Goal: Task Accomplishment & Management: Complete application form

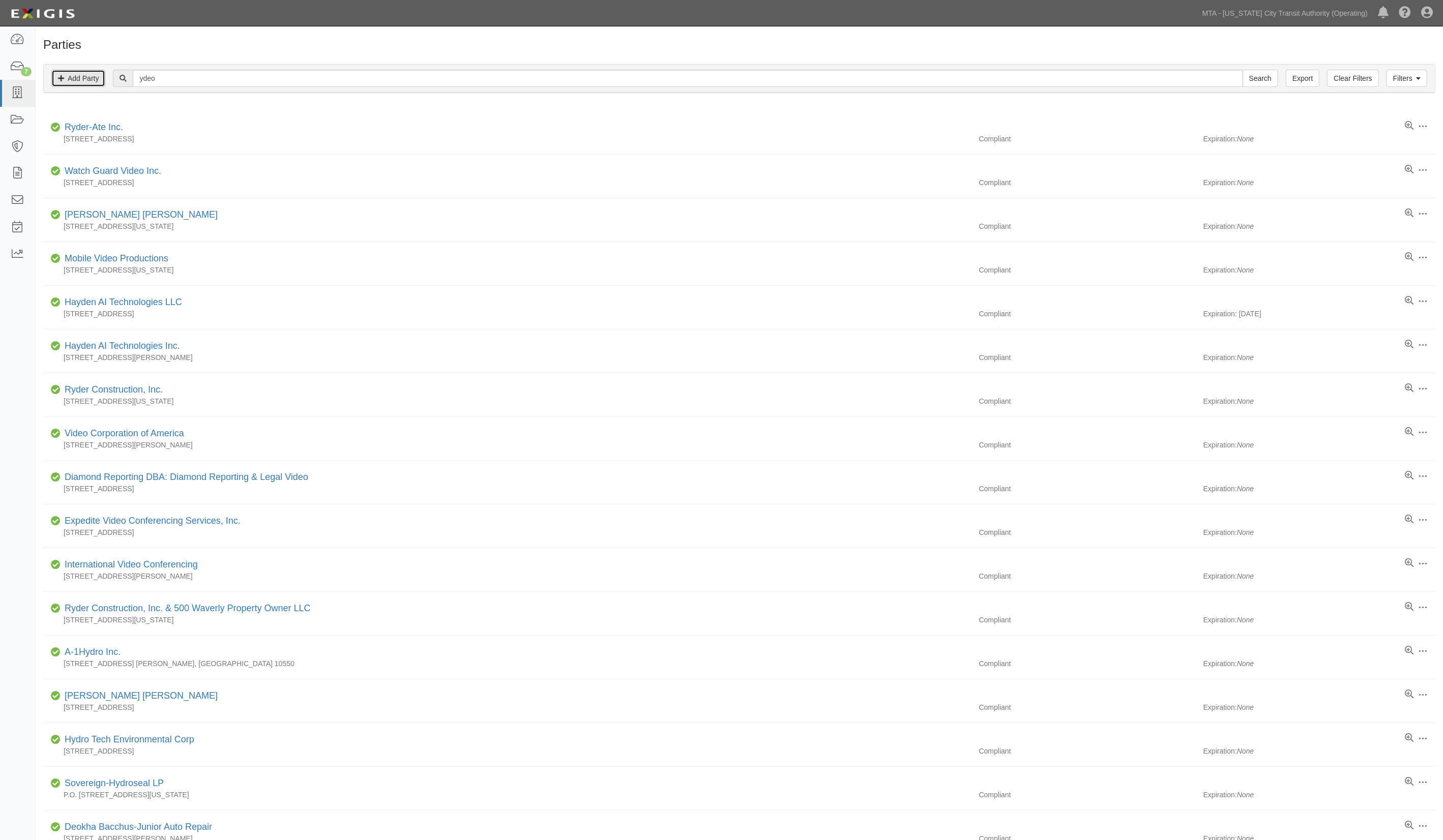
click at [94, 78] on link "Add Party" at bounding box center [79, 78] width 54 height 17
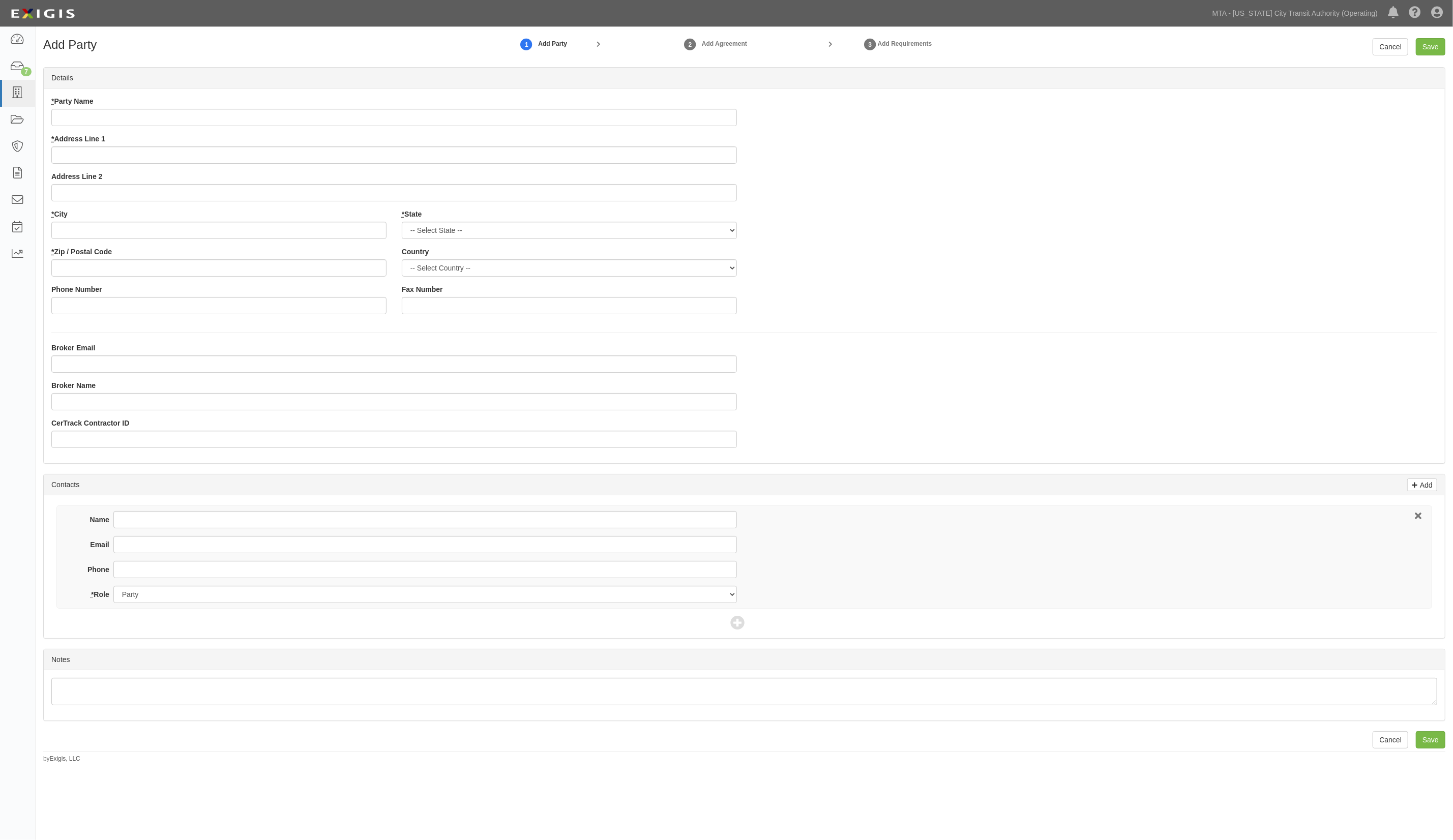
click at [108, 117] on input "* Party Name" at bounding box center [394, 117] width 686 height 17
type input "YDEO Productions Inc"
type input "11355 West Olympic Blvd"
click at [122, 202] on div "* Party Name YDEO Productions Inc * Address Line 1 11355 West Olympic Blvd Addr…" at bounding box center [393, 152] width 701 height 112
click at [94, 228] on input "* City" at bounding box center [219, 230] width 335 height 17
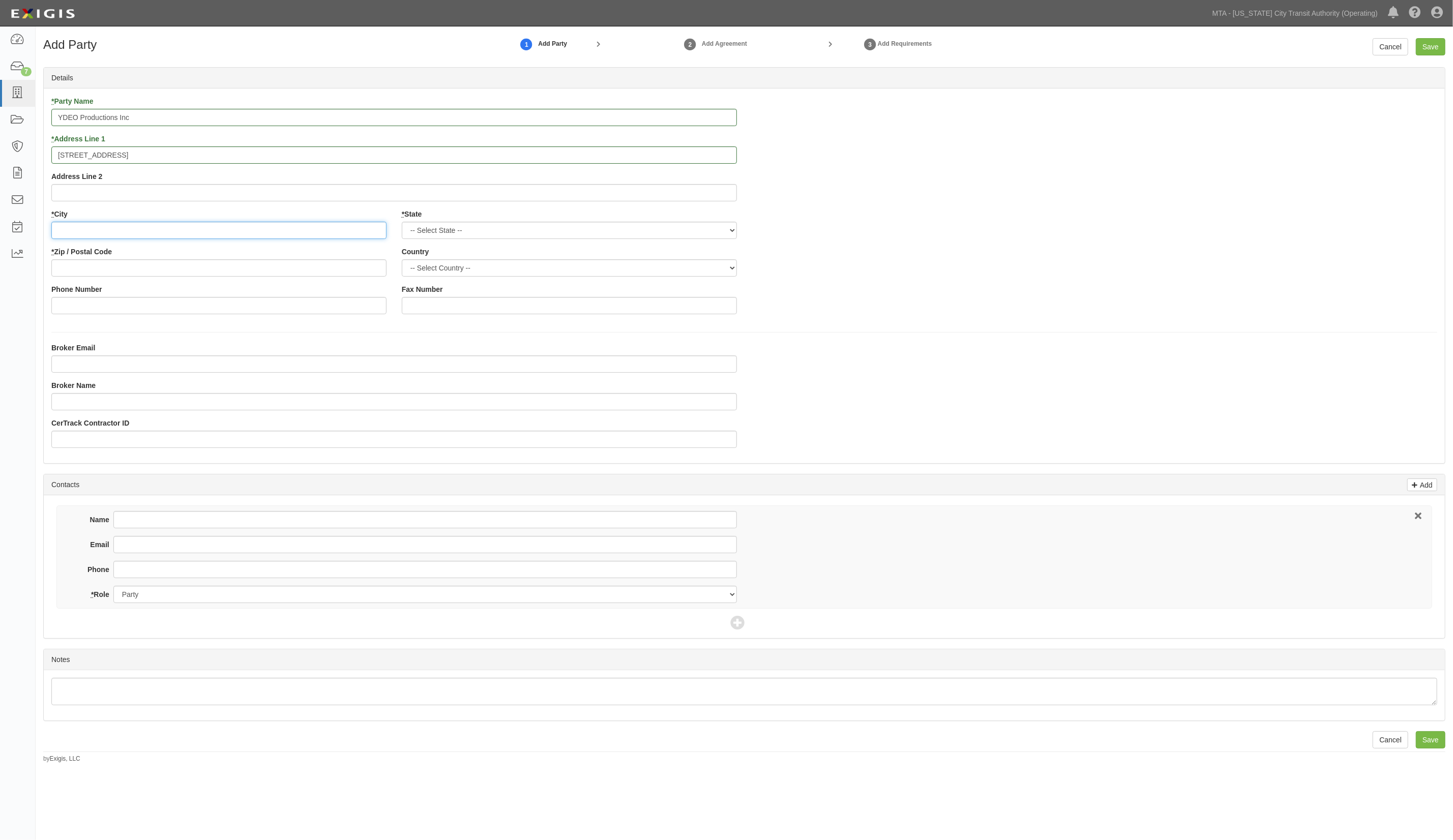
drag, startPoint x: 86, startPoint y: 227, endPoint x: 92, endPoint y: 227, distance: 6.0
click at [89, 227] on input "* City" at bounding box center [219, 230] width 335 height 17
type input "Los Angeles"
click at [146, 266] on input "* Zip / Postal Code" at bounding box center [219, 268] width 335 height 17
type input "90064"
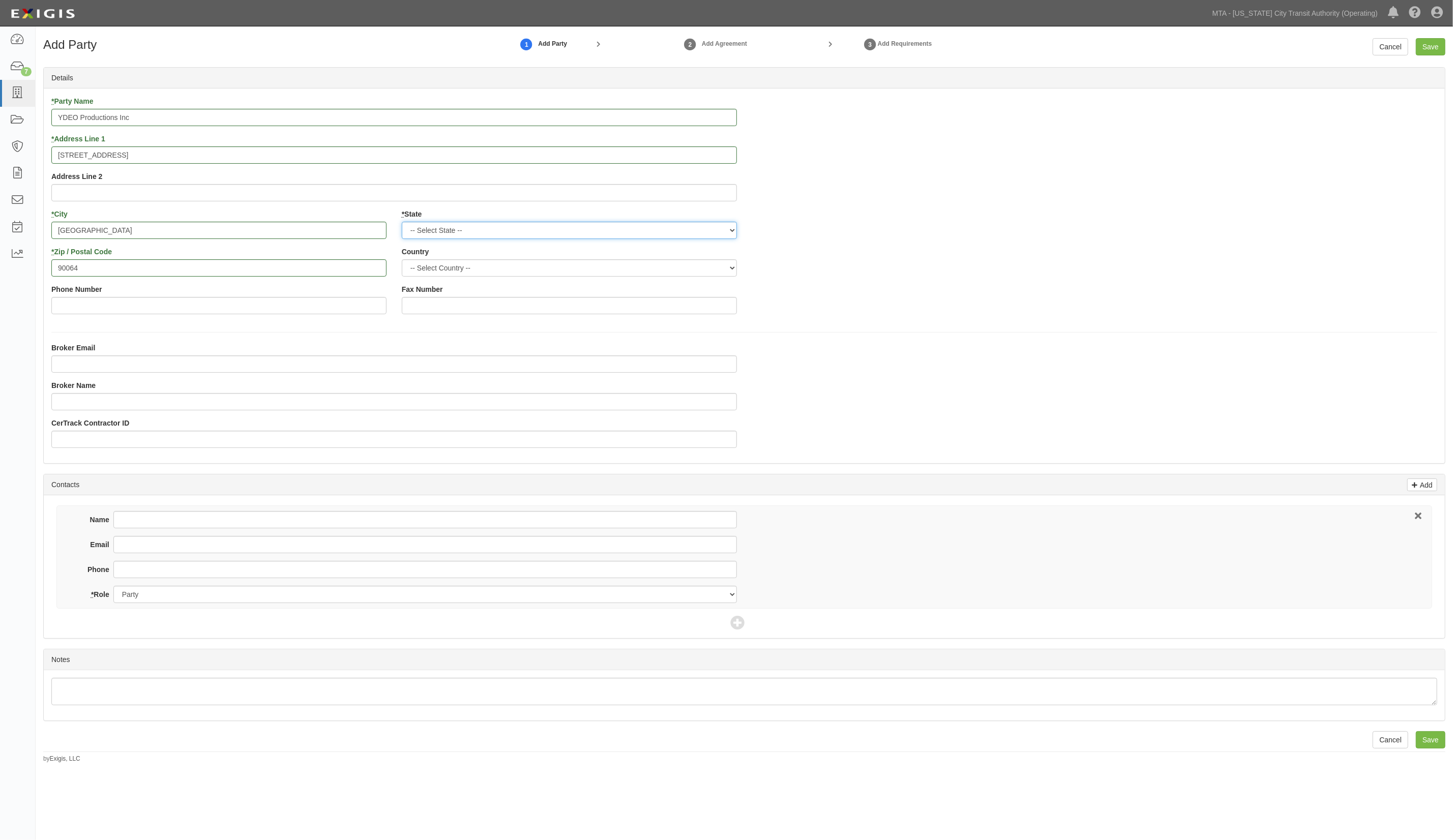
drag, startPoint x: 503, startPoint y: 233, endPoint x: 490, endPoint y: 239, distance: 14.3
click at [499, 233] on select "-- Select State -- Alabama Alaska Arizona Arkansas California Colorado Connecti…" at bounding box center [569, 230] width 335 height 17
select select "NY"
click at [402, 223] on select "-- Select State -- Alabama Alaska Arizona Arkansas California Colorado Connecti…" at bounding box center [569, 230] width 335 height 17
click at [472, 269] on select "-- Select Country -- Canada United States --------------- Afghanistan Åland Isl…" at bounding box center [569, 268] width 335 height 17
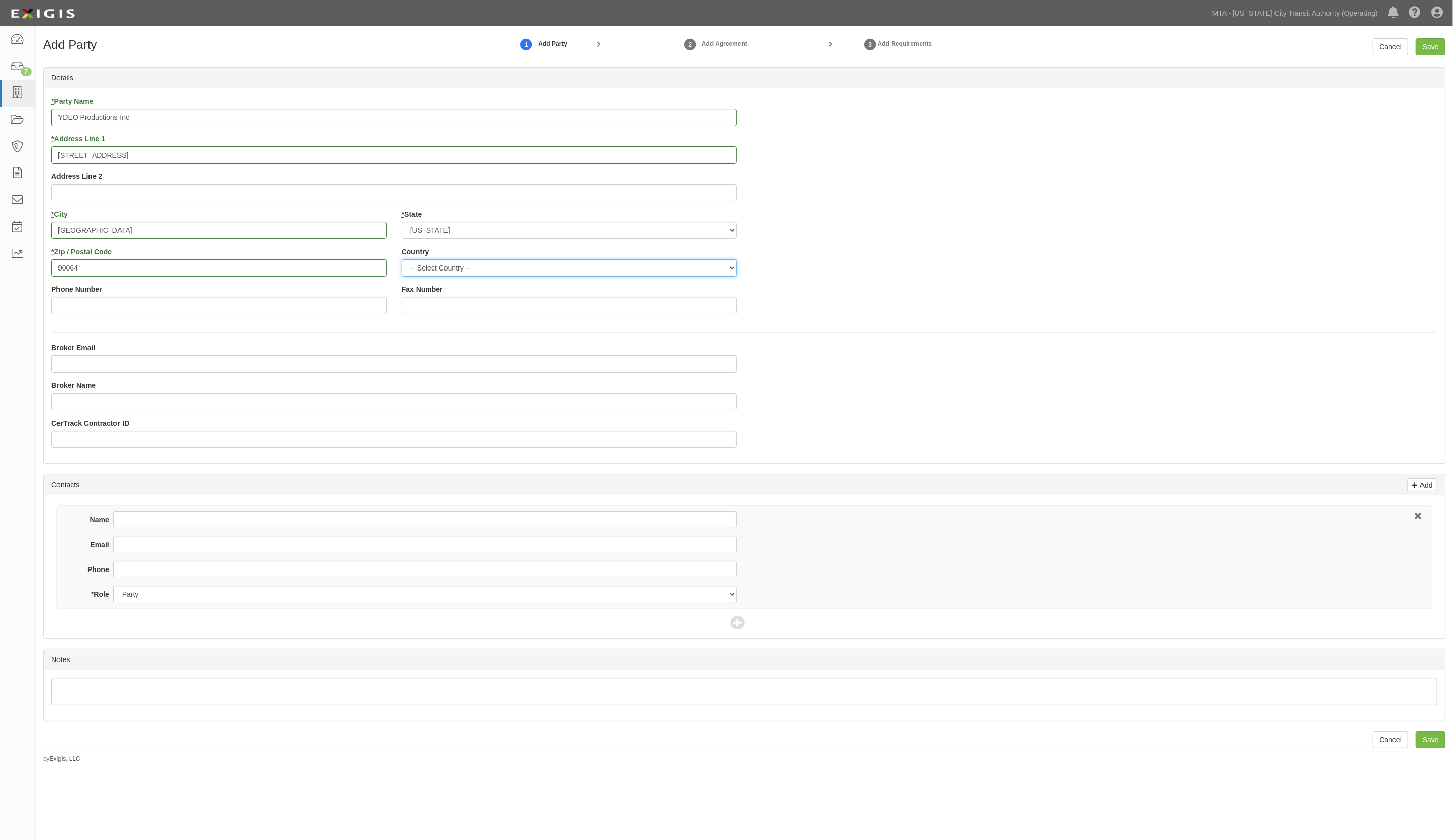
select select "US"
click at [402, 259] on select "-- Select Country -- Canada United States --------------- Afghanistan Åland Isl…" at bounding box center [569, 268] width 335 height 17
click at [1052, 300] on div "* Party Name YDEO Productions Inc * Address Line 1 11355 West Olympic Blvd Addr…" at bounding box center [744, 209] width 1401 height 226
click at [1434, 43] on input "Save" at bounding box center [1431, 46] width 30 height 17
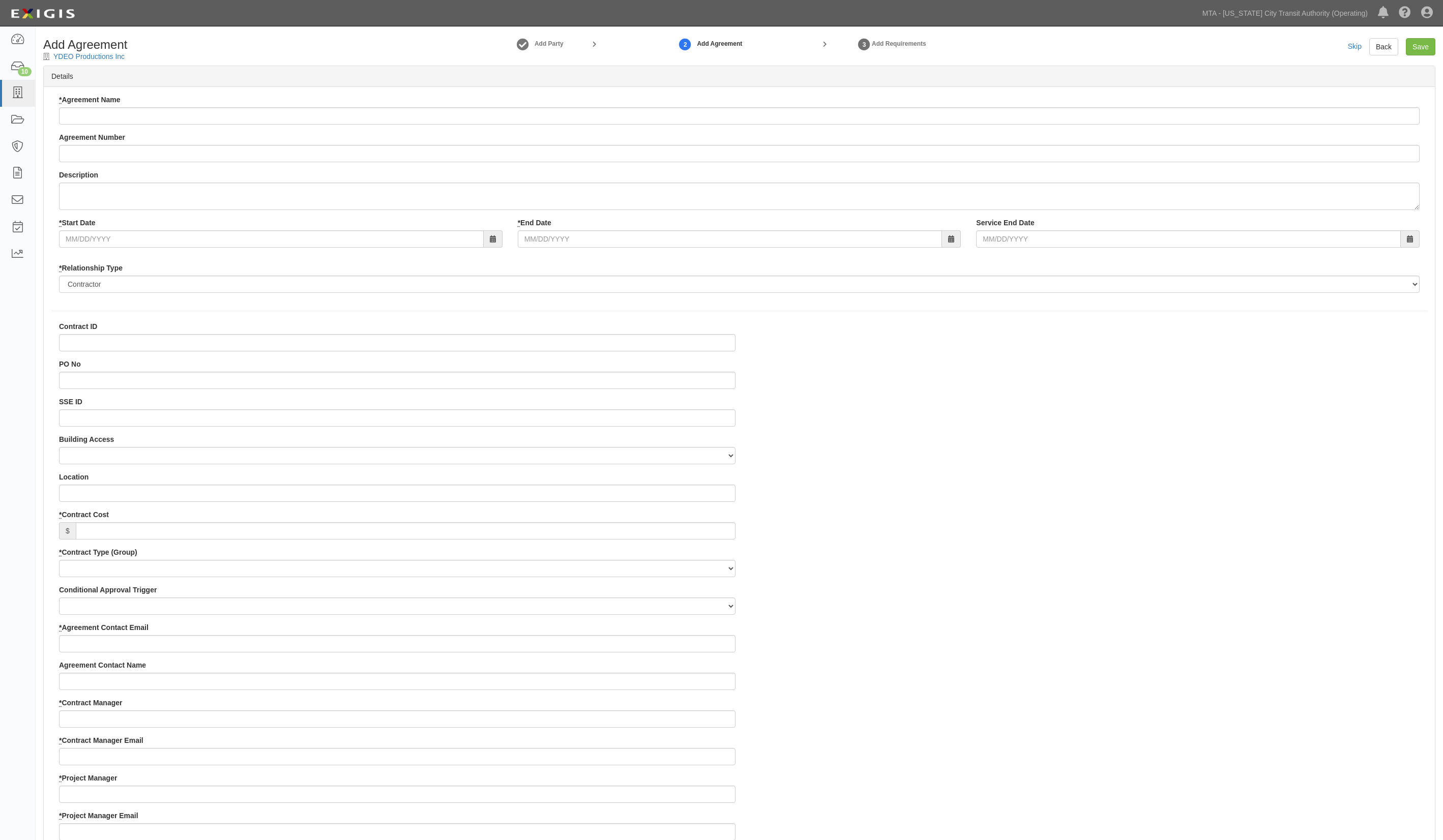
select select
drag, startPoint x: 125, startPoint y: 117, endPoint x: 27, endPoint y: 59, distance: 113.9
click at [124, 117] on input "* Agreement Name" at bounding box center [739, 116] width 1361 height 17
drag, startPoint x: 360, startPoint y: 361, endPoint x: 334, endPoint y: 333, distance: 38.2
click at [359, 361] on div "PO No" at bounding box center [398, 374] width 677 height 30
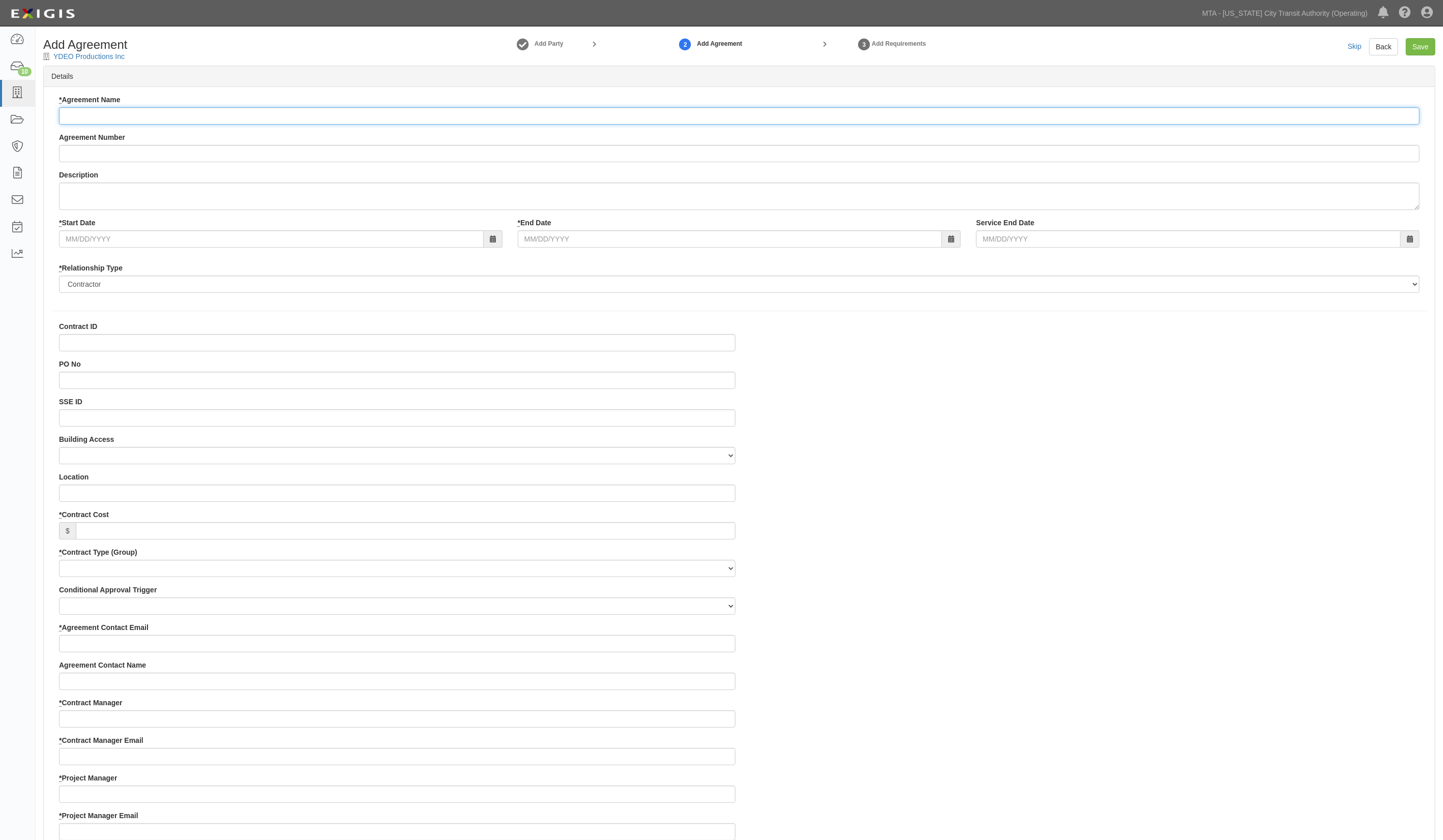
paste input "Motion picture shoot at Q59 bus stop located on Grand St btwn Bedford Ave/Berry…"
type input "Motion picture shoot at Q59 bus stop located on Grand St btwn Bedford Ave/Berry…"
paste input "Motion picture shoot at Q59 bus stop located on Grand St btwn Bedford Ave/Berry…"
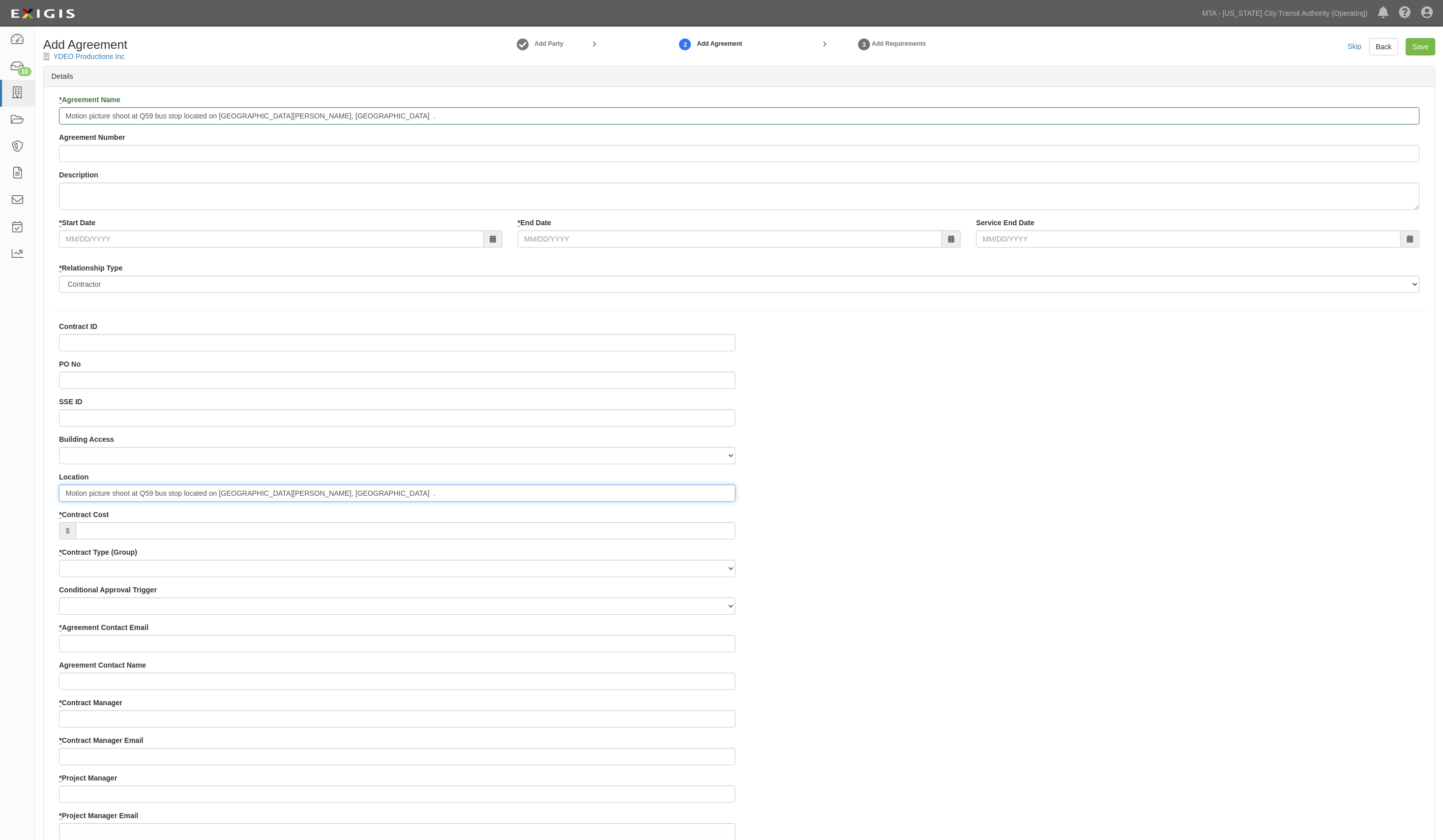
type input "Motion picture shoot at Q59 bus stop located on Grand St btwn Bedford Ave/Berry…"
drag, startPoint x: 351, startPoint y: 310, endPoint x: 316, endPoint y: 246, distance: 72.9
click at [348, 306] on div "* Agreement Name Motion picture shoot at Q59 bus stop located on Grand St btwn …" at bounding box center [739, 678] width 1391 height 1182
click at [67, 112] on input "Motion picture shoot at Q59 bus stop located on Grand St btwn Bedford Ave/Berry…" at bounding box center [739, 116] width 1361 height 17
paste input "You Deserve Each Other"
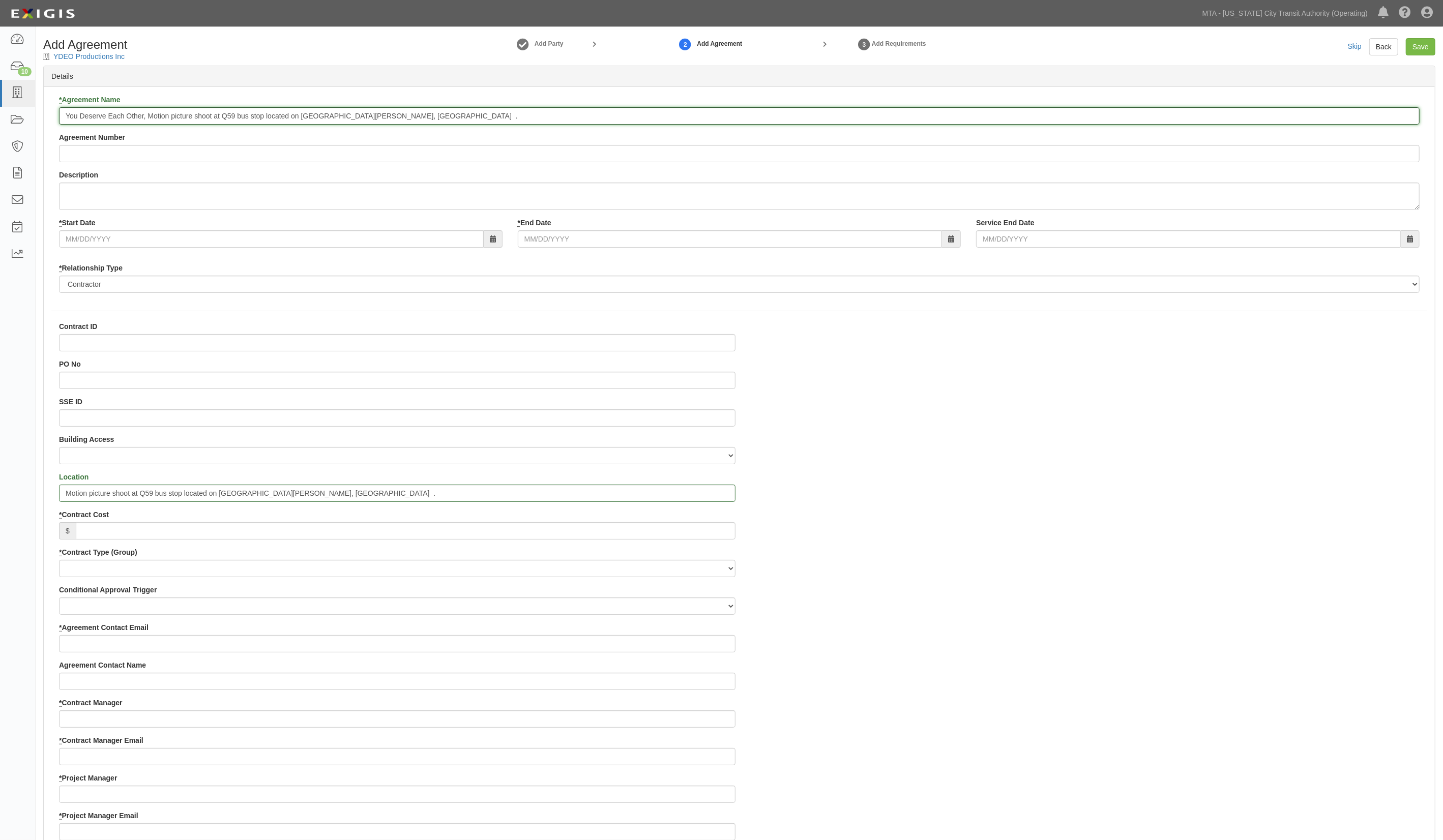
type input "You Deserve Each Other, Motion picture shoot at Q59 bus stop located on [GEOGRA…"
paste input "You Deserve Each Other"
type input "You Deserve Each Other"
click at [100, 241] on input "* Start Date" at bounding box center [271, 239] width 425 height 17
type input "08/08/2025"
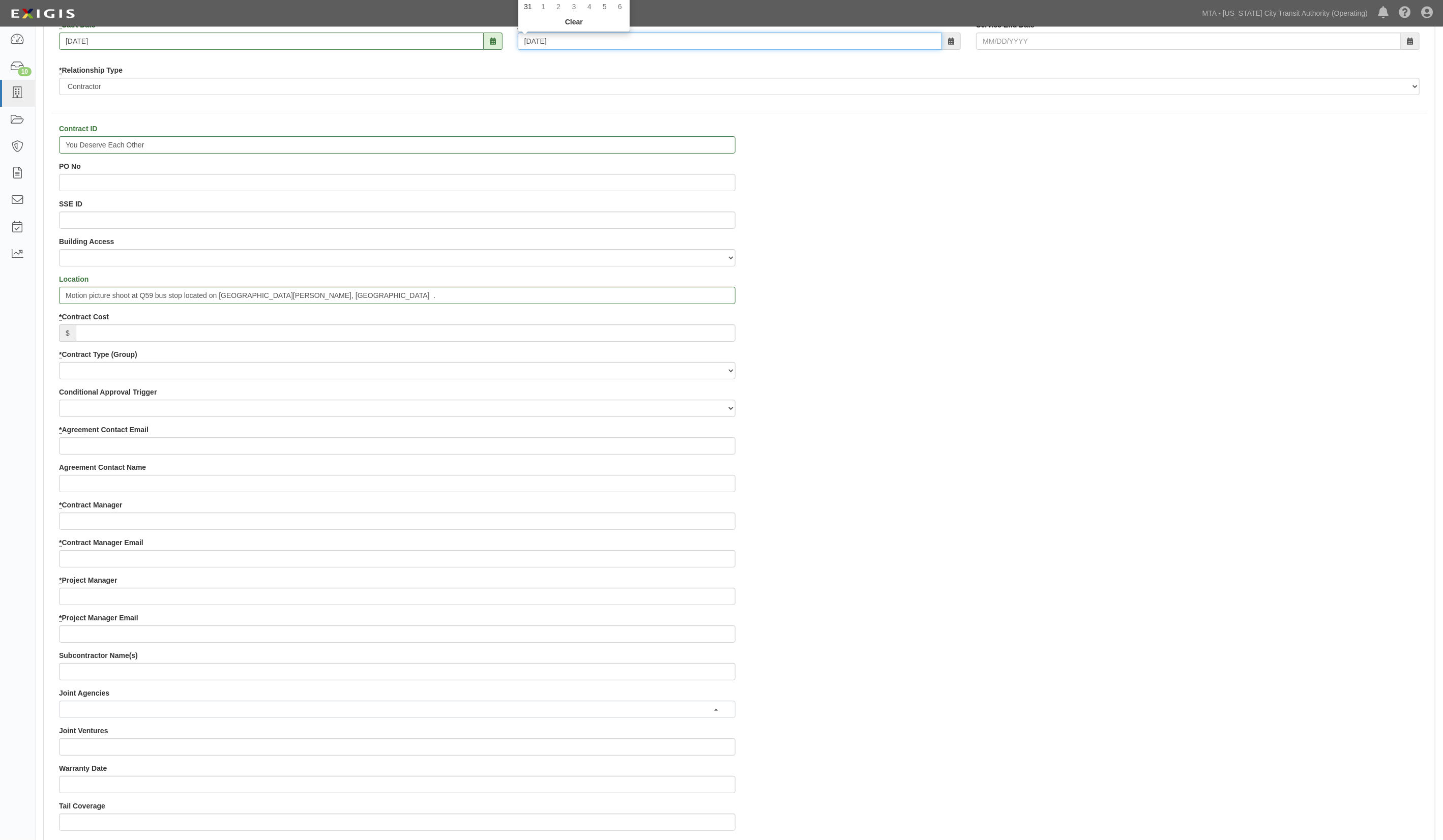
scroll to position [204, 0]
type input "08/09/2025"
click at [91, 324] on input "* Contract Cost" at bounding box center [405, 327] width 659 height 17
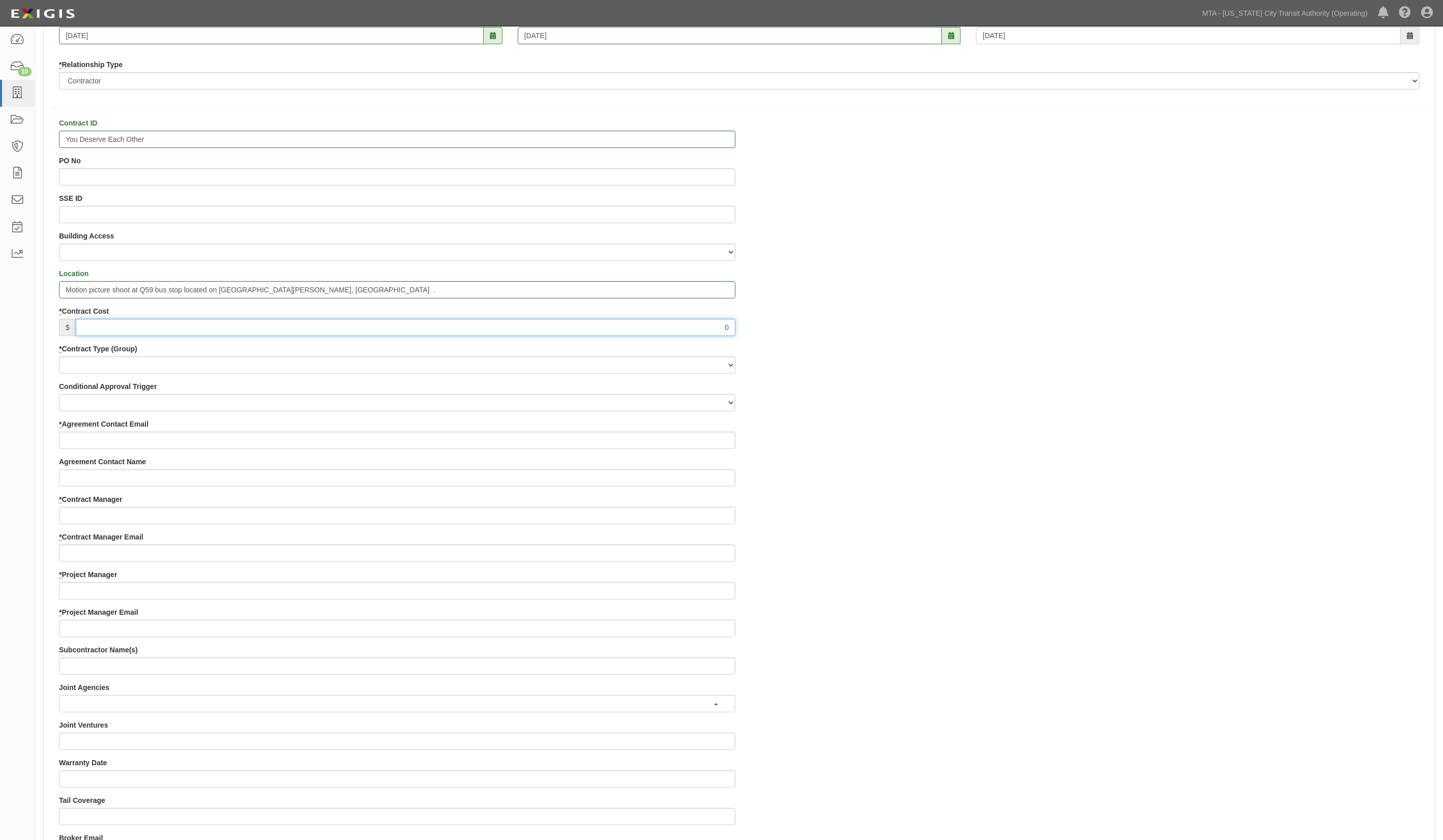
type input "0"
click at [82, 364] on select "Capital Operating Not for Benefit (incls. FA, Entry Permits) Real Estate Other" at bounding box center [398, 365] width 677 height 17
select select "103"
click at [59, 357] on select "Capital Operating Not for Benefit (incls. FA, Entry Permits) Real Estate Other" at bounding box center [398, 365] width 677 height 17
click at [94, 402] on select "Entry Permits Film Special Events Force Account (NYSDOT, CDOT, Other) NYS DEC O…" at bounding box center [398, 402] width 677 height 17
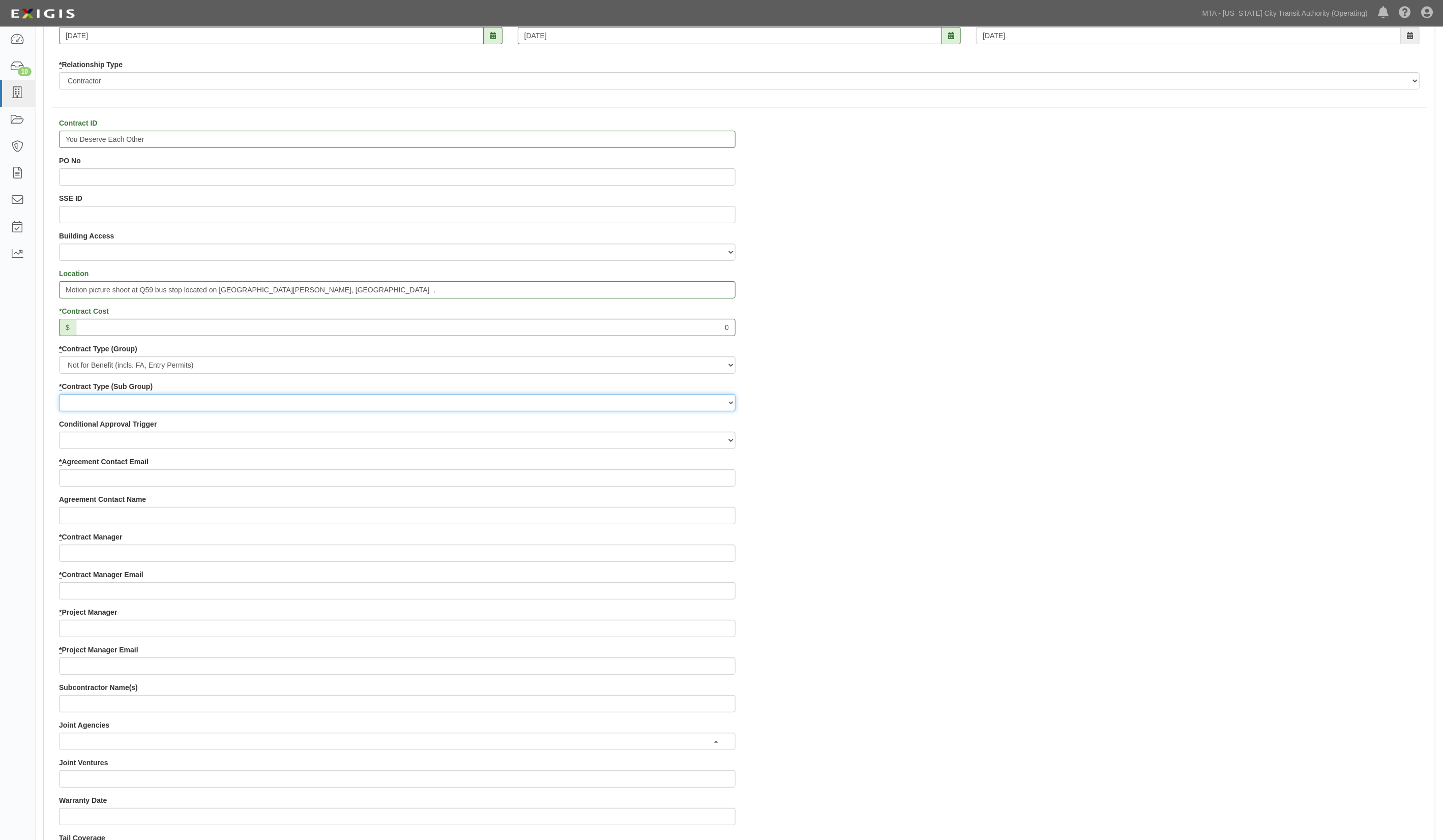
select select "163"
click at [59, 395] on select "Entry Permits Film Special Events Force Account (NYSDOT, CDOT, Other) NYS DEC O…" at bounding box center [398, 402] width 677 height 17
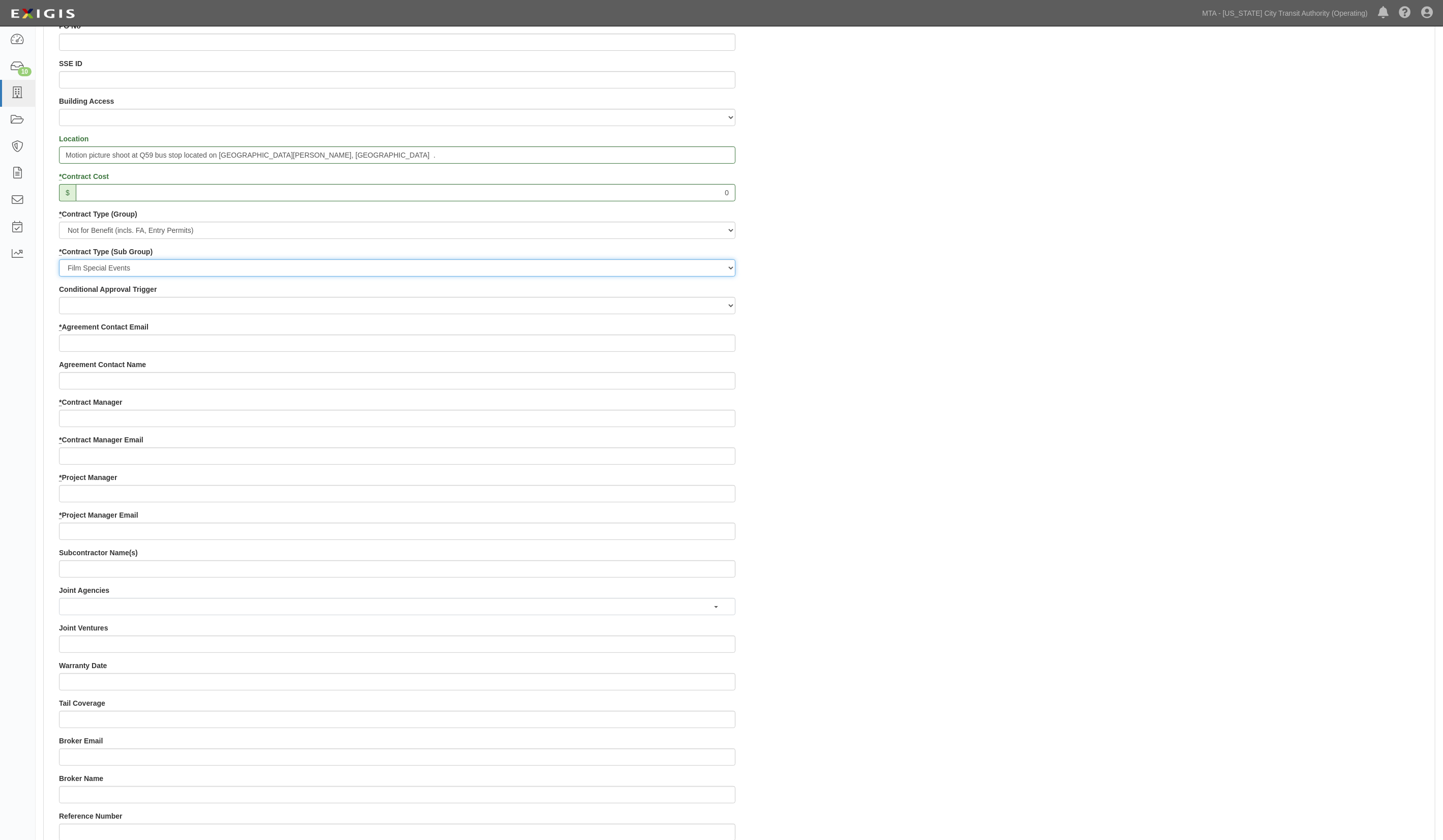
scroll to position [338, 0]
click at [84, 337] on input "* Agreement Contact Email" at bounding box center [398, 342] width 677 height 17
drag, startPoint x: 242, startPoint y: 366, endPoint x: 204, endPoint y: 360, distance: 38.5
click at [242, 366] on div "Agreement Contact Name" at bounding box center [398, 374] width 677 height 30
paste input "haydenkdunham@gmail.com"
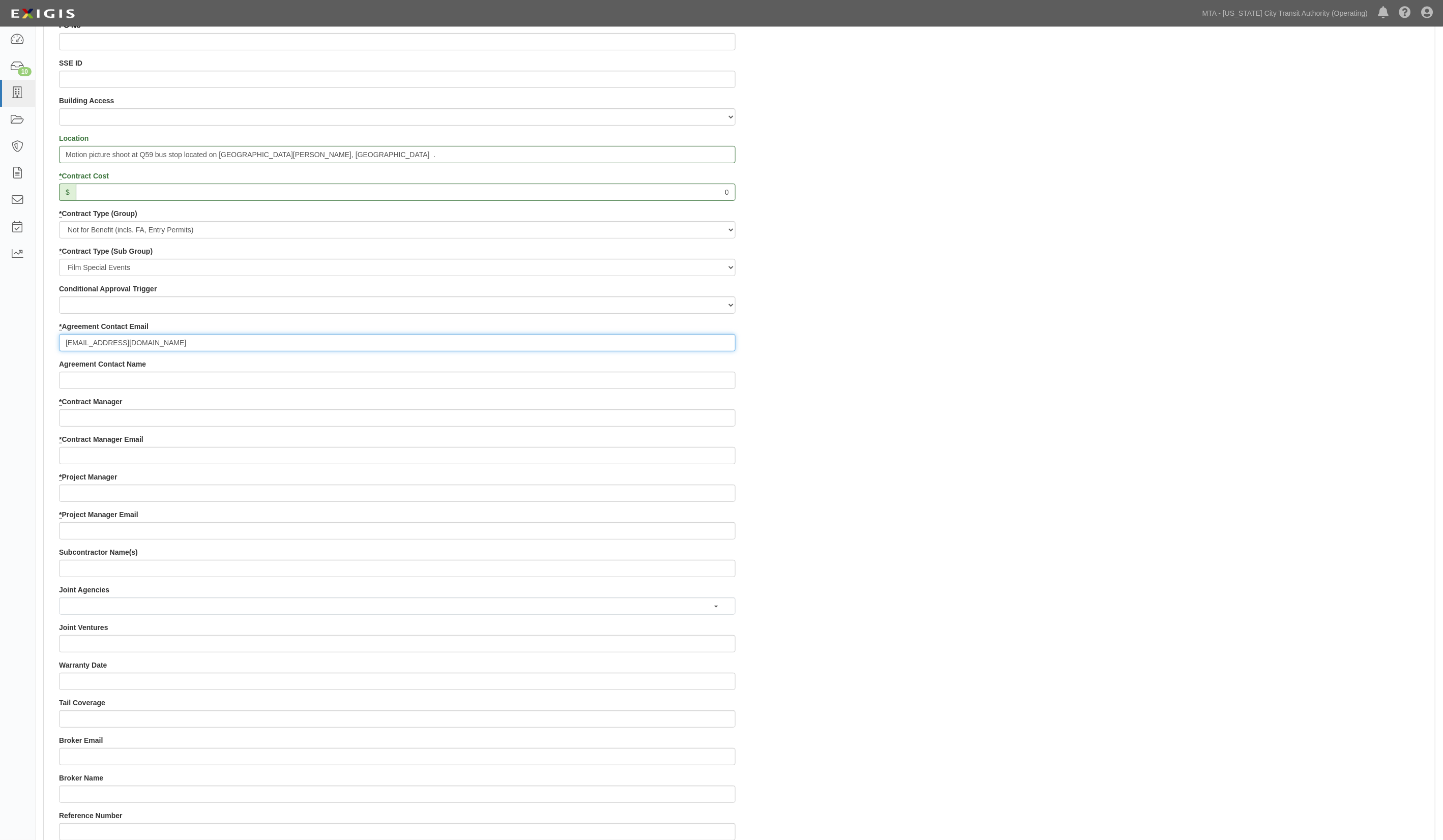
type input "haydenkdunham@gmail.com"
drag, startPoint x: 242, startPoint y: 434, endPoint x: 235, endPoint y: 429, distance: 8.6
click at [240, 434] on div "Contract ID You Deserve Each Other PO No SSE ID Building Access 2 Broadway 341/…" at bounding box center [398, 471] width 692 height 978
paste input "uthie.Jones@nyct.com"
type input "uthie.Jones@nyct.com"
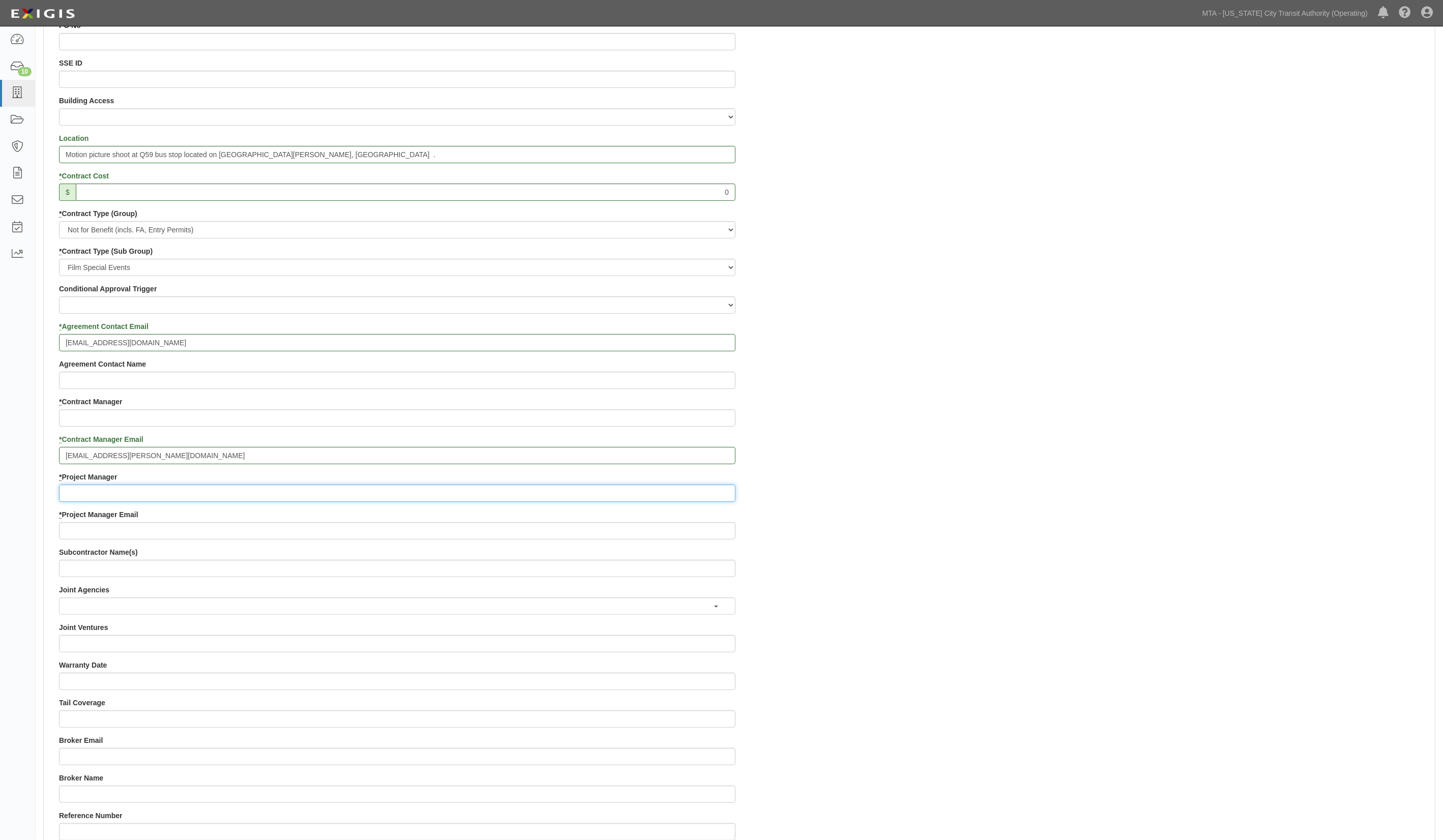
paste input "uthie.Jones@nyct.com"
type input "uthie.Jones@nyct.com"
drag, startPoint x: 104, startPoint y: 521, endPoint x: 88, endPoint y: 530, distance: 18.4
paste input "uthie.Jones@nyct.com"
type input "uthie.Jones@nyct.com"
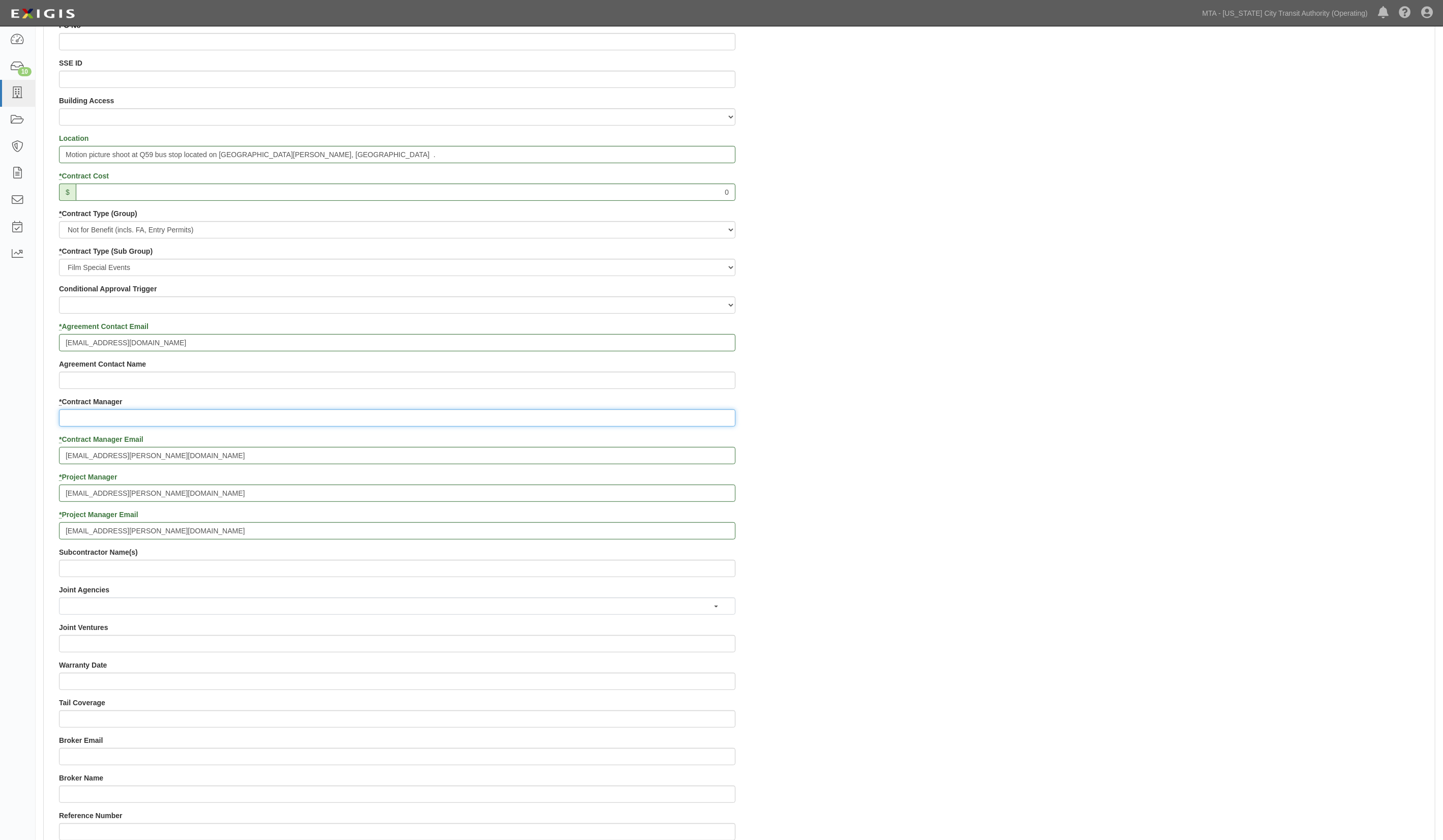
paste input "uthie.Jones@nyct.com"
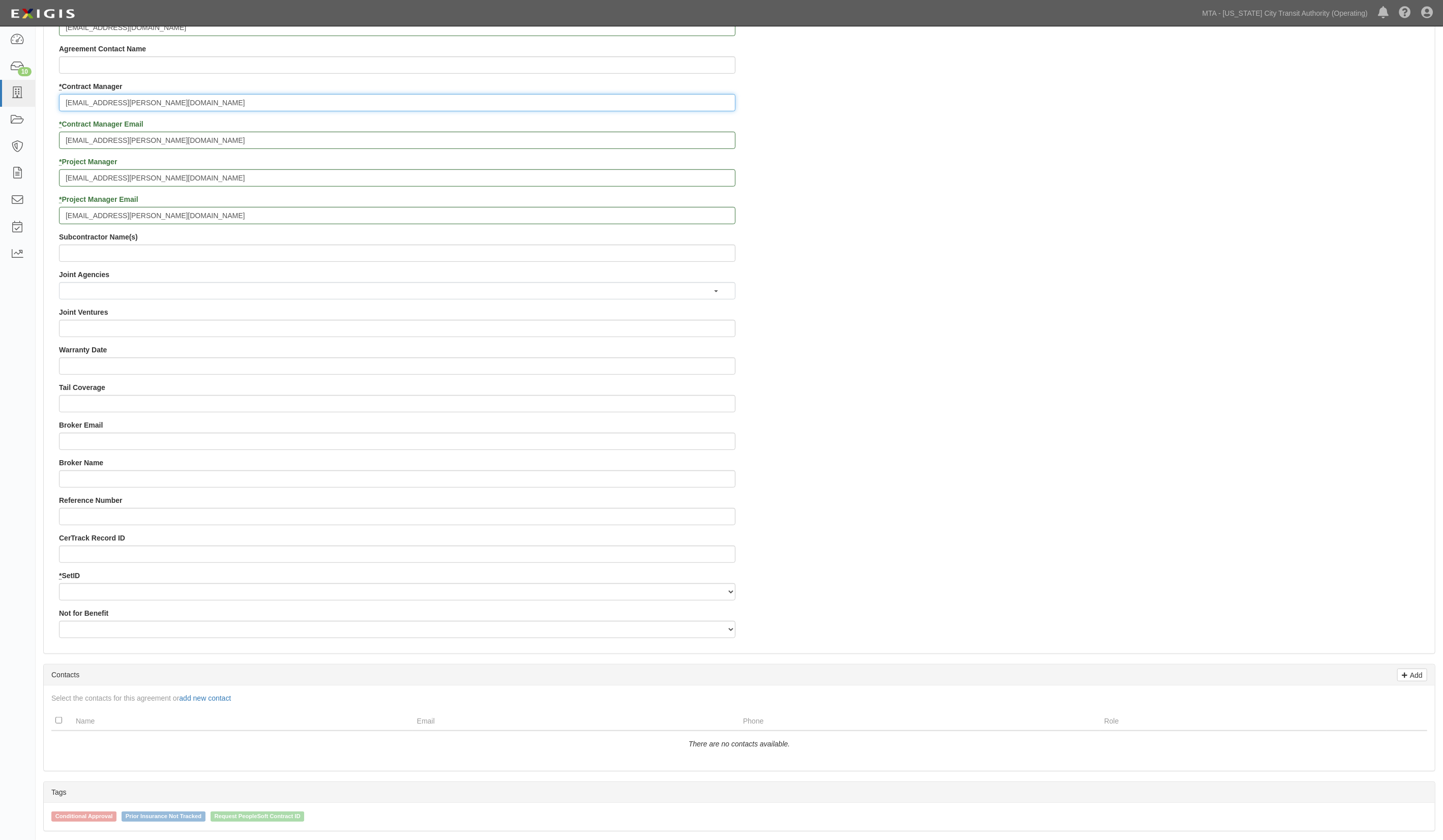
scroll to position [746, 0]
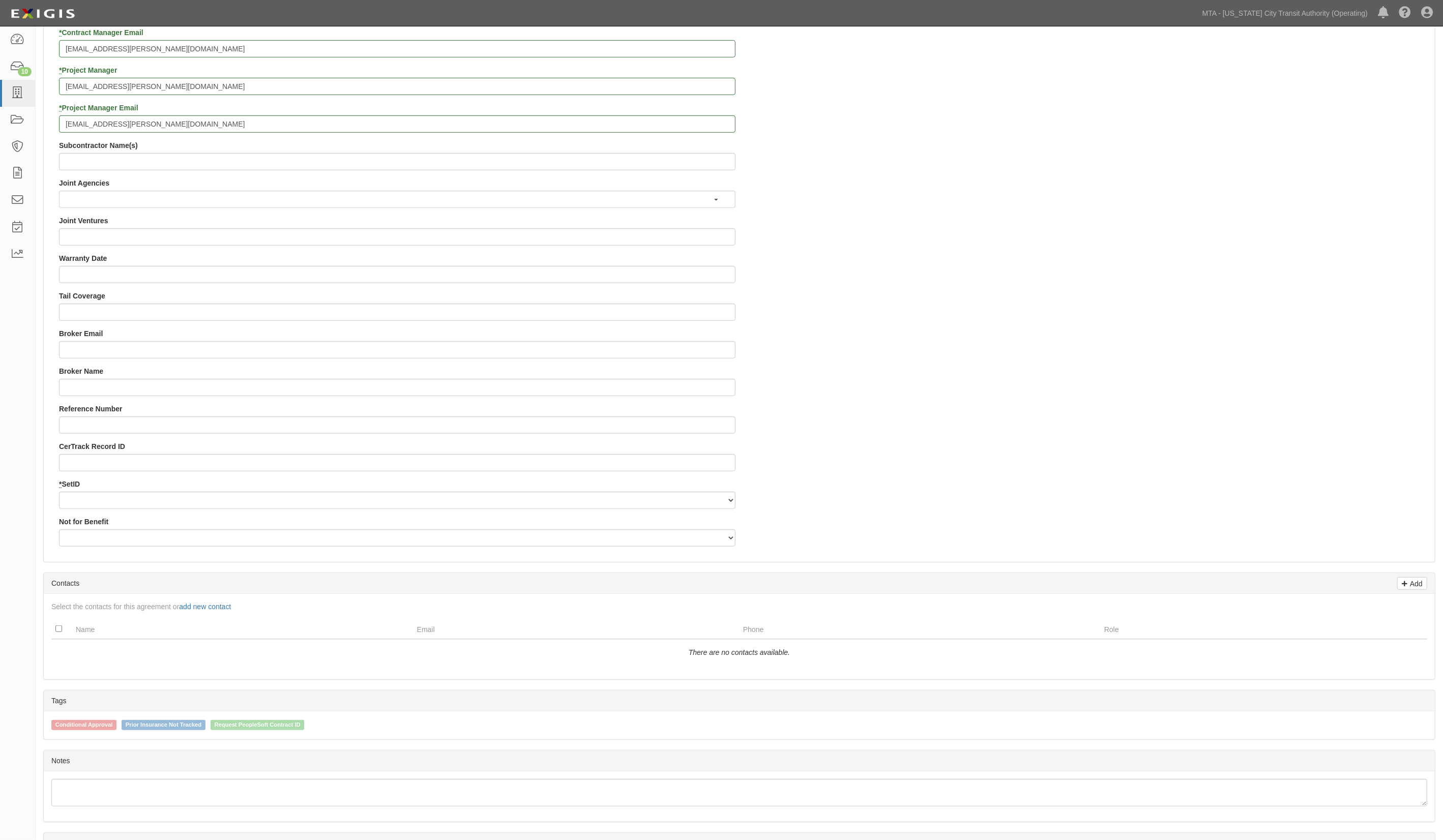
type input "uthie.Jones@nyct.com"
click at [74, 495] on select "NYCTA SIRTA" at bounding box center [398, 500] width 677 height 17
select select "91"
click at [59, 492] on select "NYCTA SIRTA" at bounding box center [398, 500] width 677 height 17
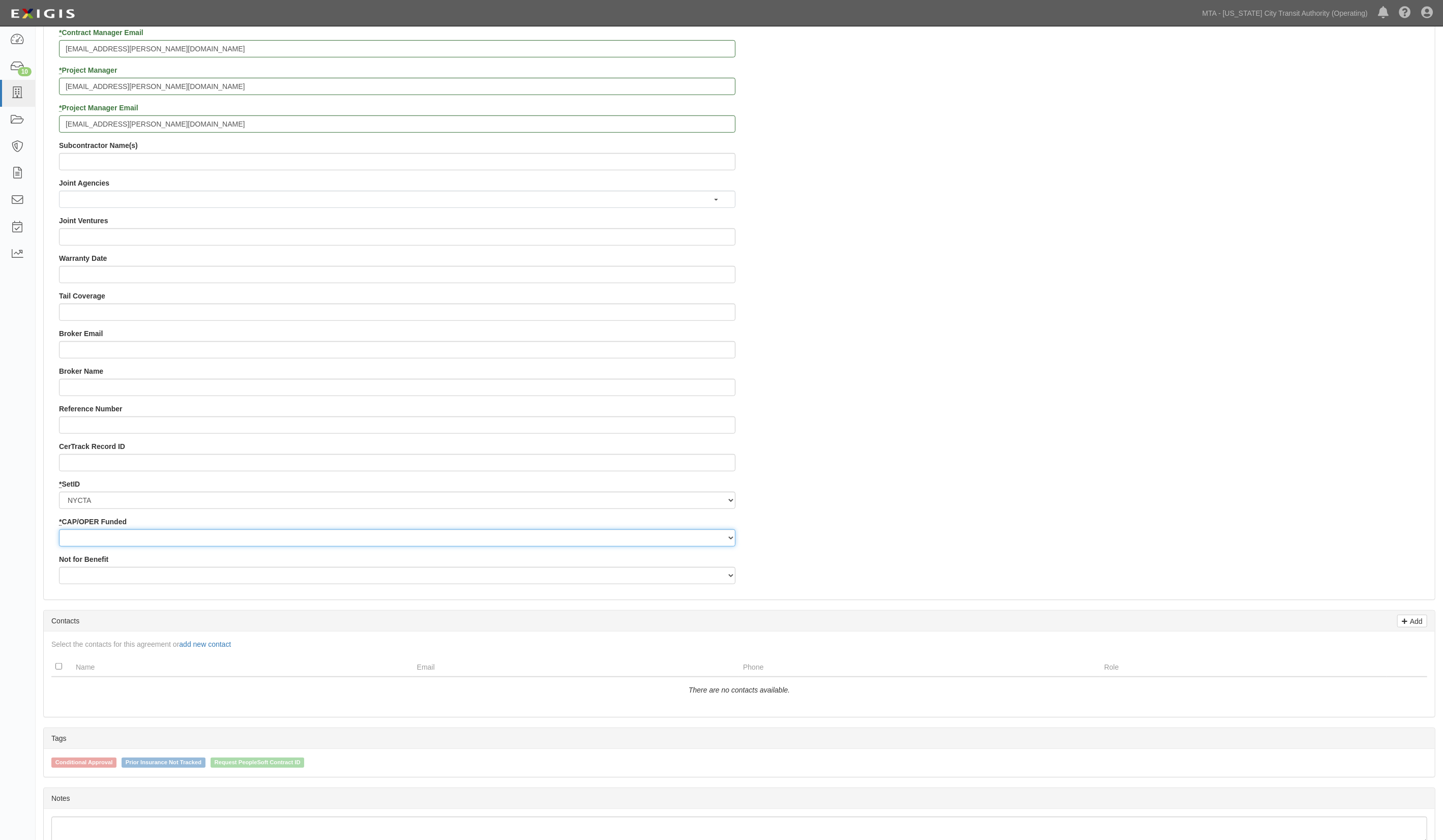
click at [78, 535] on select "Capital Operating" at bounding box center [398, 538] width 677 height 17
select select "92"
click at [59, 530] on select "Capital Operating" at bounding box center [398, 538] width 677 height 17
click at [80, 578] on select "Yes No" at bounding box center [398, 575] width 677 height 17
select select "507"
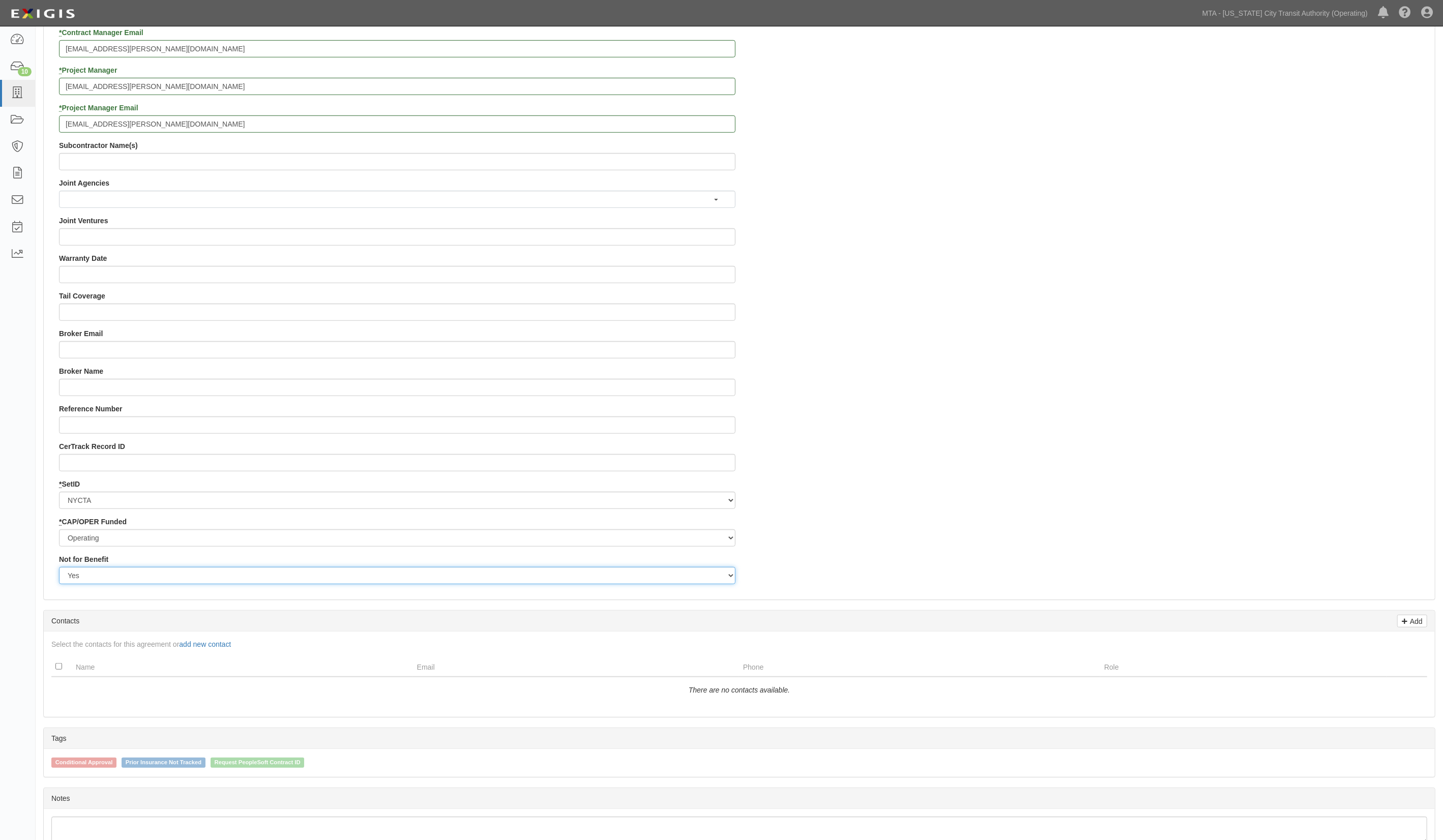
click at [59, 567] on select "Yes No" at bounding box center [398, 575] width 677 height 17
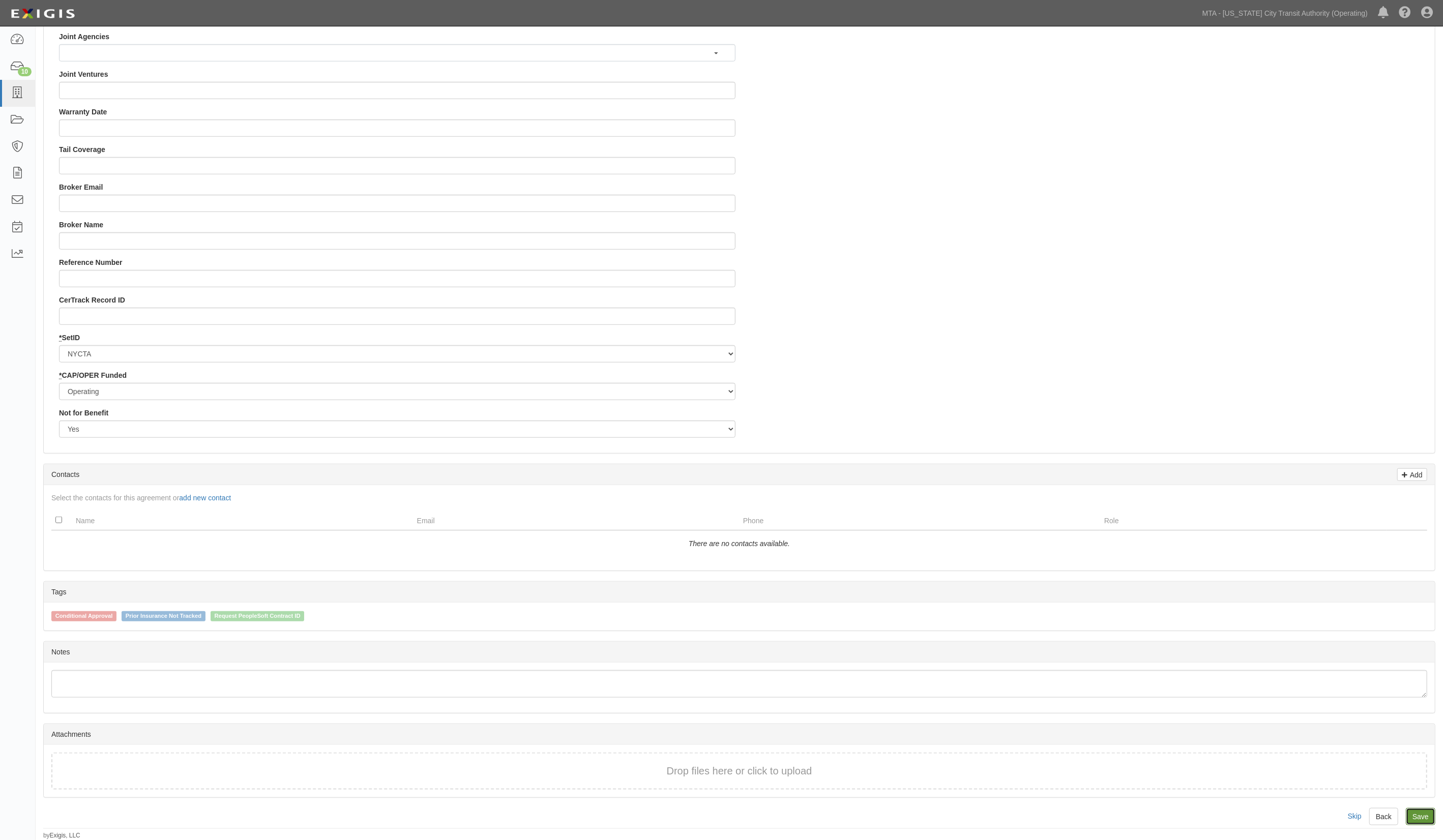
click at [1414, 809] on link "Save" at bounding box center [1421, 816] width 30 height 17
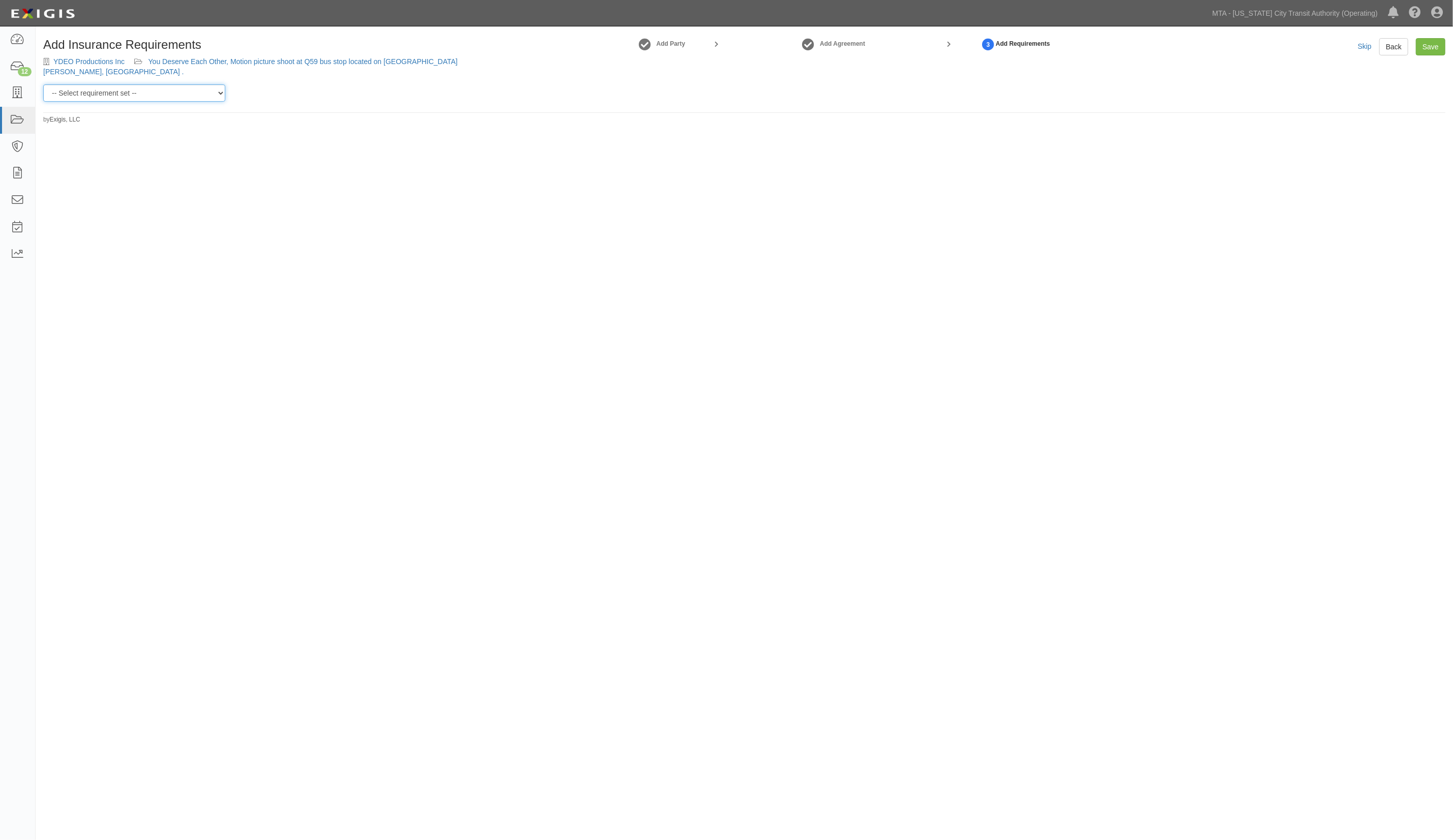
click at [187, 92] on select "-- Select requirement set -- Basic Basic Enhanced Option for Operating Agreemen…" at bounding box center [135, 93] width 182 height 17
select select "7452"
click at [44, 85] on select "-- Select requirement set -- Basic Basic Enhanced Option for Operating Agreemen…" at bounding box center [135, 93] width 182 height 17
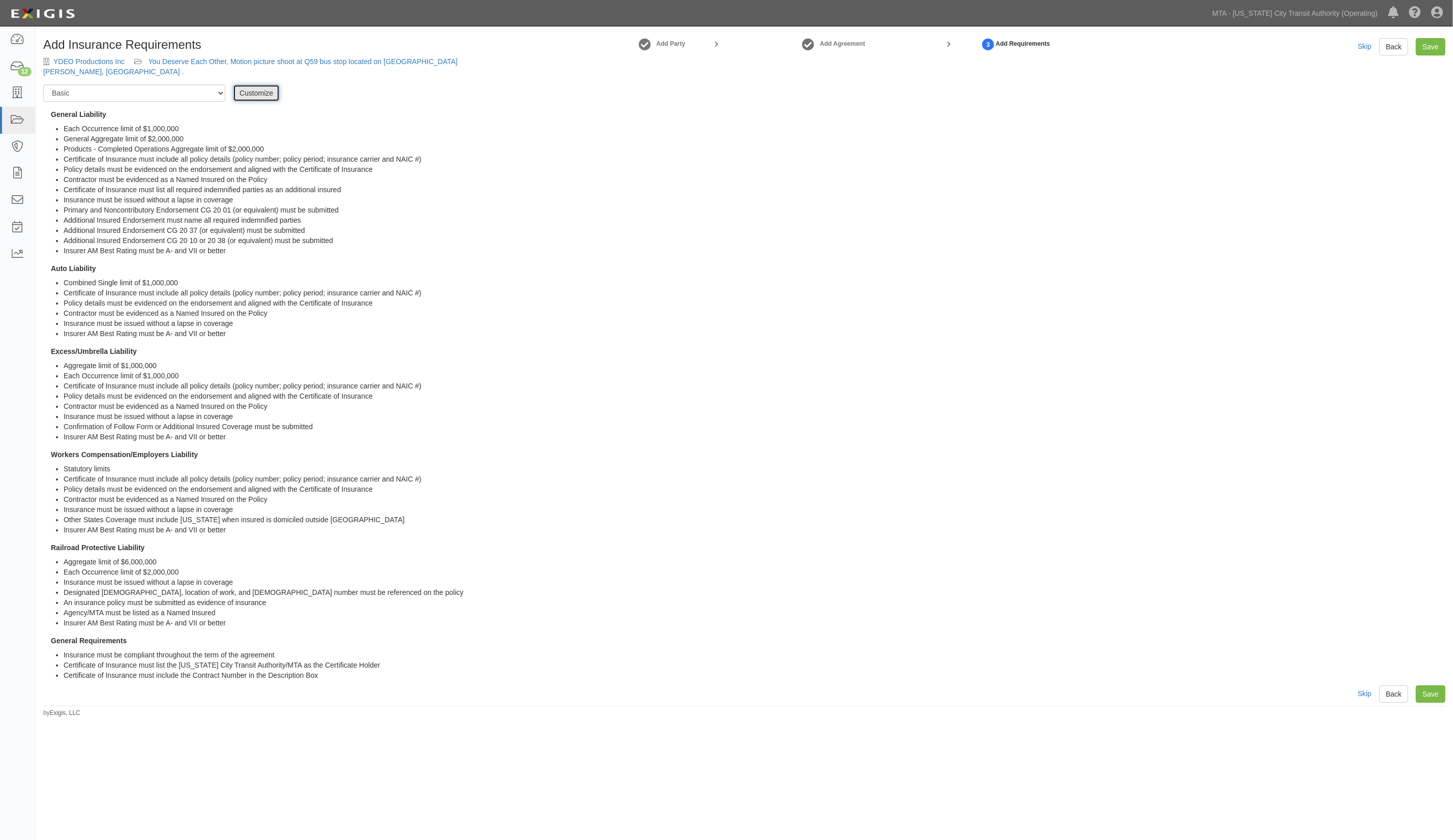
click at [259, 90] on link "Customize" at bounding box center [256, 93] width 47 height 17
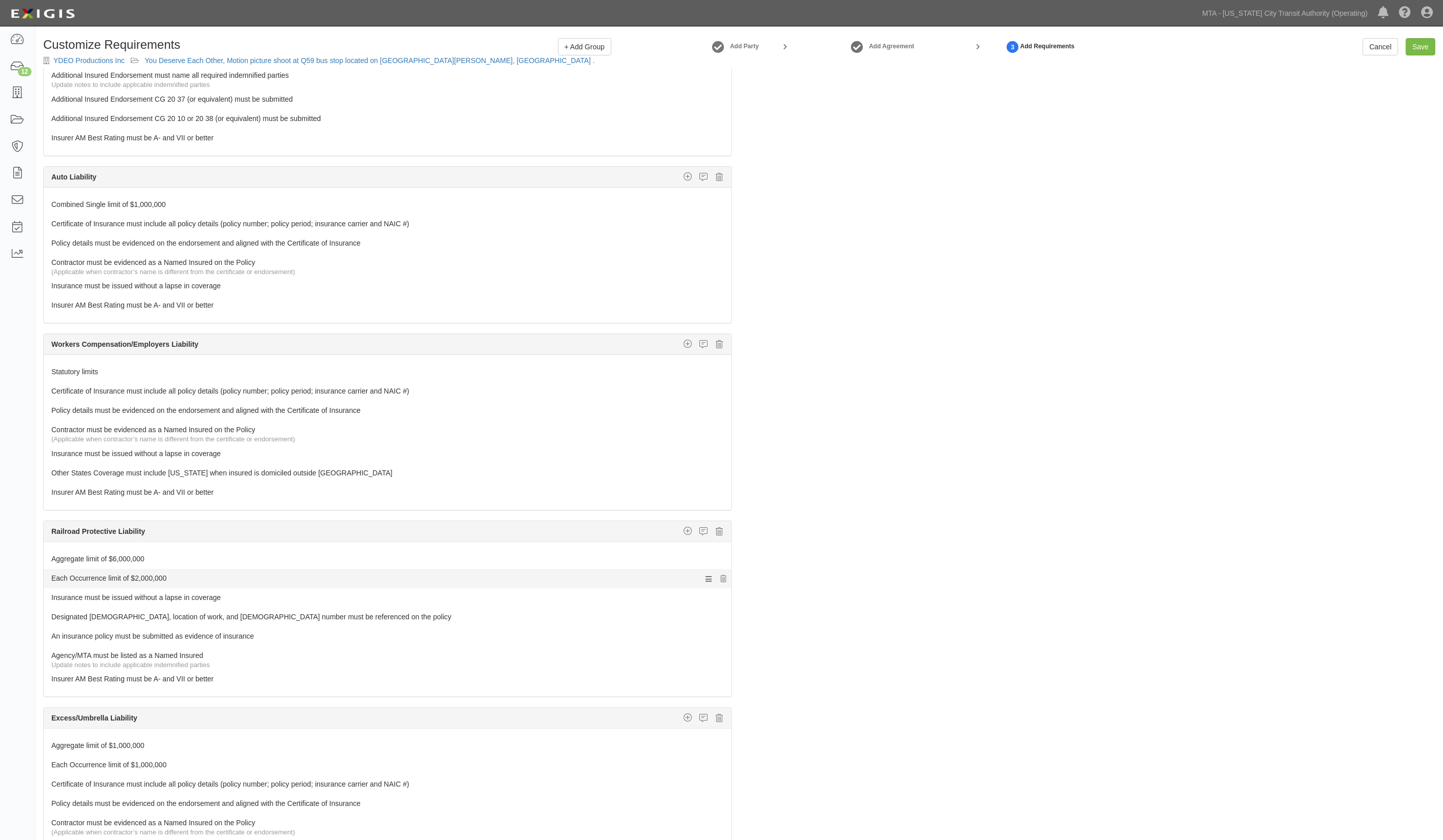
scroll to position [271, 0]
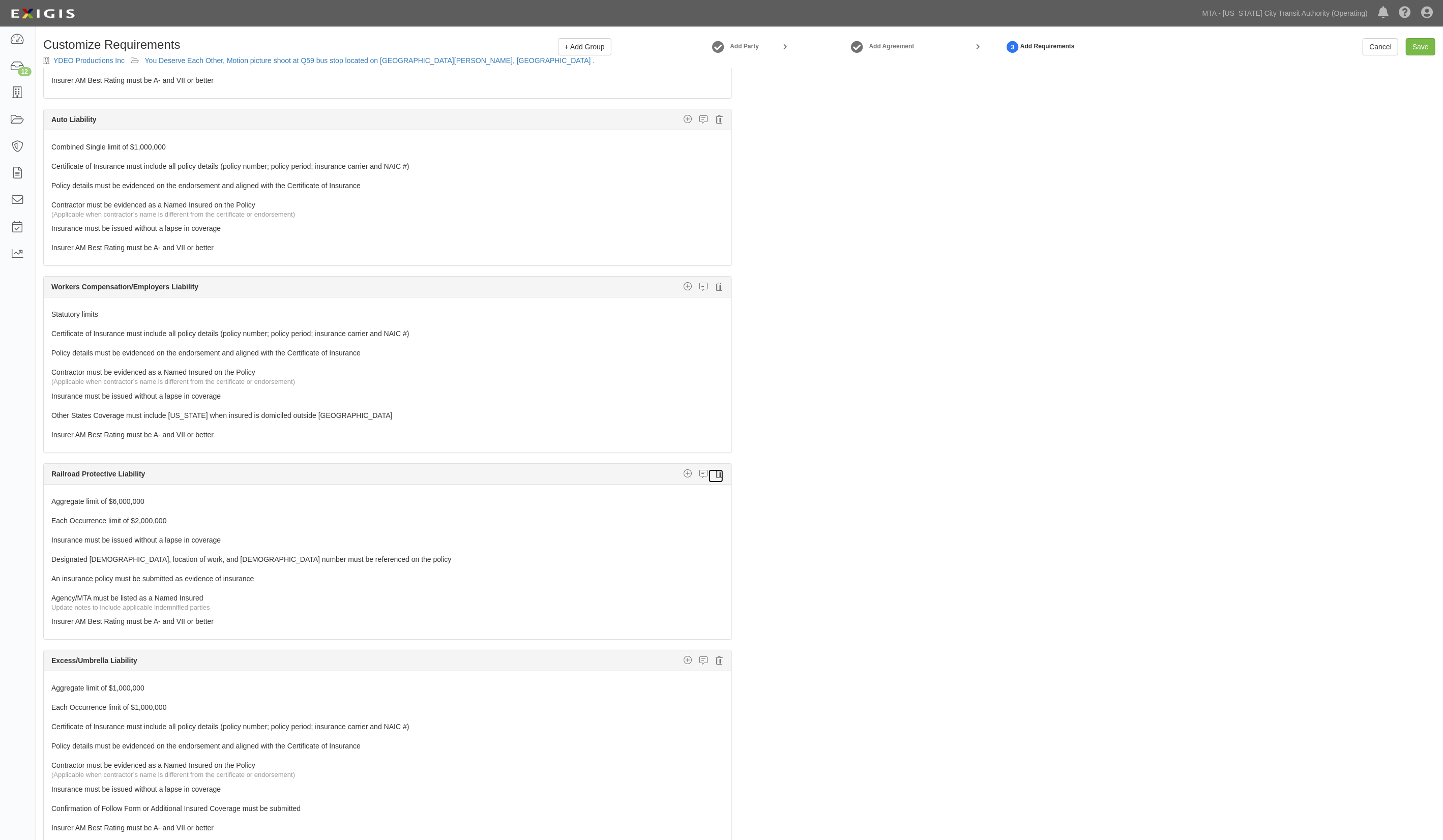
click at [716, 479] on icon at bounding box center [719, 474] width 7 height 9
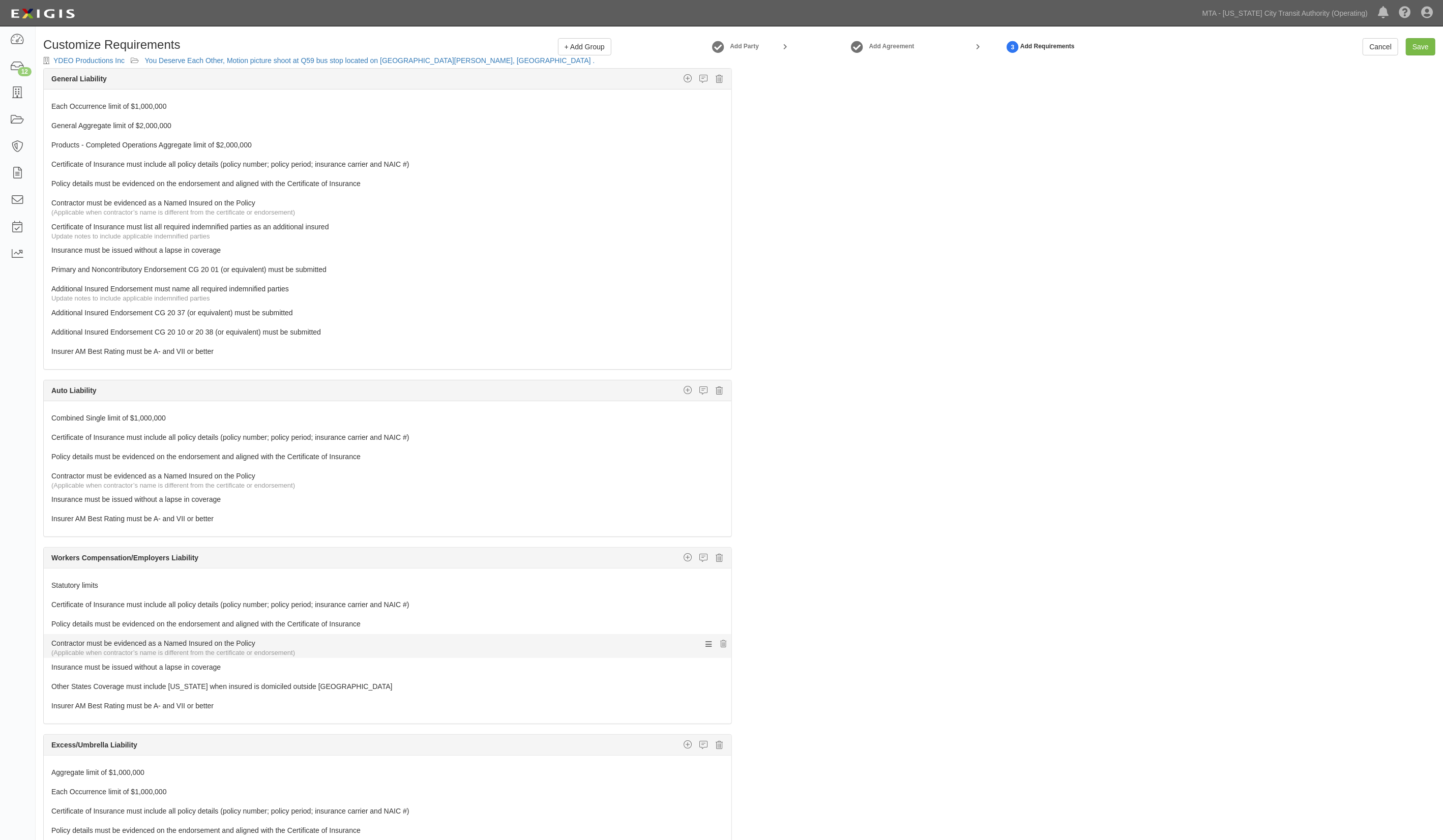
scroll to position [67, 0]
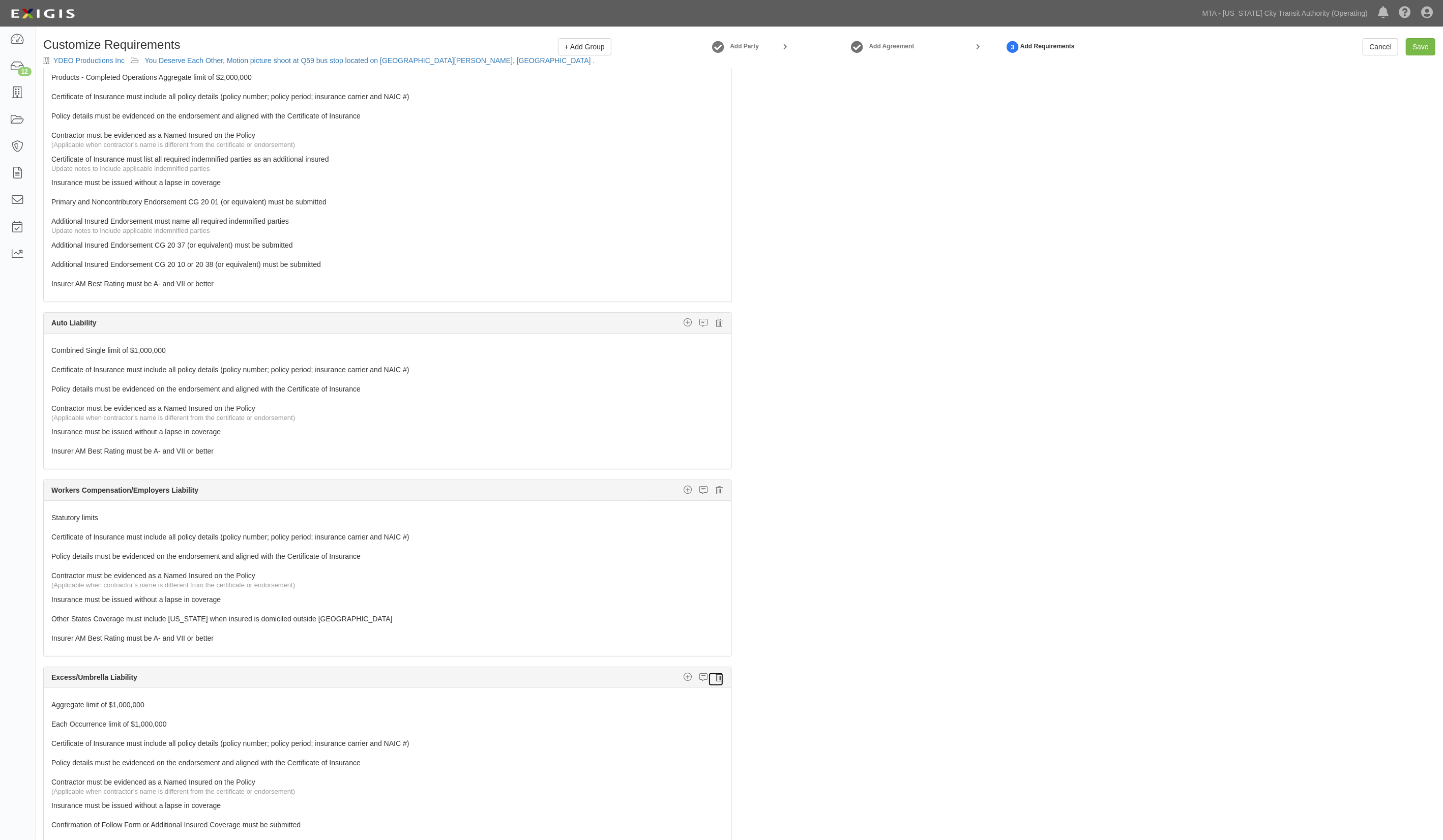
click at [716, 682] on icon at bounding box center [719, 677] width 7 height 9
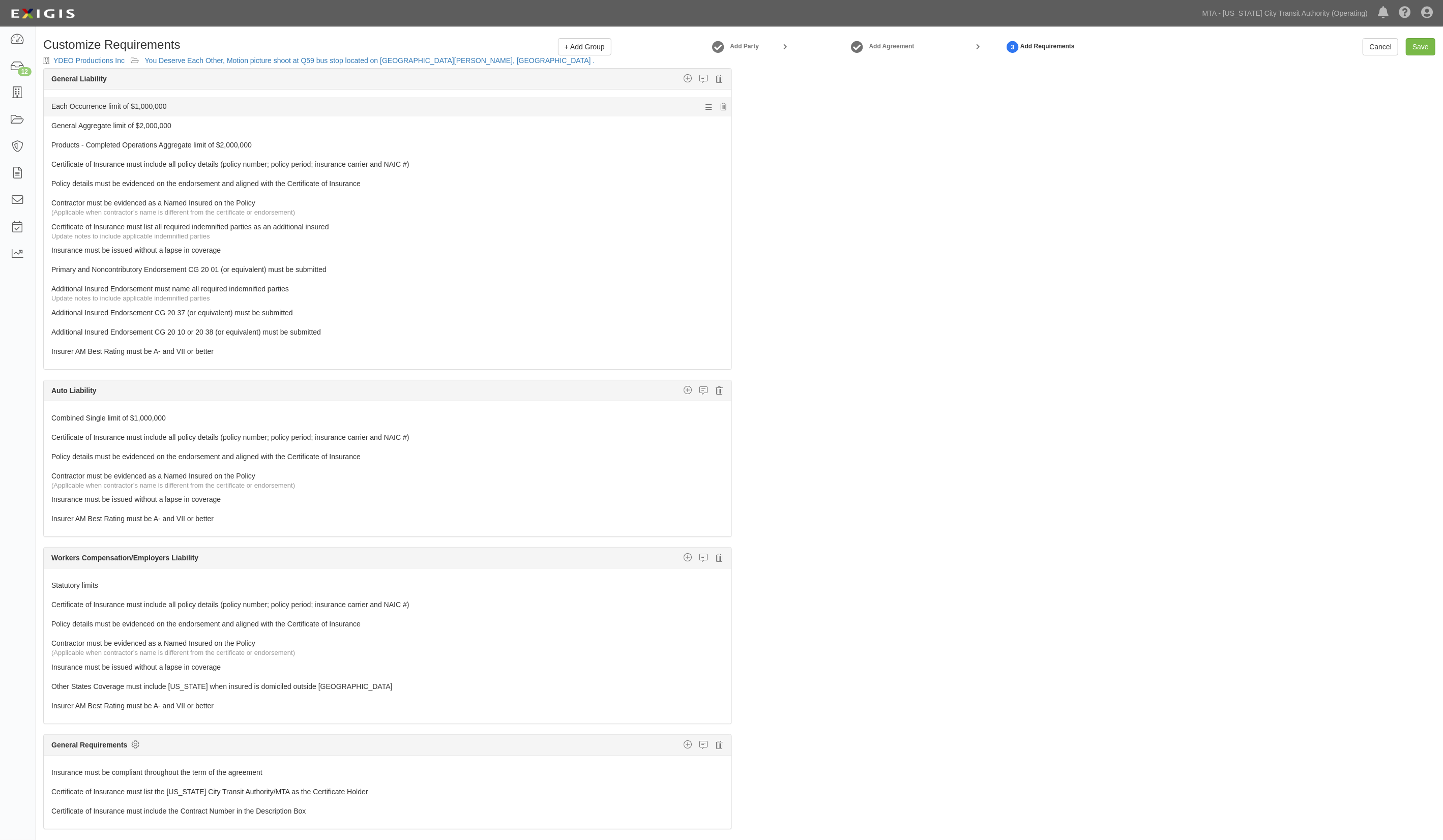
click at [125, 103] on link "Each Occurrence limit of $1,000,000" at bounding box center [369, 103] width 634 height 14
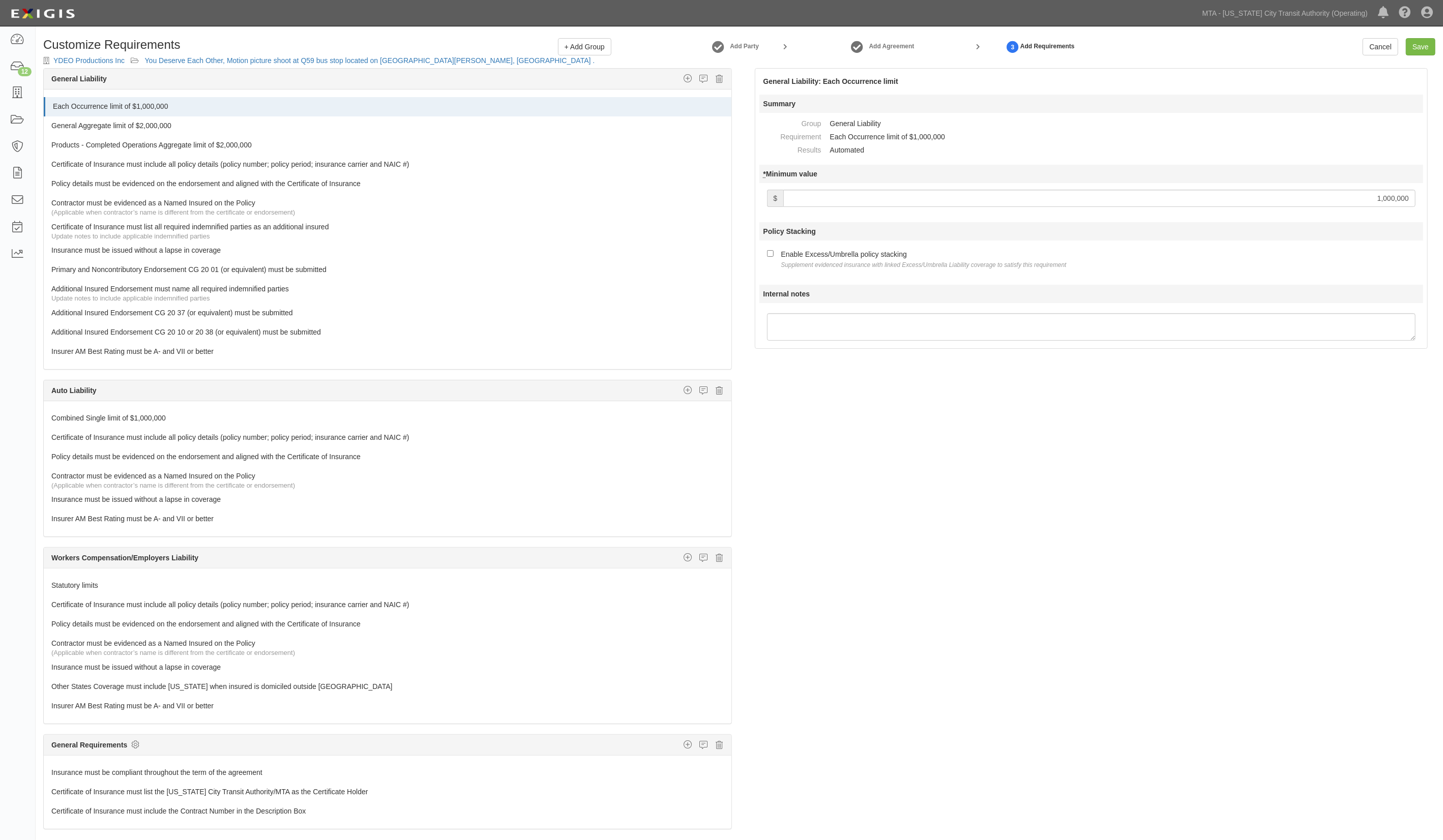
drag, startPoint x: 1377, startPoint y: 197, endPoint x: 1382, endPoint y: 200, distance: 5.8
click at [1382, 200] on input "1,000,000" at bounding box center [1100, 198] width 632 height 17
type input "2,000,000"
click at [121, 421] on link "Combined Single limit of $1,000,000" at bounding box center [369, 415] width 634 height 14
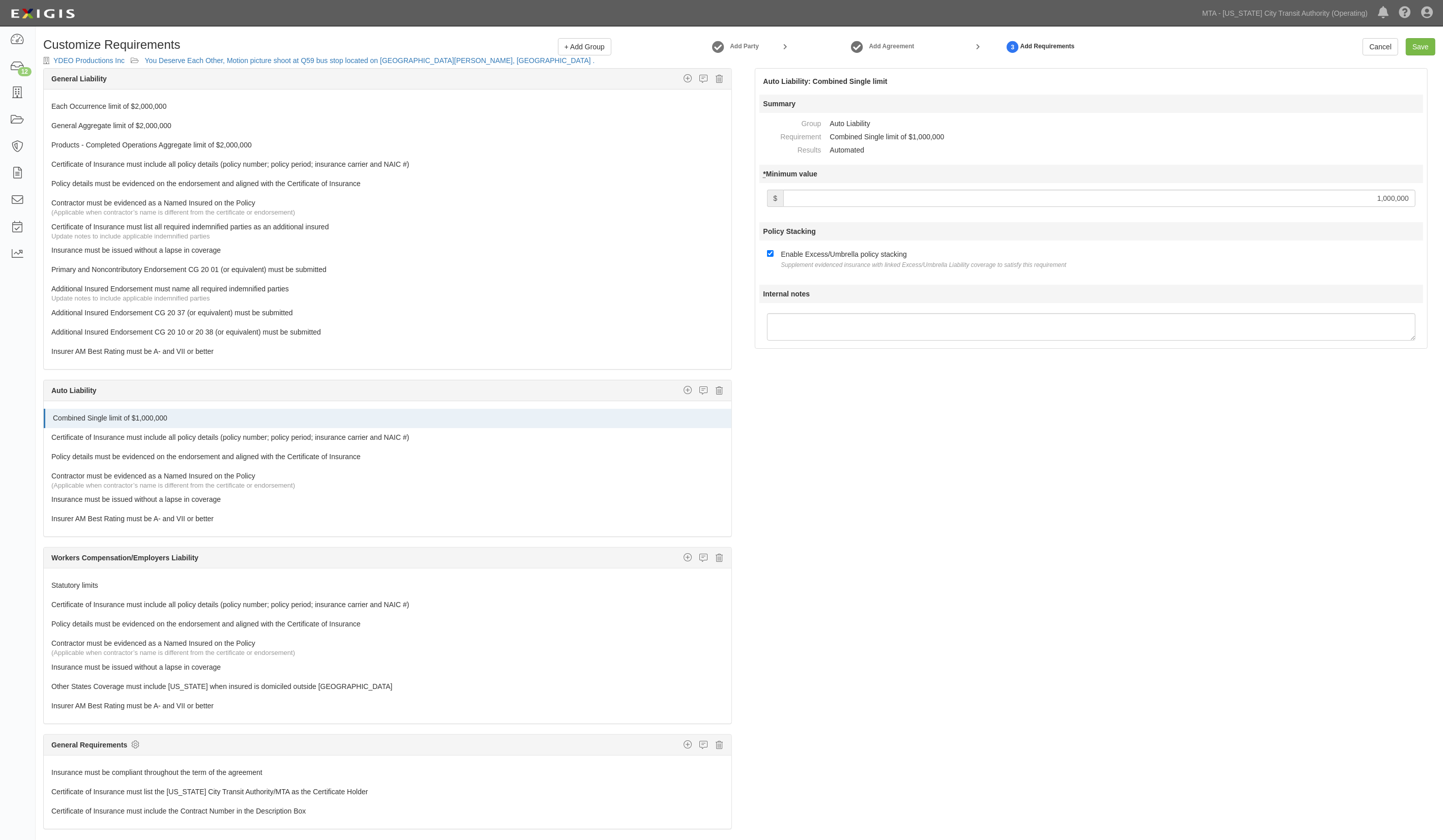
drag, startPoint x: 1377, startPoint y: 195, endPoint x: 1382, endPoint y: 200, distance: 7.1
click at [1382, 200] on input "1,000,000" at bounding box center [1100, 198] width 632 height 17
click at [1421, 46] on input "Save" at bounding box center [1421, 46] width 30 height 17
type input "2000000"
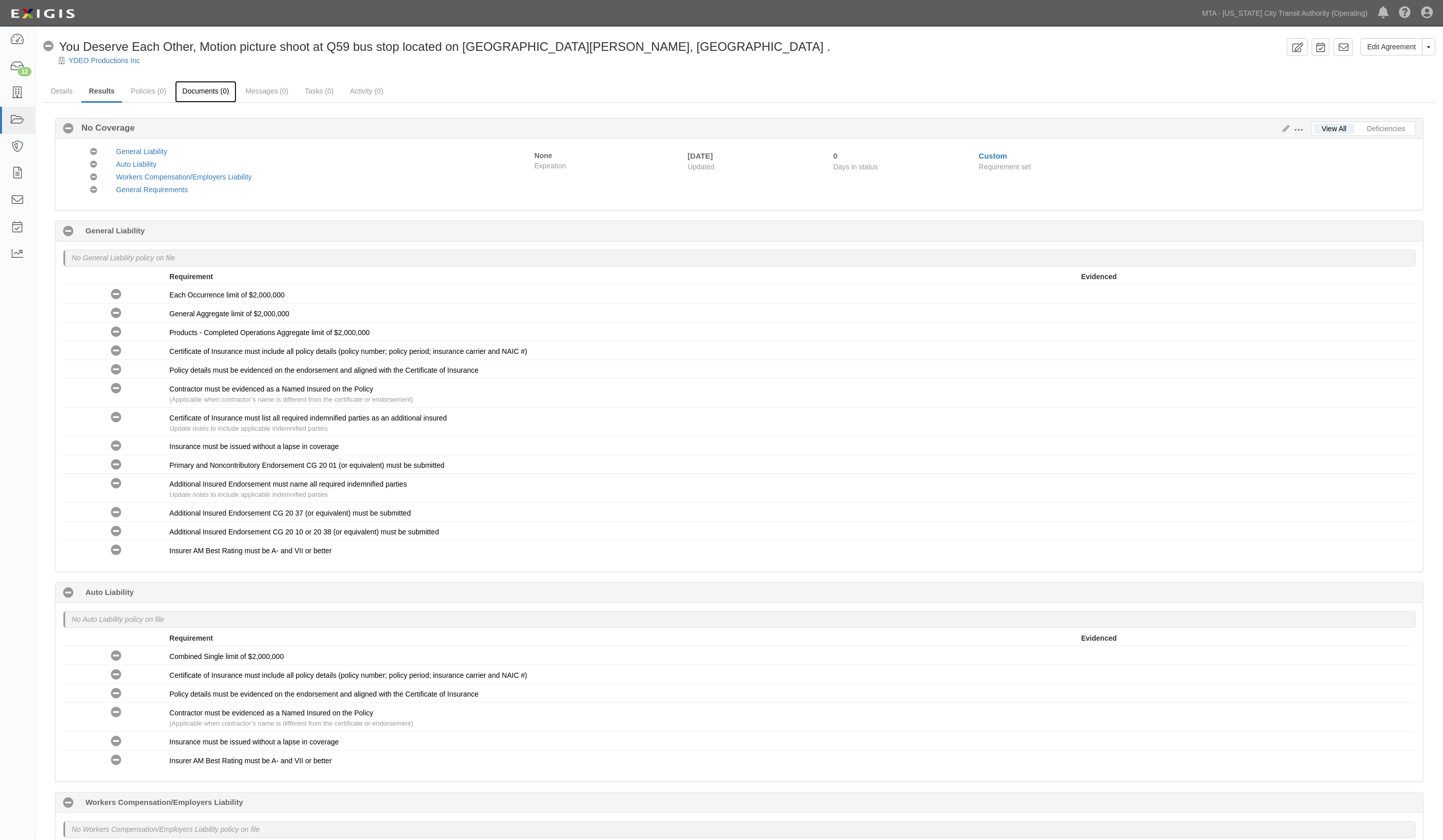
click at [202, 88] on link "Documents (0)" at bounding box center [206, 91] width 62 height 22
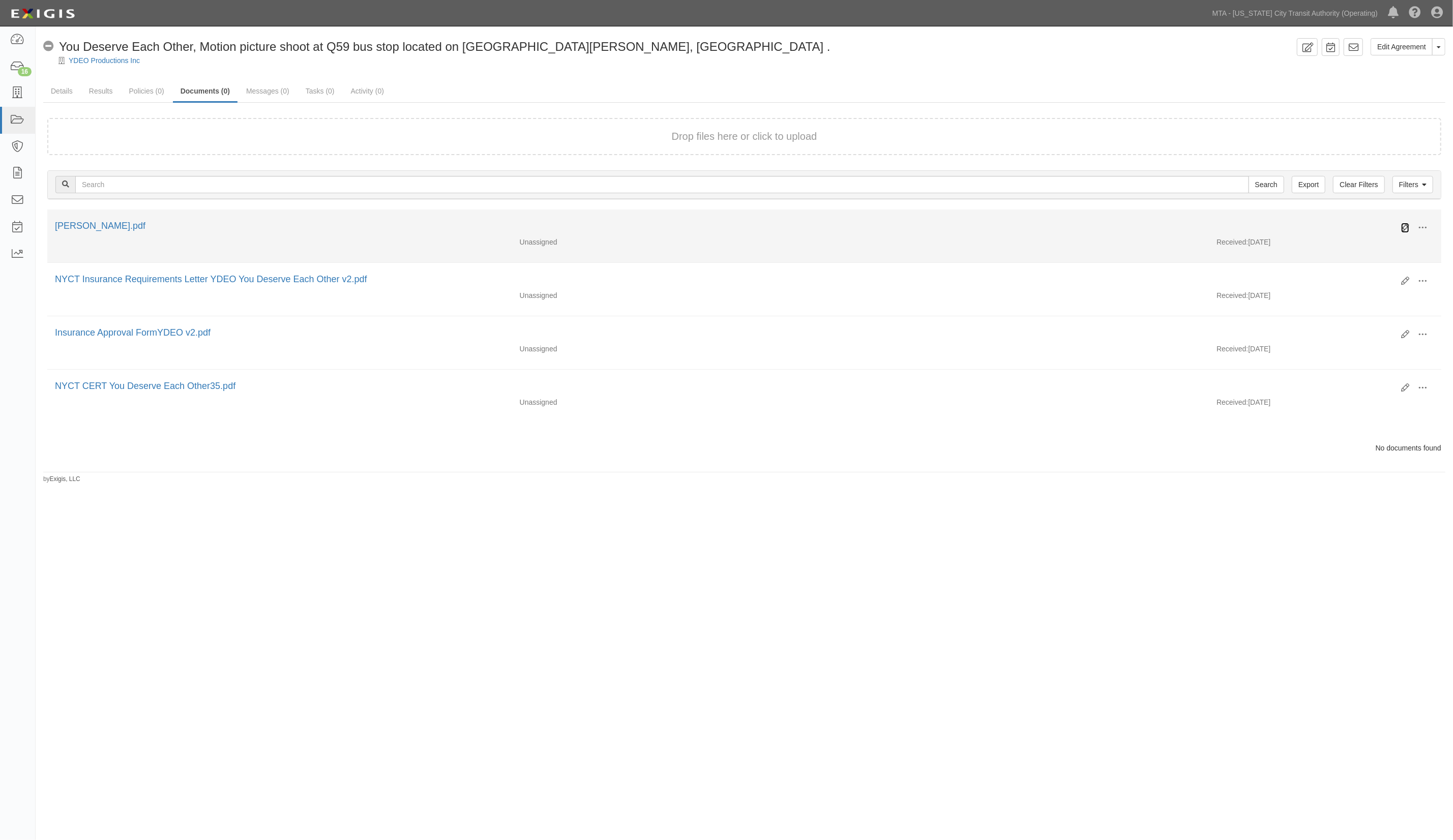
click at [1407, 225] on icon at bounding box center [1405, 227] width 8 height 8
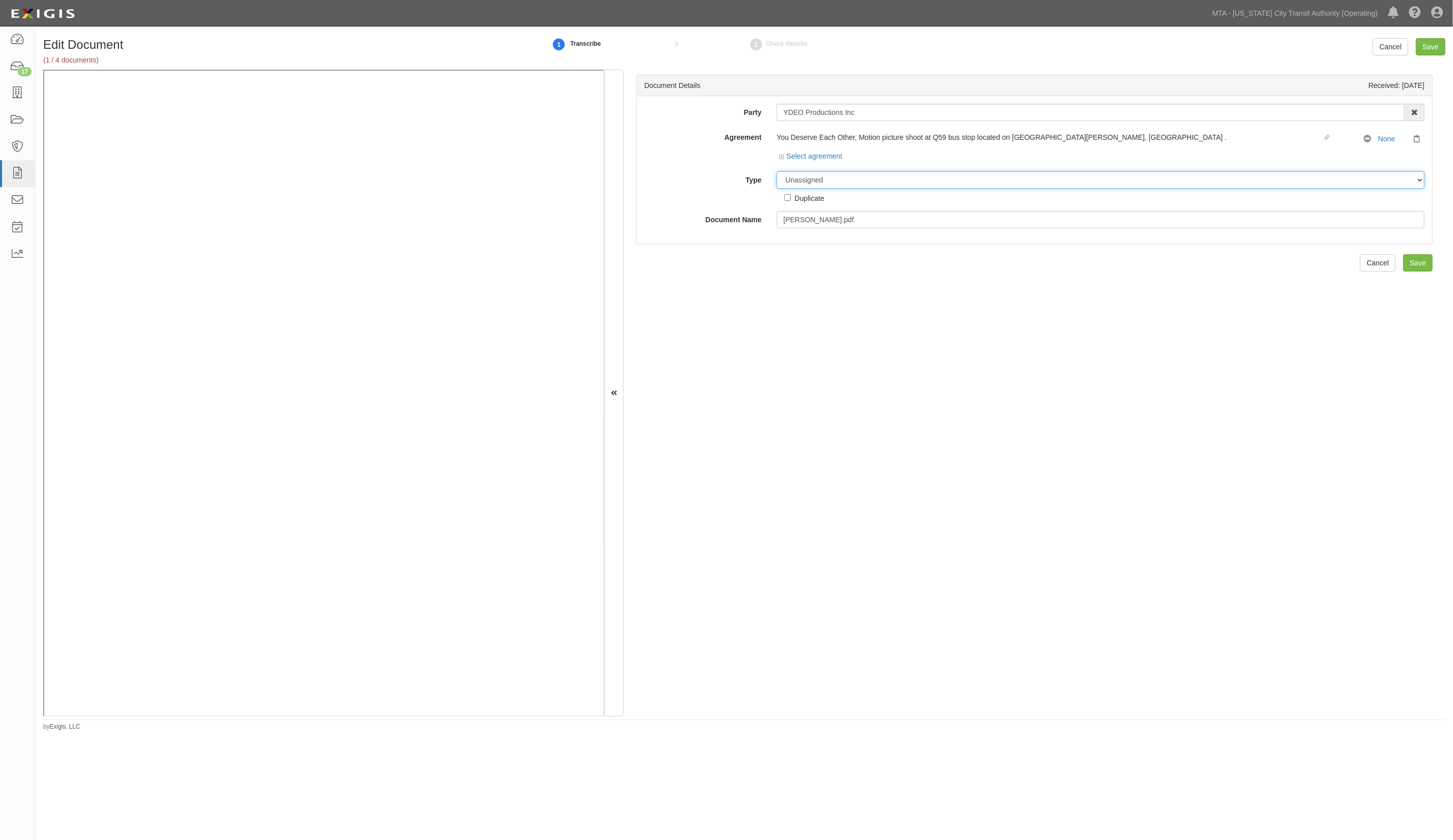
click at [841, 187] on select "Unassigned Binder Cancellation Notice Certificate Contract Endorsement Insuranc…" at bounding box center [1101, 180] width 648 height 17
select select "CertificateDetail"
click at [777, 172] on select "Unassigned Binder Cancellation Notice Certificate Contract Endorsement Insuranc…" at bounding box center [1101, 180] width 648 height 17
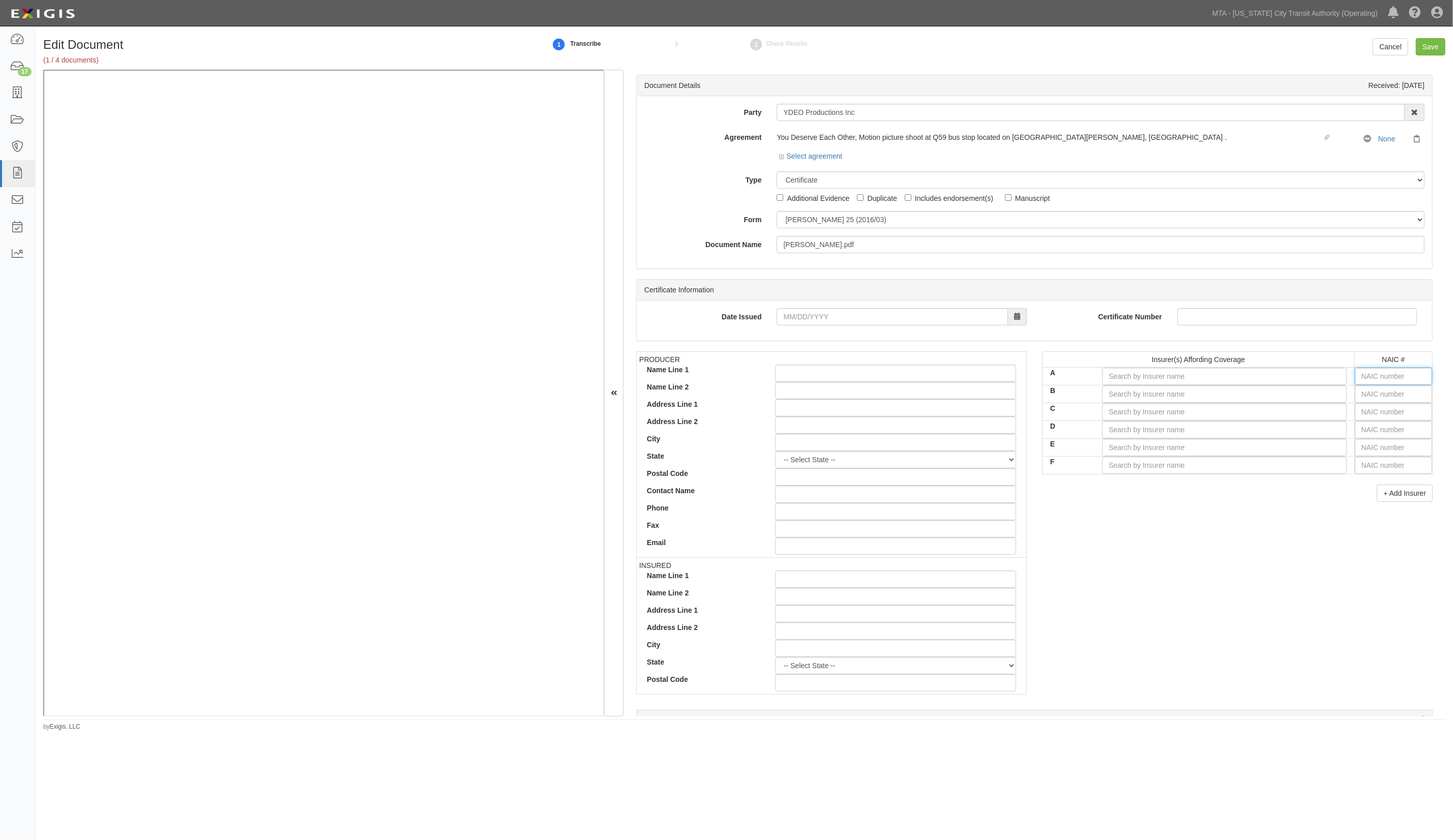
click at [1386, 376] on input "text" at bounding box center [1394, 376] width 77 height 17
type input "16862"
type input "1"
type input "19984"
type input "19"
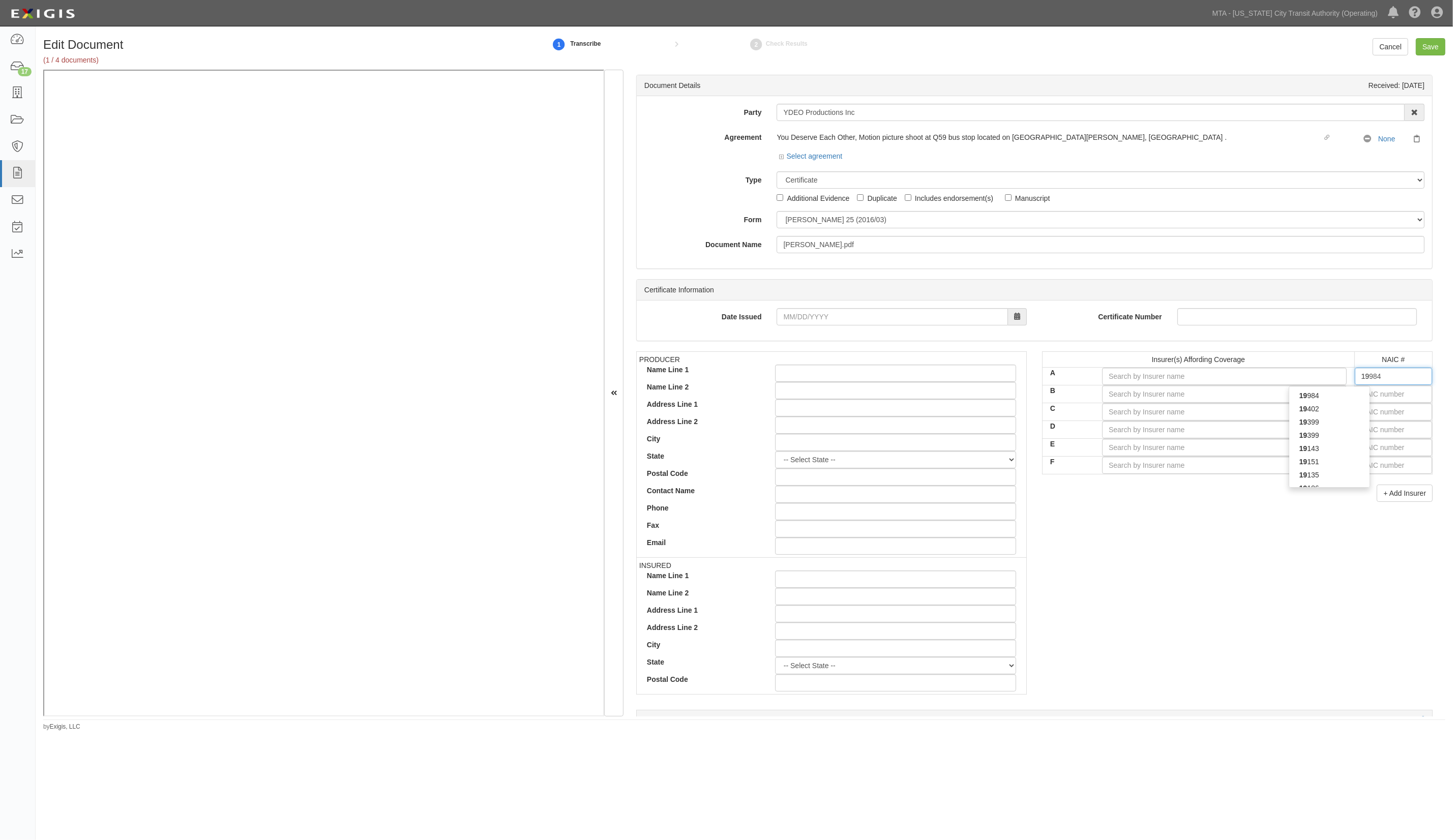
type input "19399"
type input "1939"
type input "19399"
click at [1343, 412] on div "19399" at bounding box center [1330, 409] width 80 height 13
type input "AIU Insurance Company (A XV Rating)"
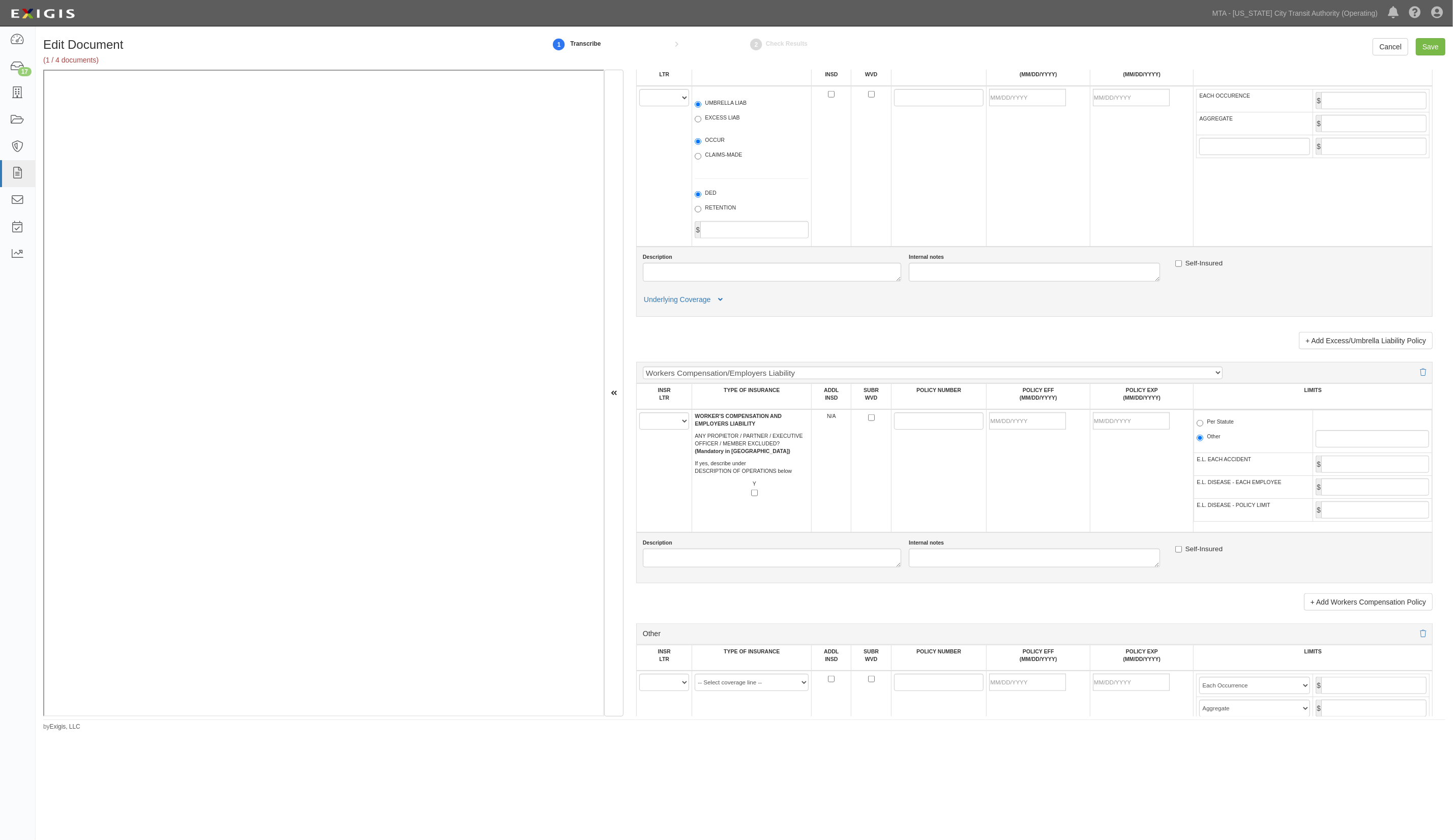
scroll to position [1288, 0]
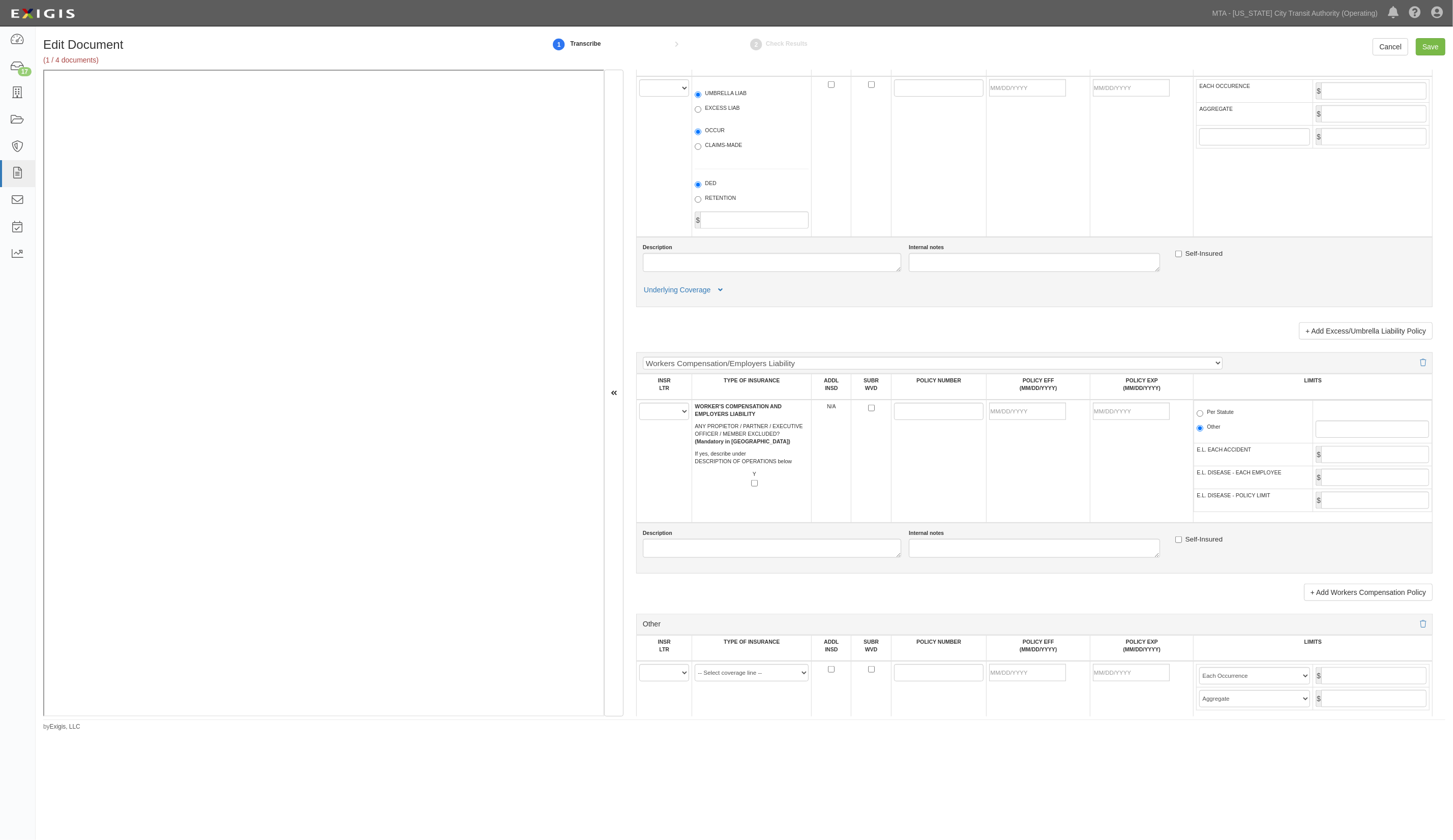
type input "19399"
click at [664, 420] on select "A B C D E F" at bounding box center [664, 411] width 50 height 17
select select "A"
click at [640, 410] on select "A B C D E F" at bounding box center [664, 411] width 50 height 17
click at [920, 419] on input "POLICY NUMBER" at bounding box center [940, 411] width 90 height 17
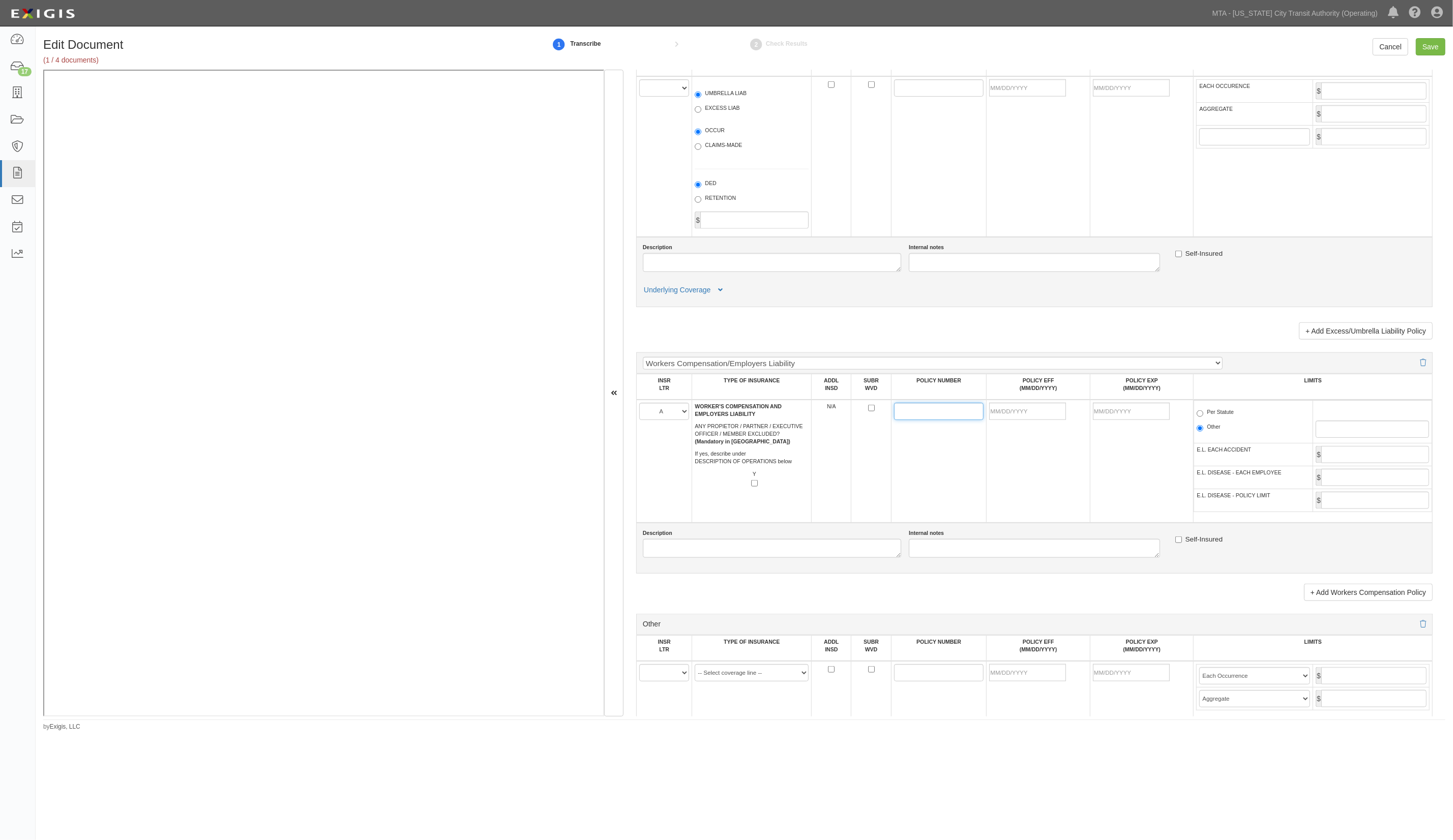
paste input "WC 080772102 ([GEOGRAPHIC_DATA])"
type input "WC 080772102 ([GEOGRAPHIC_DATA])"
click at [1039, 420] on input "POLICY EFF (MM/DD/YYYY)" at bounding box center [1028, 411] width 77 height 17
type input "01/01/2025"
type input "01/01/2026"
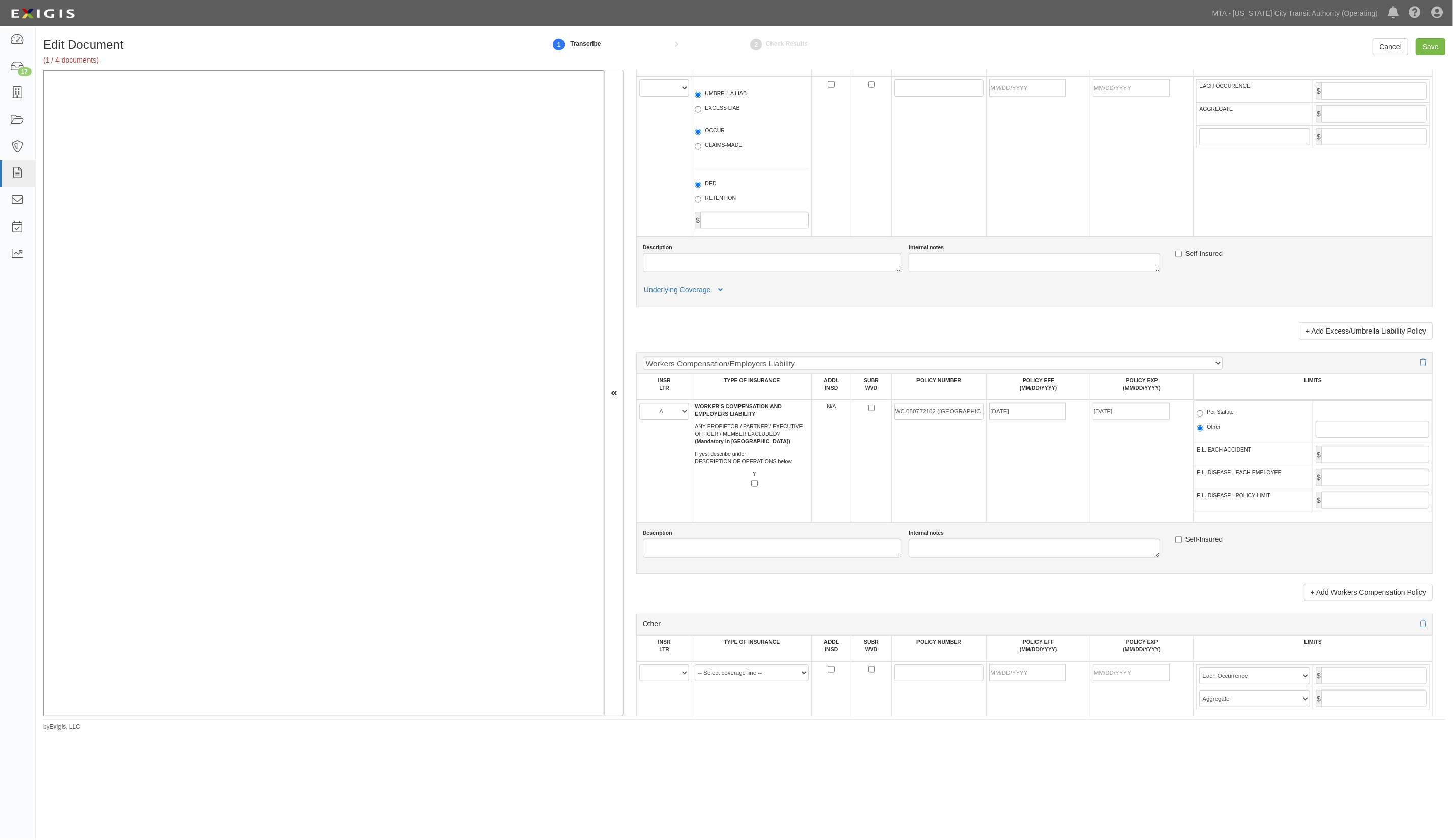
click at [1204, 419] on label "Per Statute" at bounding box center [1215, 413] width 37 height 10
click at [1203, 417] on input "Per Statute" at bounding box center [1200, 414] width 7 height 7
radio input "true"
click at [1437, 45] on input "Save" at bounding box center [1431, 46] width 30 height 17
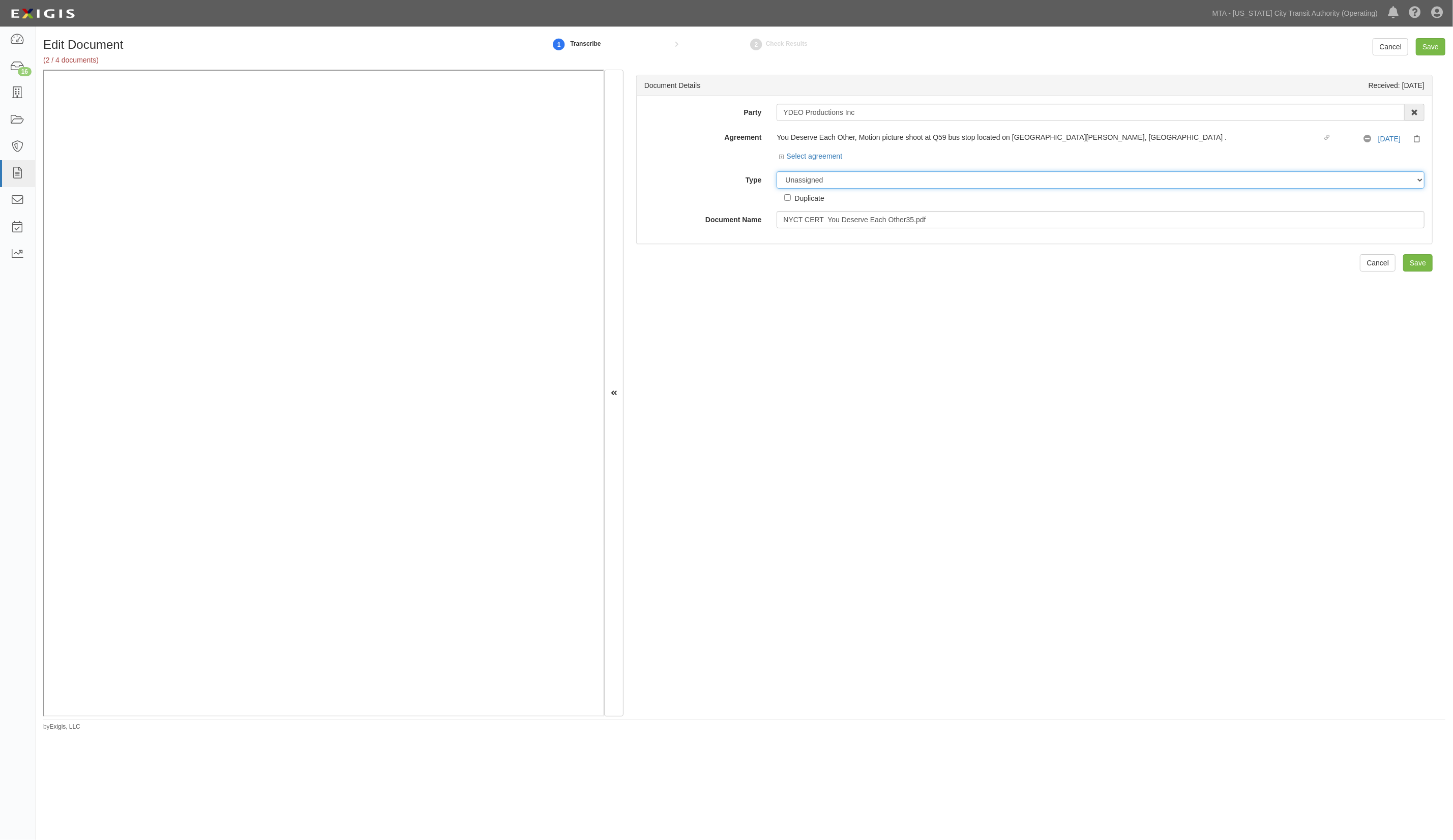
click at [835, 181] on select "Unassigned Binder Cancellation Notice Certificate Contract Endorsement Insuranc…" at bounding box center [1101, 180] width 648 height 17
select select "CertificateDetail"
click at [777, 172] on select "Unassigned Binder Cancellation Notice Certificate Contract Endorsement Insuranc…" at bounding box center [1101, 180] width 648 height 17
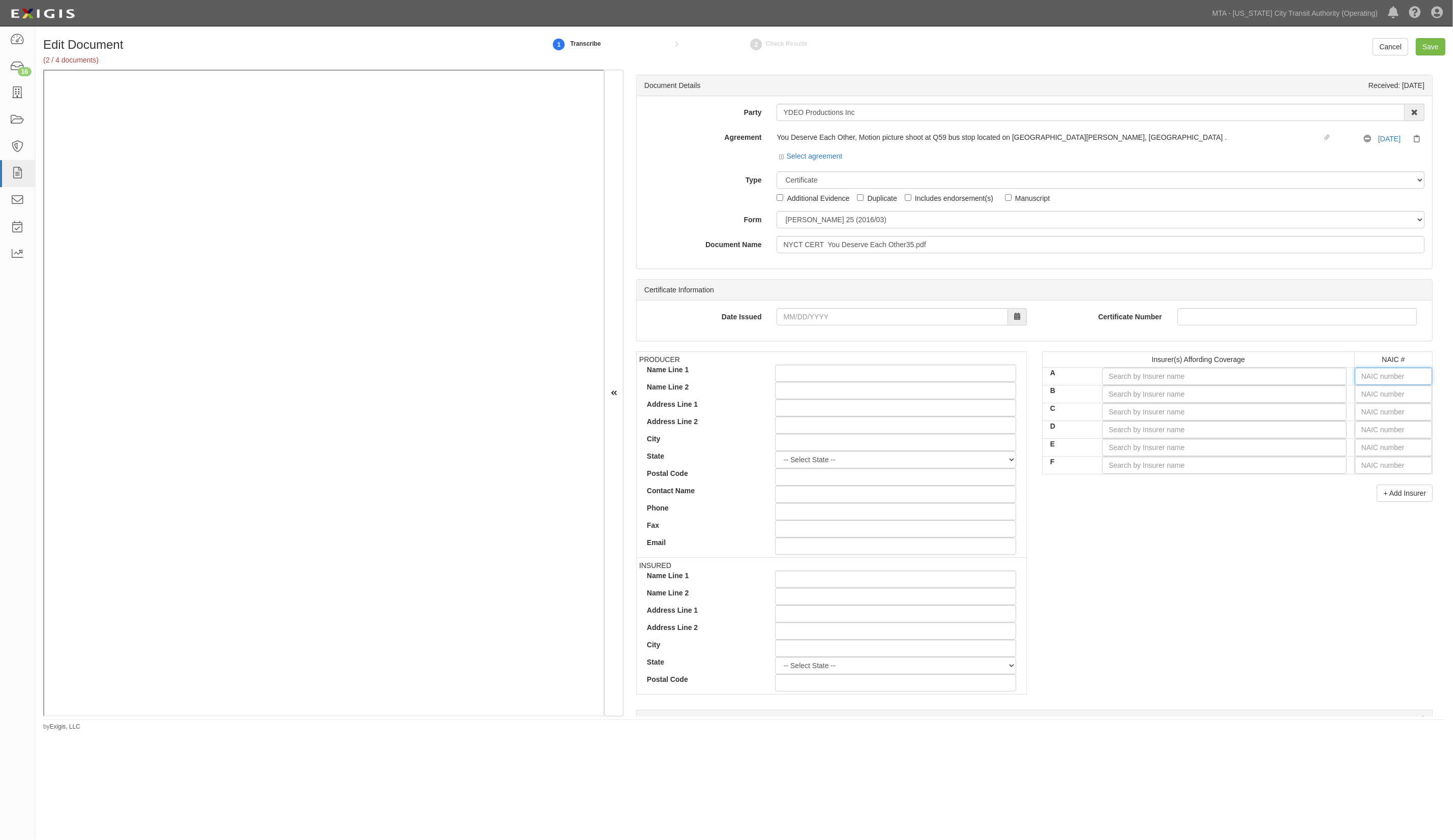
click at [1361, 379] on input "text" at bounding box center [1394, 376] width 77 height 17
type input "25232"
type input "2"
type input "21571"
type input "21"
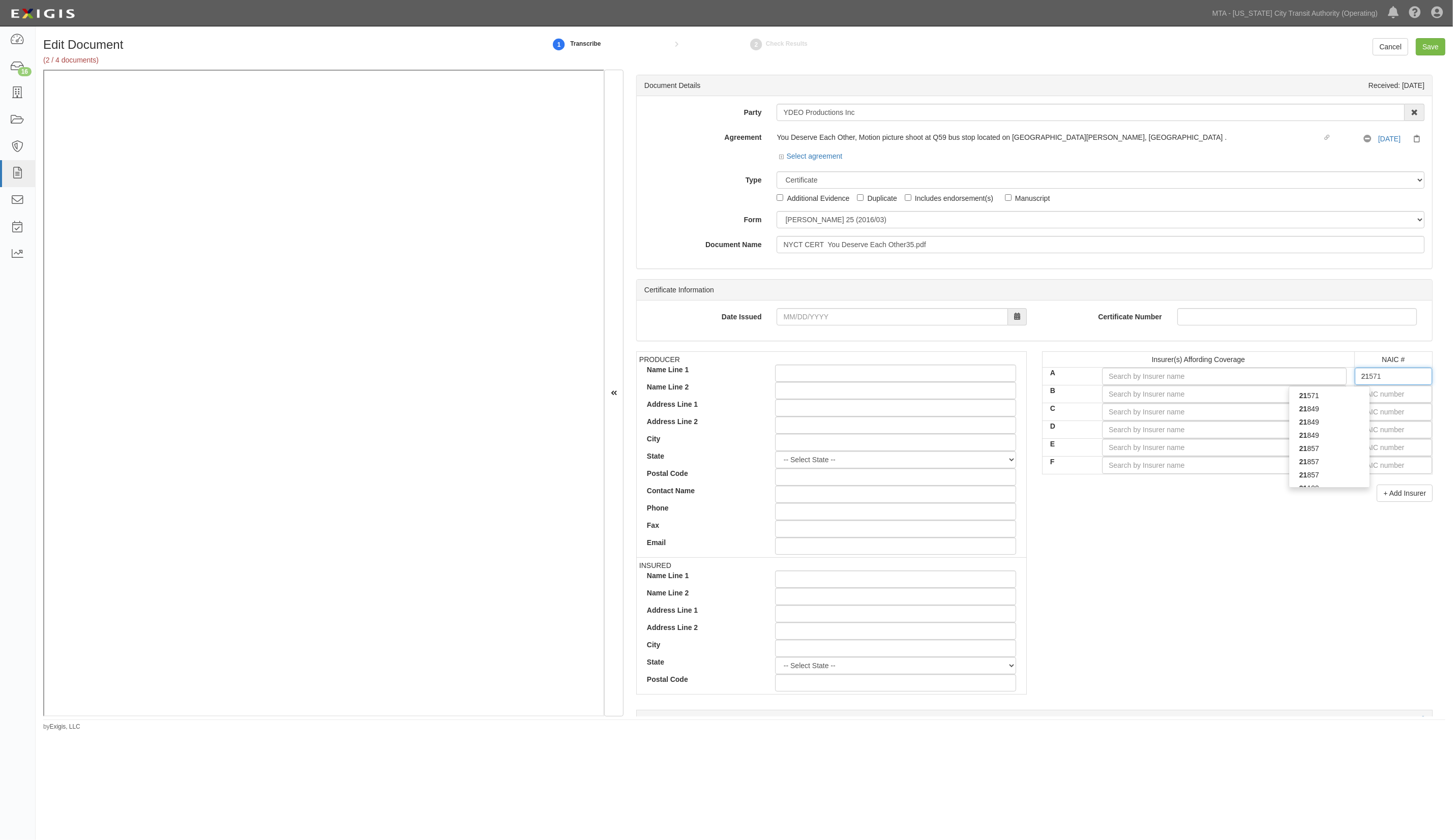
type input "21849"
type input "218"
type input "21873"
type input "2187"
type input "21873"
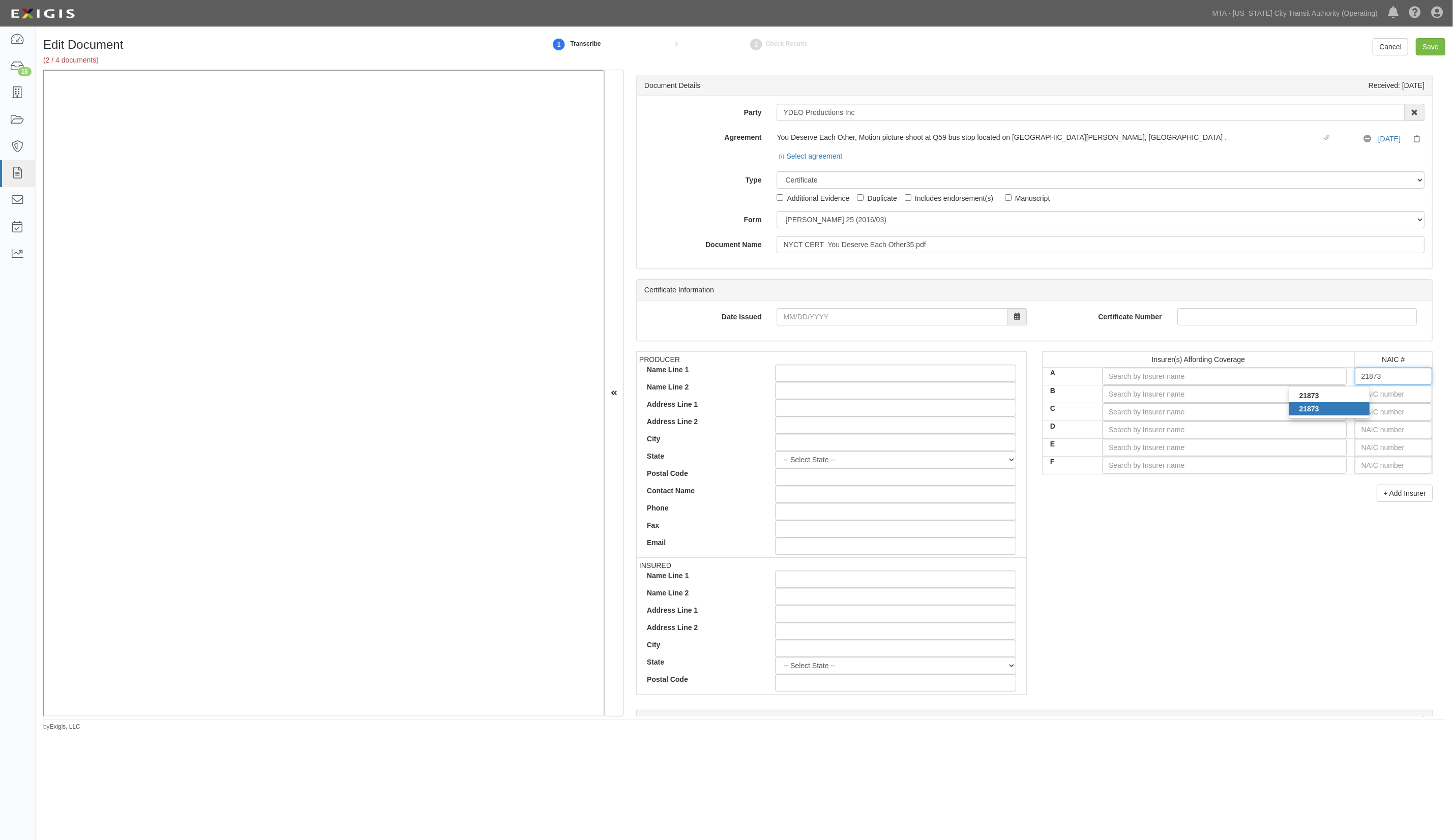
click at [1340, 408] on div "21873" at bounding box center [1330, 409] width 80 height 13
type input "Fireman's Fund Insurance Company (A+ XV Rating)"
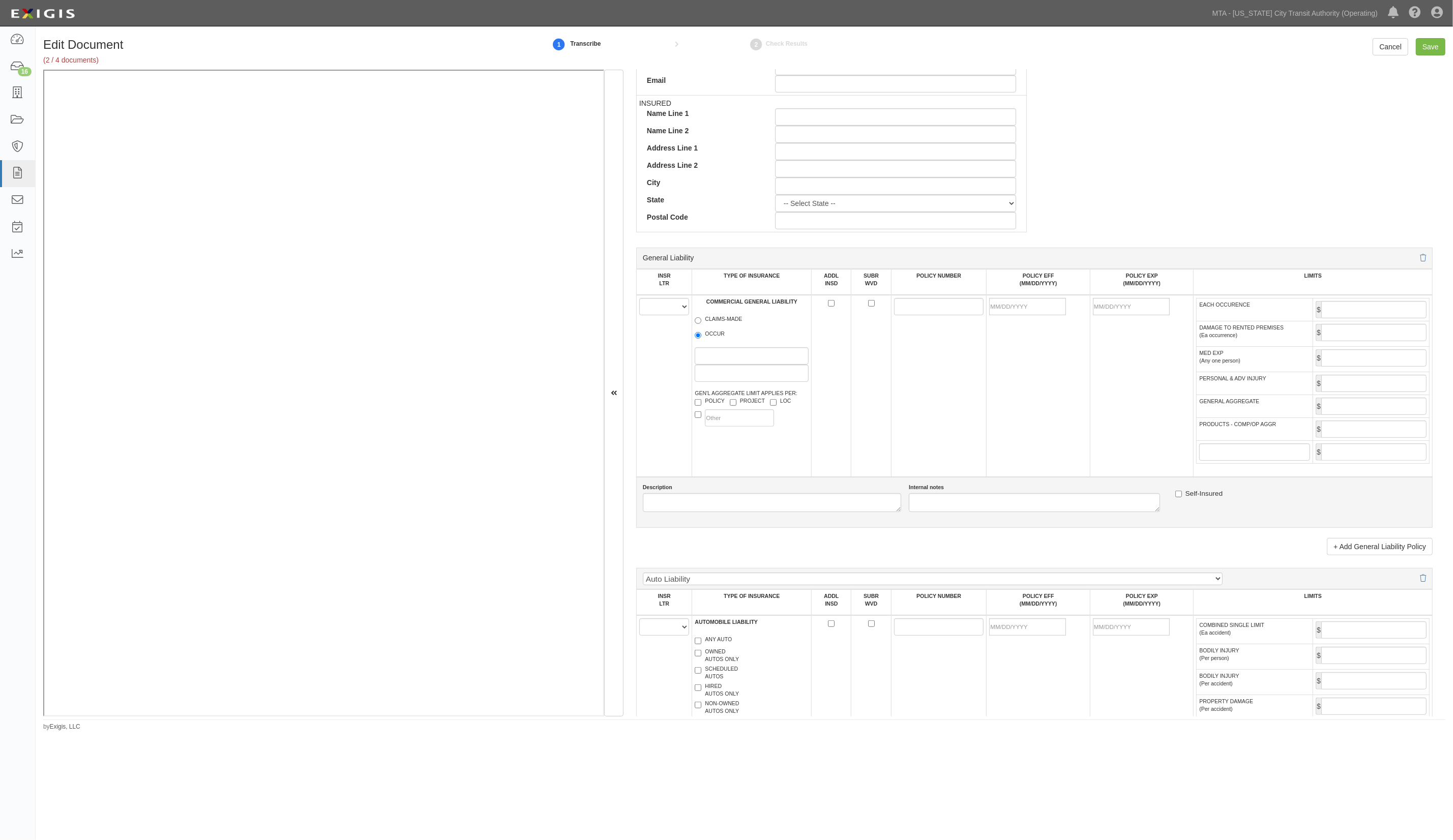
scroll to position [475, 0]
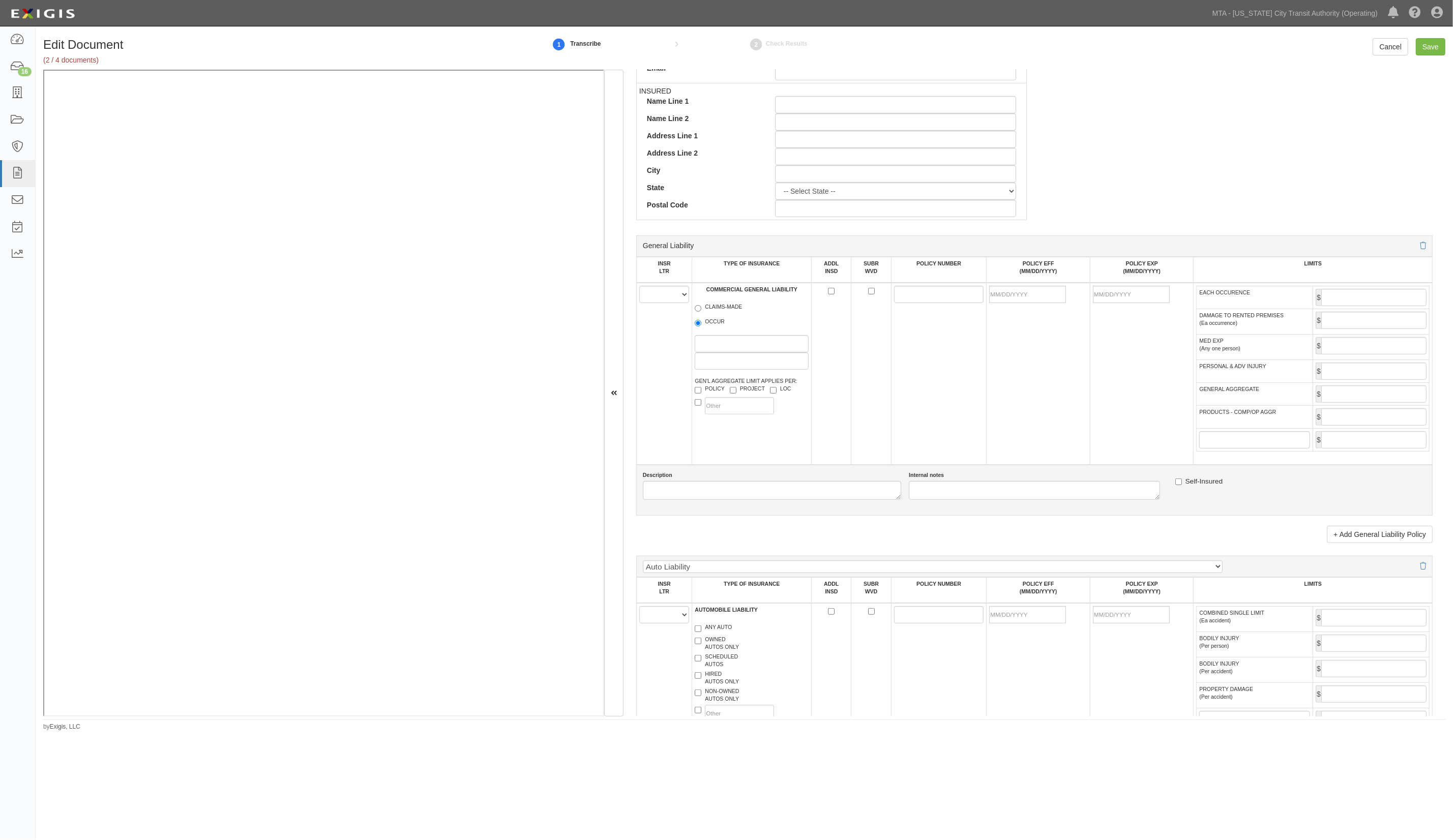
type input "21873"
click at [665, 298] on select "A B C D E F" at bounding box center [664, 294] width 50 height 17
select select "A"
click at [640, 287] on select "A B C D E F" at bounding box center [664, 294] width 50 height 17
click at [724, 304] on label "CLAIMS-MADE" at bounding box center [719, 308] width 48 height 10
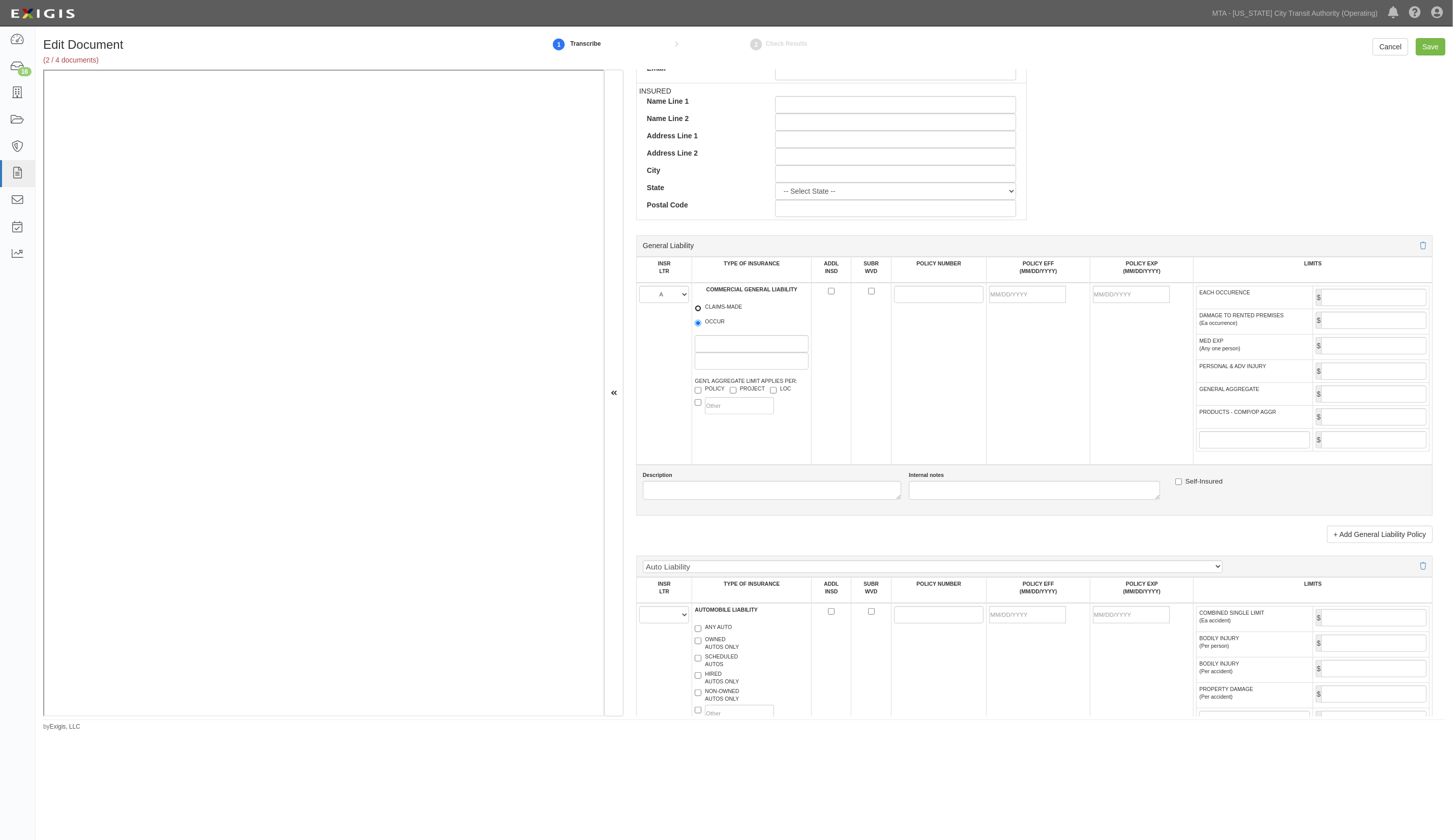
click at [701, 305] on input "CLAIMS-MADE" at bounding box center [698, 309] width 7 height 7
radio input "true"
click at [708, 324] on label "OCCUR" at bounding box center [710, 323] width 30 height 10
click at [701, 324] on input "OCCUR" at bounding box center [698, 324] width 7 height 7
radio input "true"
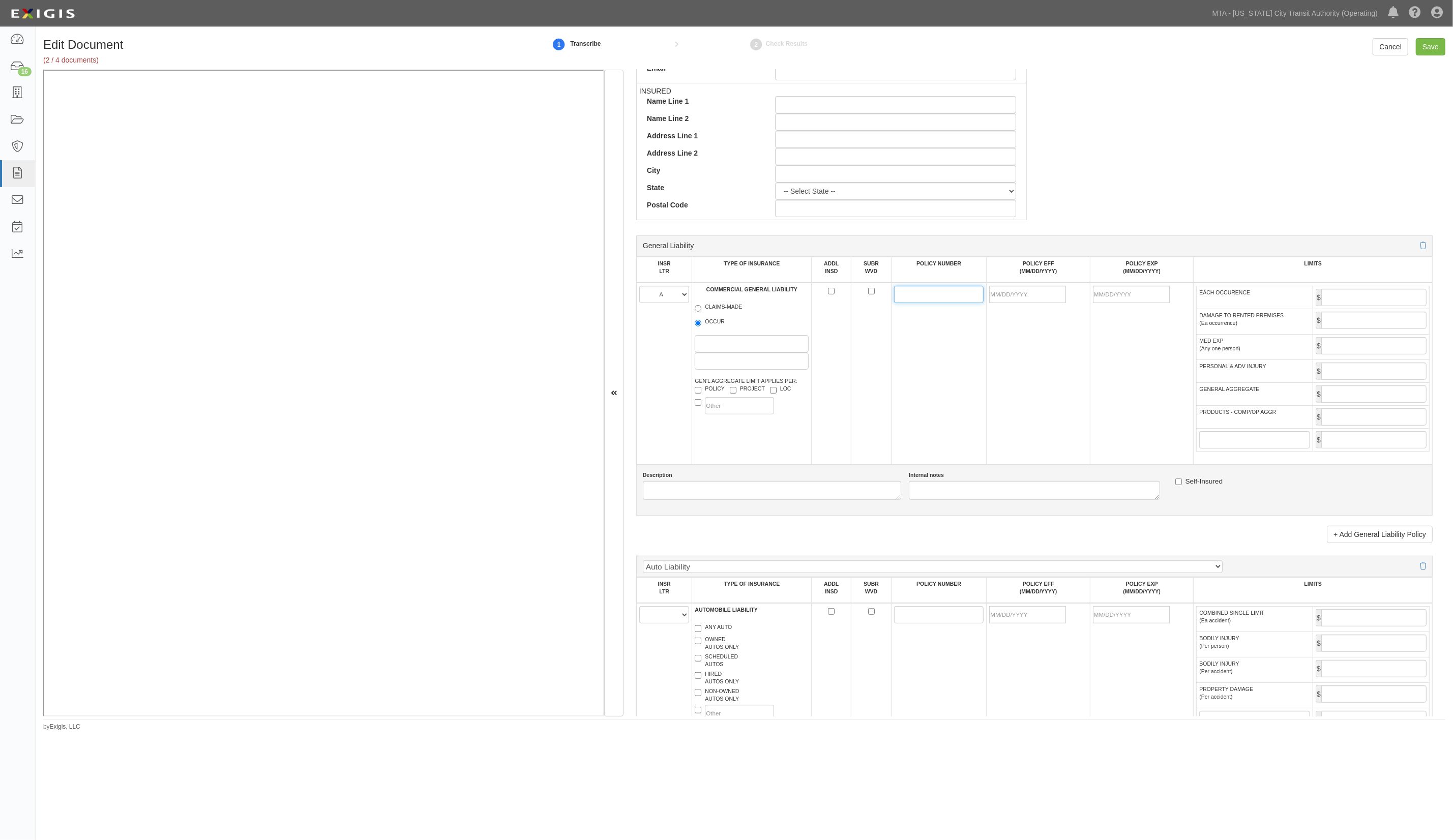
click at [953, 303] on input "POLICY NUMBER" at bounding box center [940, 294] width 90 height 17
paste input "UST022795250"
type input "UST022795250"
click at [1009, 293] on input "POLICY EFF (MM/DD/YYYY)" at bounding box center [1028, 294] width 77 height 17
type input "05/19/2025"
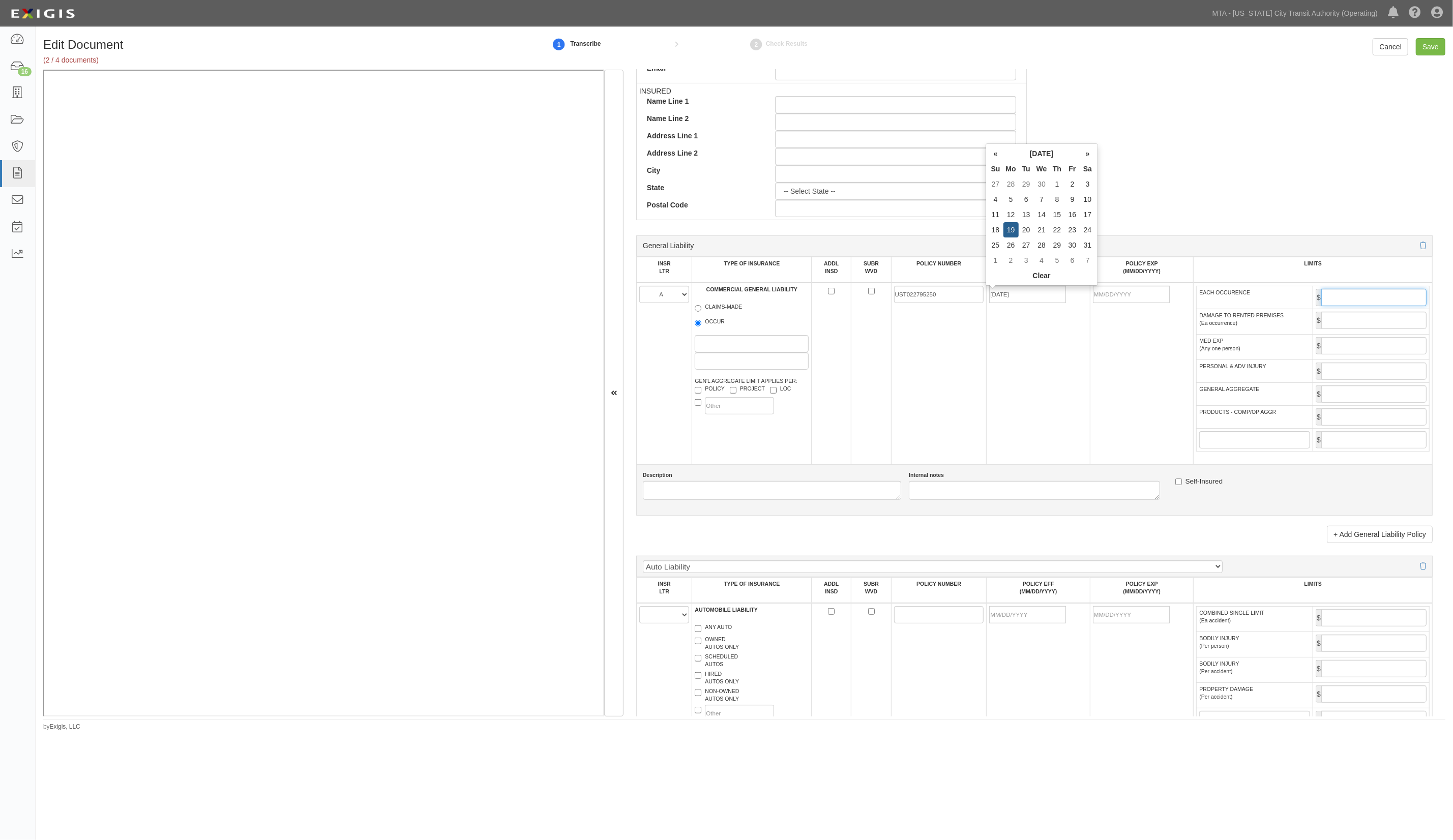
type input "05/19/2026"
click at [1353, 303] on input "EACH OCCURENCE" at bounding box center [1374, 297] width 105 height 17
type input "1,000,000"
click at [1335, 400] on input "GENERAL AGGREGATE" at bounding box center [1374, 393] width 105 height 17
type input "2,000,000"
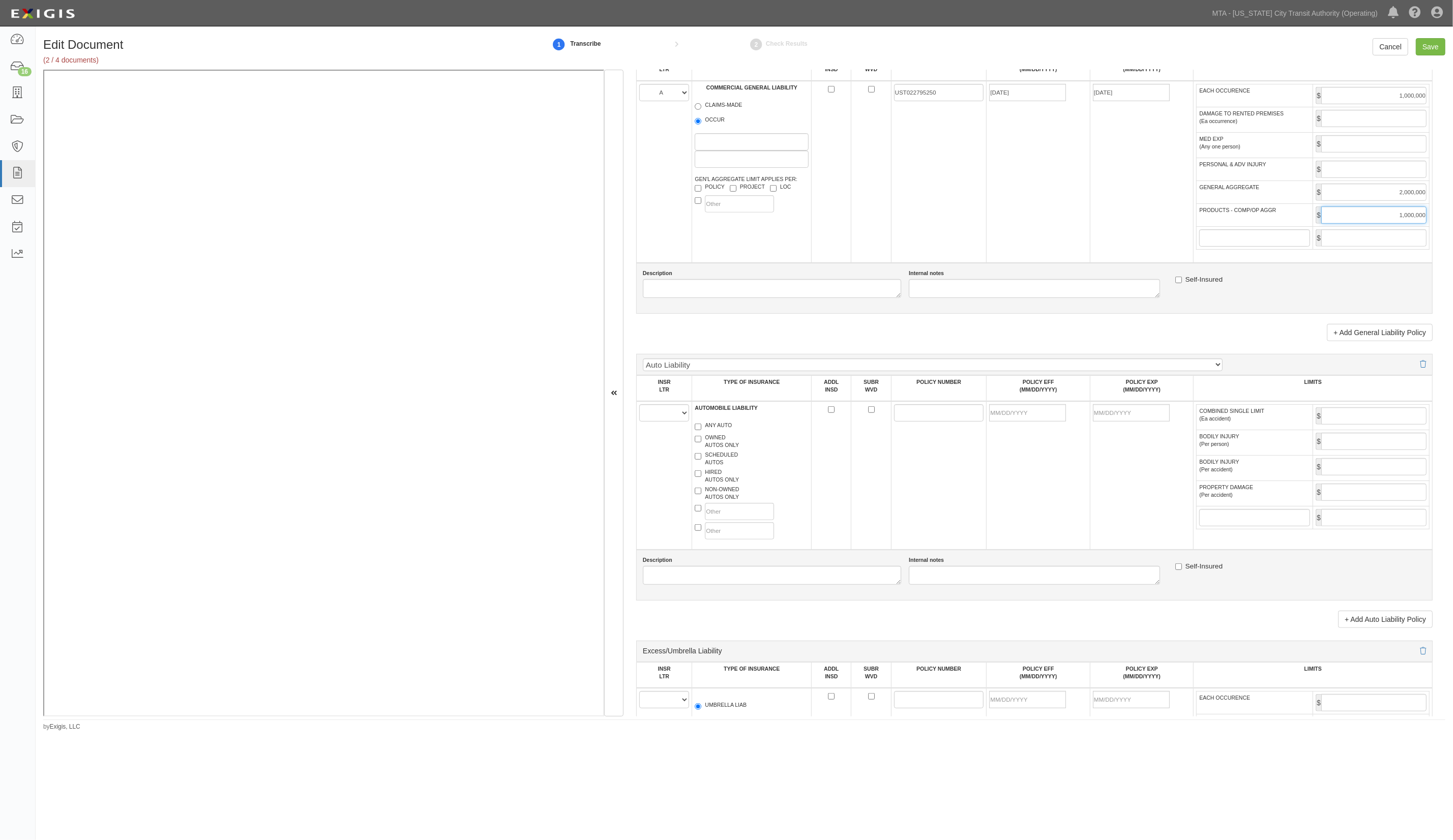
scroll to position [677, 0]
type input "1,000,000"
click at [683, 415] on select "A B C D E F" at bounding box center [664, 411] width 50 height 17
select select "A"
click at [640, 406] on select "A B C D E F" at bounding box center [664, 411] width 50 height 17
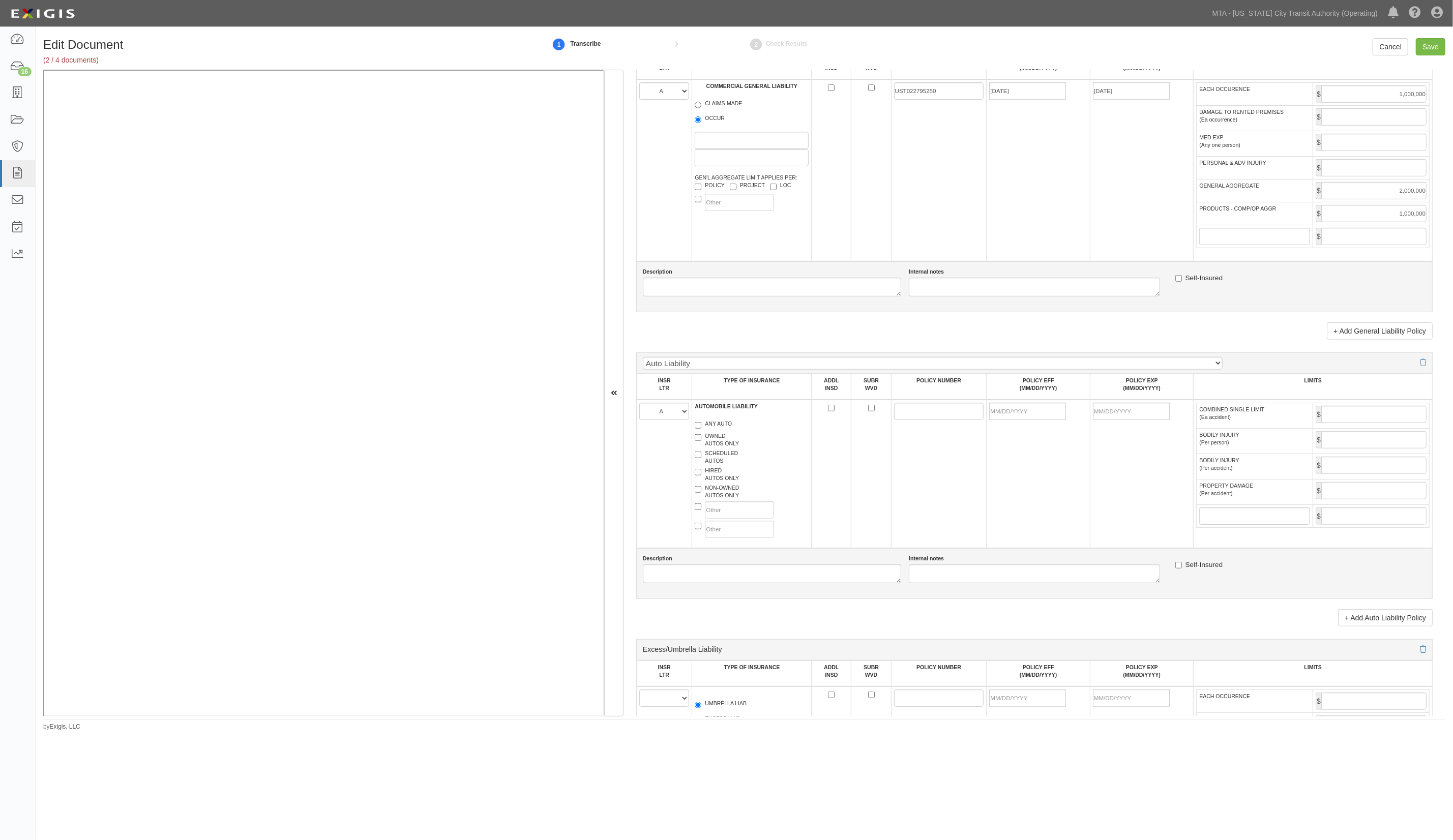
click at [720, 477] on label "HIRED AUTOS ONLY" at bounding box center [717, 474] width 44 height 16
click at [701, 475] on input "HIRED AUTOS ONLY" at bounding box center [698, 472] width 7 height 7
checkbox input "true"
click at [913, 415] on input "POLICY NUMBER" at bounding box center [940, 411] width 90 height 17
paste input "UST022795250"
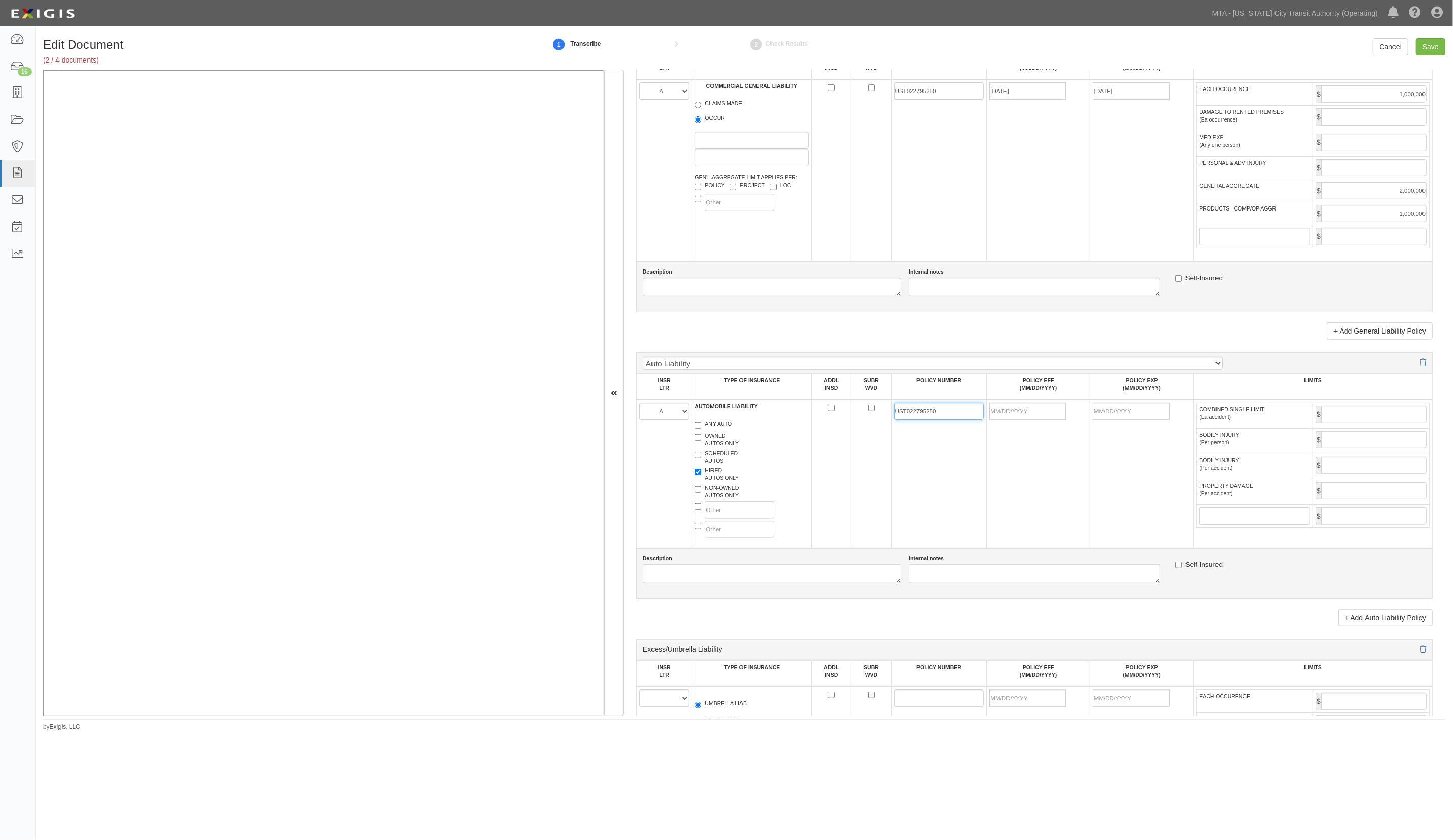
type input "UST022795250"
click at [1032, 415] on input "POLICY EFF (MM/DD/YYYY)" at bounding box center [1028, 411] width 77 height 17
type input "05/19/2025"
type input "05/19/2026"
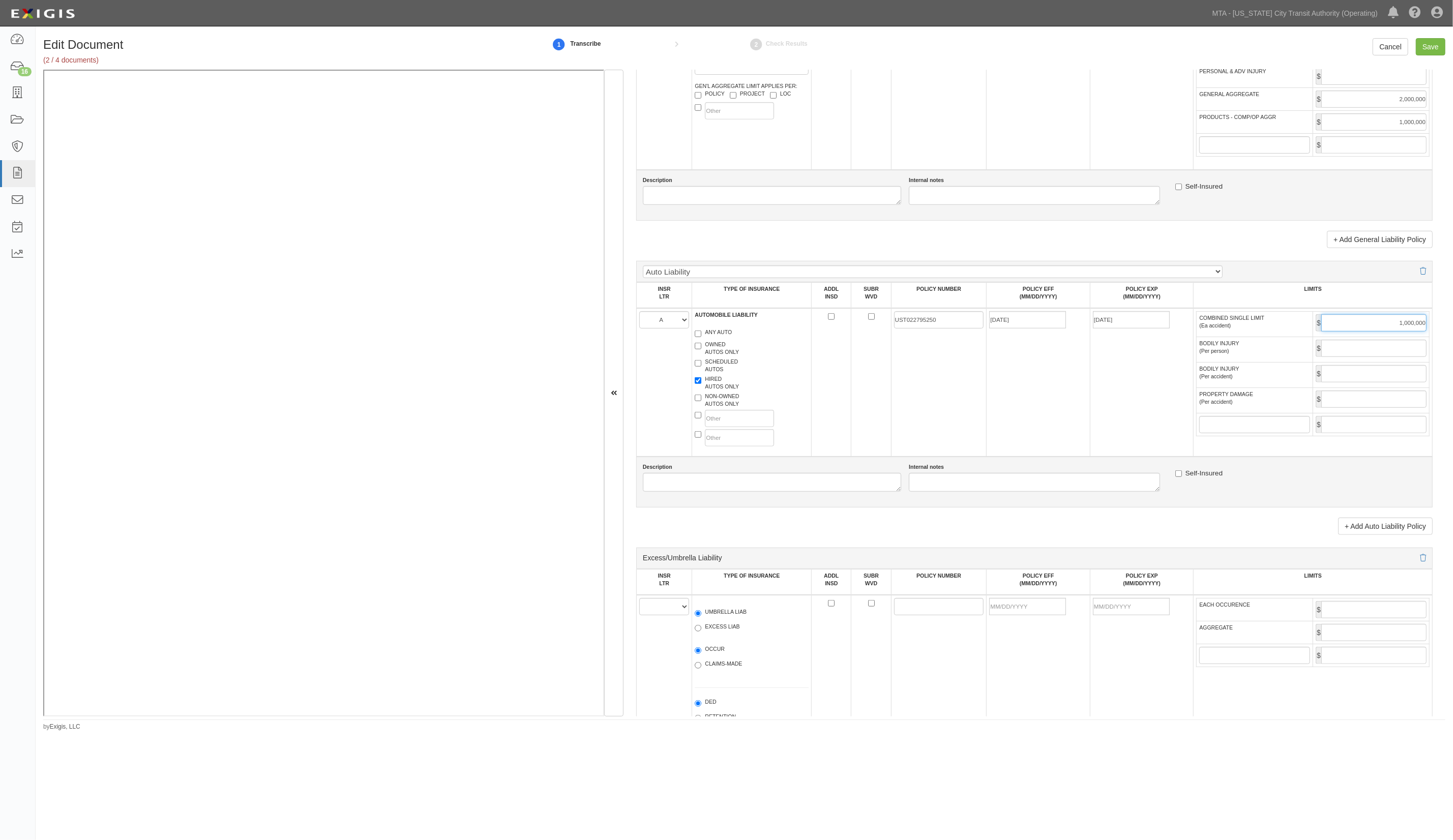
scroll to position [949, 0]
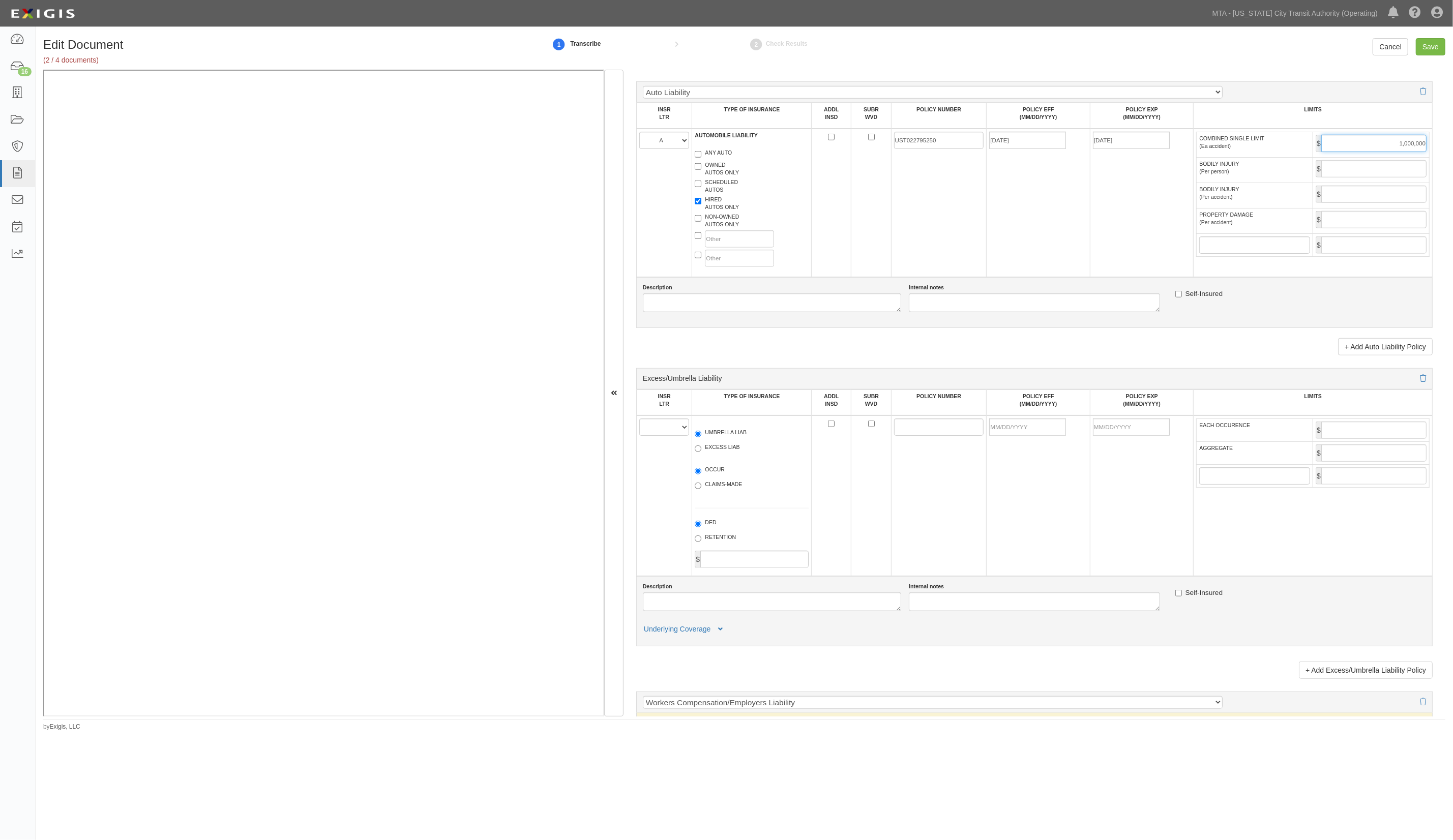
type input "1,000,000"
click at [667, 434] on select "A B C D E F" at bounding box center [664, 427] width 50 height 17
select select "A"
click at [640, 424] on select "A B C D E F" at bounding box center [664, 427] width 50 height 17
click at [734, 441] on span "UMBRELLA LIAB" at bounding box center [752, 434] width 114 height 12
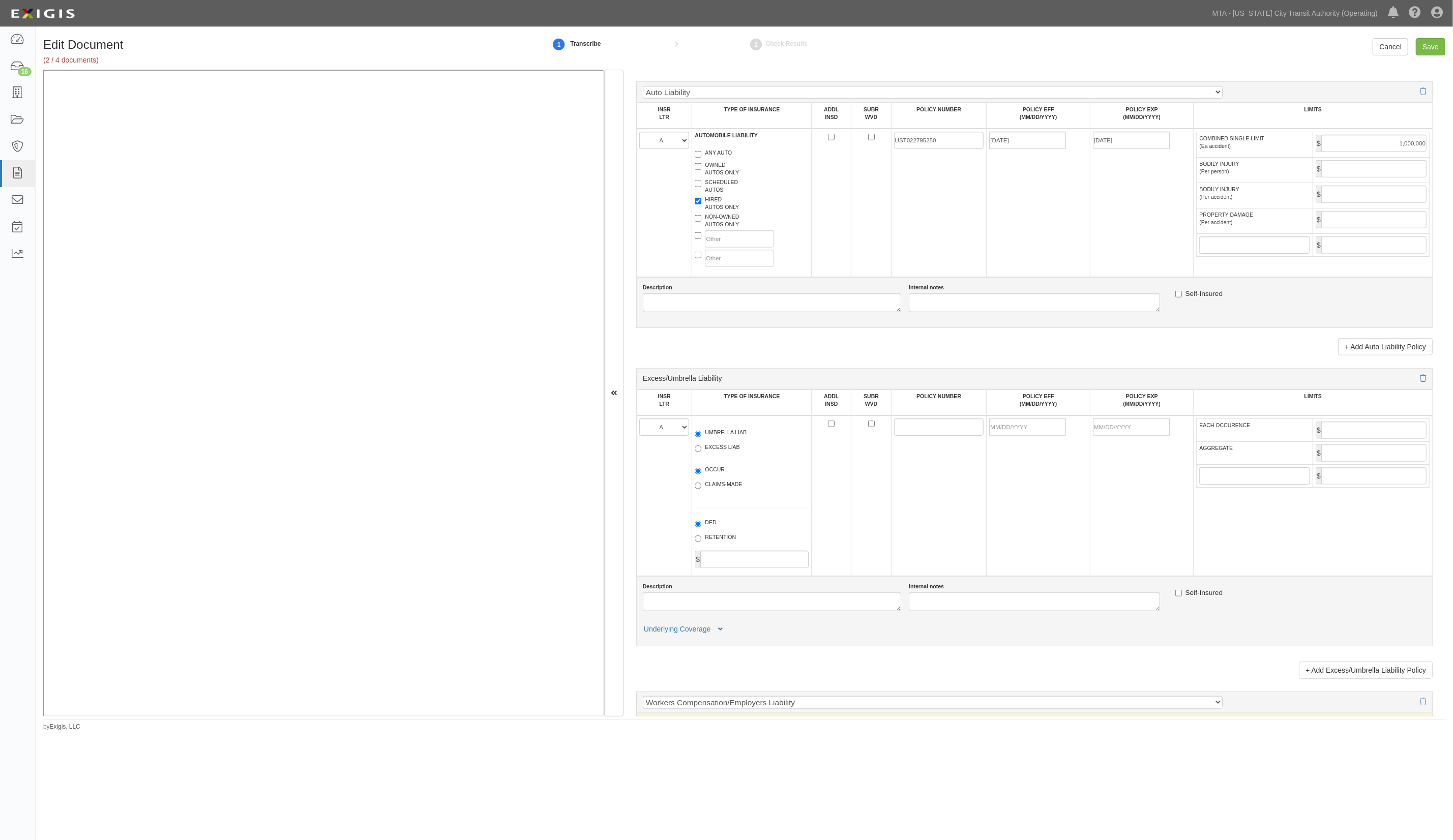
drag, startPoint x: 741, startPoint y: 438, endPoint x: 896, endPoint y: 440, distance: 155.0
click at [743, 438] on label "UMBRELLA LIAB" at bounding box center [720, 434] width 52 height 10
click at [729, 434] on label "UMBRELLA LIAB" at bounding box center [720, 434] width 52 height 10
click at [701, 434] on input "UMBRELLA LIAB" at bounding box center [698, 434] width 7 height 7
radio input "true"
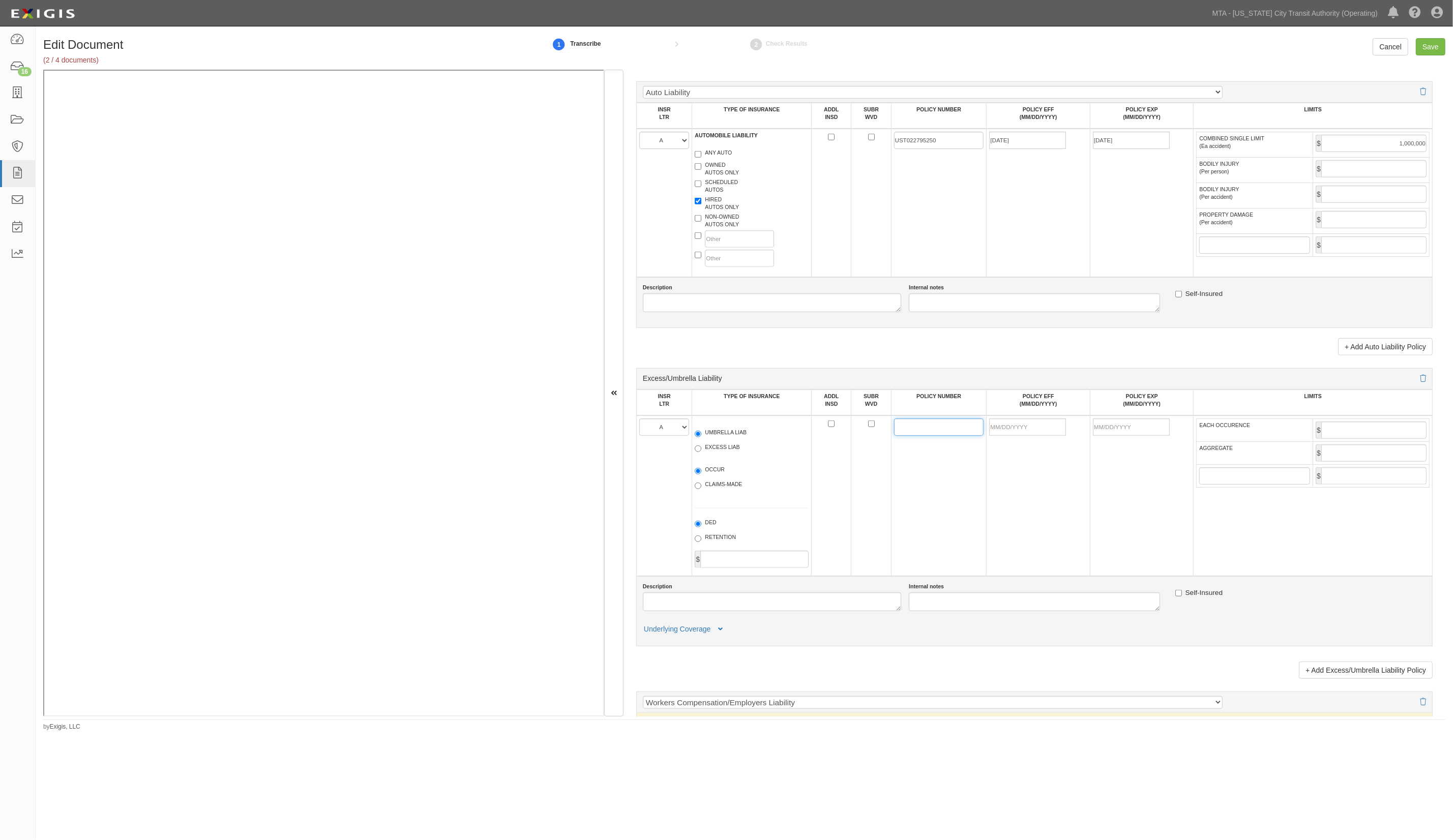
click at [935, 436] on input "POLICY NUMBER" at bounding box center [940, 427] width 90 height 17
paste input "UST015567251"
type input "UST015567251"
click at [1046, 432] on input "POLICY EFF (MM/DD/YYYY)" at bounding box center [1028, 427] width 77 height 17
type input "05/19/2025"
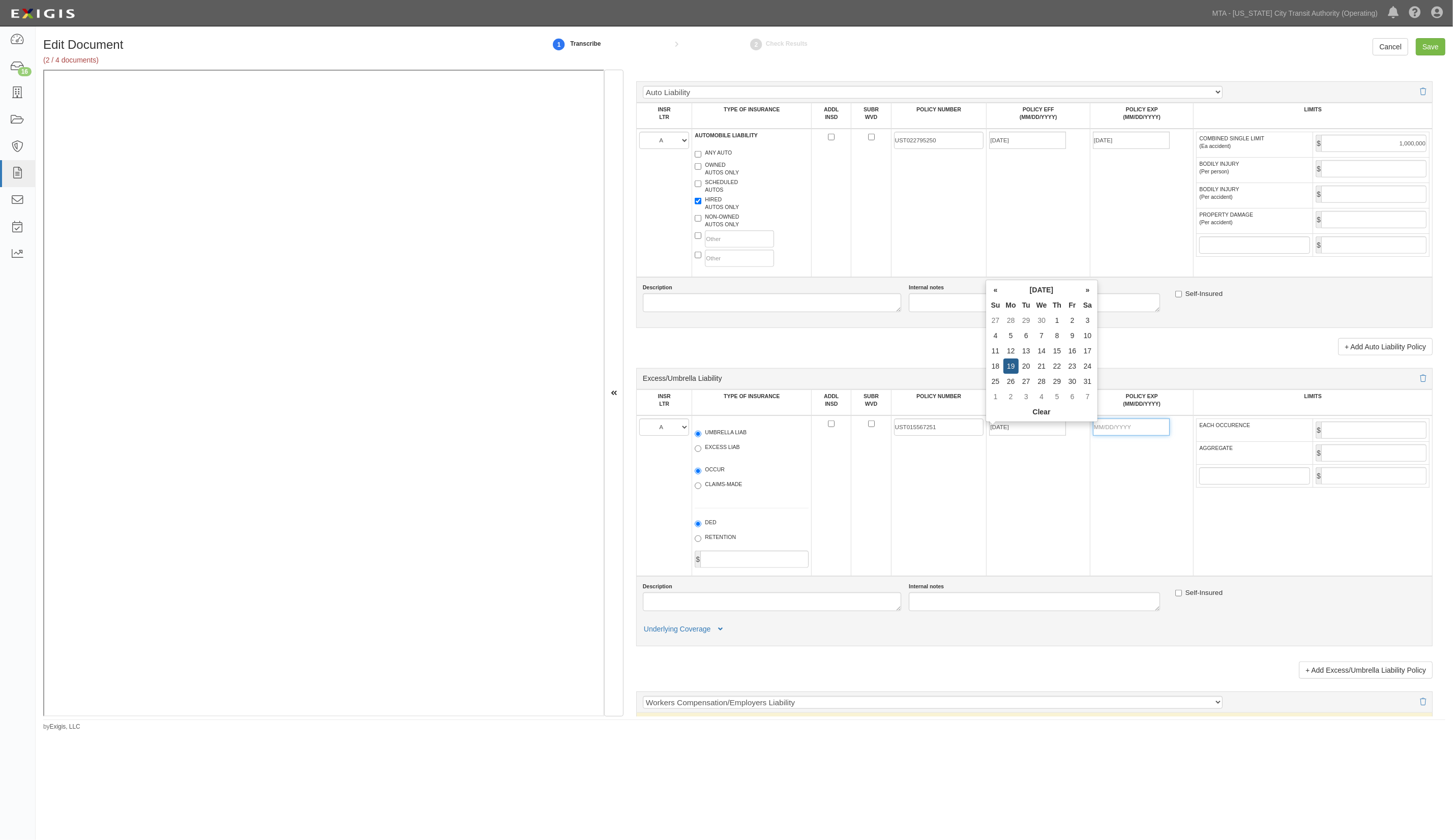
type input "05/19/2026"
type input "10,000,000"
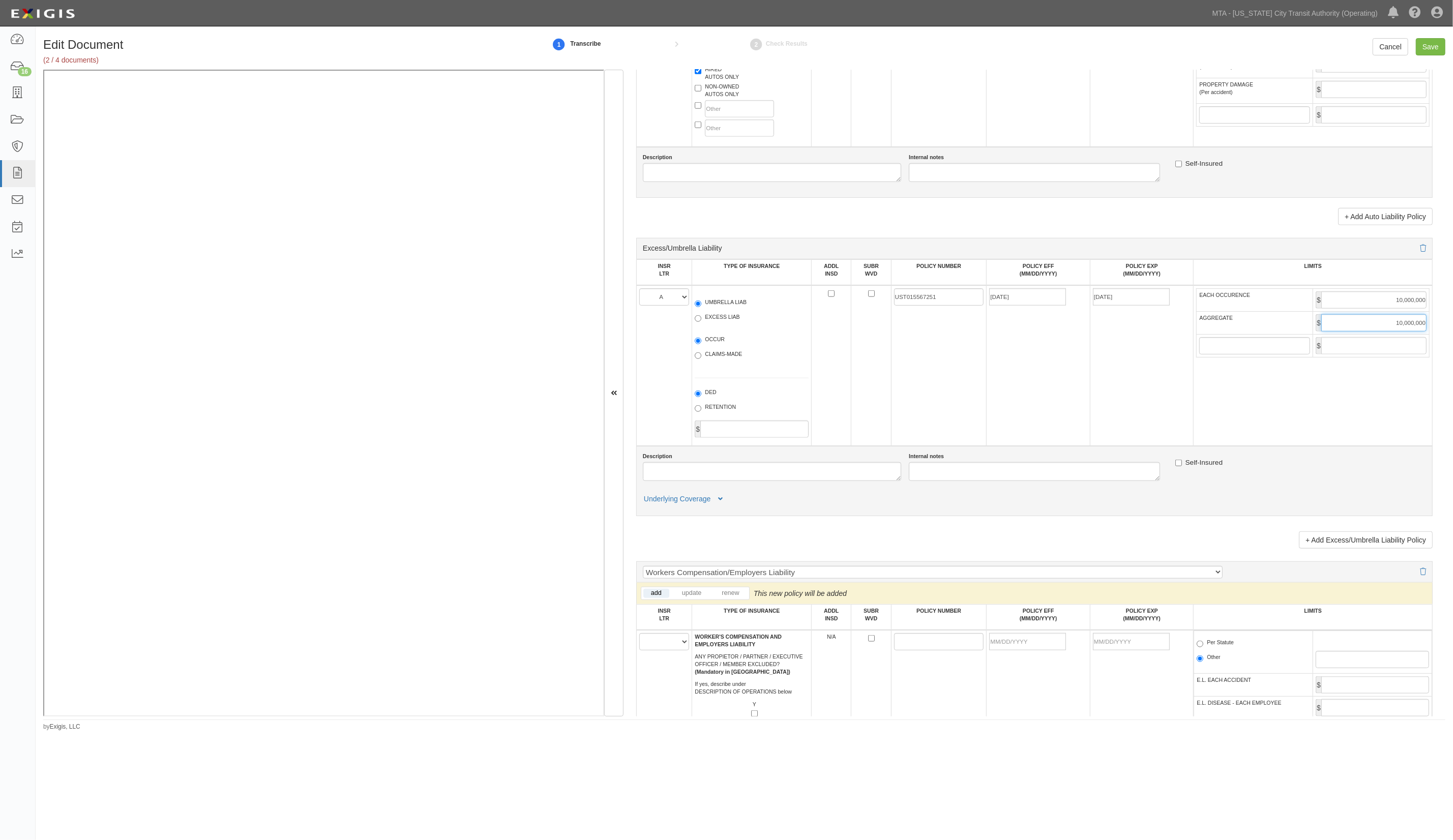
scroll to position [1085, 0]
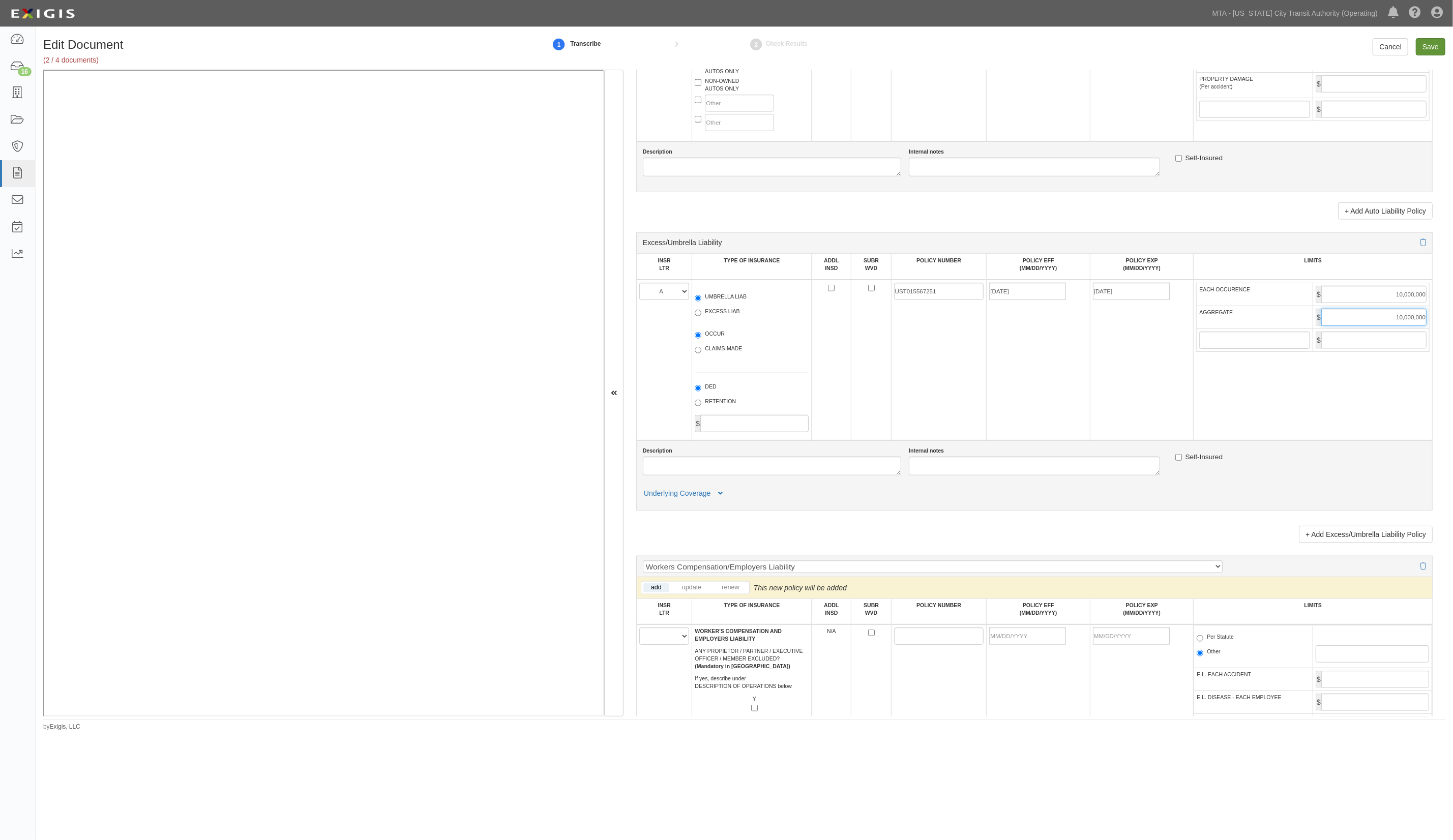
type input "10,000,000"
click at [1434, 41] on input "Save" at bounding box center [1431, 46] width 30 height 17
type input "1000000"
type input "2000000"
type input "1000000"
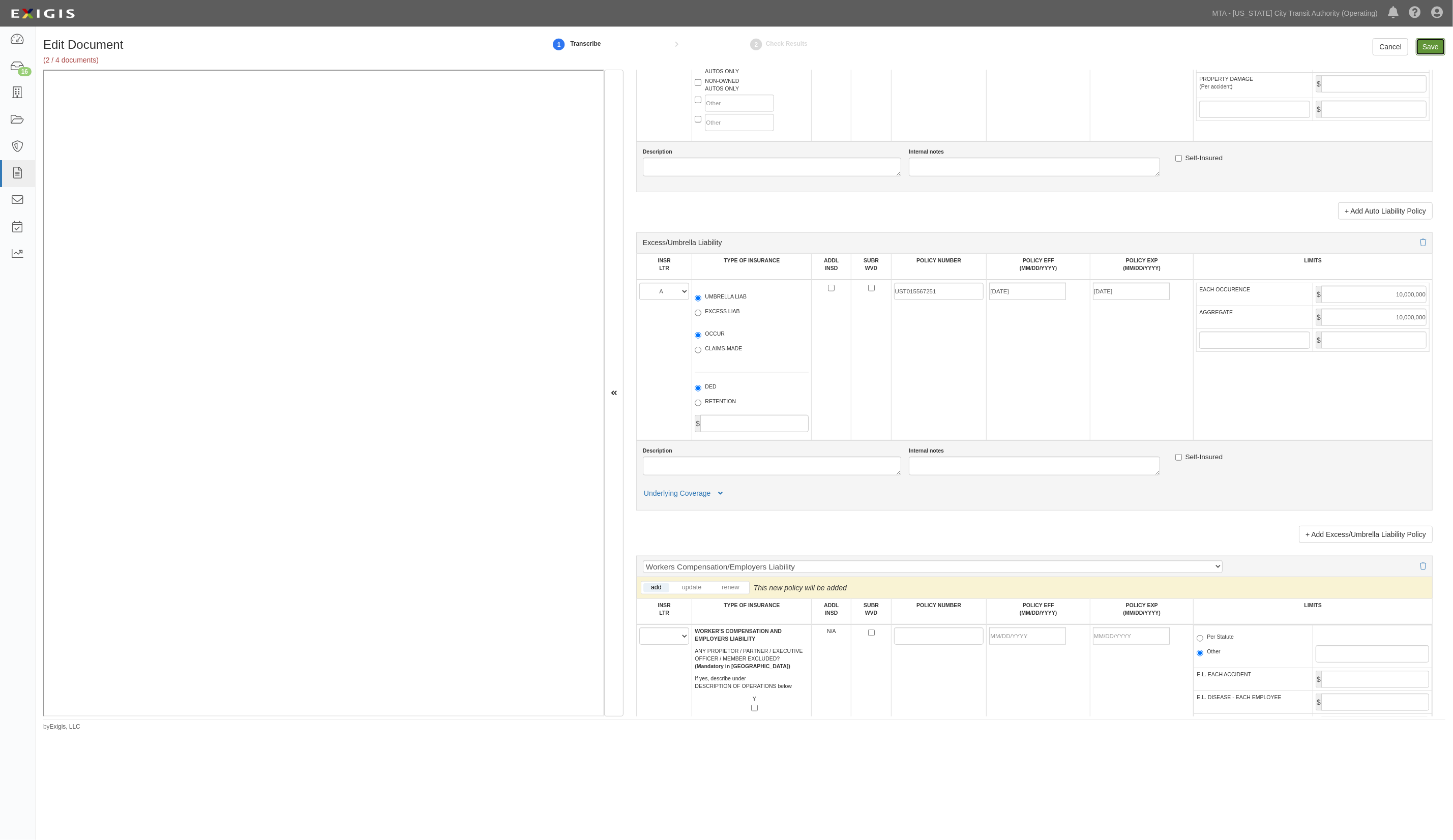
type input "1000000"
type input "10000000"
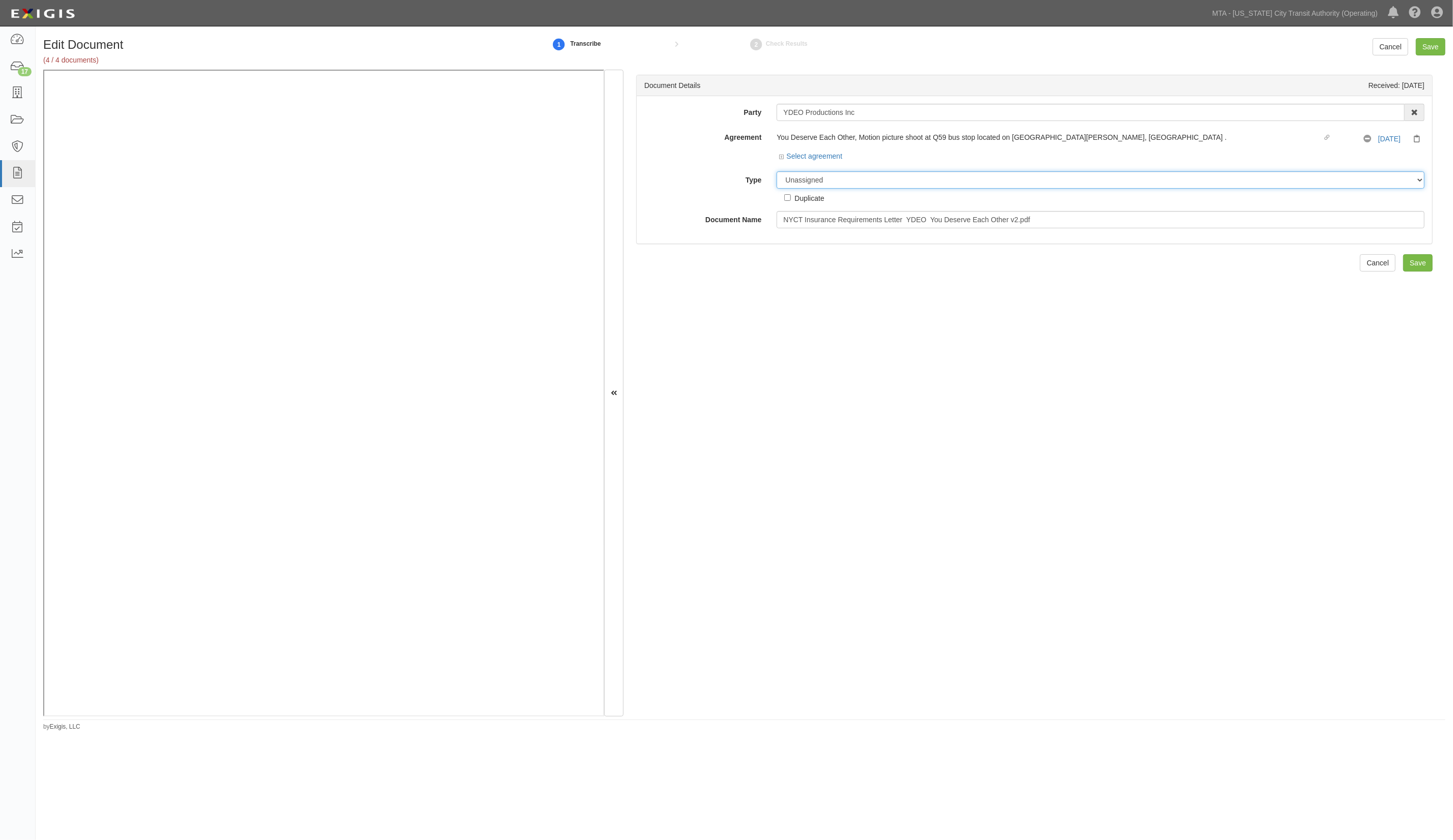
click at [822, 177] on select "Unassigned Binder Cancellation Notice Certificate Contract Endorsement Insuranc…" at bounding box center [1101, 180] width 648 height 17
select select "RequirementDetail"
click at [777, 172] on select "Unassigned Binder Cancellation Notice Certificate Contract Endorsement Insuranc…" at bounding box center [1101, 180] width 648 height 17
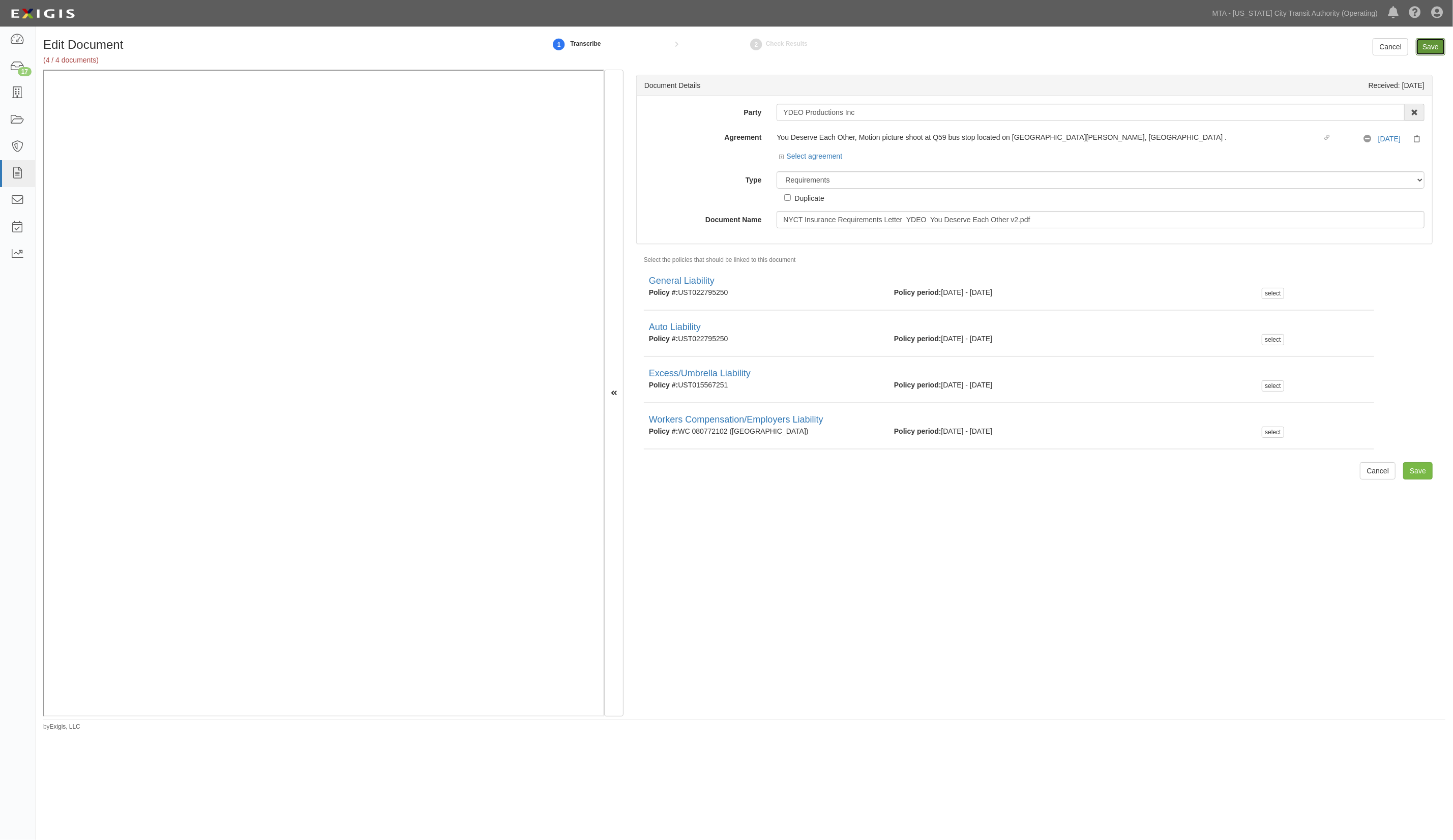
click at [1426, 44] on input "Save" at bounding box center [1431, 46] width 30 height 17
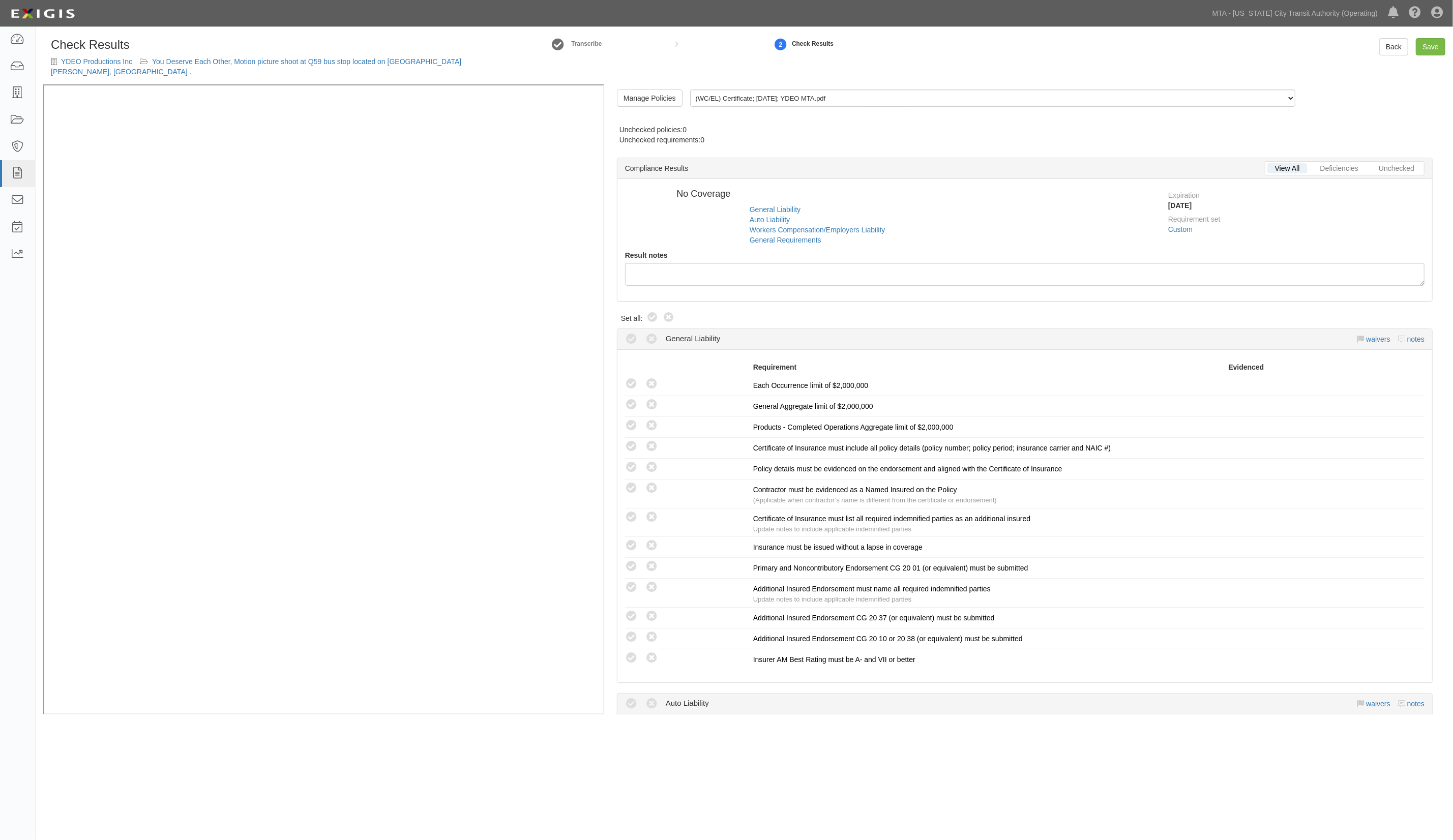
radio input "true"
radio input "false"
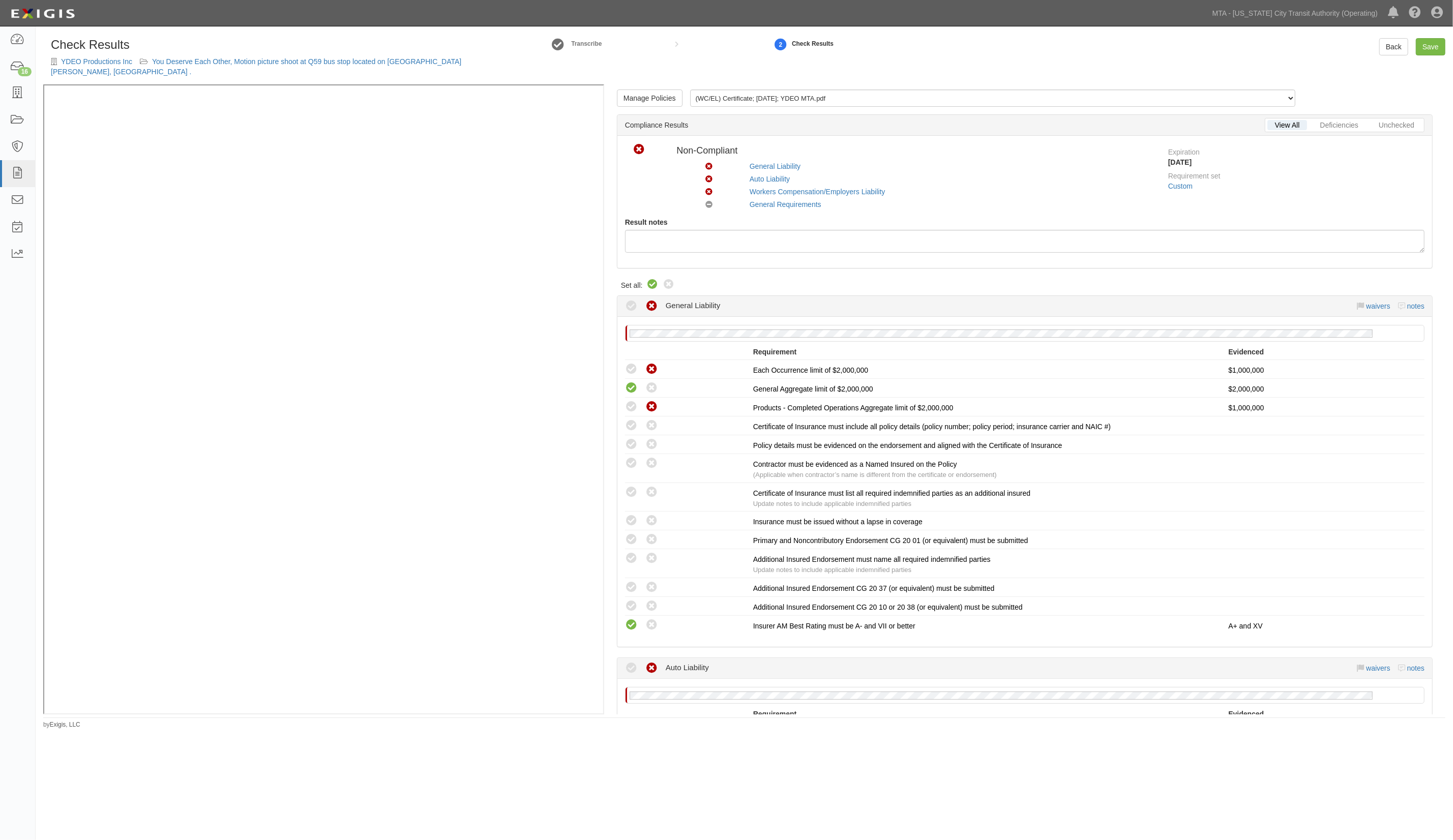
click at [656, 282] on icon at bounding box center [653, 284] width 12 height 12
radio input "true"
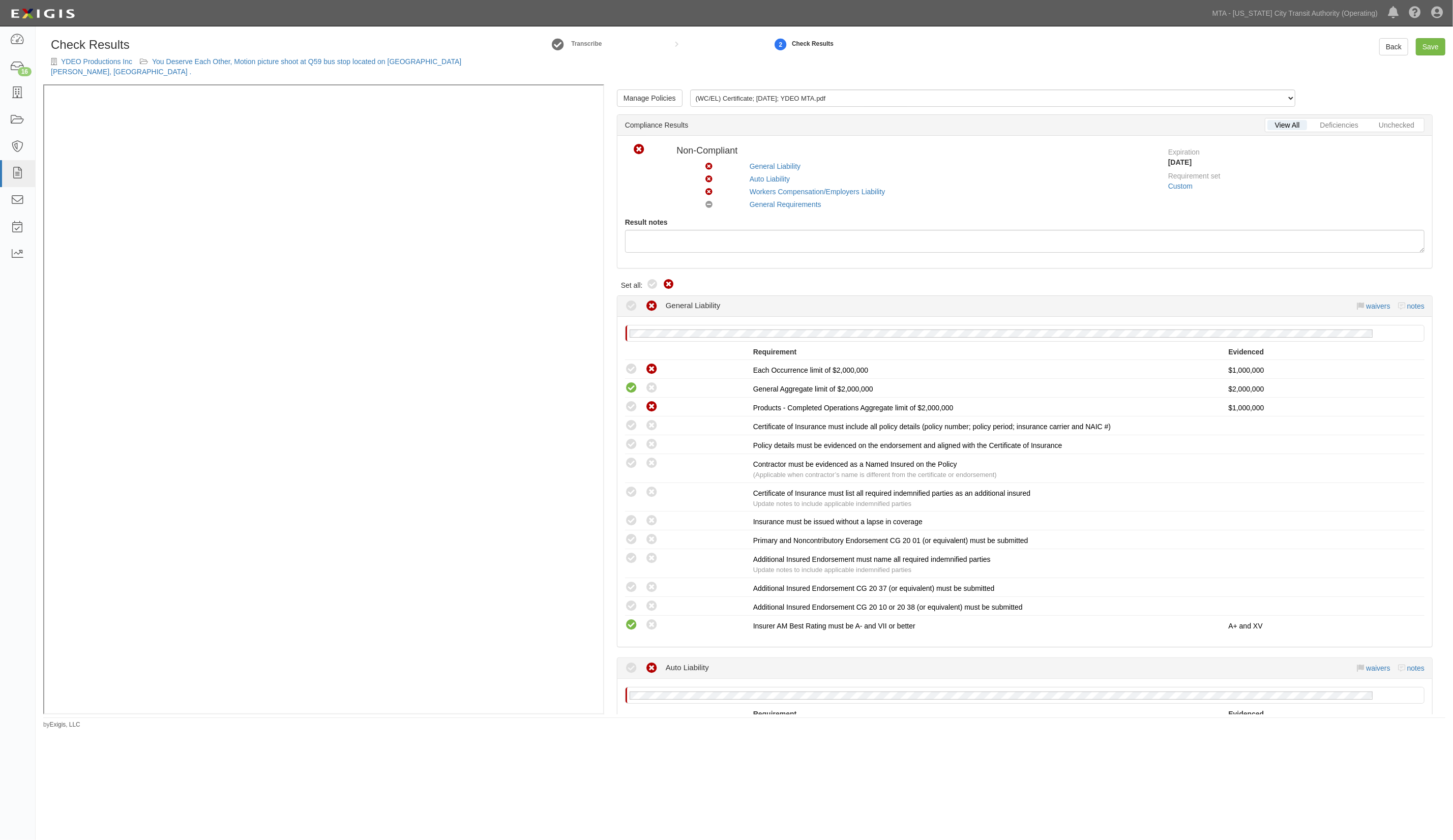
radio input "true"
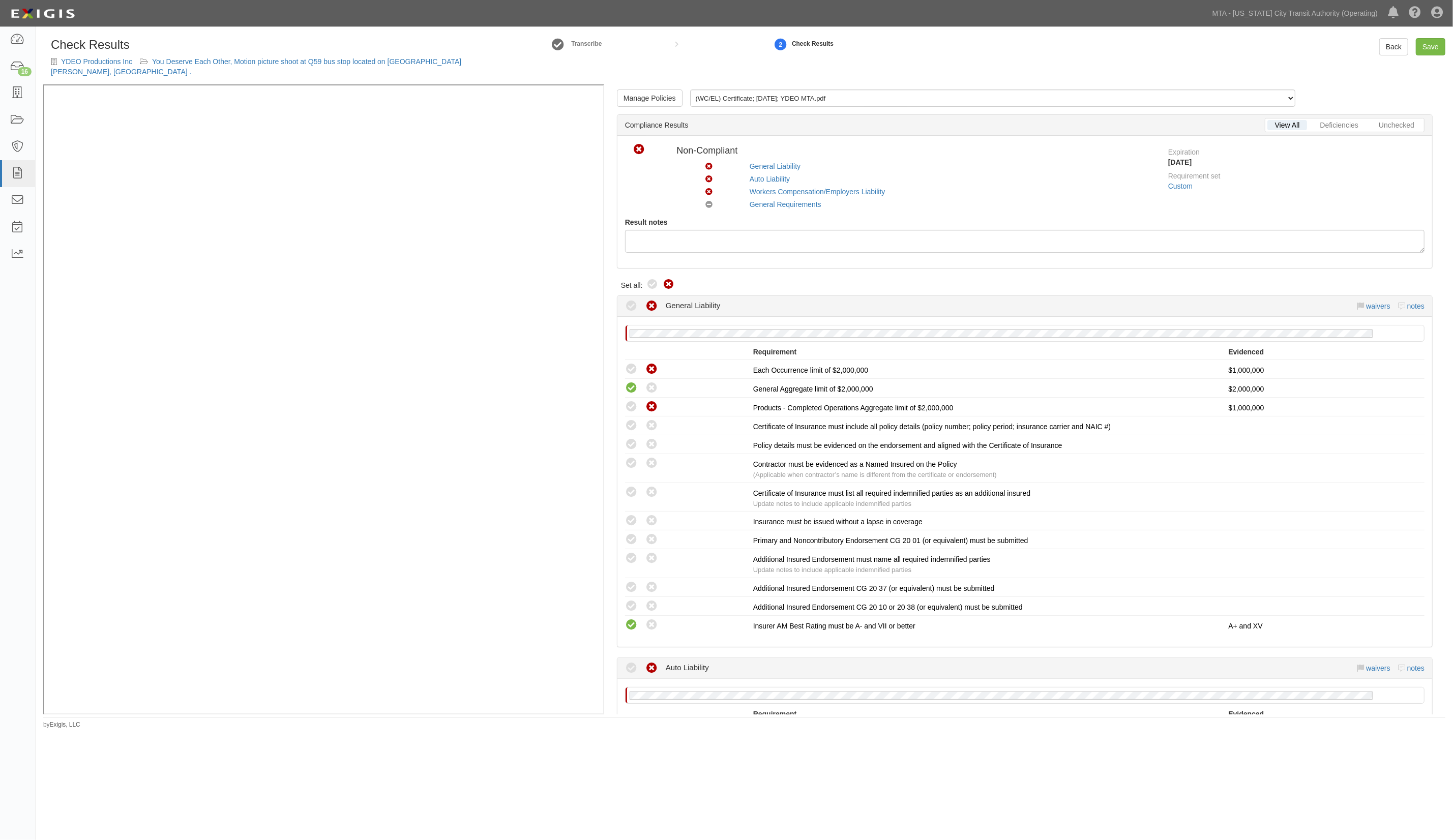
radio input "true"
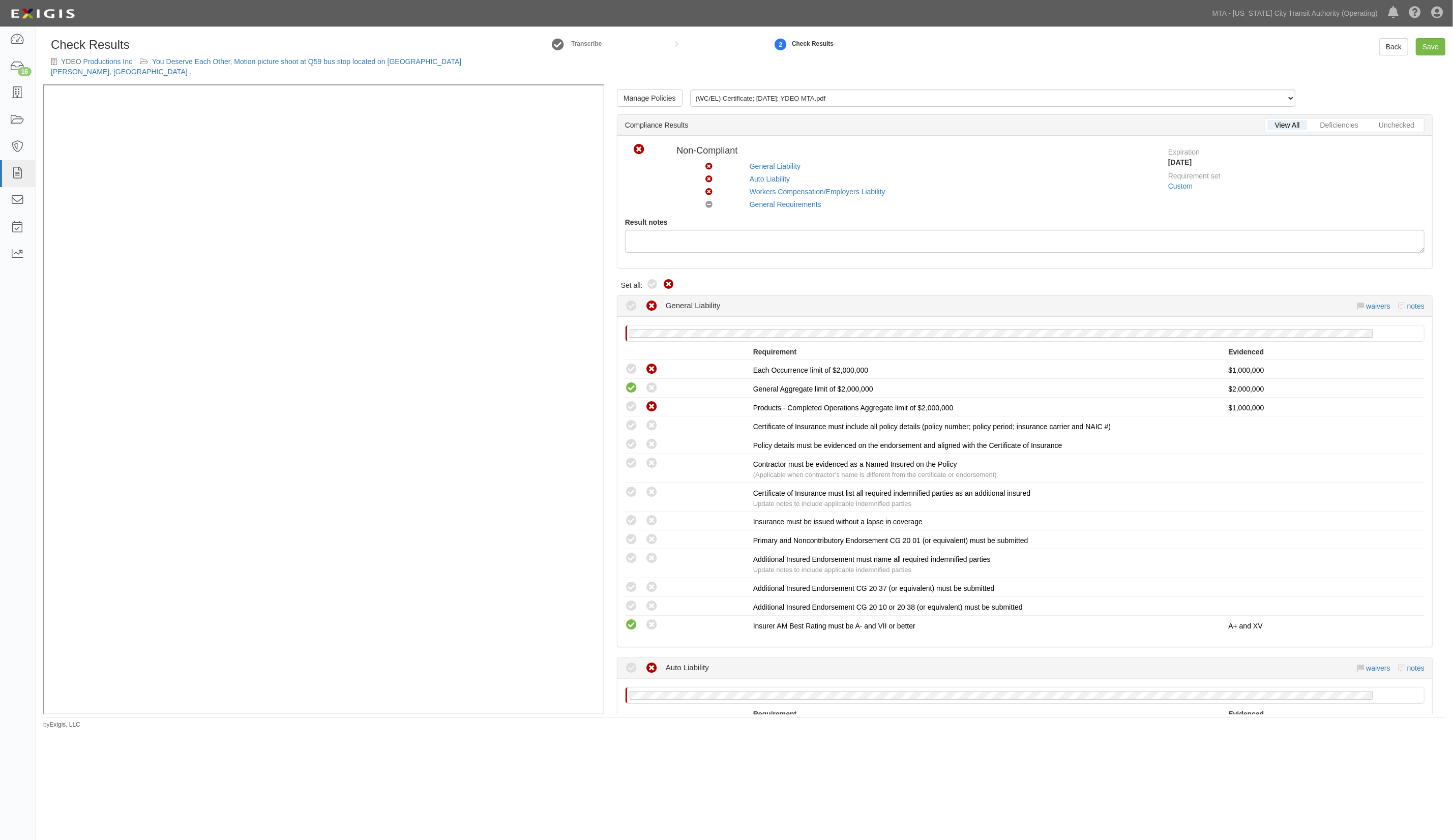
radio input "true"
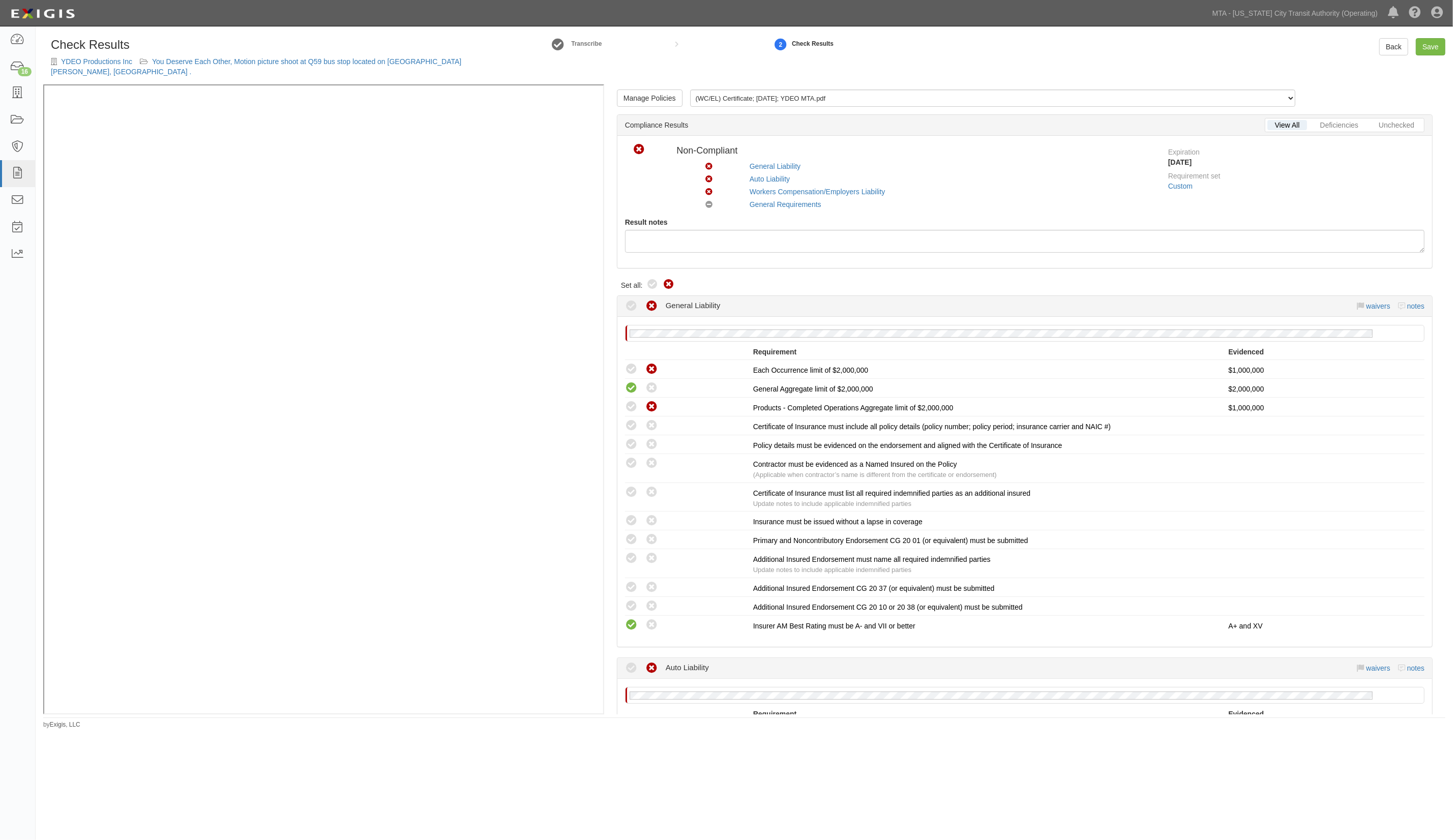
radio input "true"
radio input "false"
radio input "true"
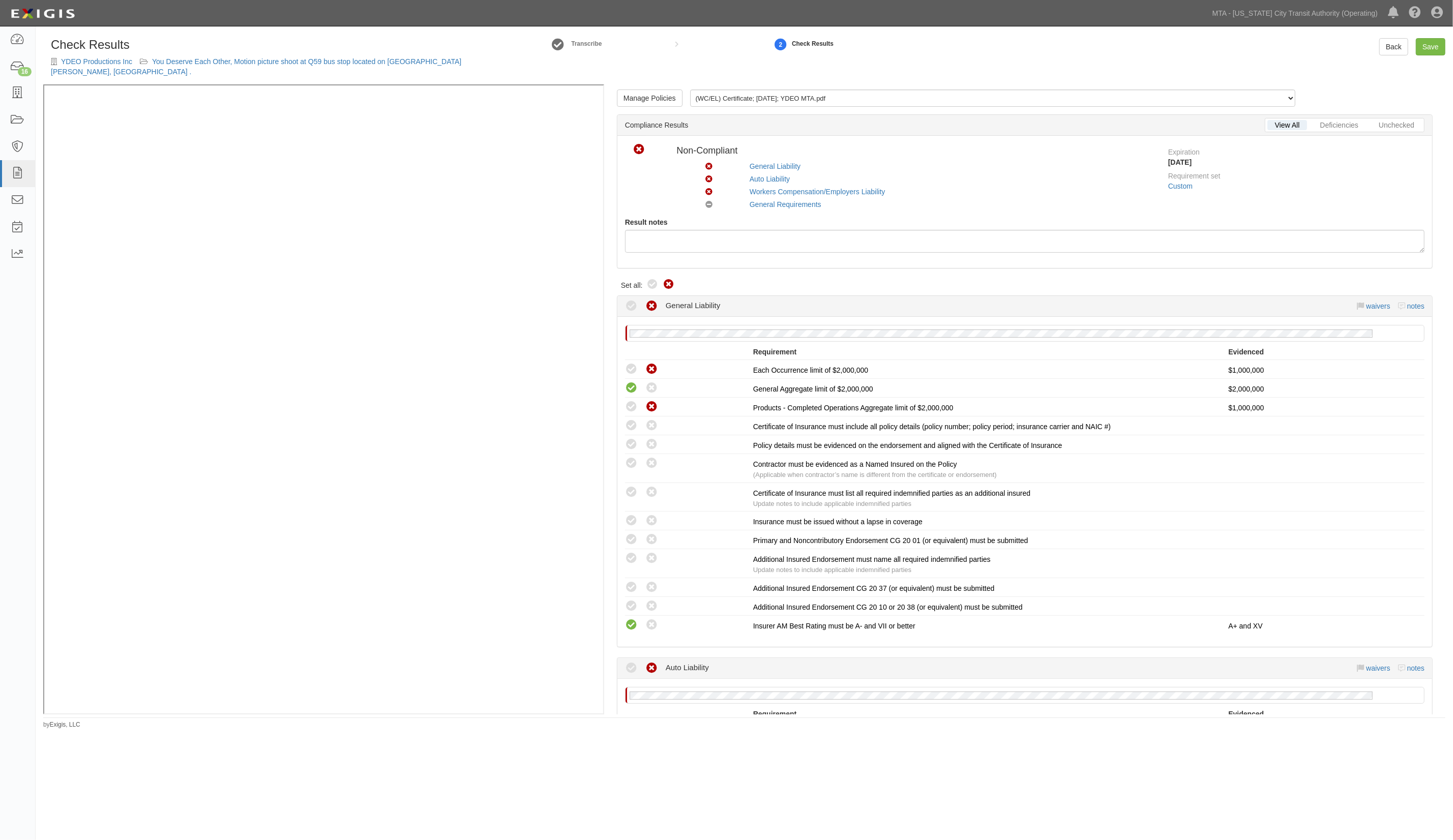
radio input "true"
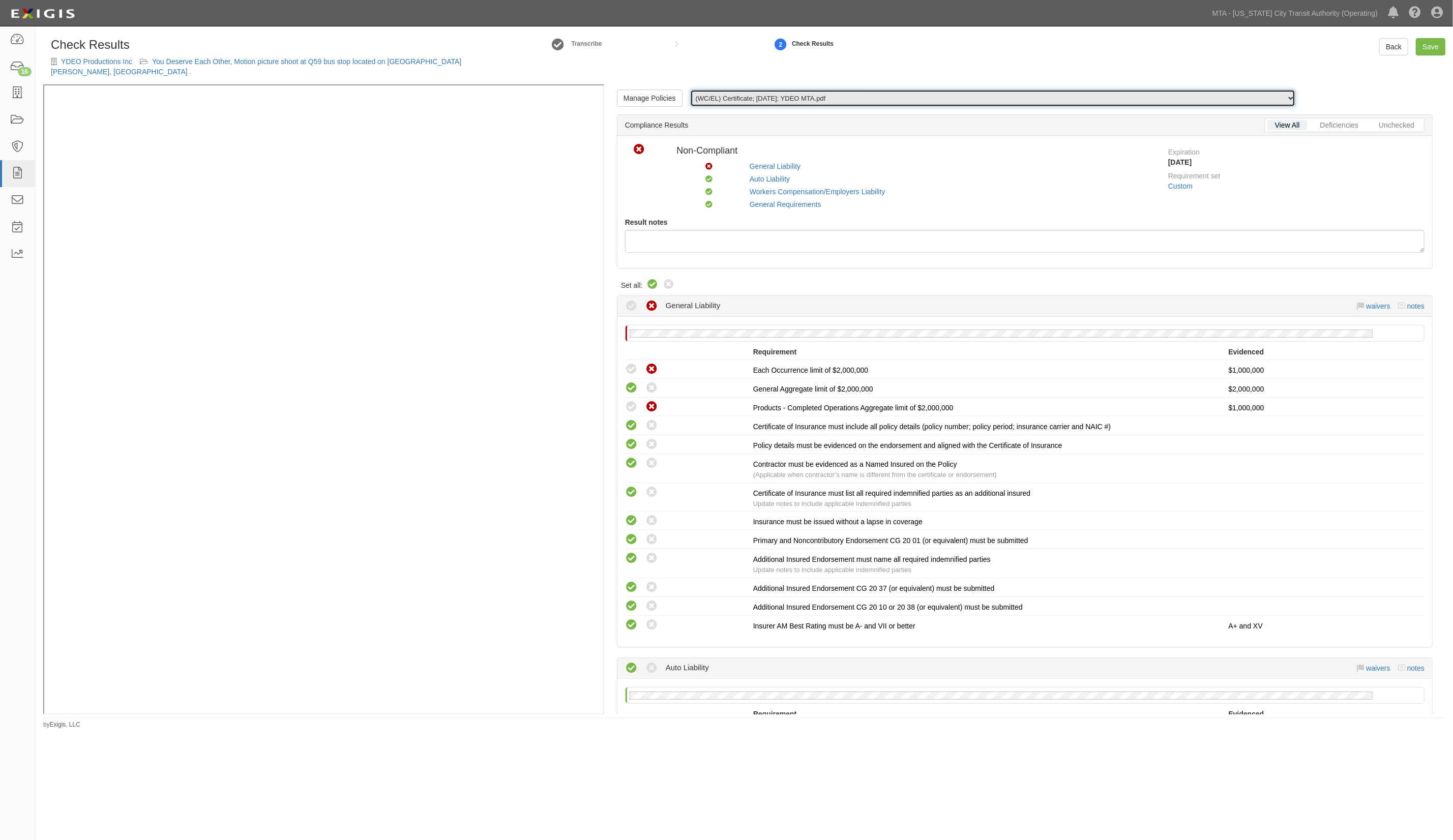
click at [786, 94] on select "(WC/EL) Certificate; 9/17/2025; YDEO MTA.pdf (GL, AL, XS) Certificate; 9/17/202…" at bounding box center [992, 98] width 605 height 17
select select "/documents/296235/download"
click at [690, 90] on select "(WC/EL) Certificate; 9/17/2025; YDEO MTA.pdf (GL, AL, XS) Certificate; 9/17/202…" at bounding box center [992, 98] width 605 height 17
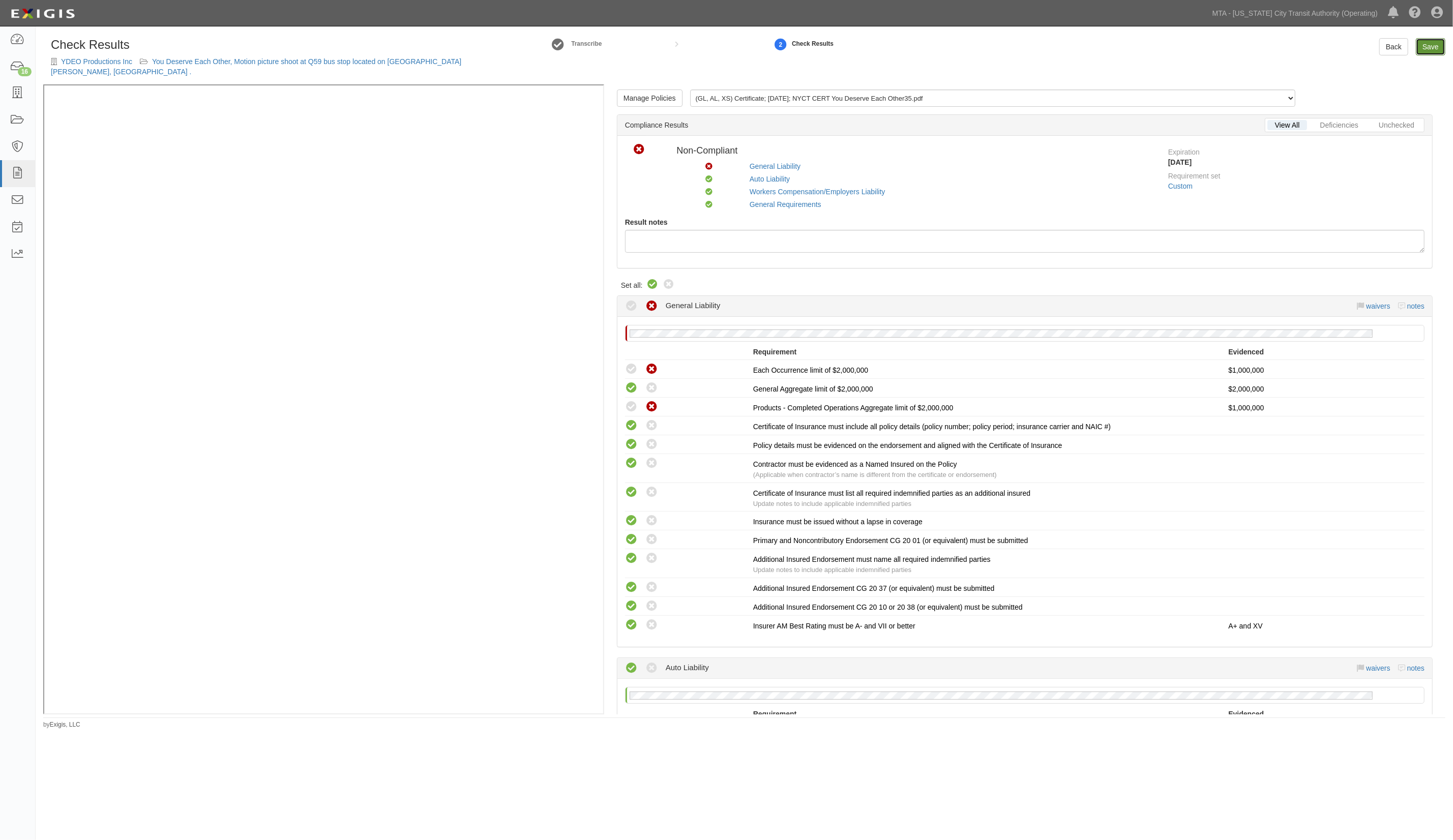
click at [1428, 48] on link "Save" at bounding box center [1431, 46] width 30 height 17
radio input "true"
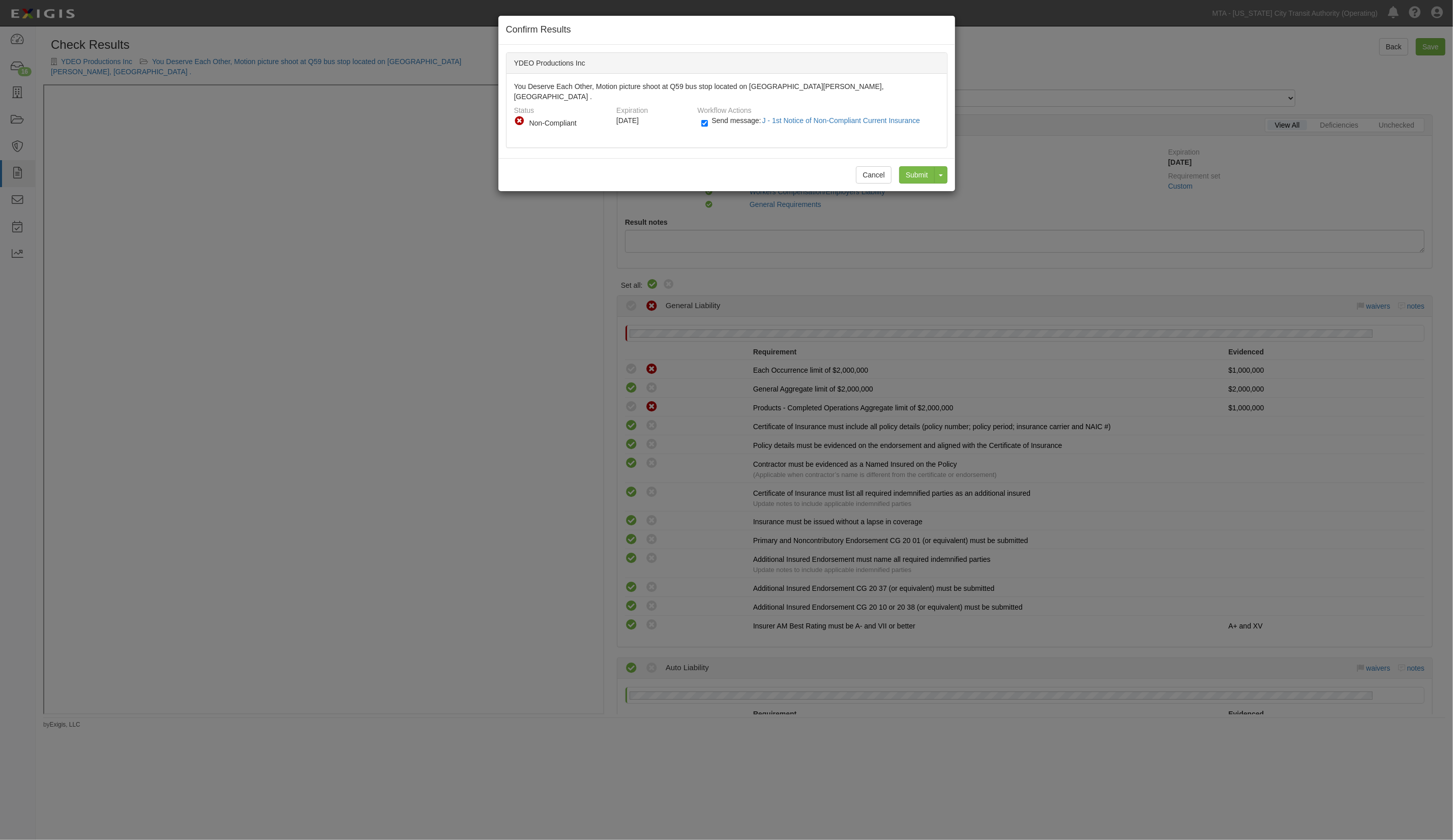
click at [717, 117] on span "Send message: J - 1st Notice of Non-Compliant Current Insurance" at bounding box center [817, 121] width 213 height 8
click at [708, 117] on input "Send message: J - 1st Notice of Non-Compliant Current Insurance" at bounding box center [705, 123] width 7 height 11
checkbox input "false"
click at [916, 166] on input "Submit" at bounding box center [917, 174] width 35 height 17
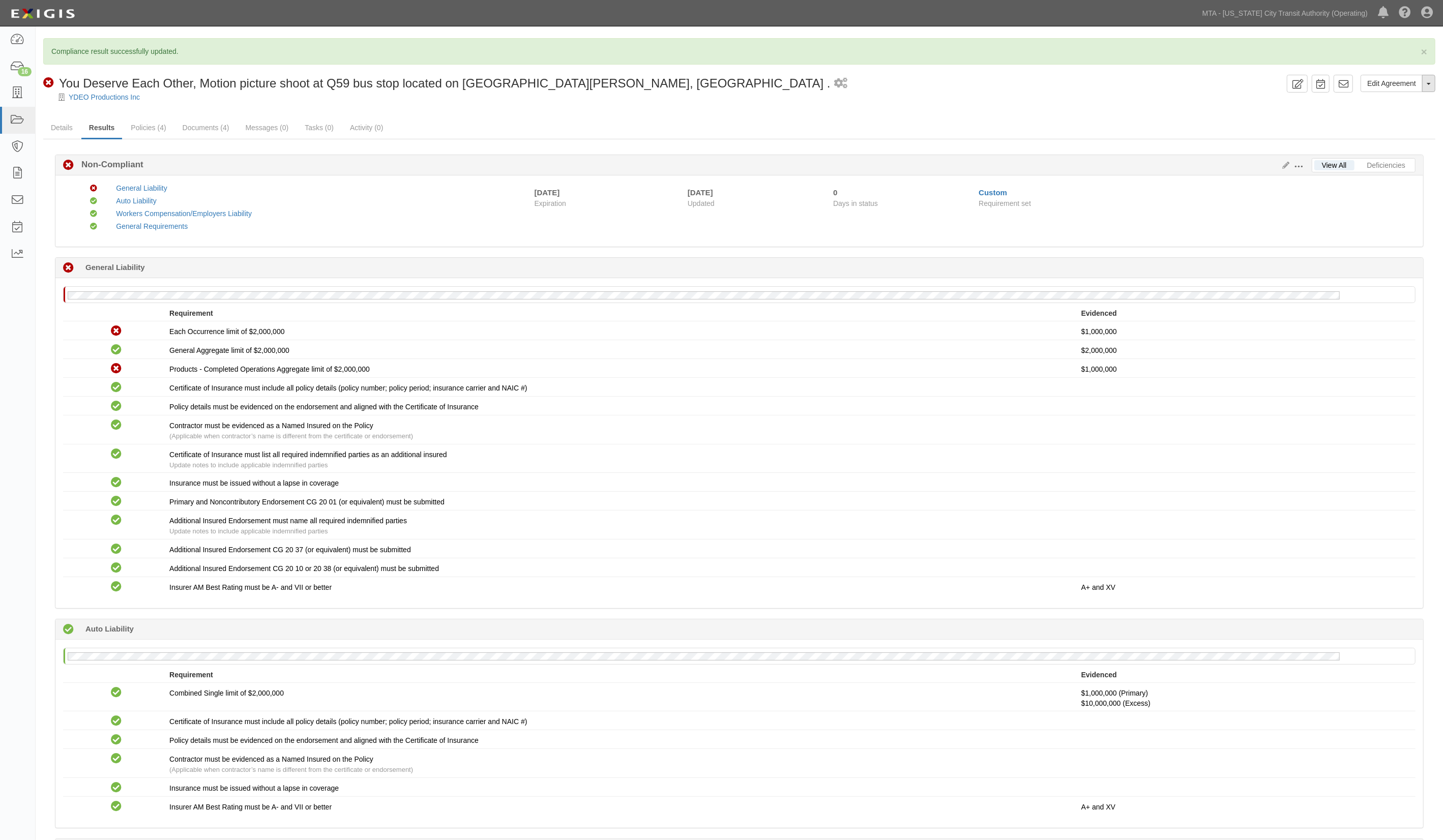
click at [1428, 89] on button "Toggle Agreement Dropdown" at bounding box center [1428, 83] width 13 height 17
click at [1386, 115] on link "Archive Agreement" at bounding box center [1395, 116] width 80 height 13
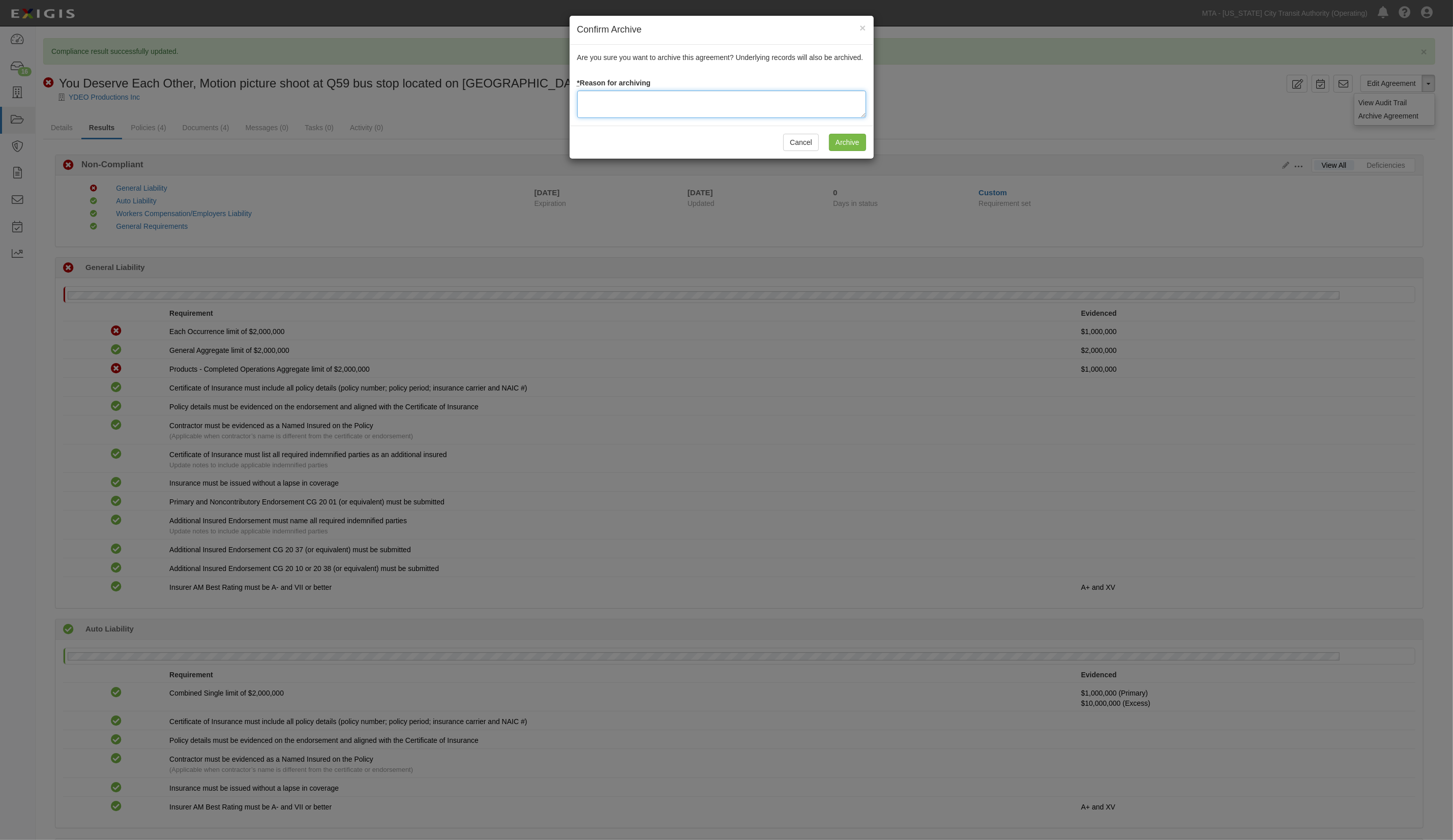
click at [631, 110] on textarea at bounding box center [722, 103] width 289 height 27
type textarea "photo shoot"
click at [844, 140] on input "Archive" at bounding box center [847, 142] width 37 height 17
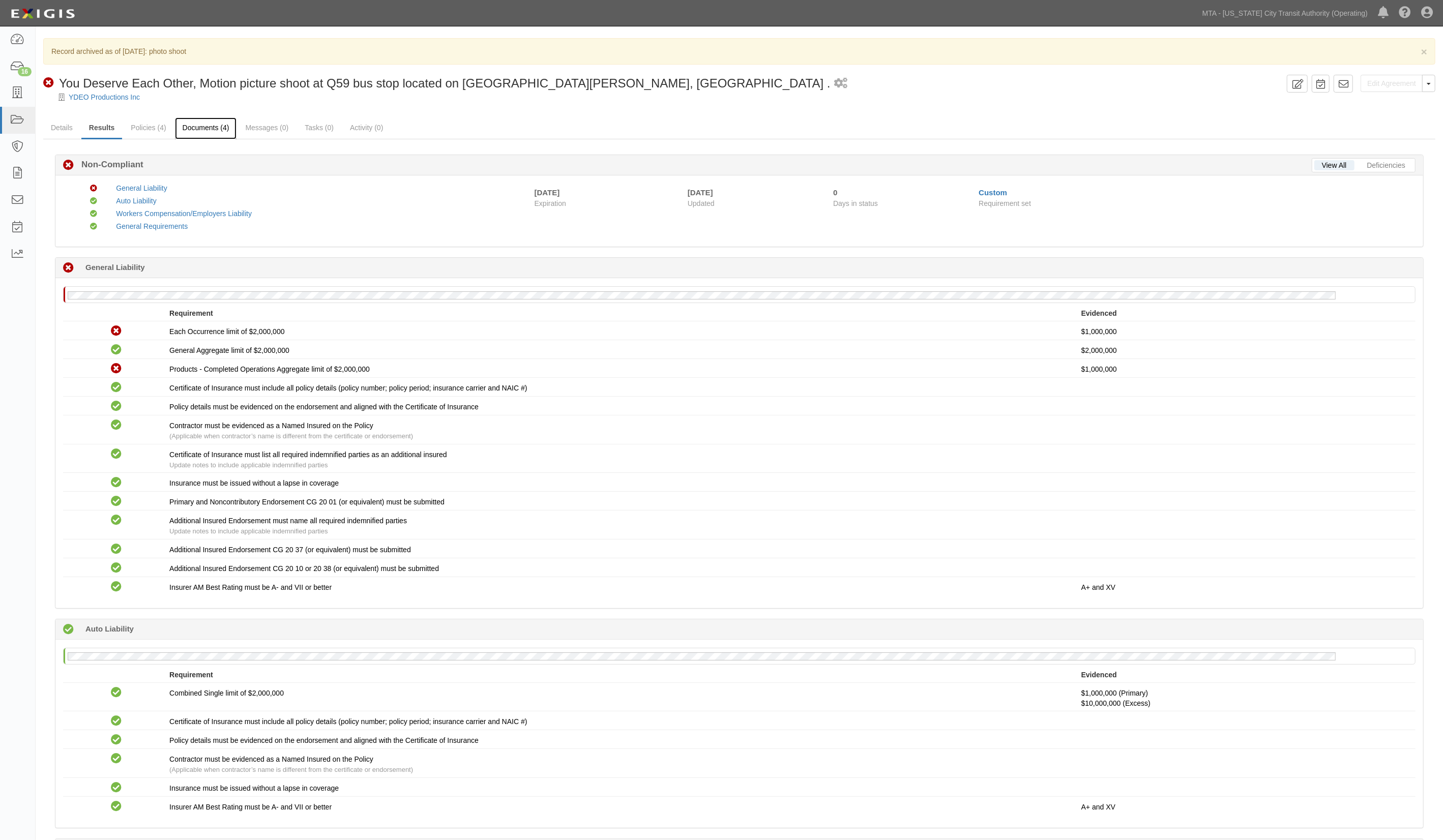
click at [199, 127] on link "Documents (4)" at bounding box center [206, 128] width 62 height 22
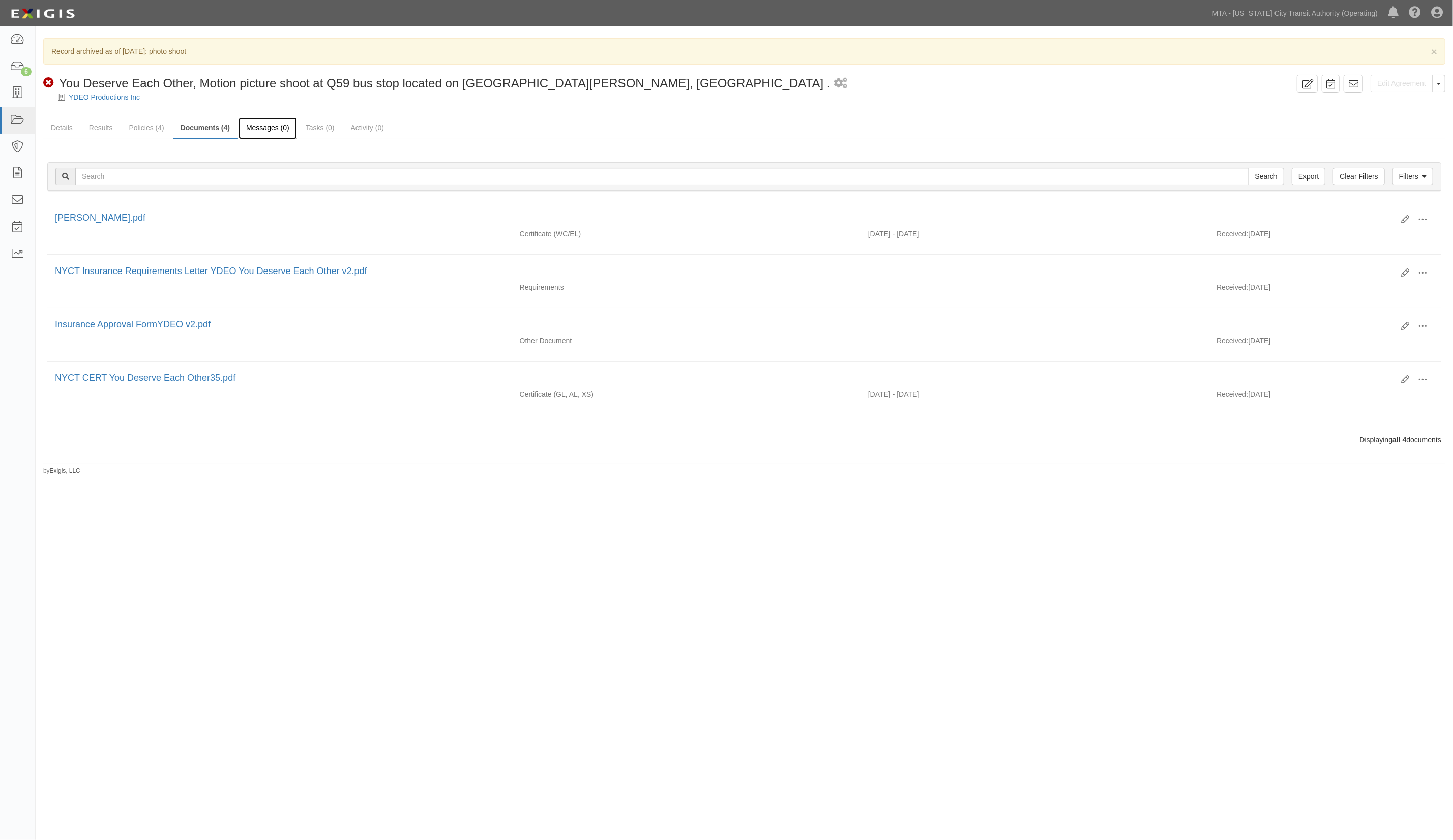
click at [270, 129] on link "Messages (0)" at bounding box center [267, 128] width 58 height 22
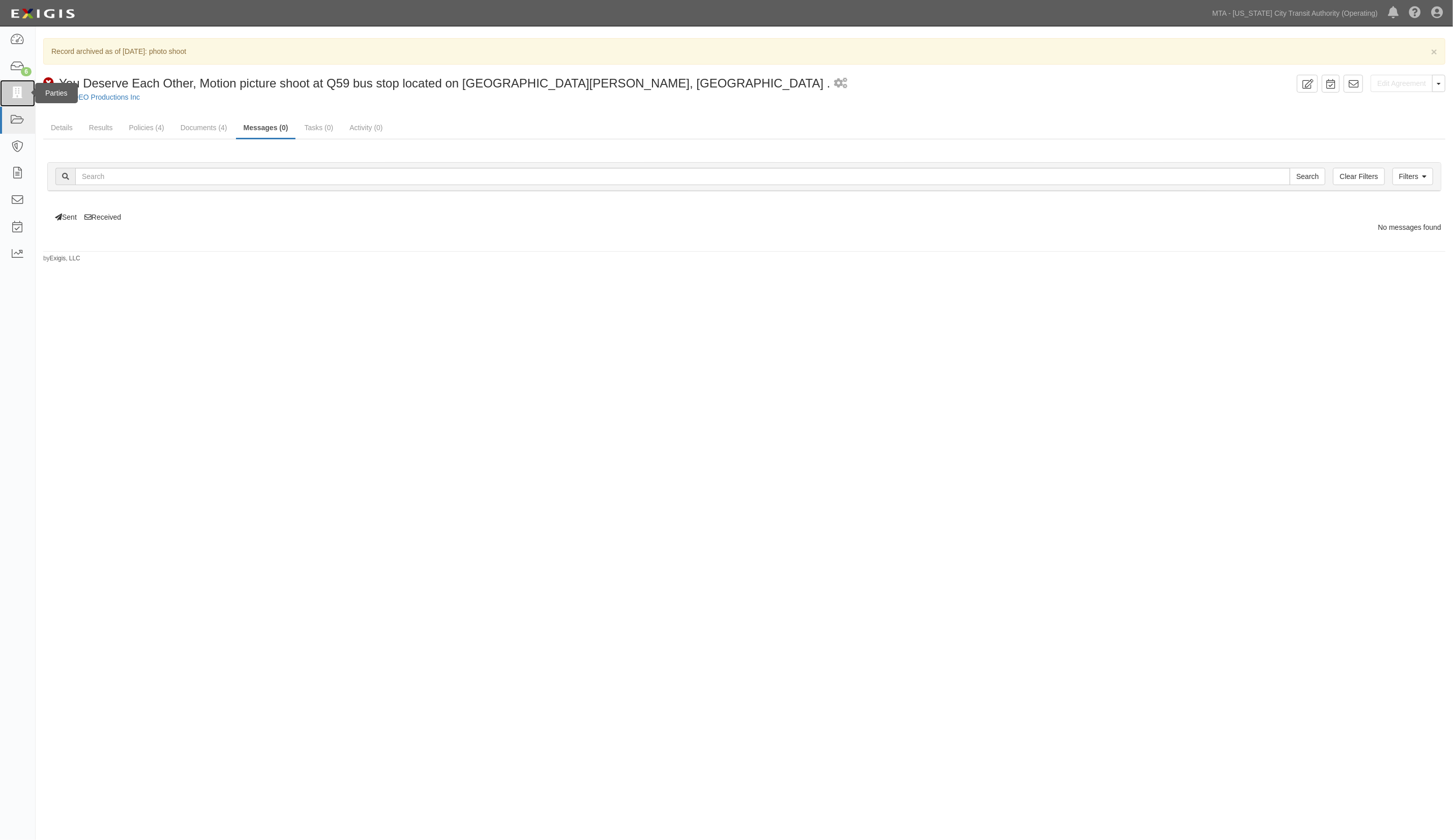
click at [18, 94] on icon at bounding box center [16, 94] width 14 height 11
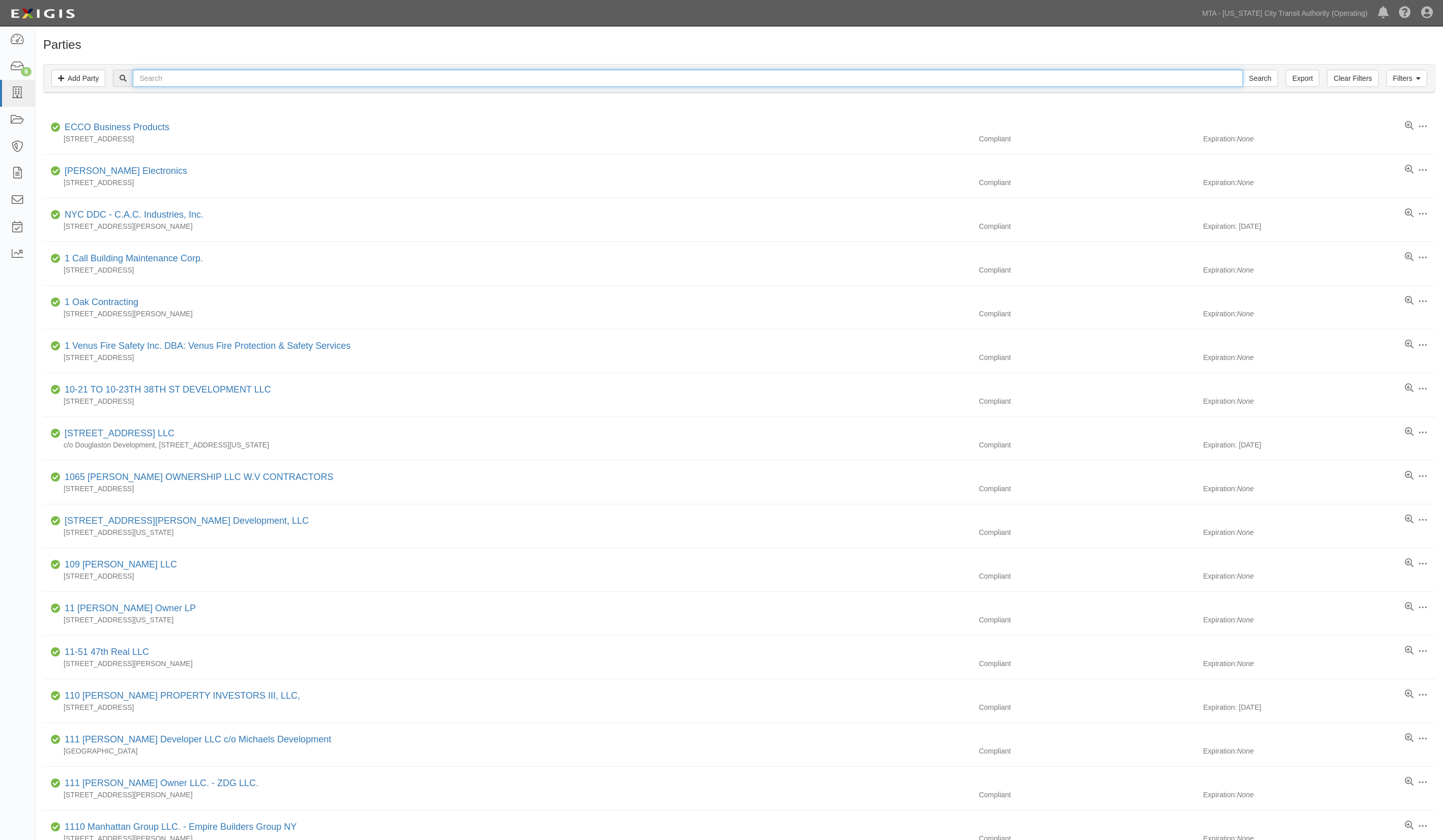
click at [304, 77] on input "text" at bounding box center [687, 78] width 1110 height 17
click at [181, 81] on input "Hyp" at bounding box center [687, 78] width 1110 height 17
type input "Hyphen"
click at [1243, 70] on input "Search" at bounding box center [1260, 78] width 35 height 17
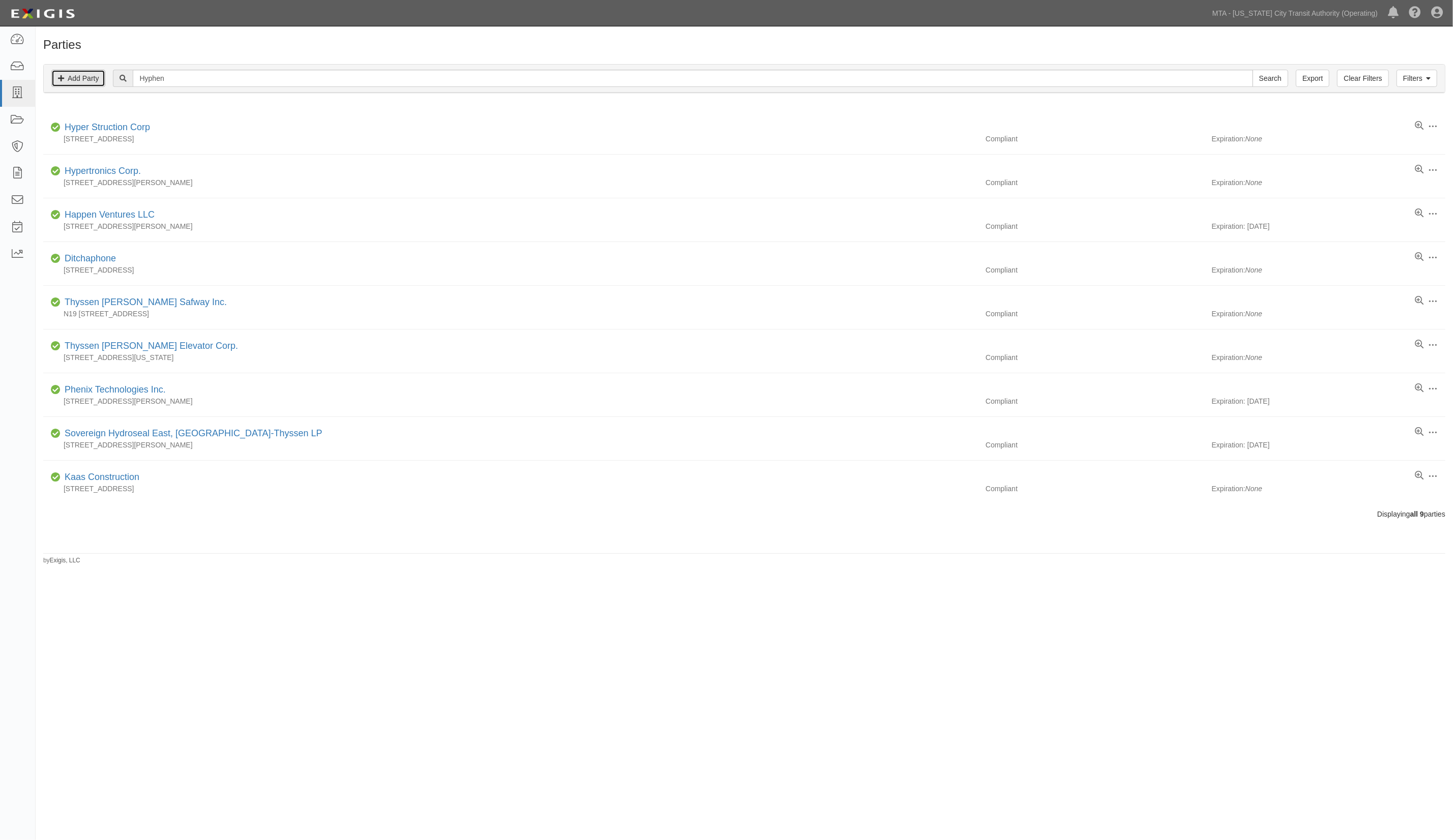
click at [90, 80] on link "Add Party" at bounding box center [79, 78] width 54 height 17
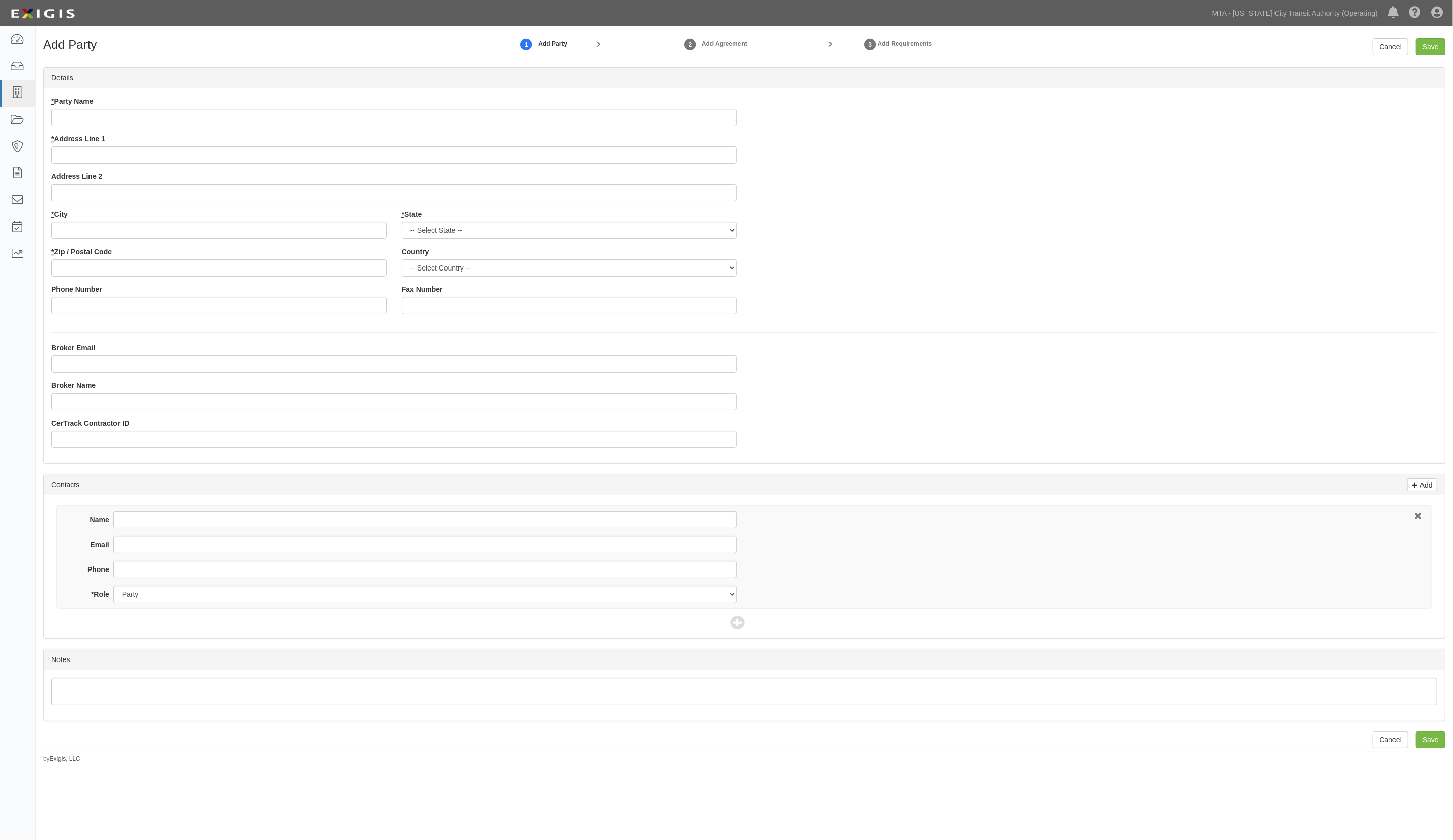
drag, startPoint x: 0, startPoint y: 0, endPoint x: 122, endPoint y: 121, distance: 171.8
click at [122, 121] on input "* Party Name" at bounding box center [394, 117] width 686 height 17
type input "Hyphen Media Inc"
click at [191, 270] on input "* Zip / Postal Code" at bounding box center [219, 268] width 335 height 17
paste input "[STREET_ADDRESS], [PERSON_NAME] Pharmacy - BNC-KRMRHM"
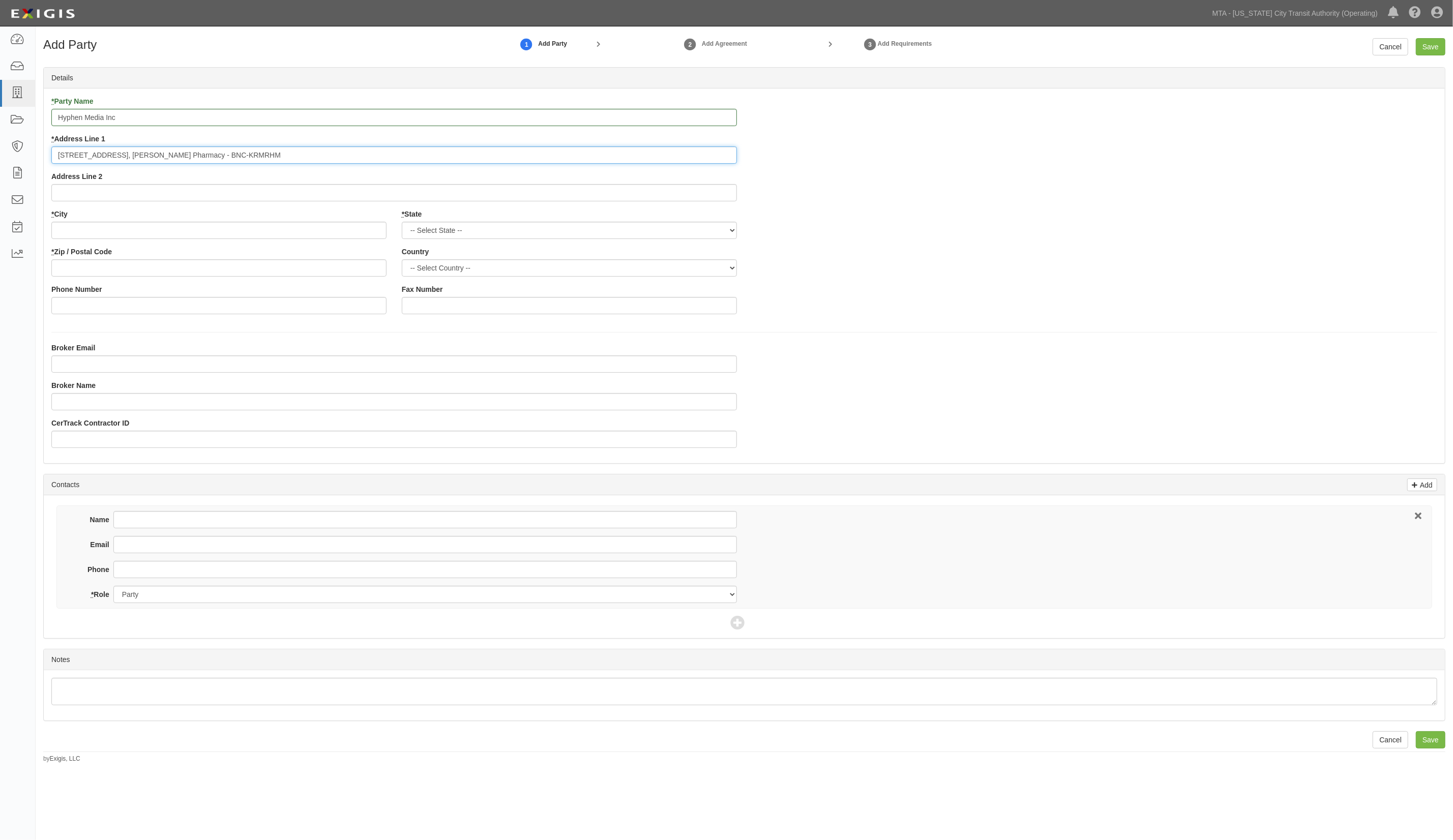
type input "[STREET_ADDRESS], [PERSON_NAME] Pharmacy - BNC-KRMRHM"
click at [95, 228] on input "* City" at bounding box center [219, 230] width 335 height 17
type input "[GEOGRAPHIC_DATA]"
drag, startPoint x: 502, startPoint y: 229, endPoint x: 485, endPoint y: 235, distance: 18.0
click at [502, 229] on select "-- Select State -- [US_STATE] [US_STATE] [US_STATE] [US_STATE] [US_STATE] [US_S…" at bounding box center [569, 230] width 335 height 17
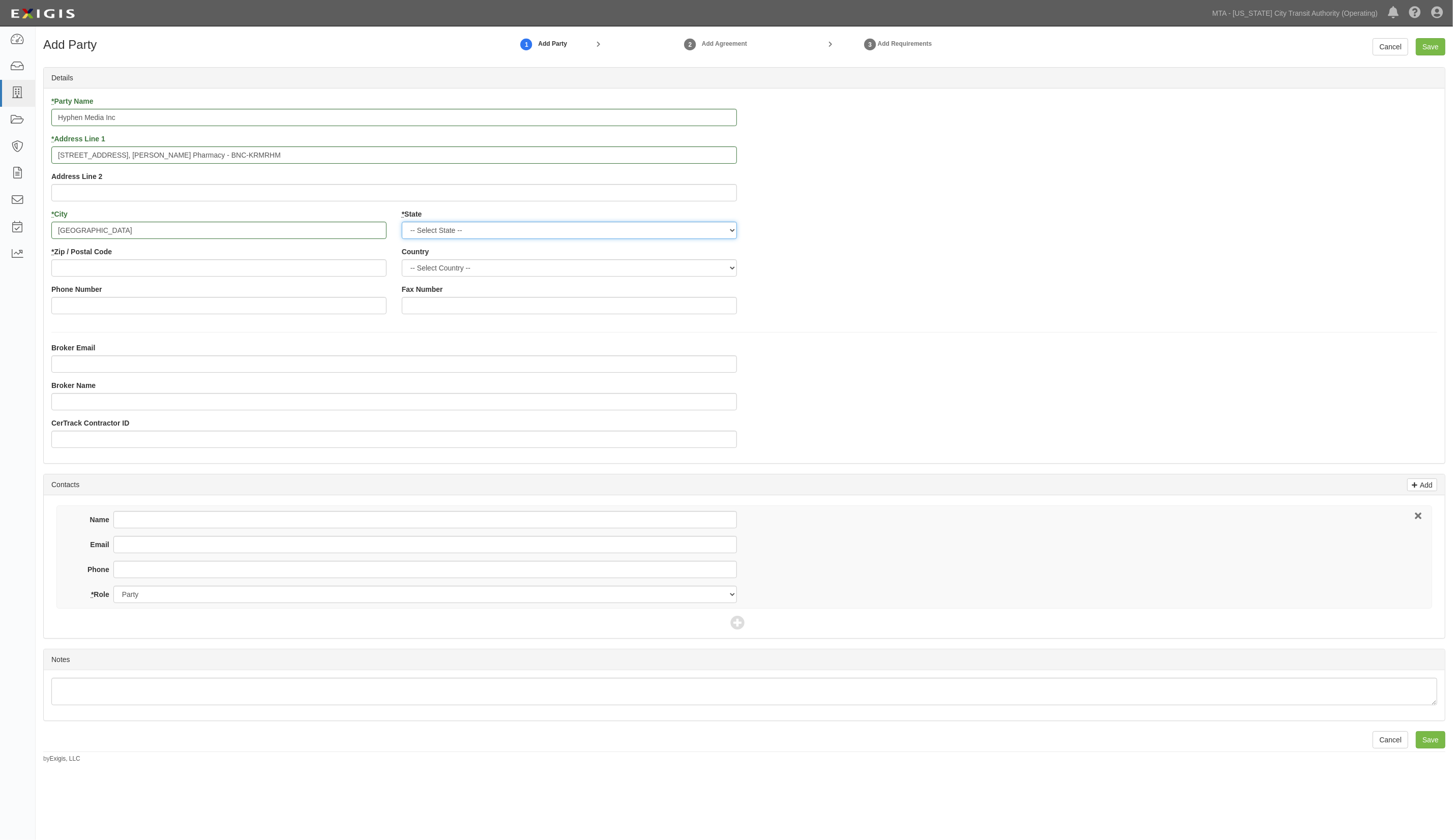
select select "NY"
click at [402, 223] on select "-- Select State -- [US_STATE] [US_STATE] [US_STATE] [US_STATE] [US_STATE] [US_S…" at bounding box center [569, 230] width 335 height 17
click at [430, 264] on select "-- Select Country -- [GEOGRAPHIC_DATA] [GEOGRAPHIC_DATA] --------------- [GEOGR…" at bounding box center [569, 268] width 335 height 17
select select "US"
click at [402, 259] on select "-- Select Country -- [GEOGRAPHIC_DATA] [GEOGRAPHIC_DATA] --------------- [GEOGR…" at bounding box center [569, 268] width 335 height 17
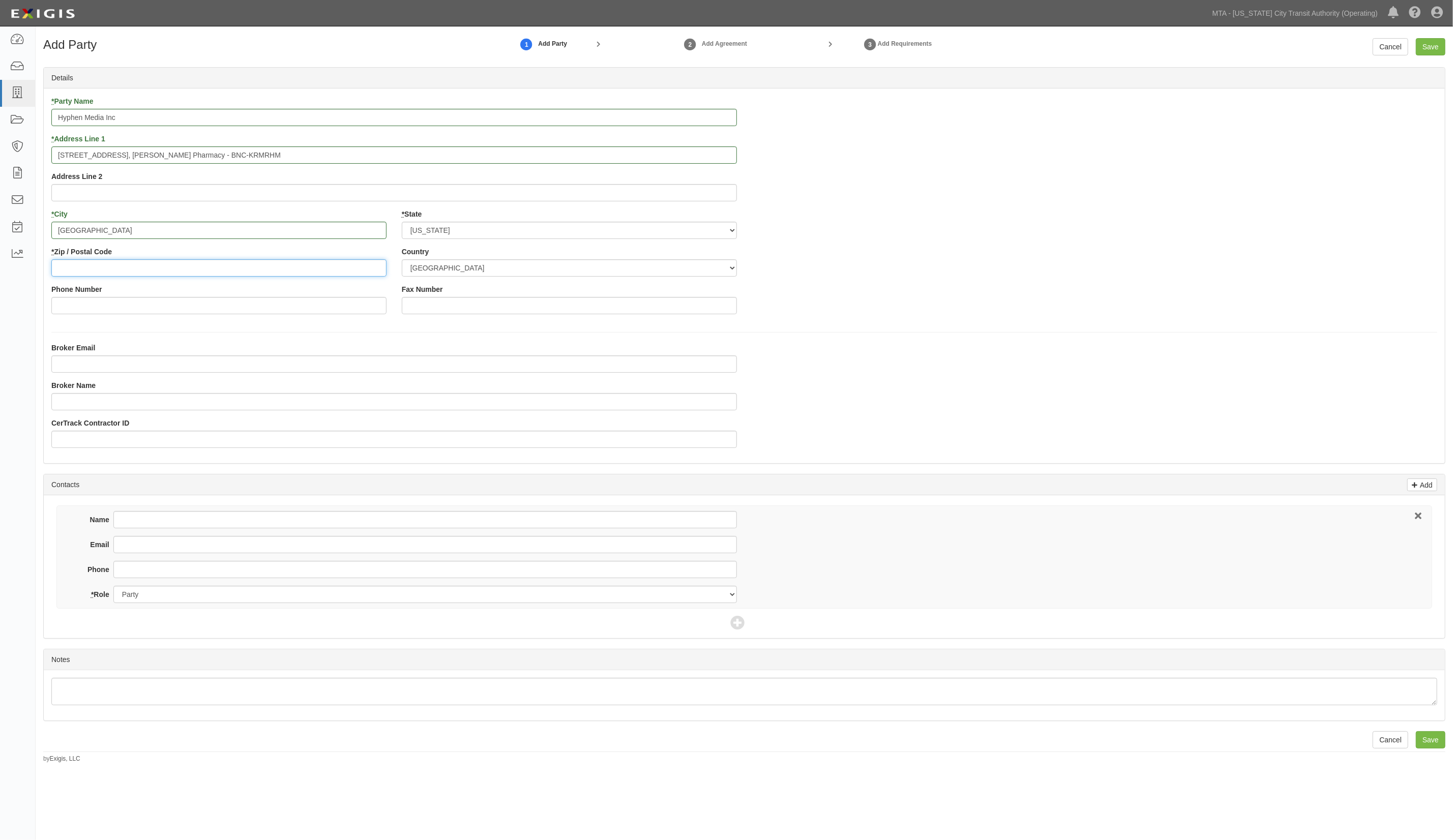
click at [196, 266] on input "* Zip / Postal Code" at bounding box center [219, 268] width 335 height 17
type input "11215"
click at [1436, 44] on input "Save" at bounding box center [1431, 46] width 30 height 17
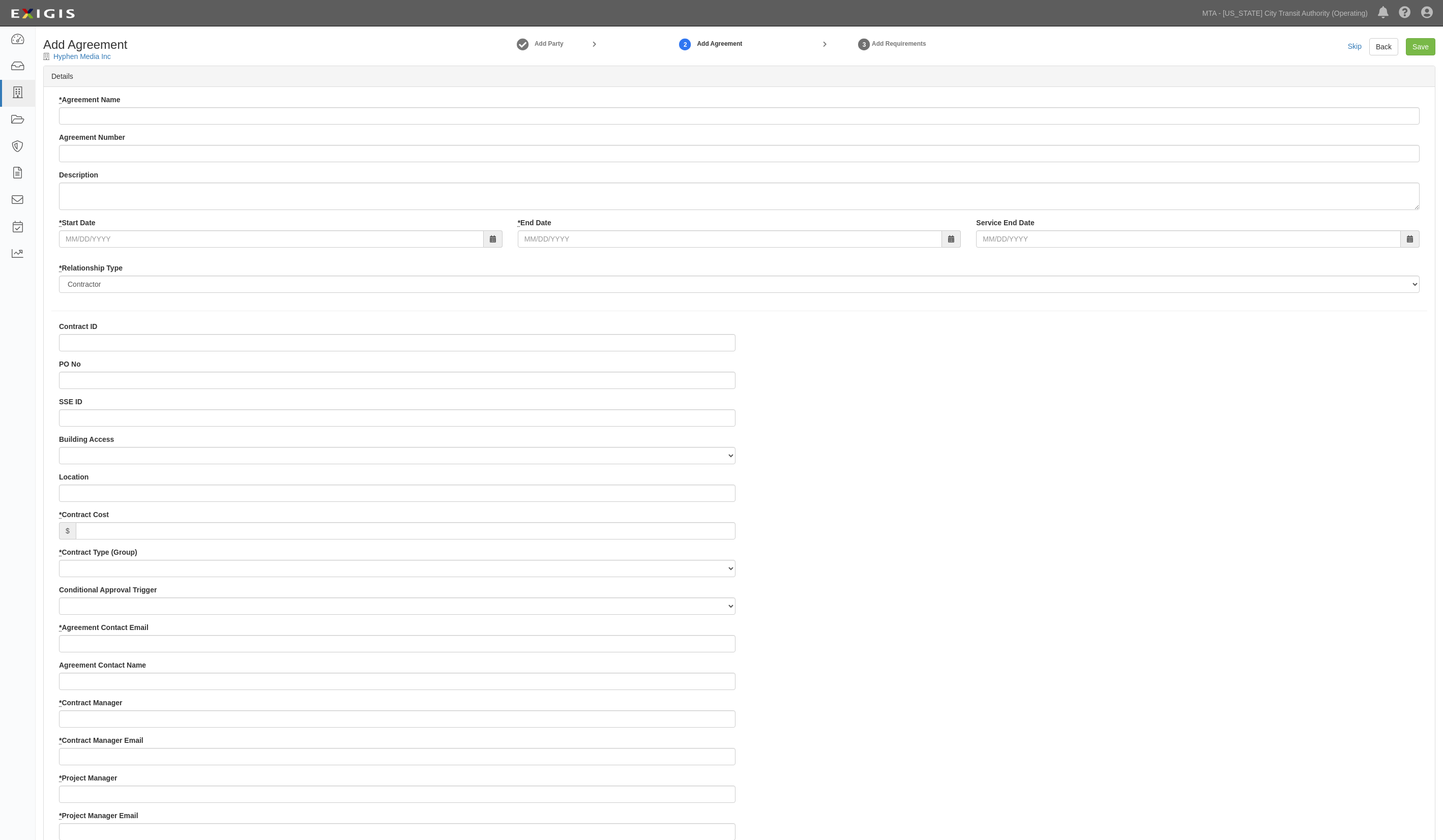
select select
click at [276, 175] on div "Description" at bounding box center [739, 190] width 1361 height 40
drag, startPoint x: 351, startPoint y: 231, endPoint x: 341, endPoint y: 216, distance: 18.0
click at [350, 231] on div "* Start Date" at bounding box center [281, 232] width 459 height 30
click at [257, 112] on input "* Agreement Name" at bounding box center [739, 116] width 1361 height 17
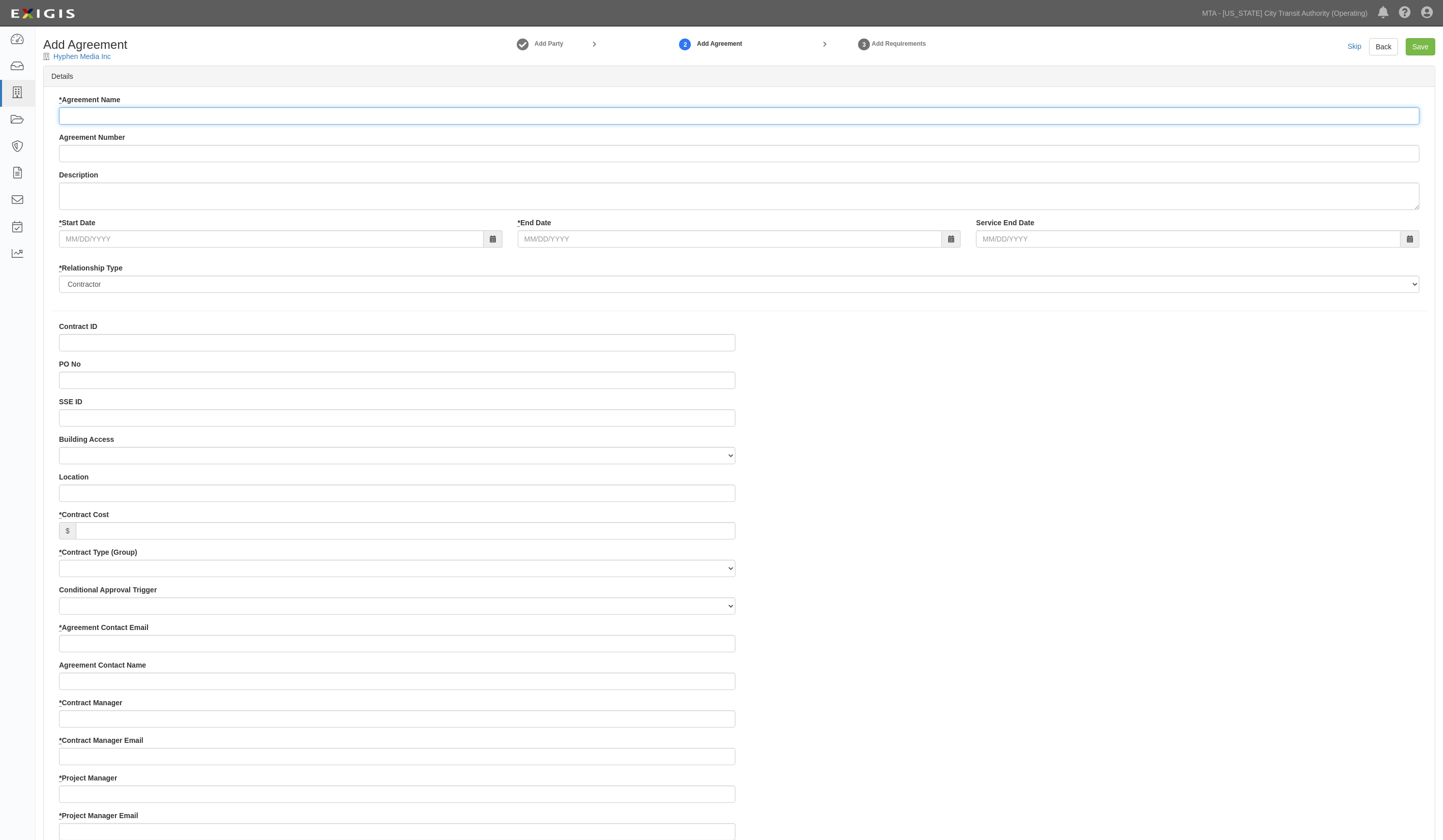
paste input "Film shoot at [GEOGRAPHIC_DATA]-[PERSON_NAME] (D/N/F/Q) station on platform and…"
type input "Film shoot at [GEOGRAPHIC_DATA]-[PERSON_NAME] (D/N/F/Q) station on platform and…"
paste input "Film shoot at [GEOGRAPHIC_DATA]-[PERSON_NAME] (D/N/F/Q) station on platform and…"
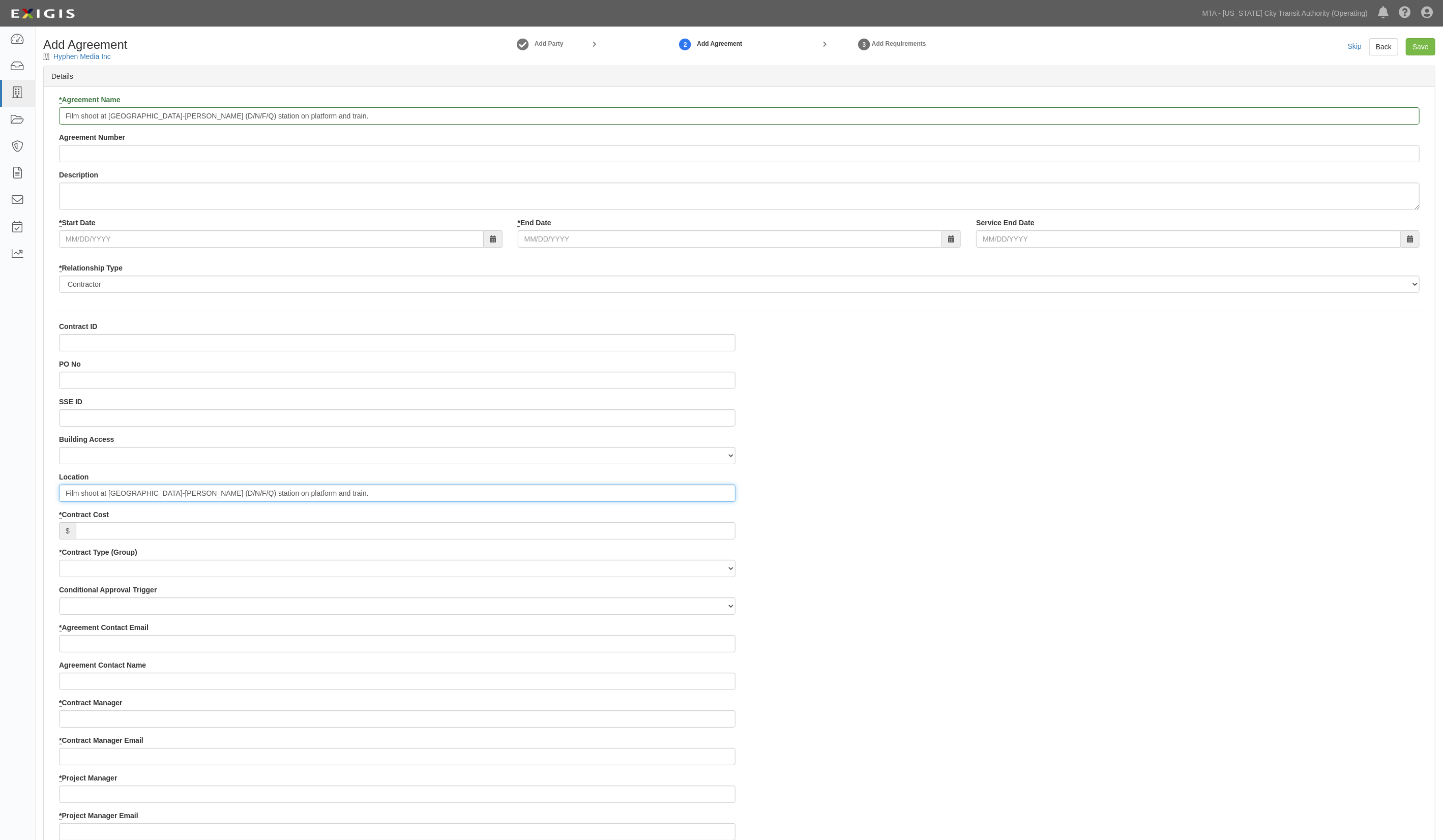
drag, startPoint x: 106, startPoint y: 493, endPoint x: 16, endPoint y: 493, distance: 90.0
click at [16, 493] on body "Toggle navigation Dashboard Inbox Parties Agreements Coverages Documents Messag…" at bounding box center [721, 829] width 1443 height 1657
type input "[GEOGRAPHIC_DATA]-[PERSON_NAME] (D/N/F/Q) station on platform and train."
click at [112, 241] on input "* Start Date" at bounding box center [271, 239] width 425 height 17
type input "[DATE]"
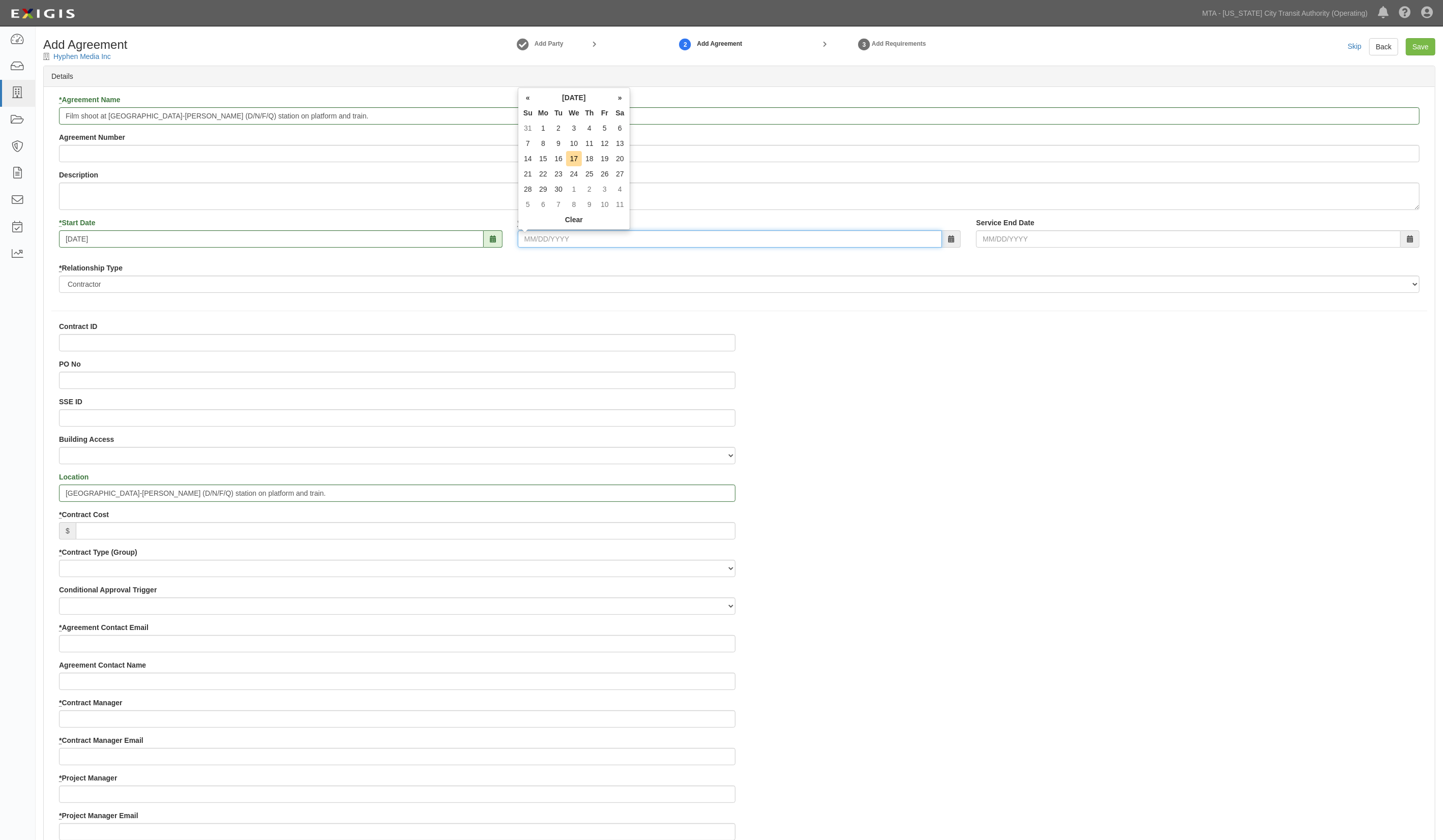
click at [584, 234] on input "* End Date" at bounding box center [729, 239] width 425 height 17
type input "[DATE]"
click at [74, 346] on input "Contract ID" at bounding box center [398, 342] width 677 height 17
drag, startPoint x: 250, startPoint y: 318, endPoint x: 173, endPoint y: 270, distance: 90.7
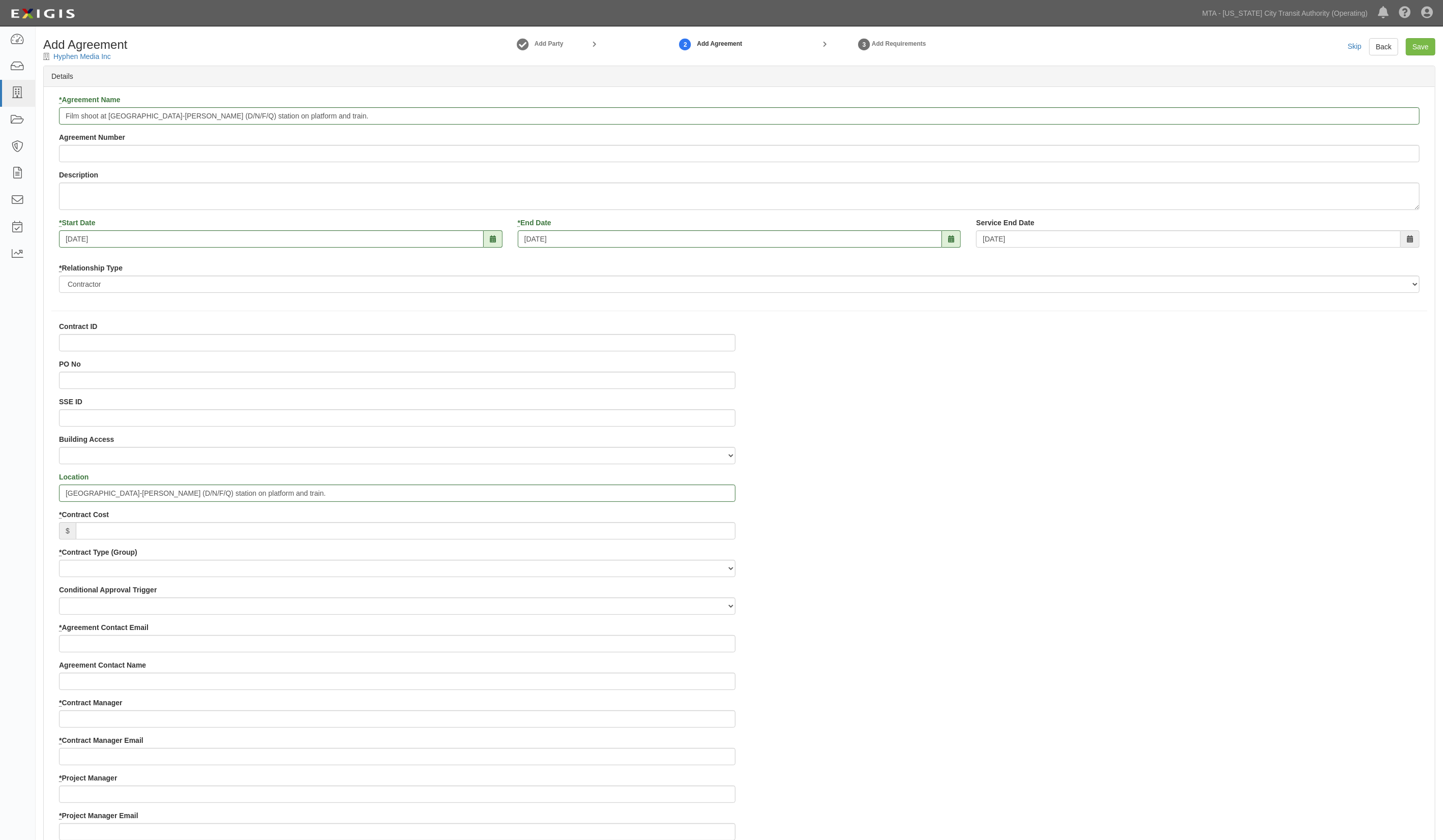
click at [249, 318] on div "* Agreement Name Film shoot at [GEOGRAPHIC_DATA]-[PERSON_NAME] (D/N/F/Q) statio…" at bounding box center [739, 678] width 1391 height 1182
click at [67, 118] on input "Film shoot at [GEOGRAPHIC_DATA]-[PERSON_NAME] (D/N/F/Q) station on platform and…" at bounding box center [739, 116] width 1361 height 17
paste input "2025 Grilling Season MTA"
type input "2025 Grilling Season MTA, Film shoot at [GEOGRAPHIC_DATA]-[PERSON_NAME] (D/N/F/…"
paste input "2025 Grilling Season MTA"
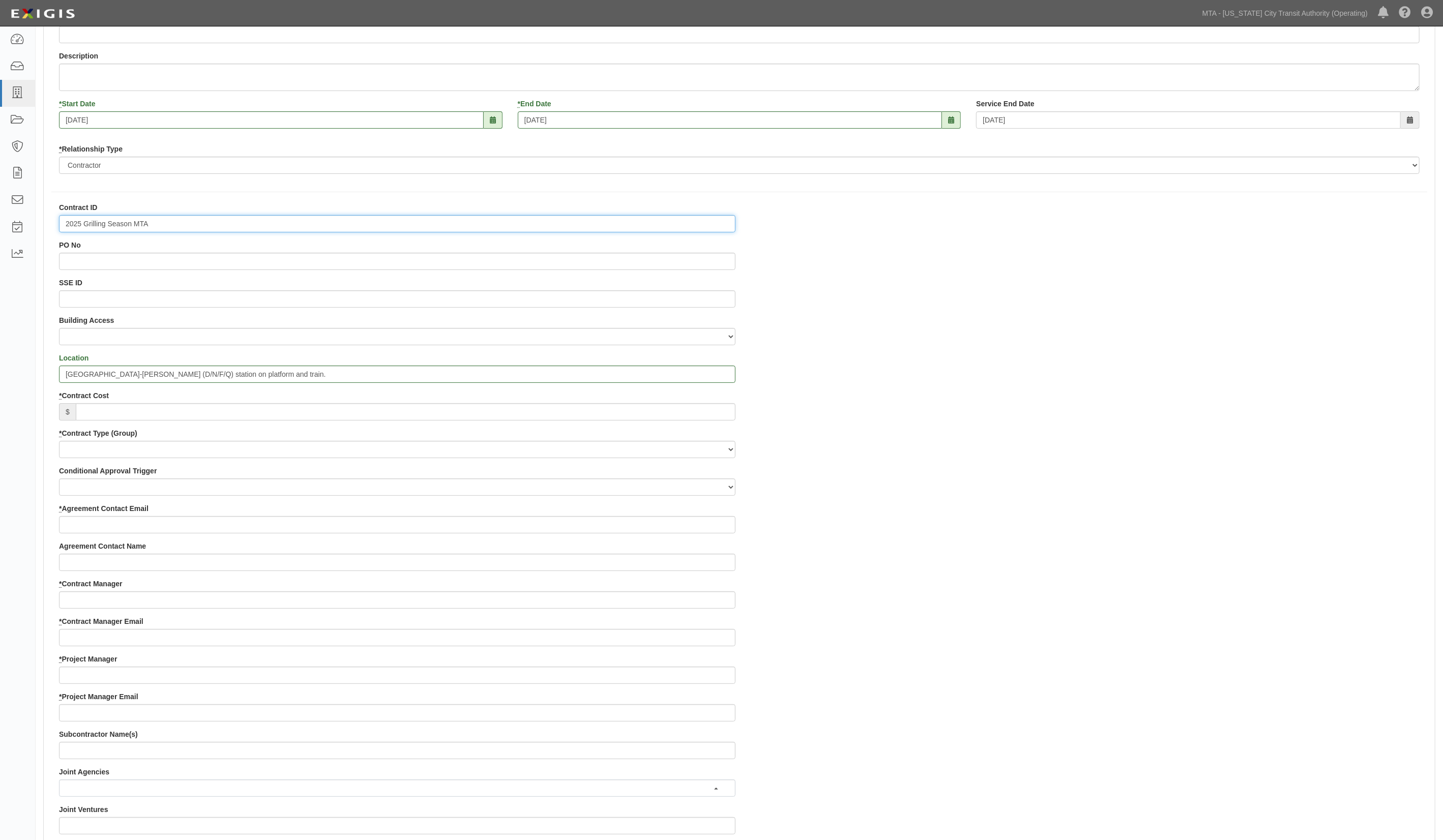
scroll to position [135, 0]
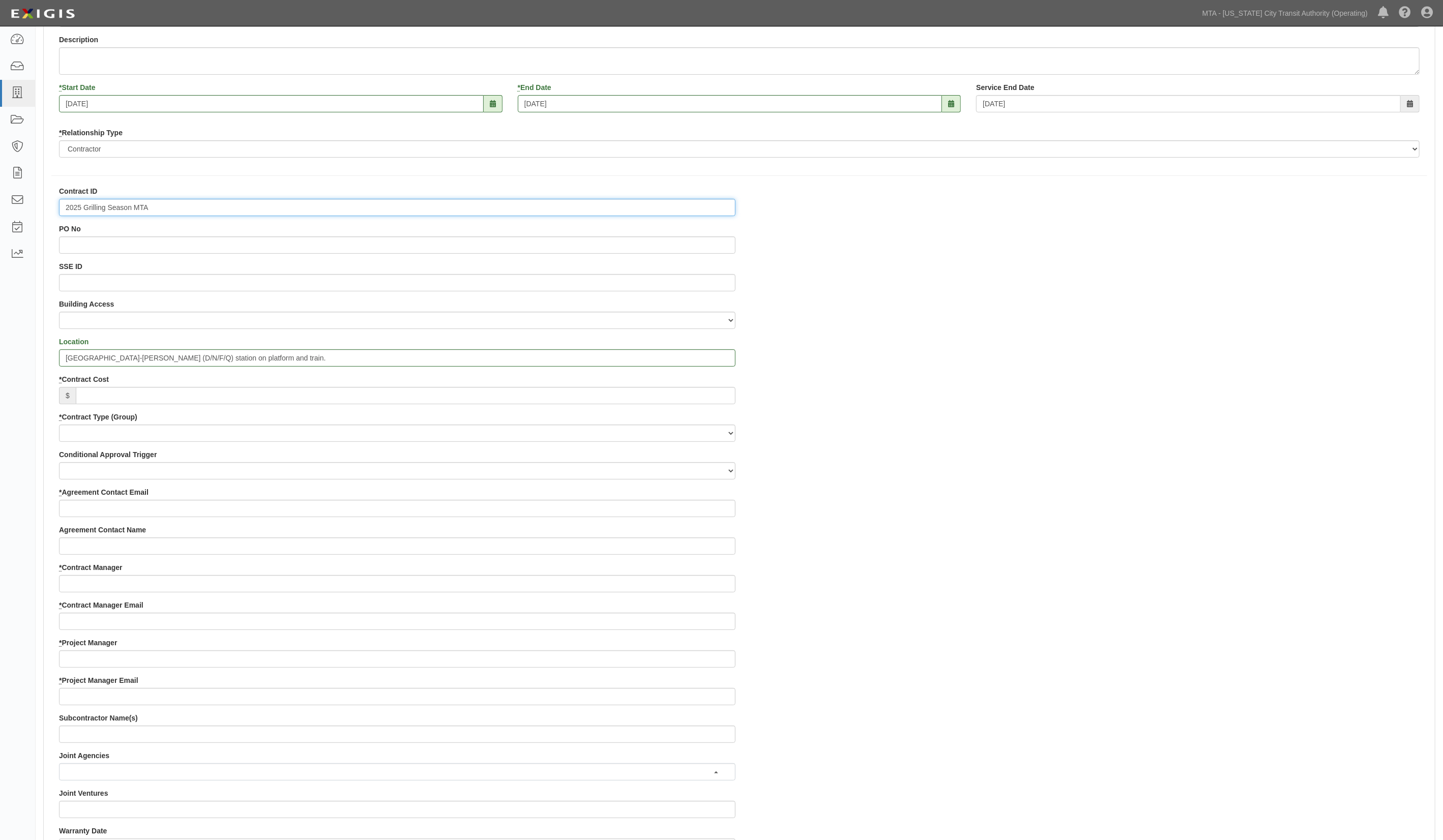
type input "2025 Grilling Season MTA"
drag, startPoint x: 287, startPoint y: 431, endPoint x: 257, endPoint y: 440, distance: 31.3
click at [287, 431] on select "Capital Operating Not for Benefit (incls. FA, Entry Permits) Real Estate Other" at bounding box center [398, 433] width 677 height 17
select select "103"
click at [59, 425] on select "Capital Operating Not for Benefit (incls. FA, Entry Permits) Real Estate Other" at bounding box center [398, 433] width 677 height 17
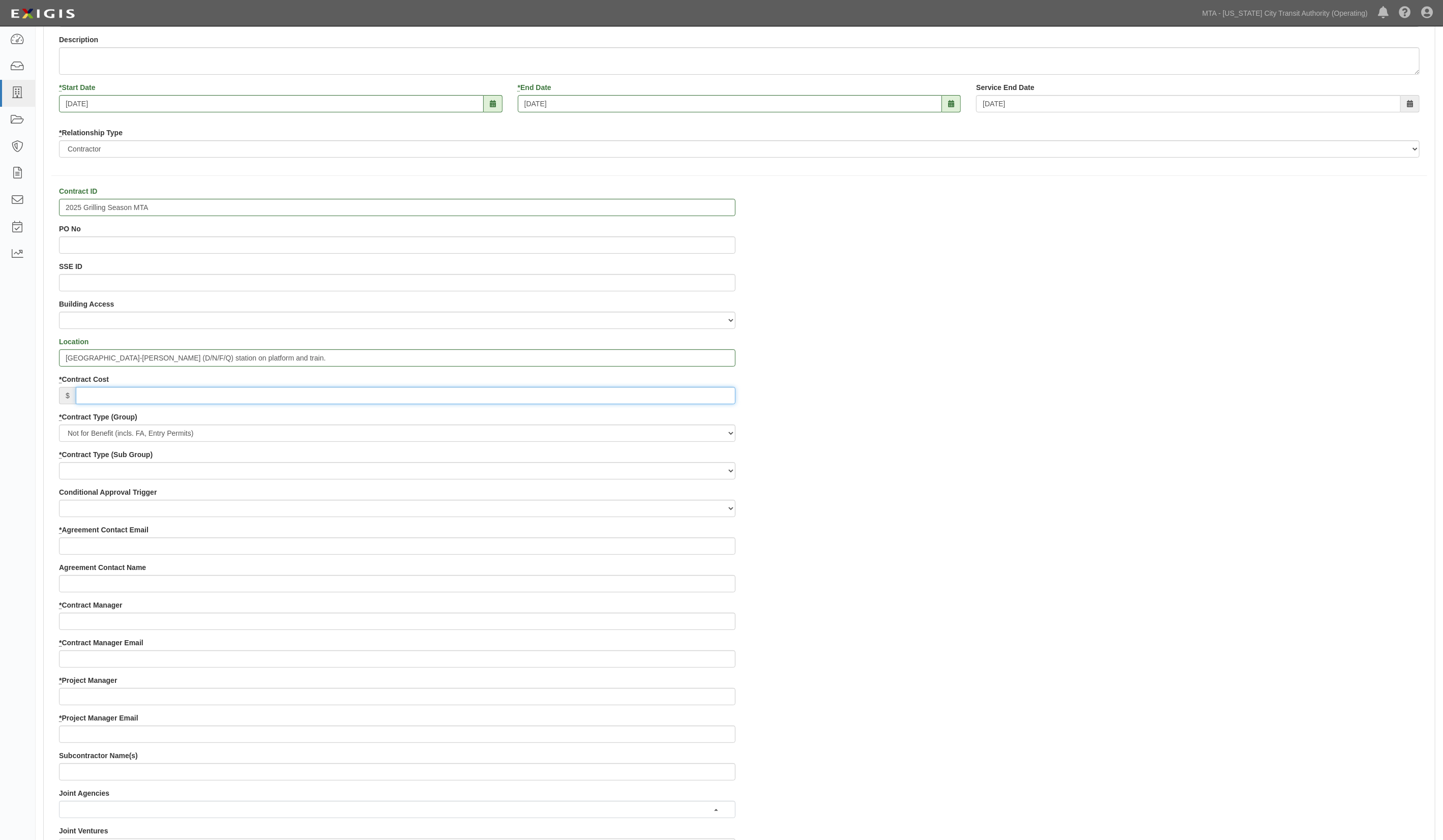
click at [107, 397] on input "* Contract Cost" at bounding box center [405, 395] width 659 height 17
type input "0"
click at [88, 468] on select "Entry Permits Film Special Events Force Account (NYSDOT, CDOT, Other) NYS DEC O…" at bounding box center [398, 470] width 677 height 17
select select "163"
click at [59, 463] on select "Entry Permits Film Special Events Force Account (NYSDOT, CDOT, Other) NYS DEC O…" at bounding box center [398, 470] width 677 height 17
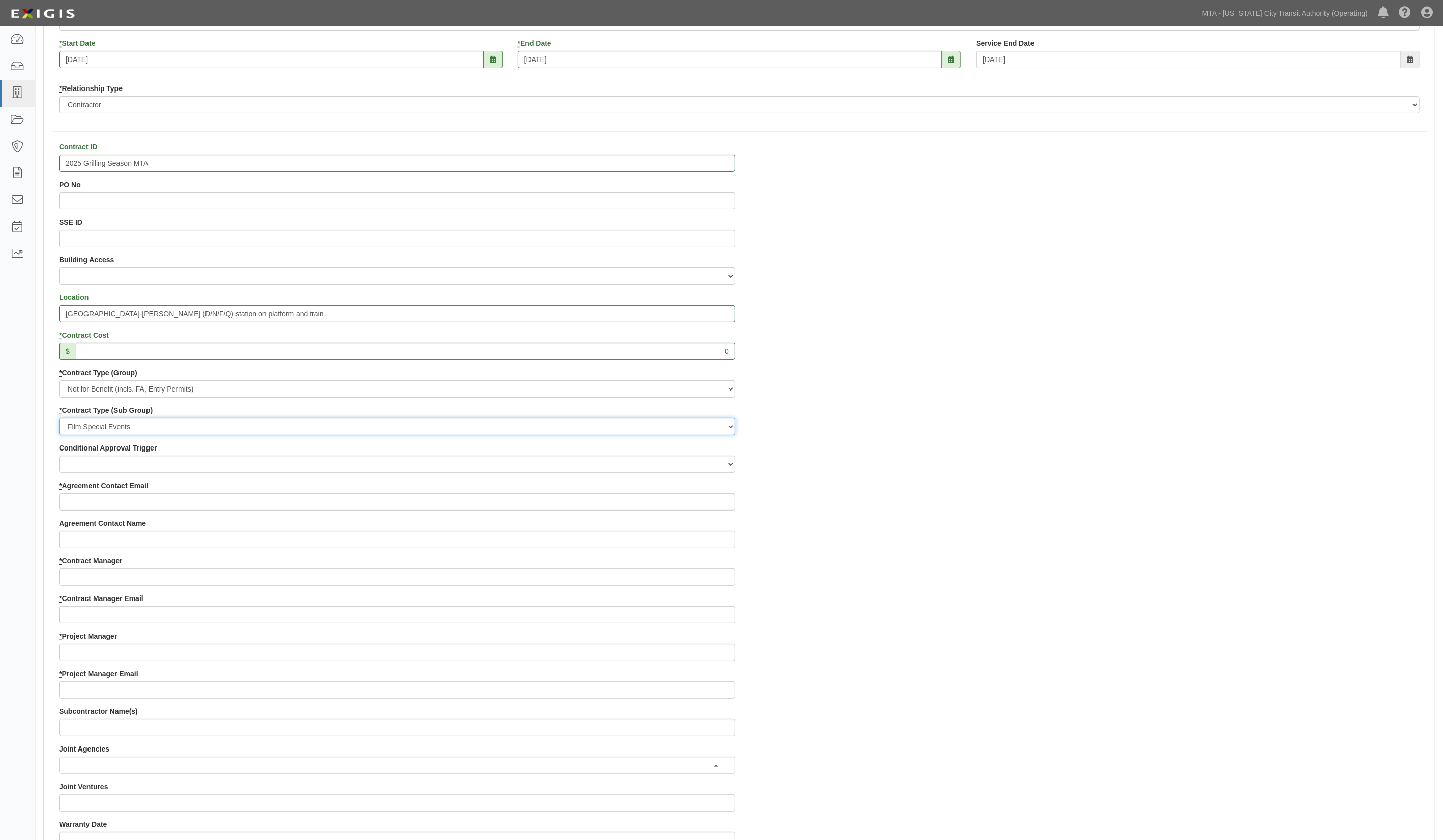
scroll to position [204, 0]
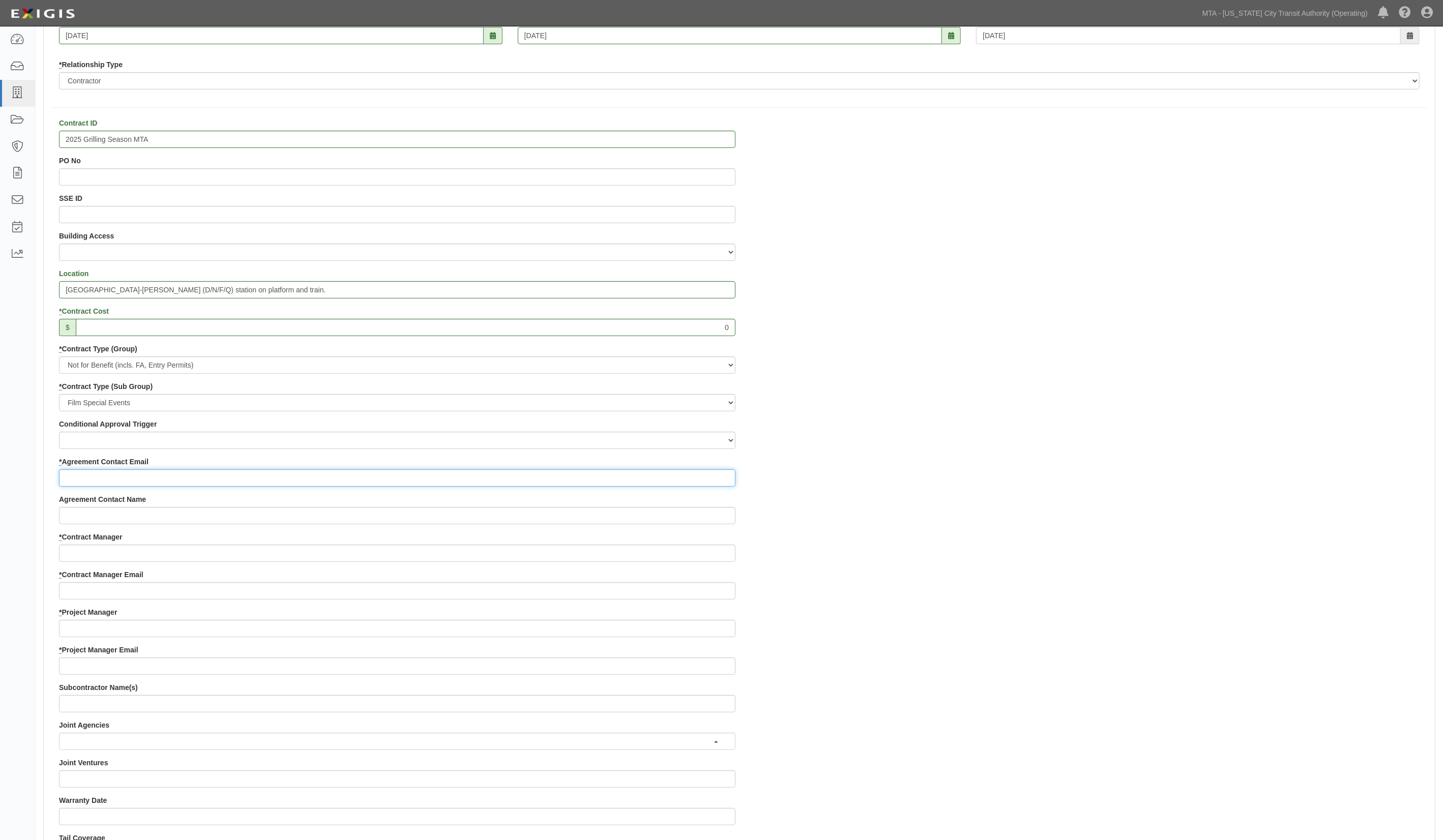
paste input "[PERSON_NAME][EMAIL_ADDRESS][PERSON_NAME][DOMAIN_NAME]"
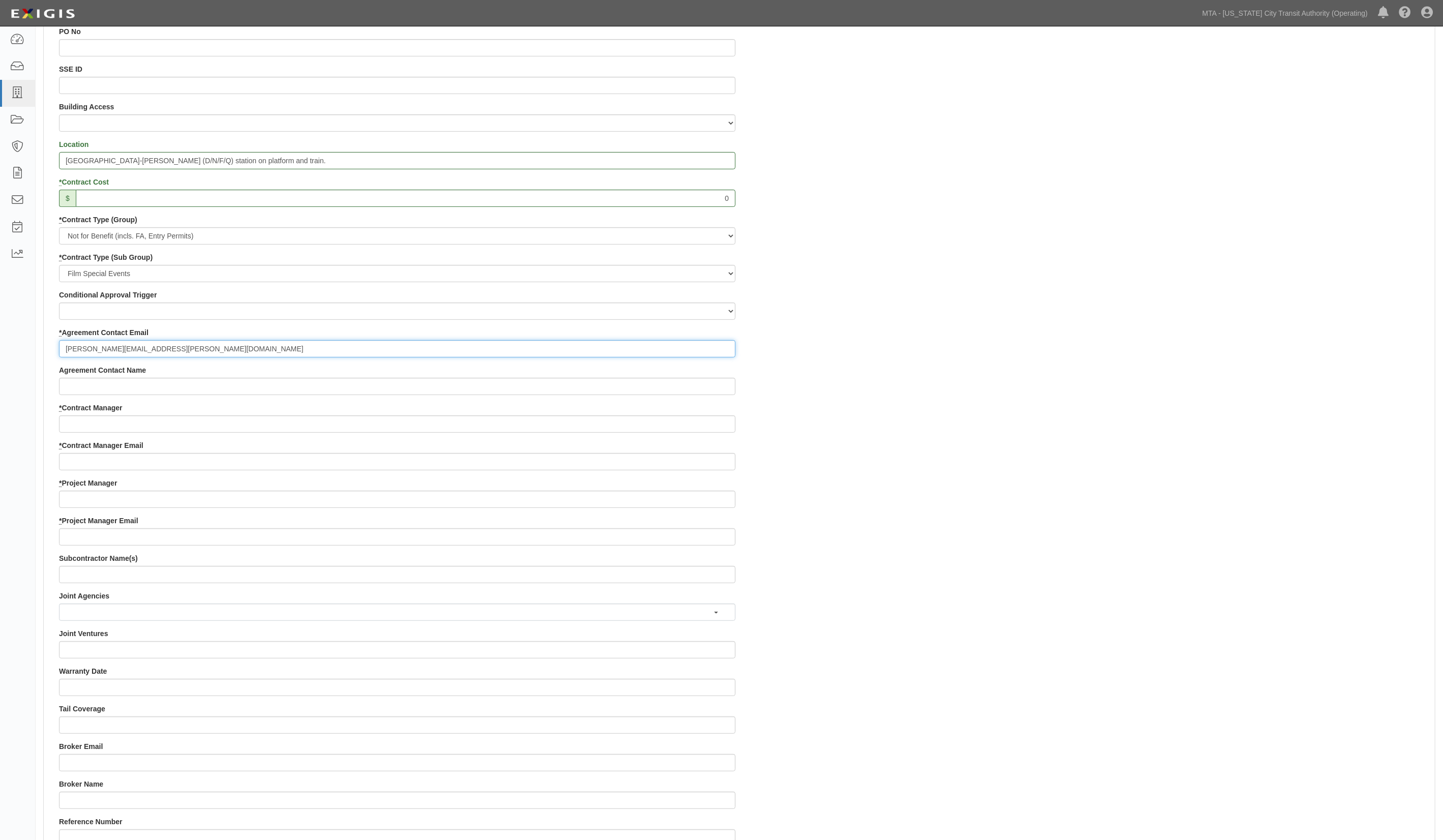
scroll to position [338, 0]
type input "[PERSON_NAME][EMAIL_ADDRESS][PERSON_NAME][DOMAIN_NAME]"
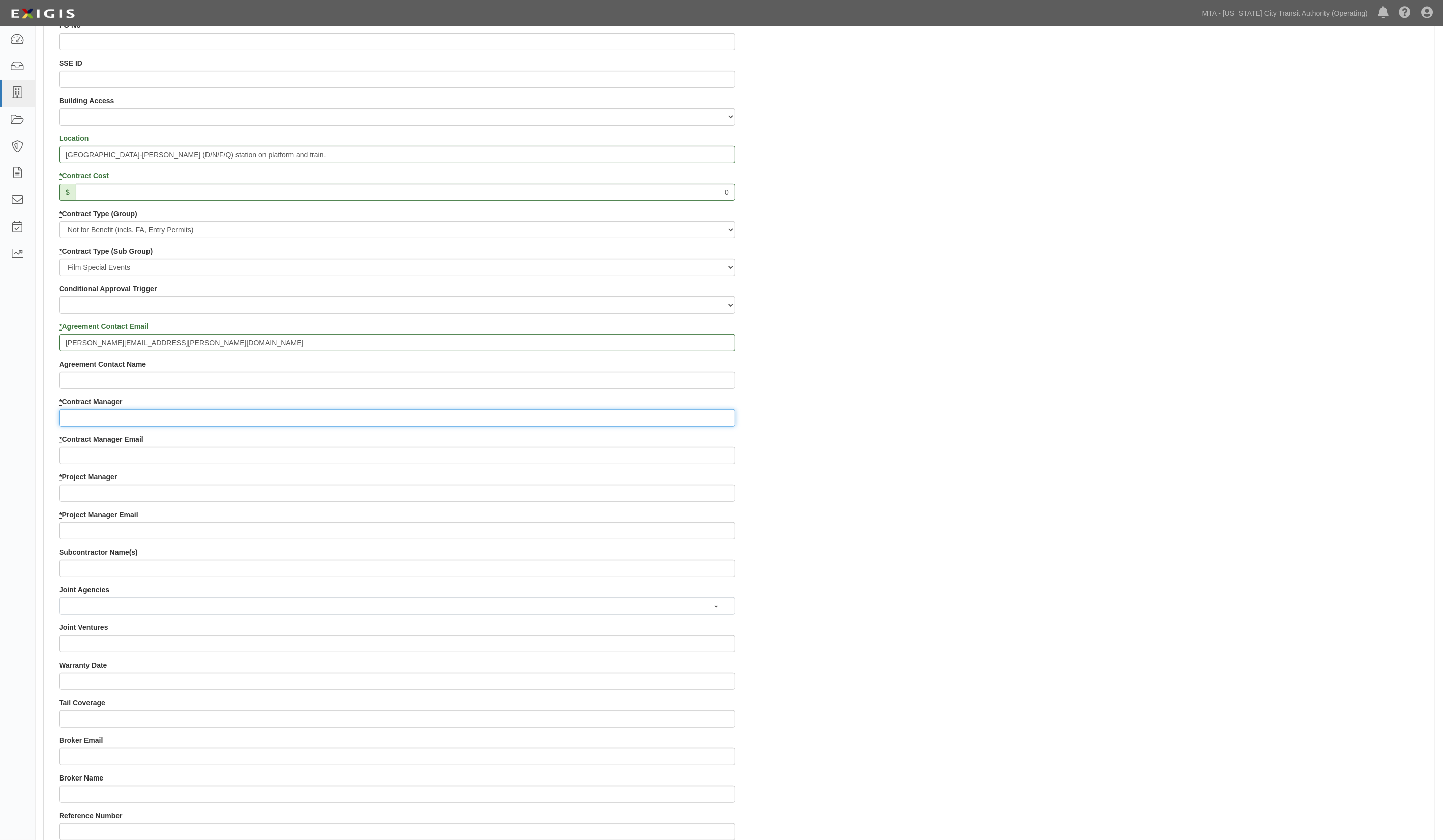
click at [113, 414] on input "* Contract Manager" at bounding box center [398, 417] width 677 height 17
click at [286, 448] on input "* Contract Manager Email" at bounding box center [398, 455] width 677 height 17
paste input "[PERSON_NAME][EMAIL_ADDRESS][PERSON_NAME][DOMAIN_NAME]"
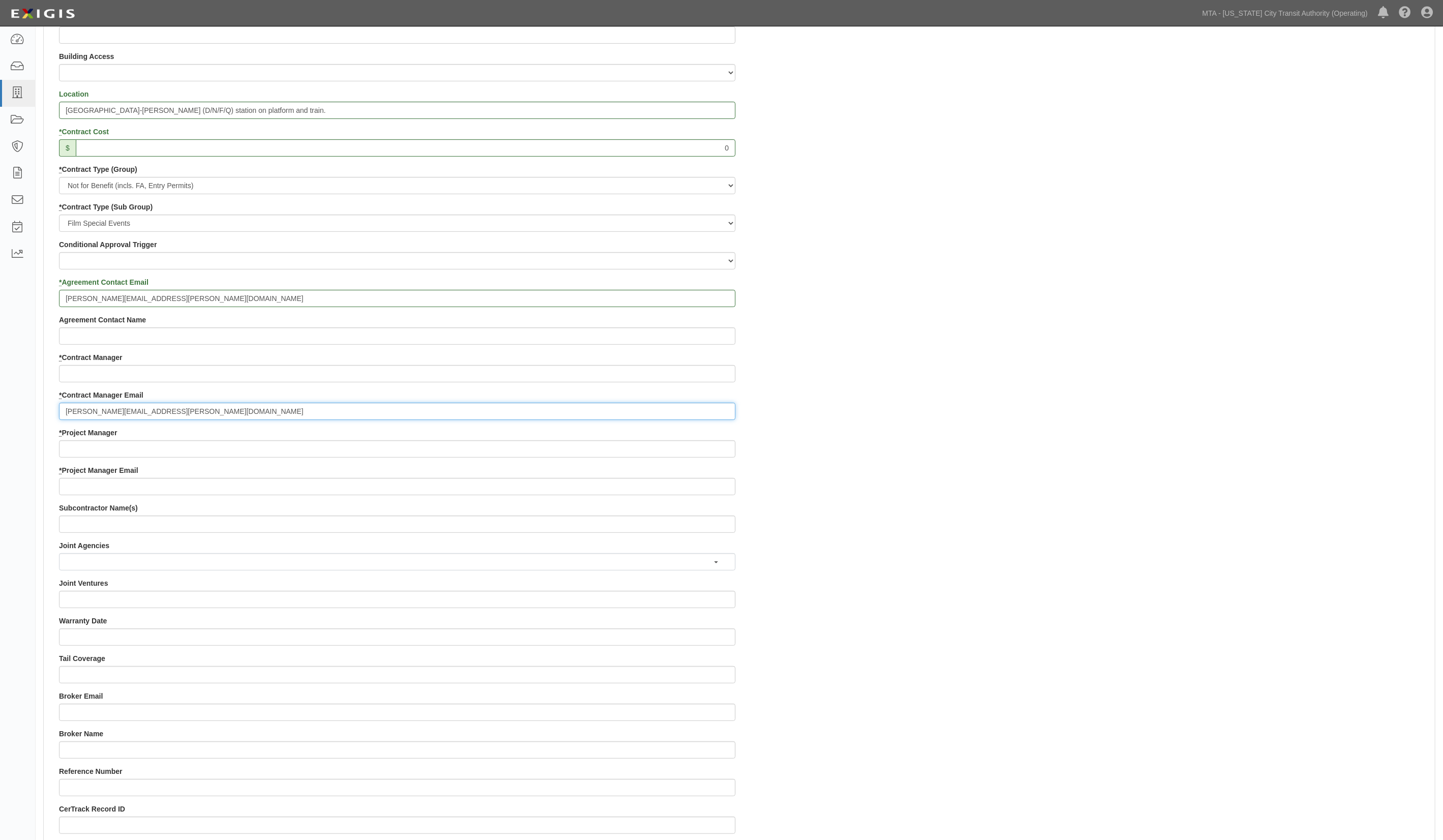
scroll to position [406, 0]
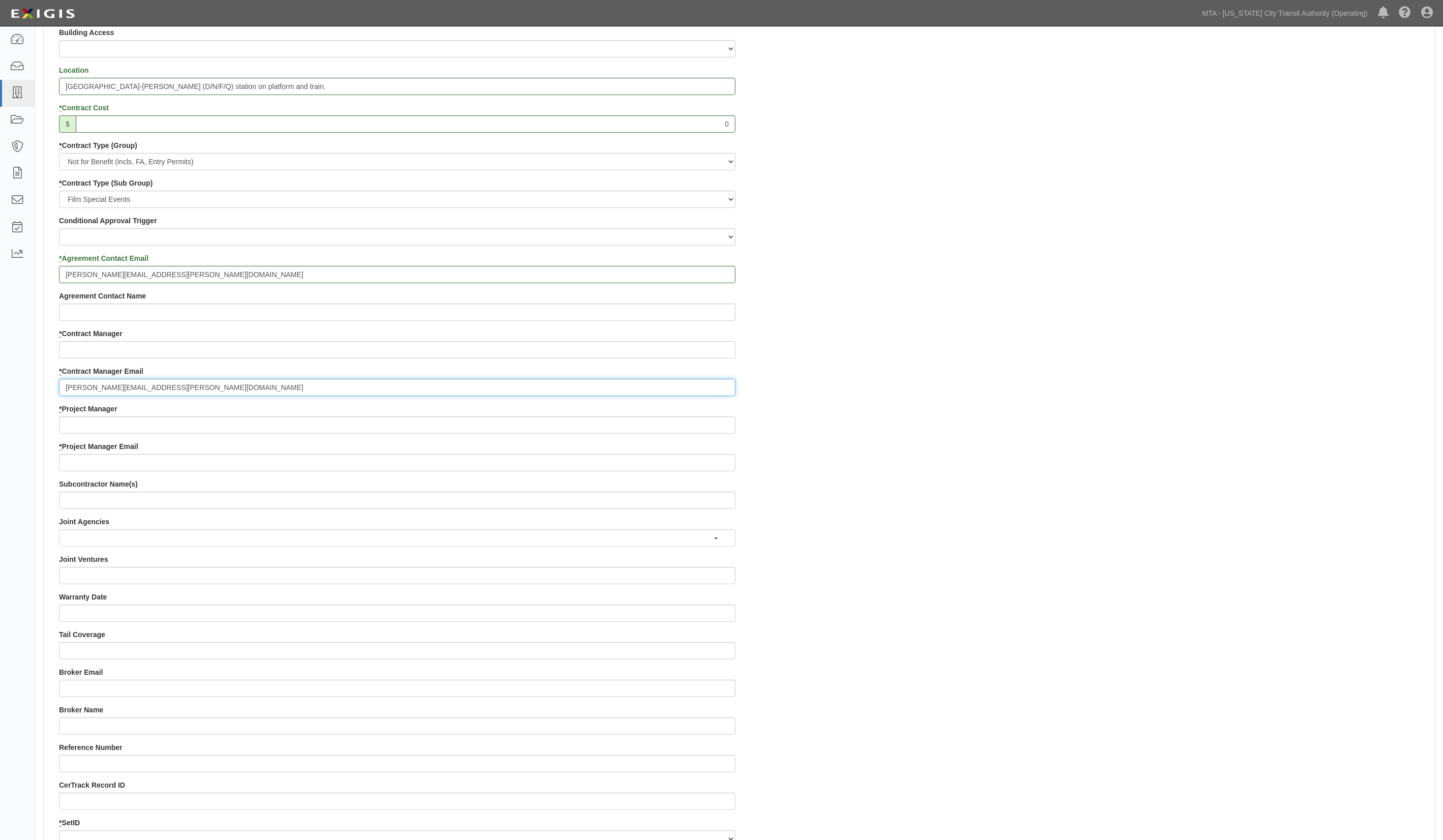
type input "[PERSON_NAME][EMAIL_ADDRESS][PERSON_NAME][DOMAIN_NAME]"
paste input "[PERSON_NAME][EMAIL_ADDRESS][PERSON_NAME][DOMAIN_NAME]"
type input "[PERSON_NAME][EMAIL_ADDRESS][PERSON_NAME][DOMAIN_NAME]"
paste input "[PERSON_NAME][EMAIL_ADDRESS][PERSON_NAME][DOMAIN_NAME]"
type input "[PERSON_NAME][EMAIL_ADDRESS][PERSON_NAME][DOMAIN_NAME]"
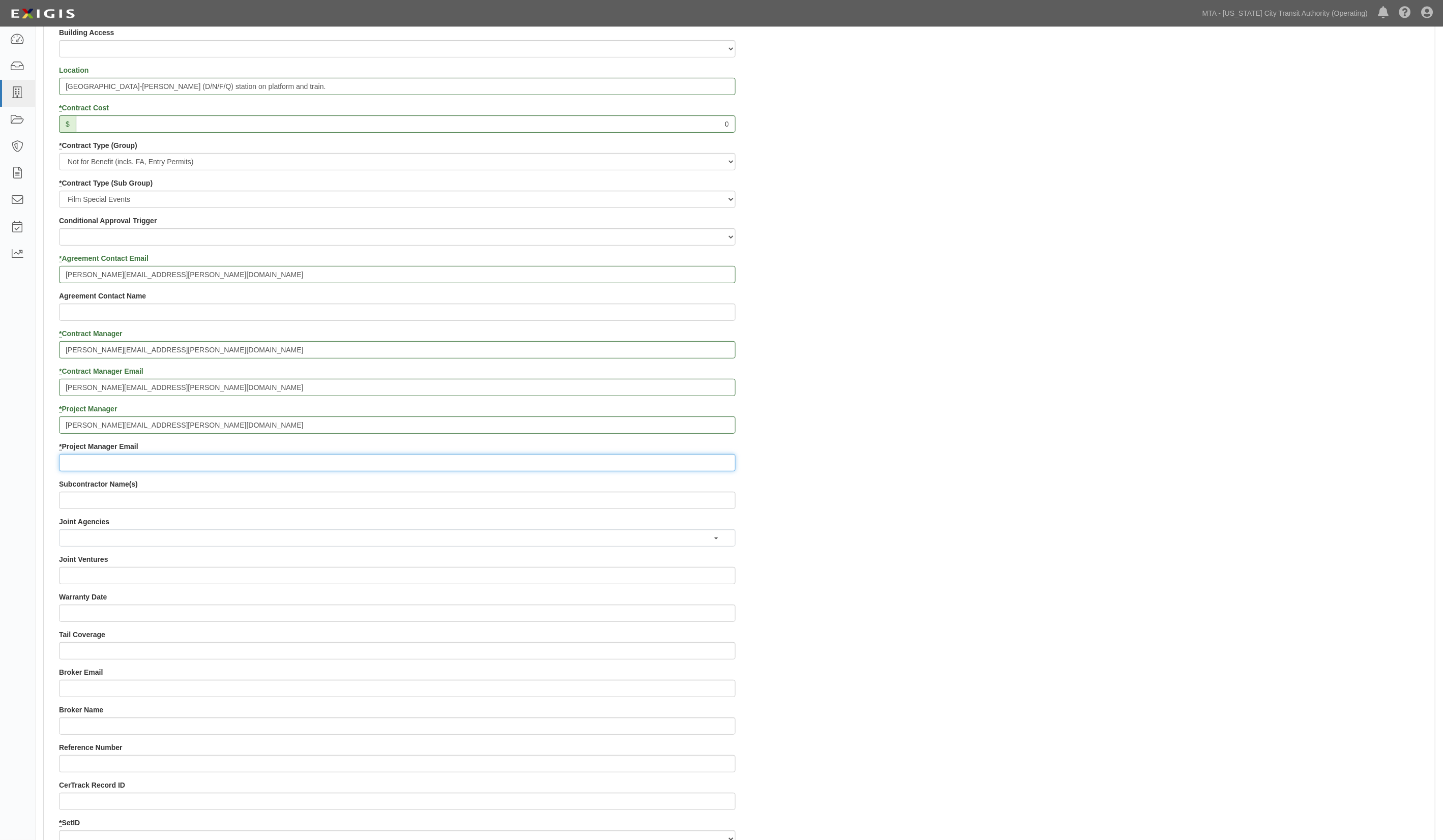
paste input "[PERSON_NAME][EMAIL_ADDRESS][PERSON_NAME][DOMAIN_NAME]"
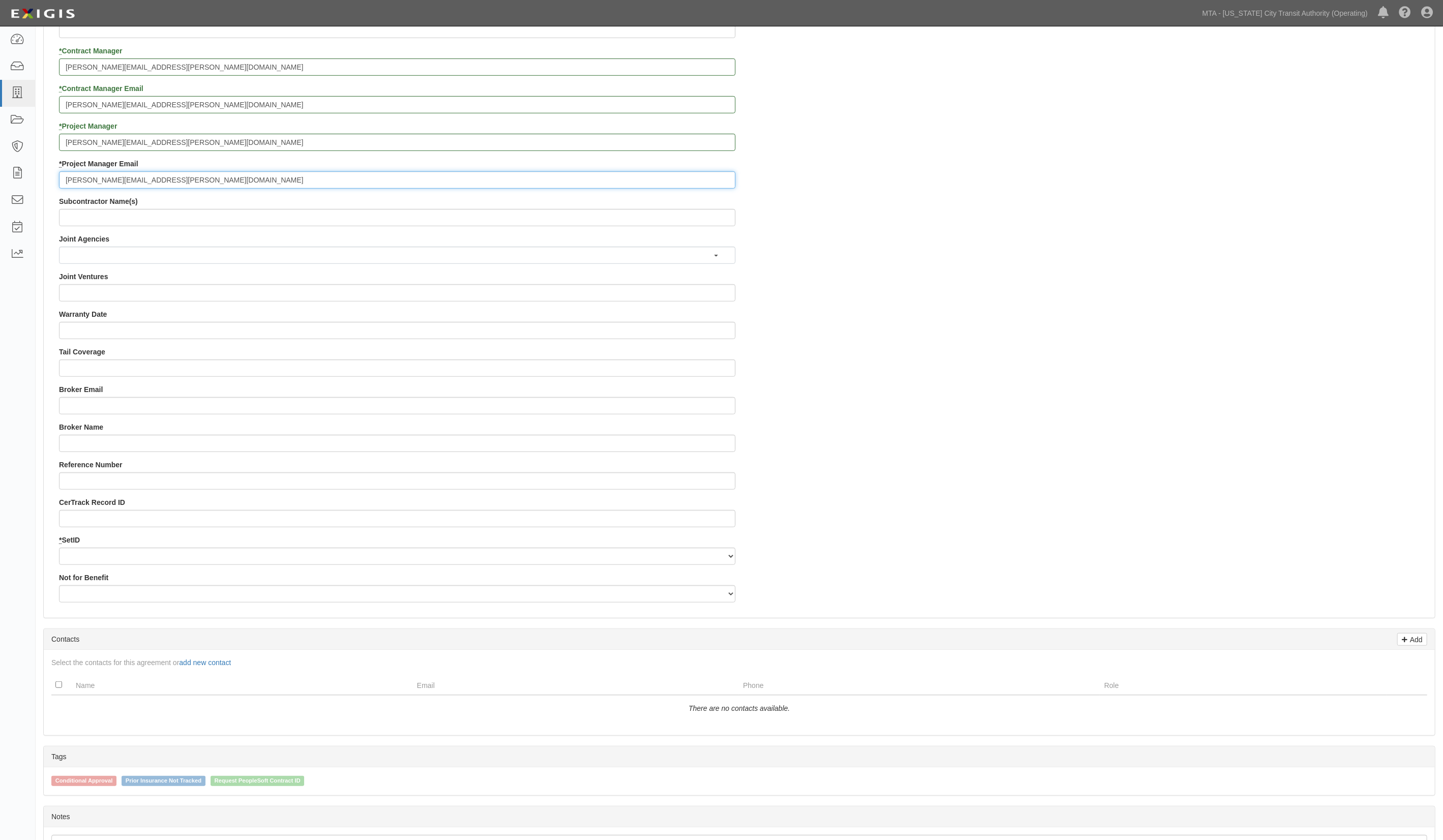
scroll to position [746, 0]
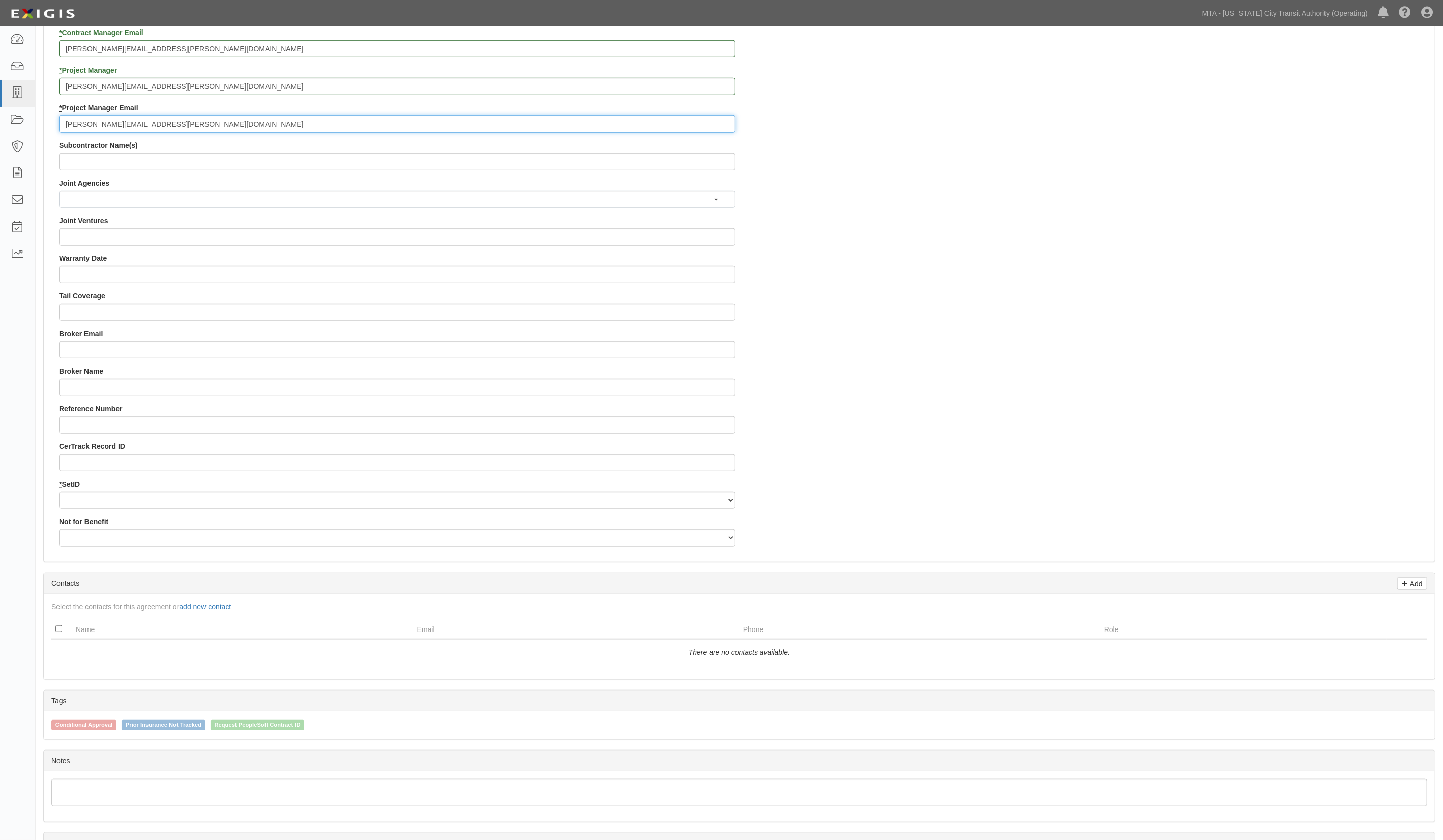
type input "[PERSON_NAME][EMAIL_ADDRESS][PERSON_NAME][DOMAIN_NAME]"
click at [76, 490] on div "* SetID NYCTA SIRTA * CAP/OPER Funded Capital Operating * CAP/OPER Funded Opera…" at bounding box center [398, 493] width 677 height 30
click at [76, 502] on select "NYCTA SIRTA" at bounding box center [398, 500] width 677 height 17
select select "91"
click at [59, 492] on select "NYCTA SIRTA" at bounding box center [398, 500] width 677 height 17
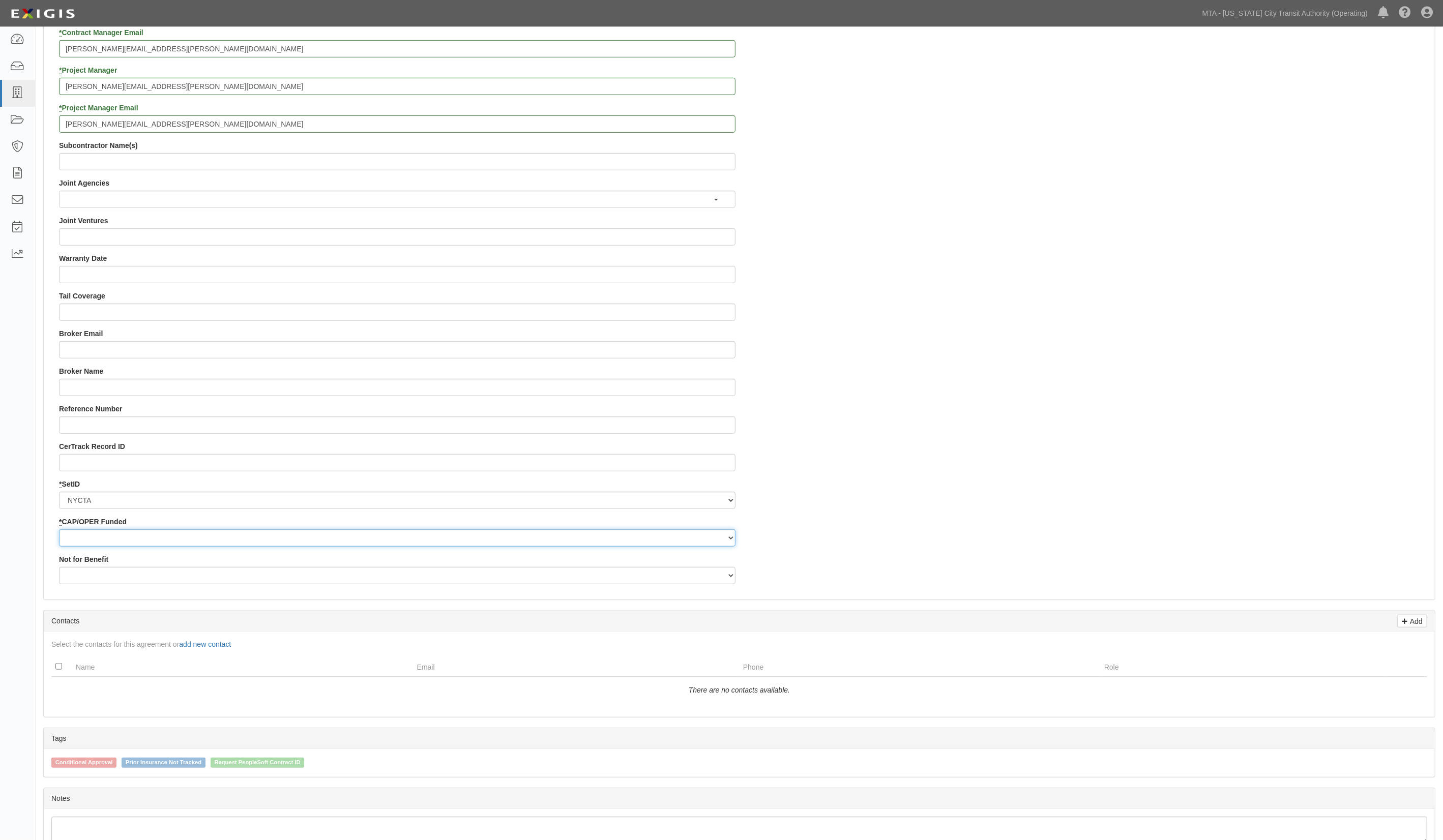
click at [80, 538] on select "Capital Operating" at bounding box center [398, 538] width 677 height 17
select select "92"
click at [59, 530] on select "Capital Operating" at bounding box center [398, 538] width 677 height 17
click at [86, 585] on select "Yes No" at bounding box center [398, 575] width 677 height 17
select select "507"
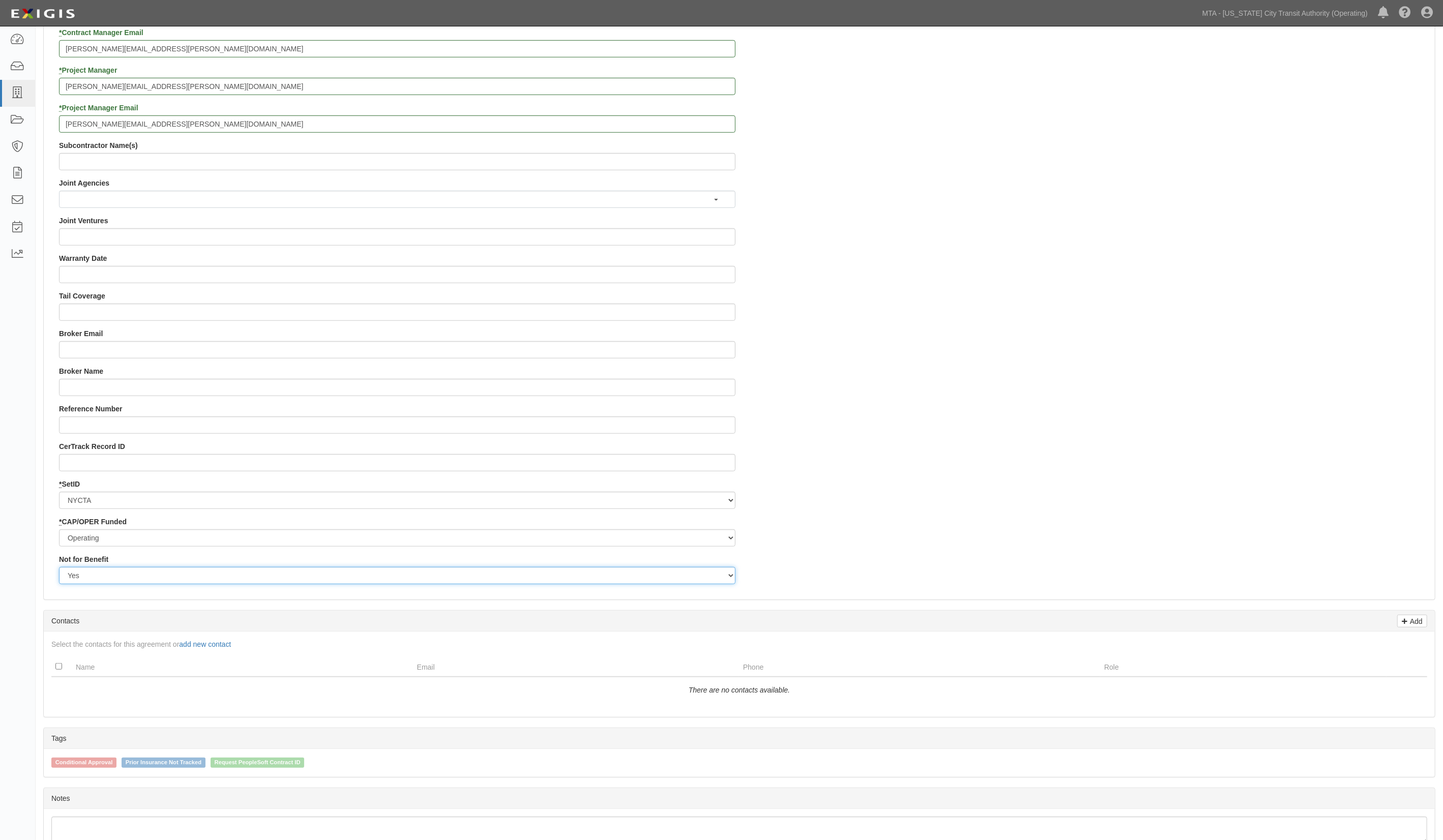
click at [59, 567] on select "Yes No" at bounding box center [398, 575] width 677 height 17
click at [1019, 574] on div "Contract ID 2025 Grilling Season MTA PO No SSE ID Building Access 2 Broadway 34…" at bounding box center [739, 84] width 1391 height 1016
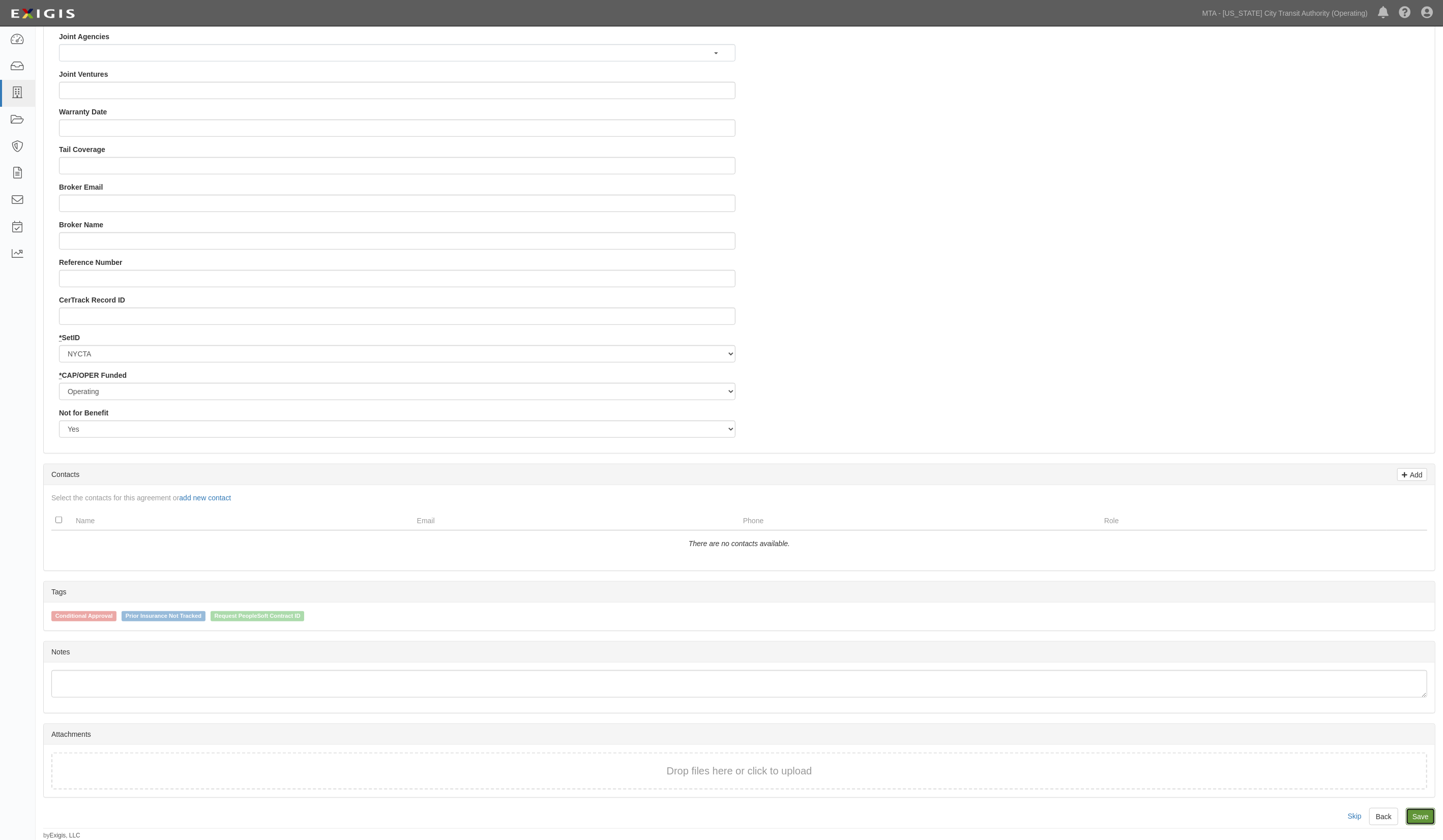
click at [1425, 816] on link "Save" at bounding box center [1421, 816] width 30 height 17
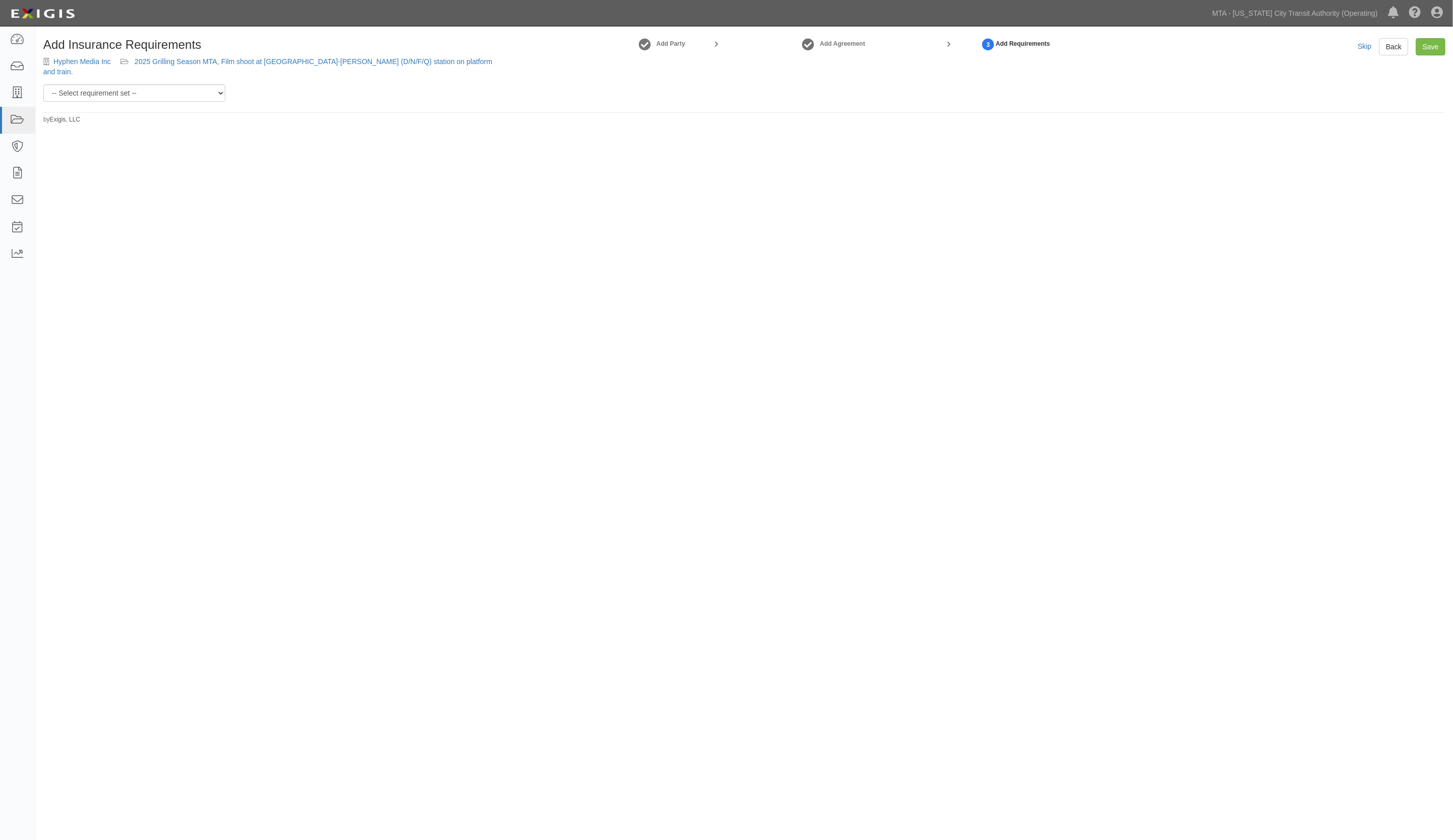
click at [703, 498] on div "Add Insurance Requirements Hyphen Media Inc 2025 Grilling Season MTA, Film shoo…" at bounding box center [726, 408] width 1453 height 756
drag, startPoint x: 186, startPoint y: 80, endPoint x: 182, endPoint y: 85, distance: 6.4
click at [186, 85] on select "-- Select requirement set -- Basic Basic Enhanced Option for Operating Agreemen…" at bounding box center [135, 93] width 182 height 17
select select "7452"
click at [44, 85] on select "-- Select requirement set -- Basic Basic Enhanced Option for Operating Agreemen…" at bounding box center [135, 93] width 182 height 17
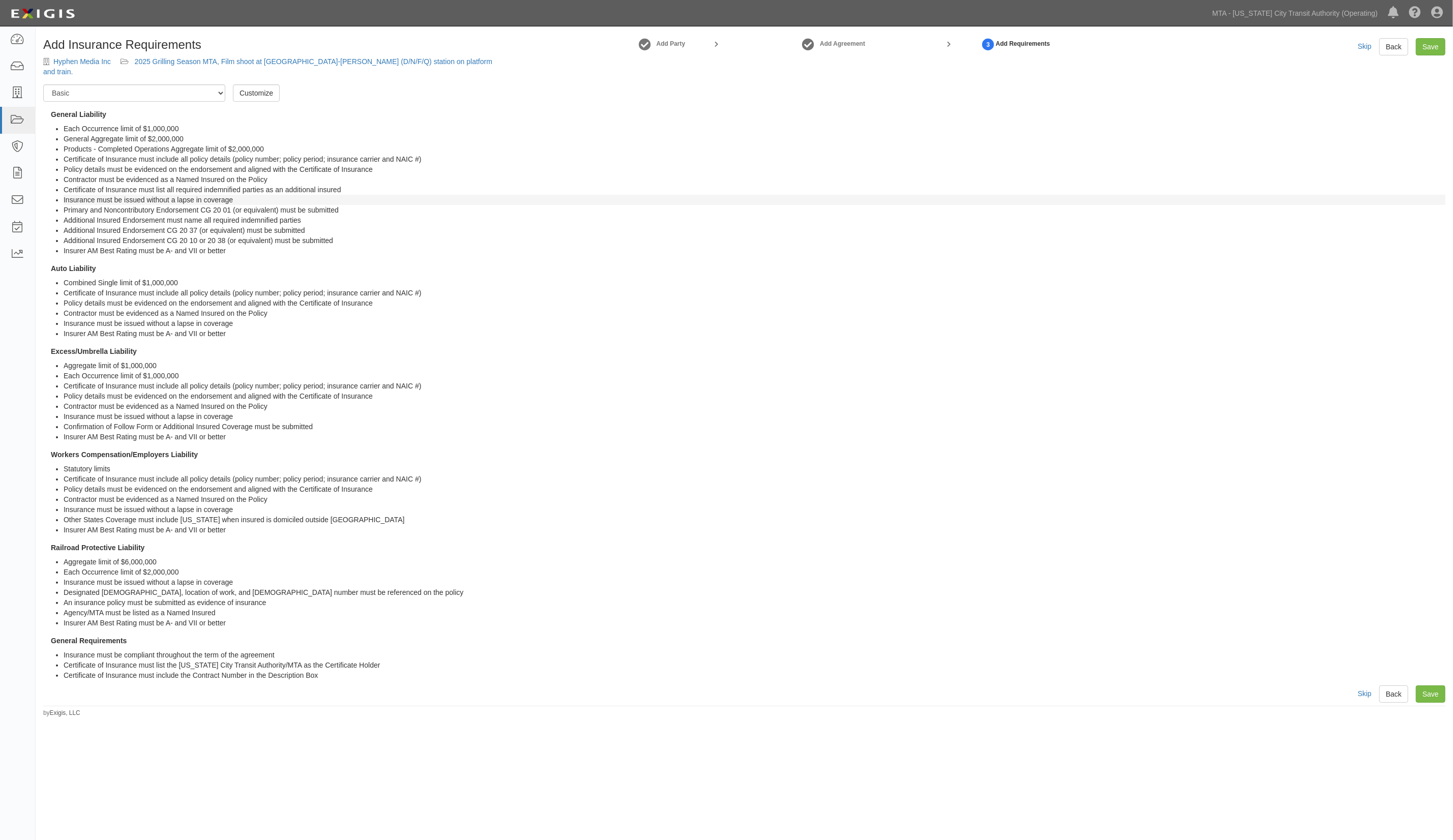
click at [574, 195] on li "Insurance must be issued without a lapse in coverage" at bounding box center [754, 200] width 1382 height 10
click at [268, 85] on link "Customize" at bounding box center [256, 93] width 47 height 17
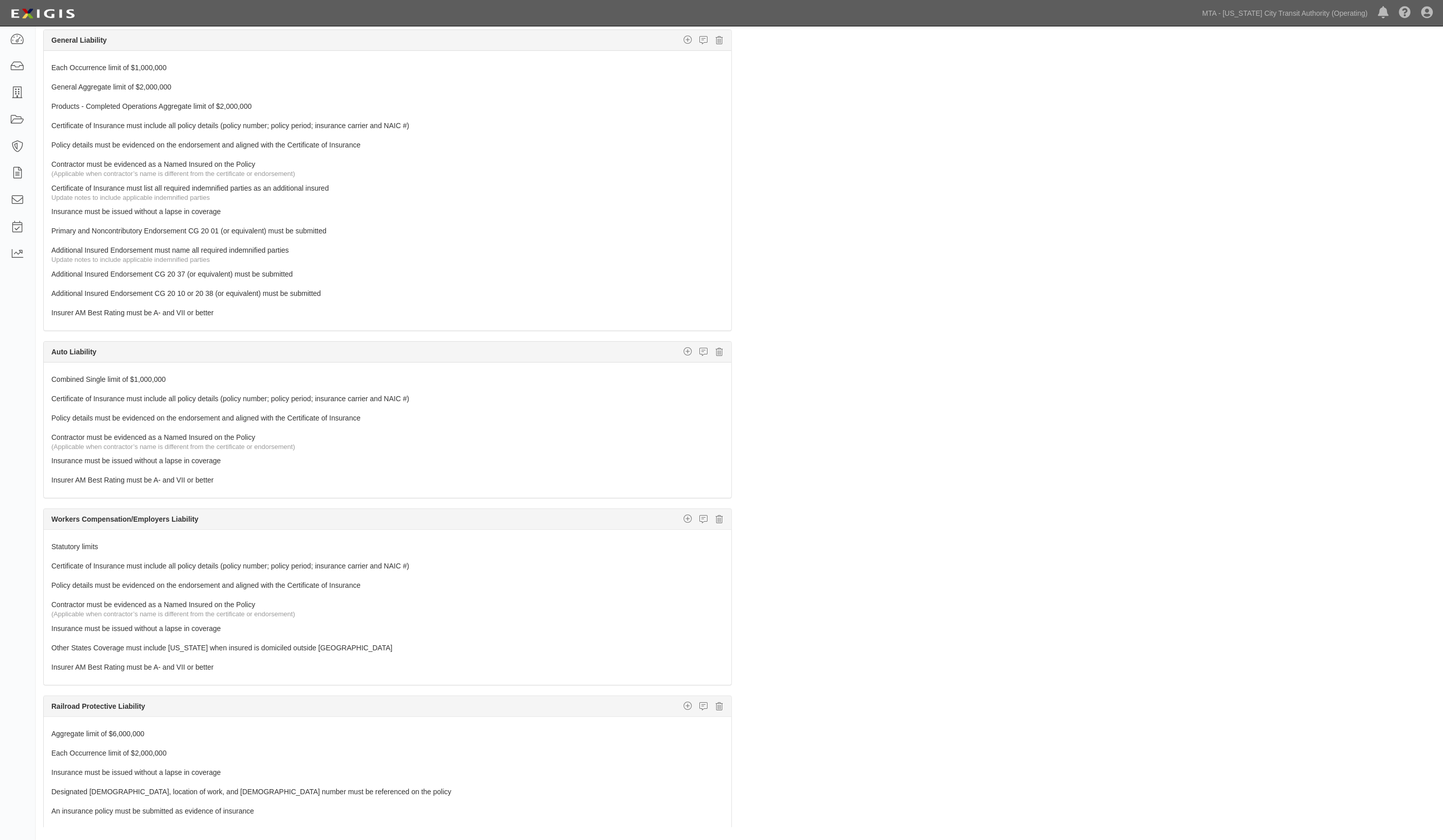
scroll to position [57, 0]
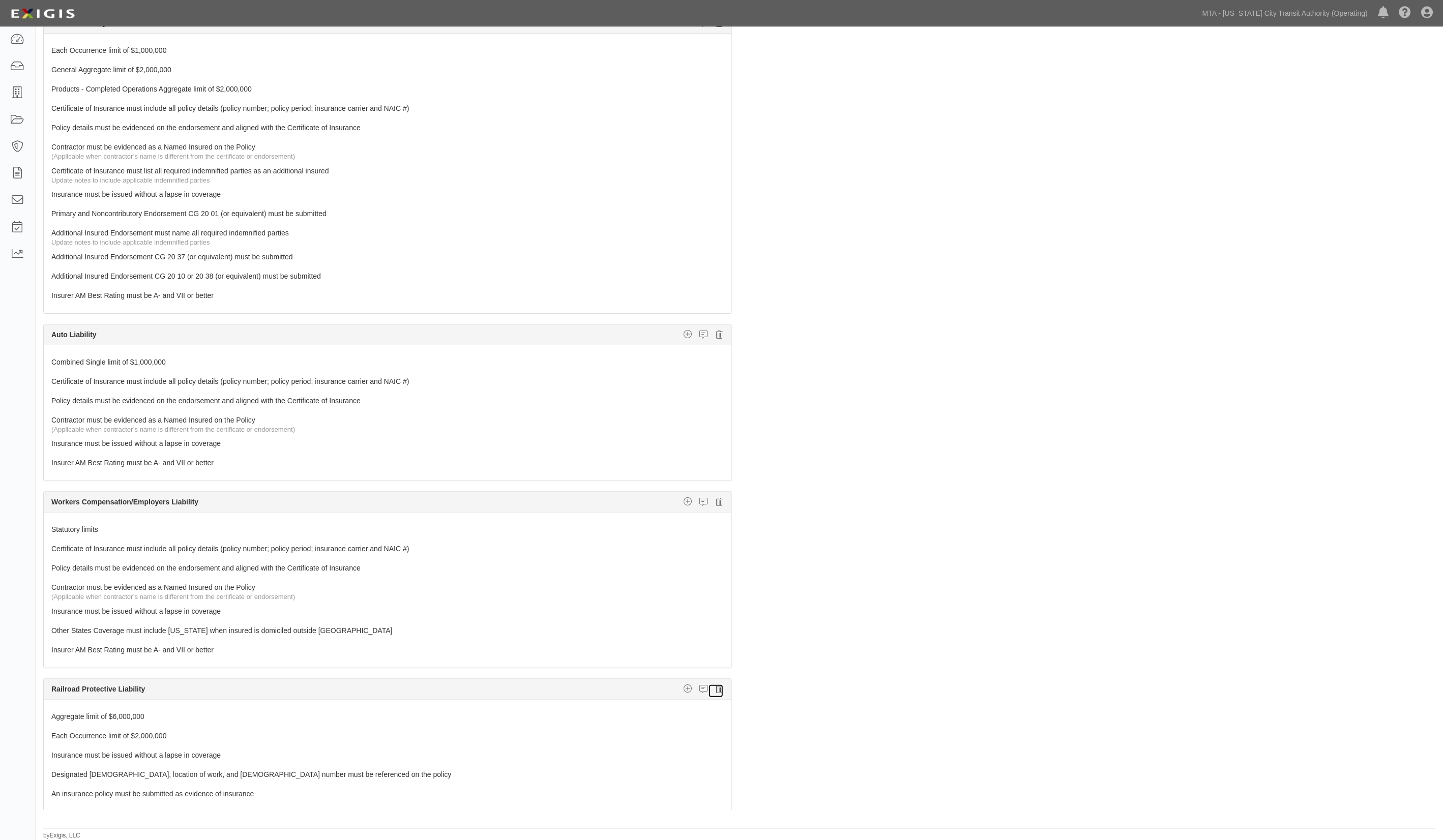
click at [716, 694] on icon at bounding box center [719, 689] width 7 height 9
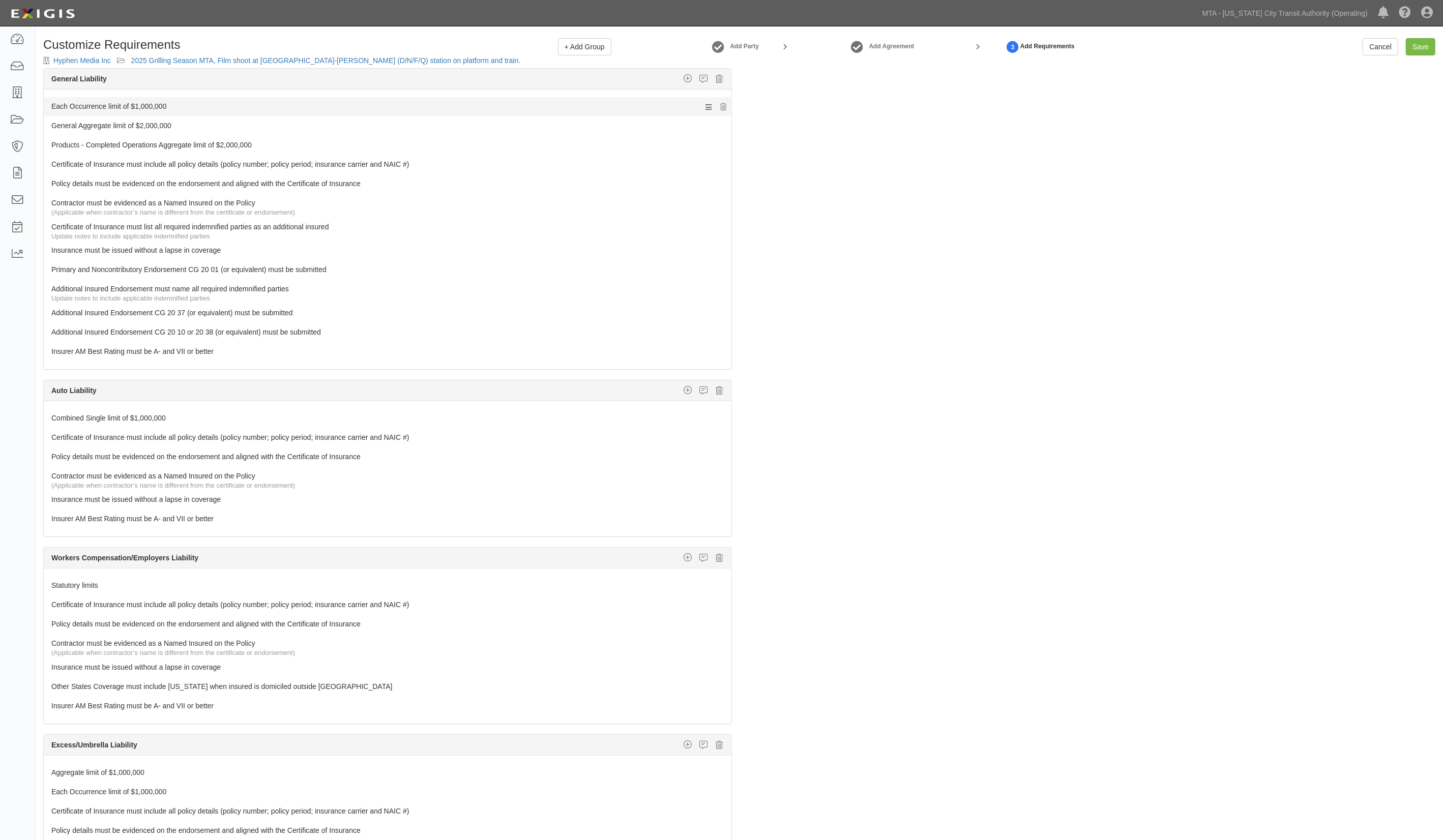
click at [134, 101] on link "Each Occurrence limit of $1,000,000" at bounding box center [369, 103] width 634 height 14
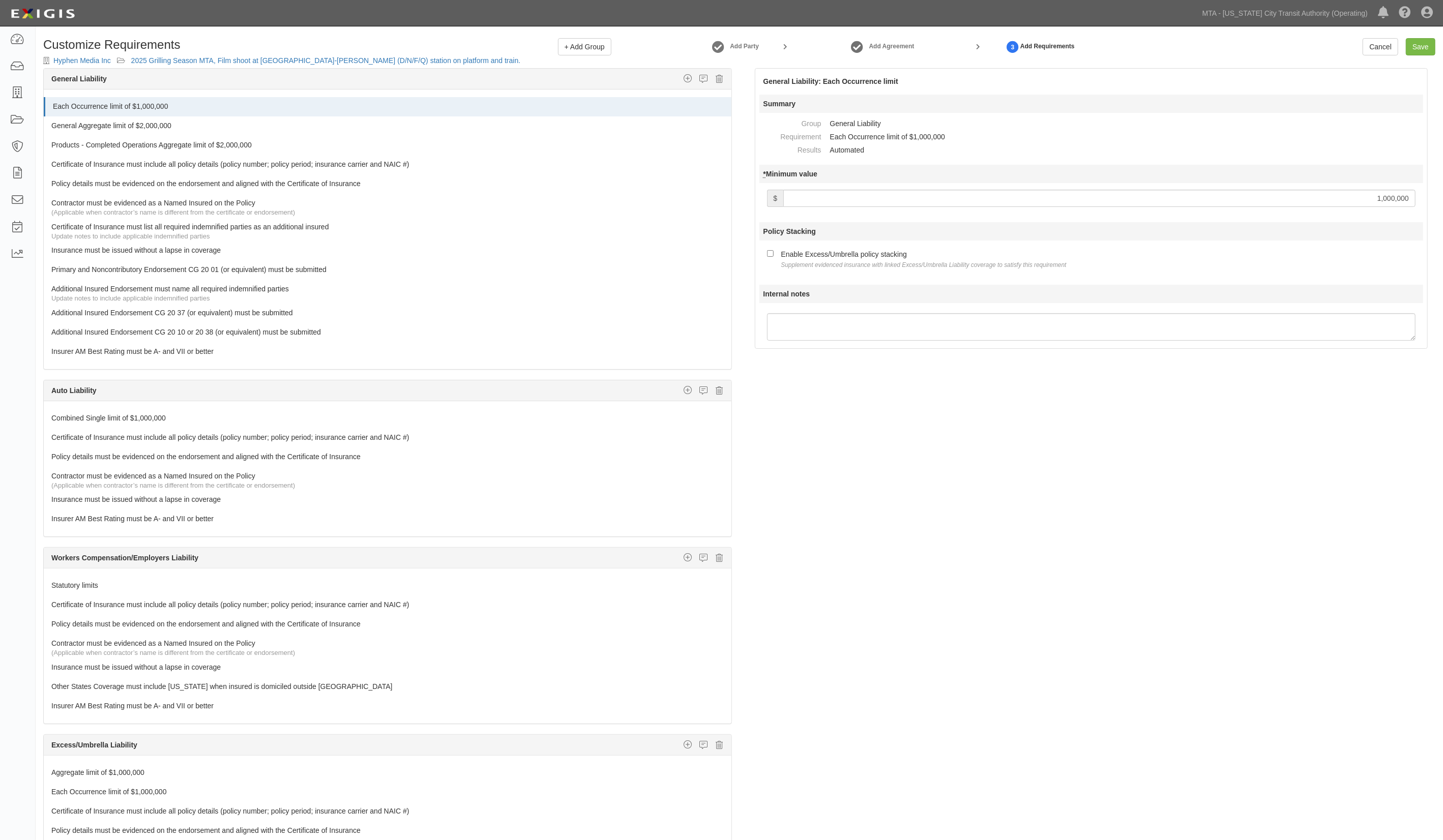
drag, startPoint x: 1376, startPoint y: 195, endPoint x: 1381, endPoint y: 198, distance: 5.8
click at [1381, 198] on input "1,000,000" at bounding box center [1100, 198] width 632 height 17
type input "2,000,000"
click at [106, 423] on link "Combined Single limit of $1,000,000" at bounding box center [369, 415] width 634 height 14
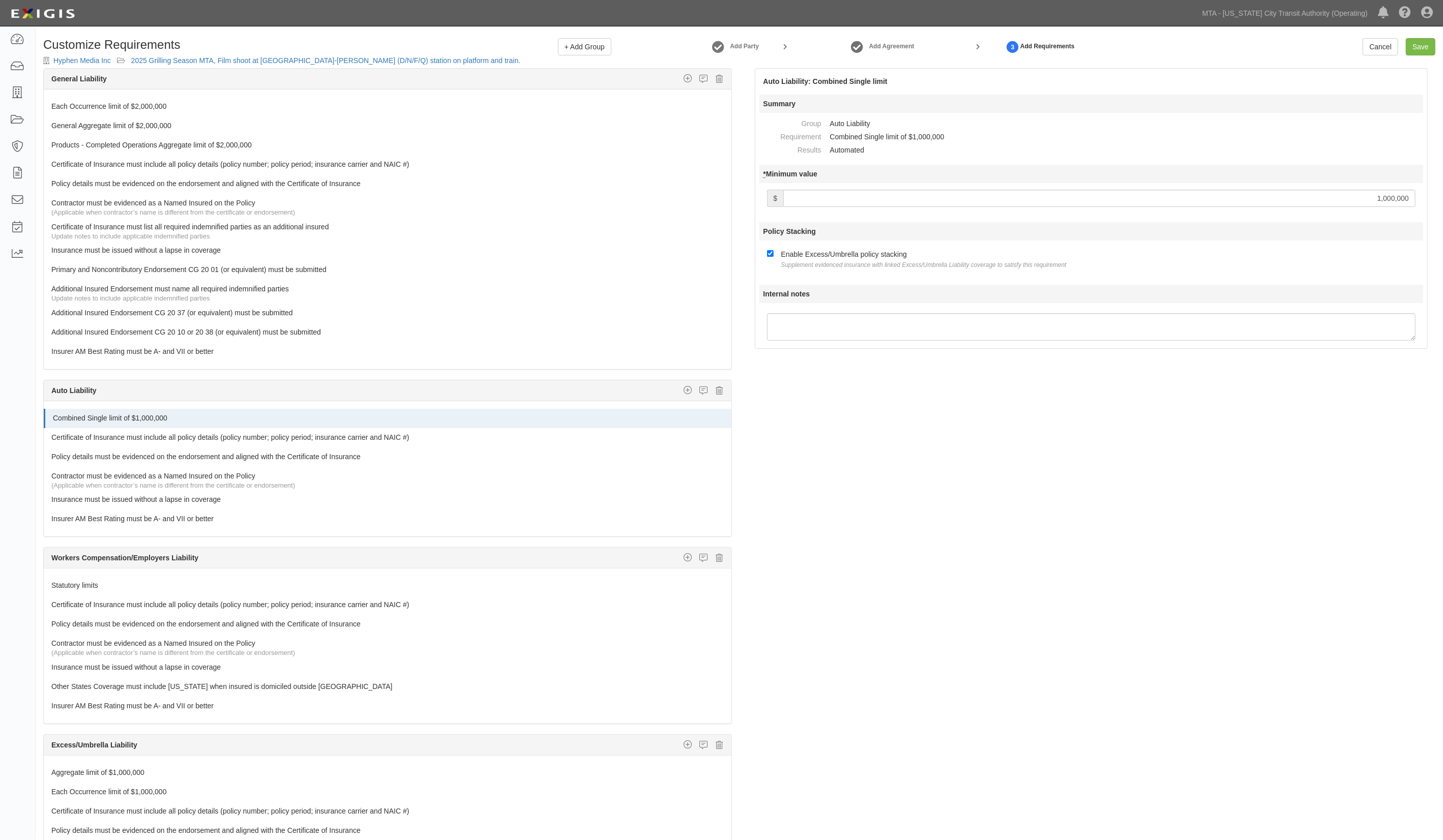
click at [1376, 194] on input "1,000,000" at bounding box center [1100, 198] width 632 height 17
click at [1424, 49] on input "Save" at bounding box center [1421, 46] width 30 height 17
type input "2000000"
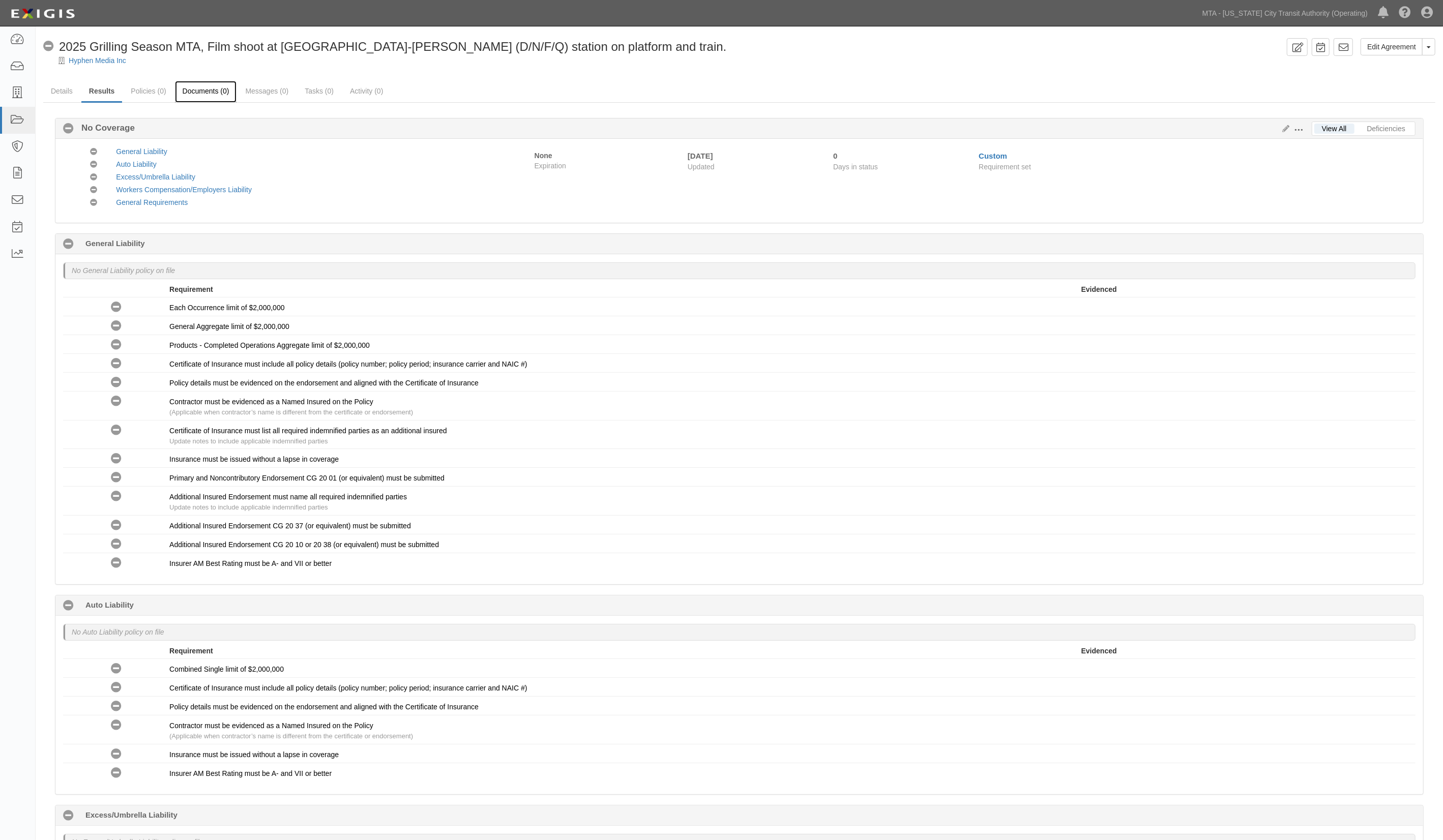
click at [196, 92] on link "Documents (0)" at bounding box center [206, 91] width 62 height 22
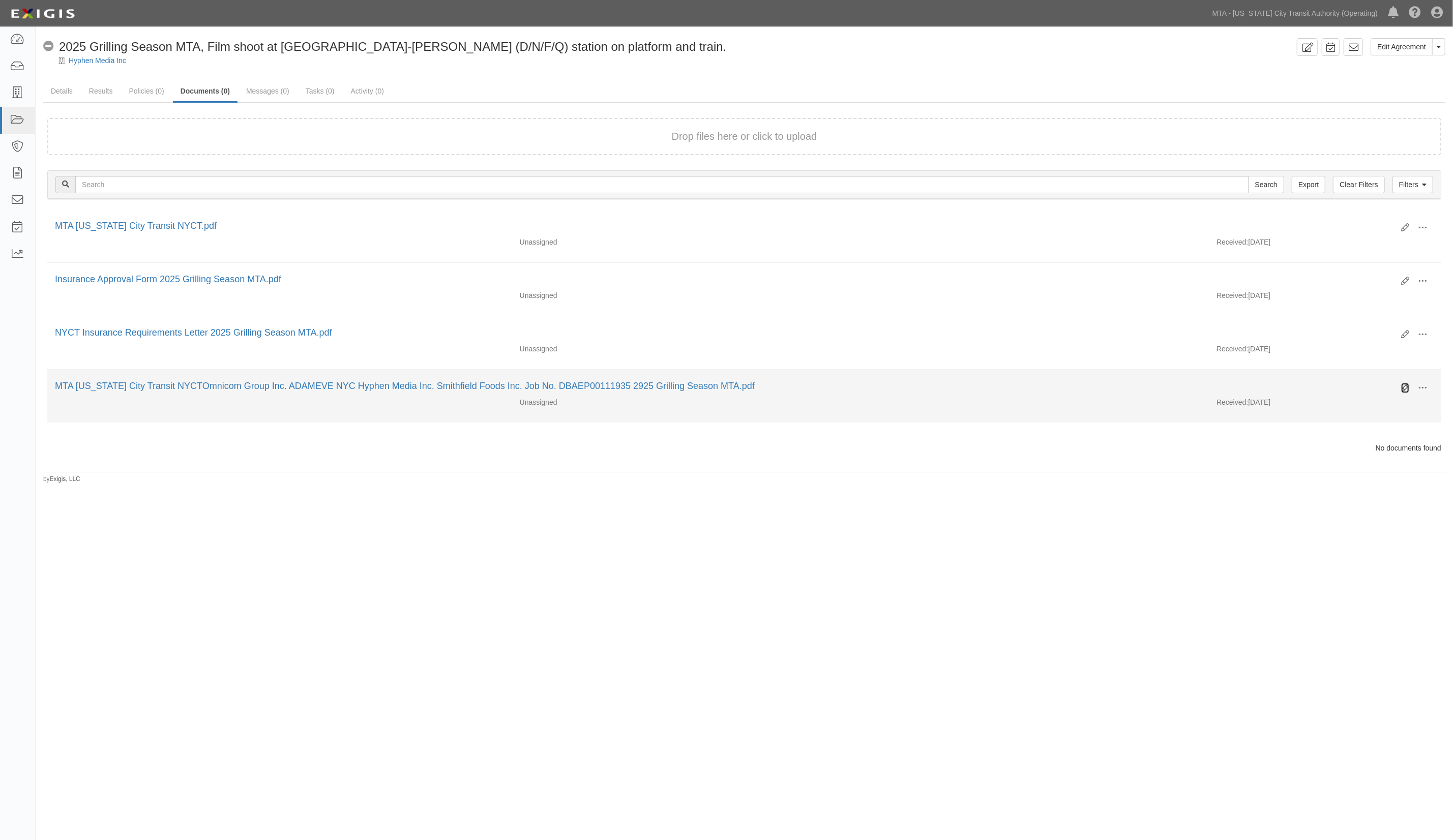
click at [1402, 387] on icon at bounding box center [1405, 388] width 8 height 8
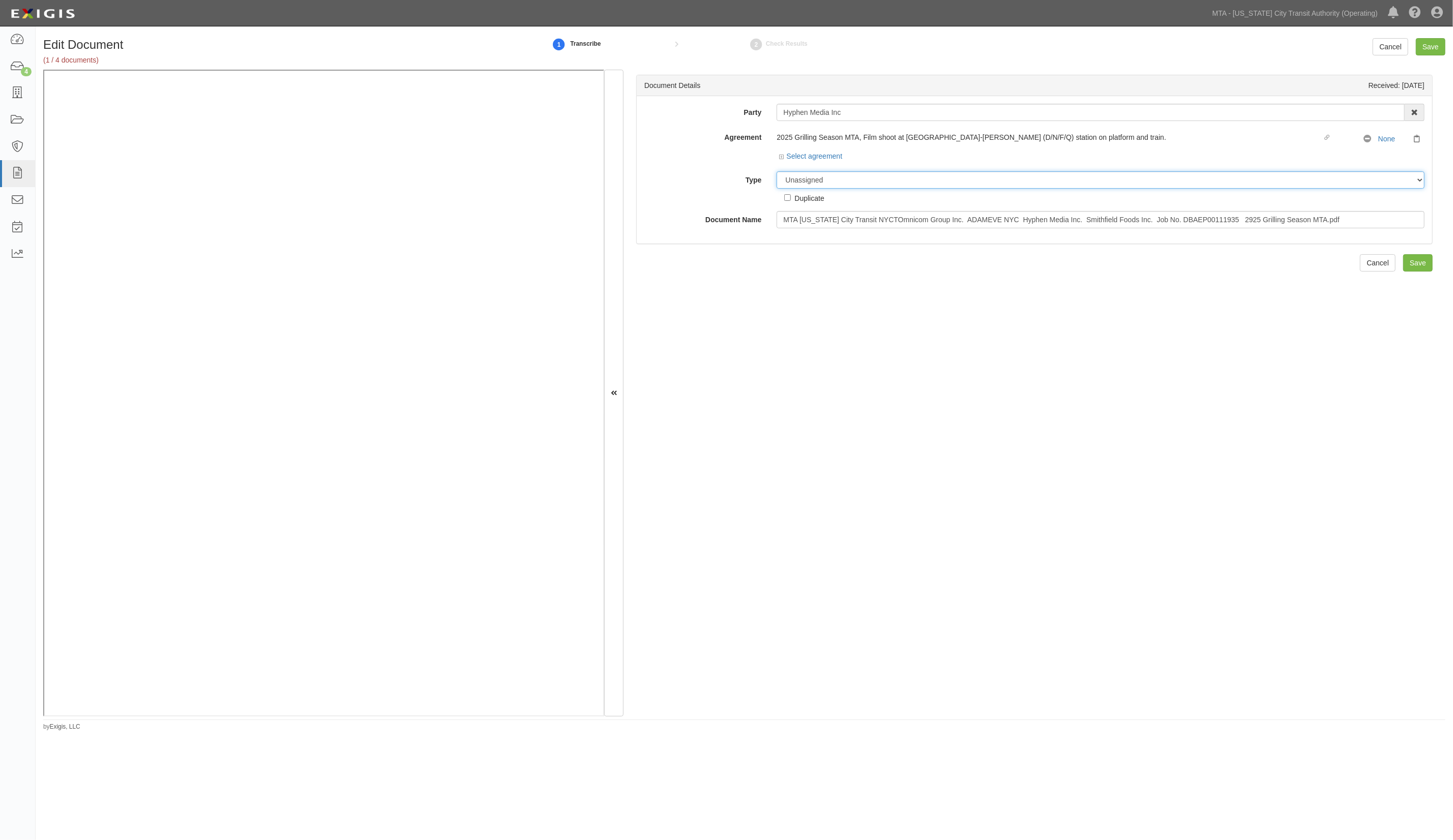
click at [832, 184] on select "Unassigned Binder Cancellation Notice Certificate Contract Endorsement Insuranc…" at bounding box center [1101, 180] width 648 height 17
select select "CertificateDetail"
click at [777, 172] on select "Unassigned Binder Cancellation Notice Certificate Contract Endorsement Insuranc…" at bounding box center [1101, 180] width 648 height 17
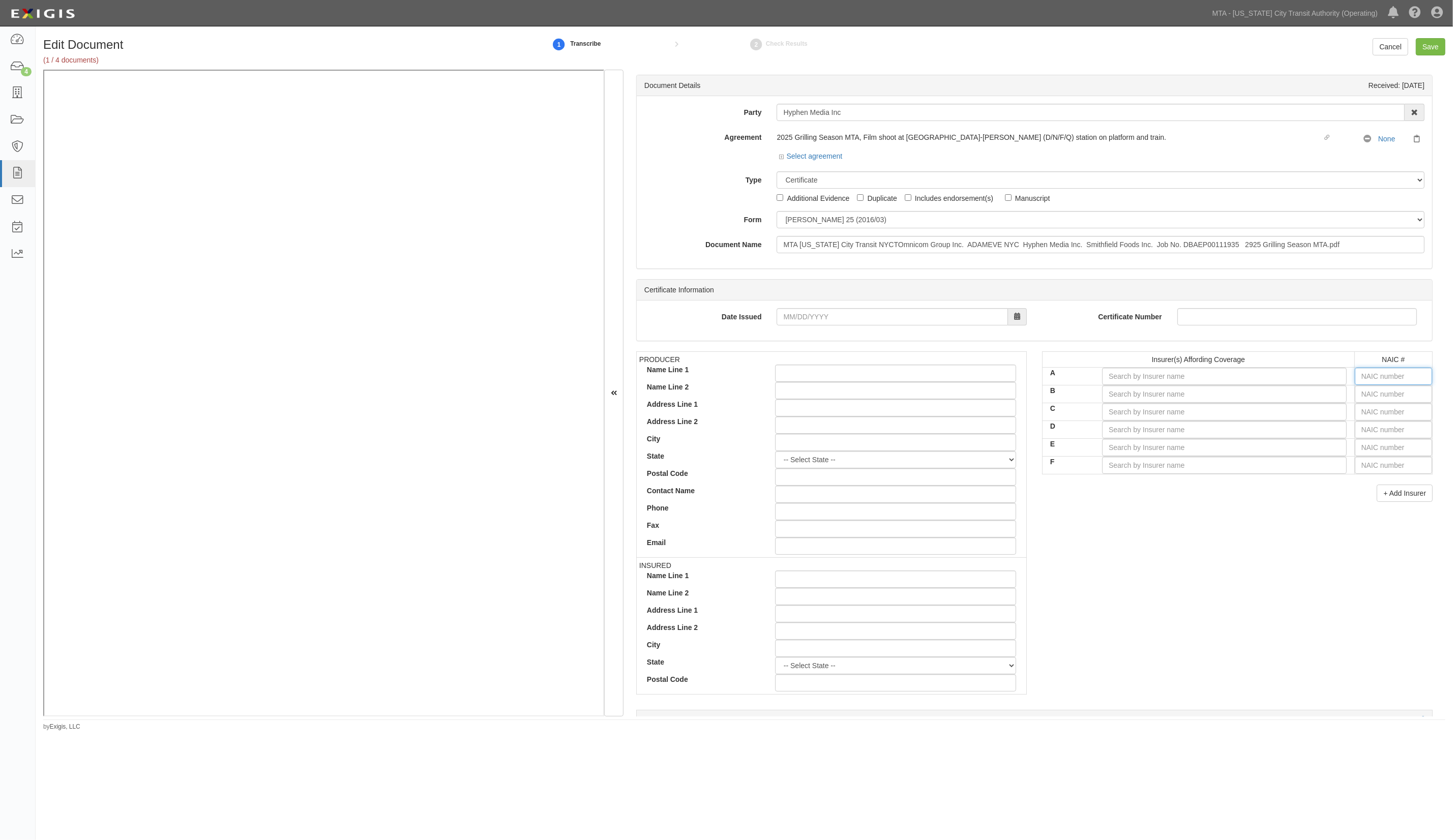
click at [1373, 375] on input "text" at bounding box center [1394, 376] width 77 height 17
type input "218"
type input "21873"
type input "2187"
type input "21873"
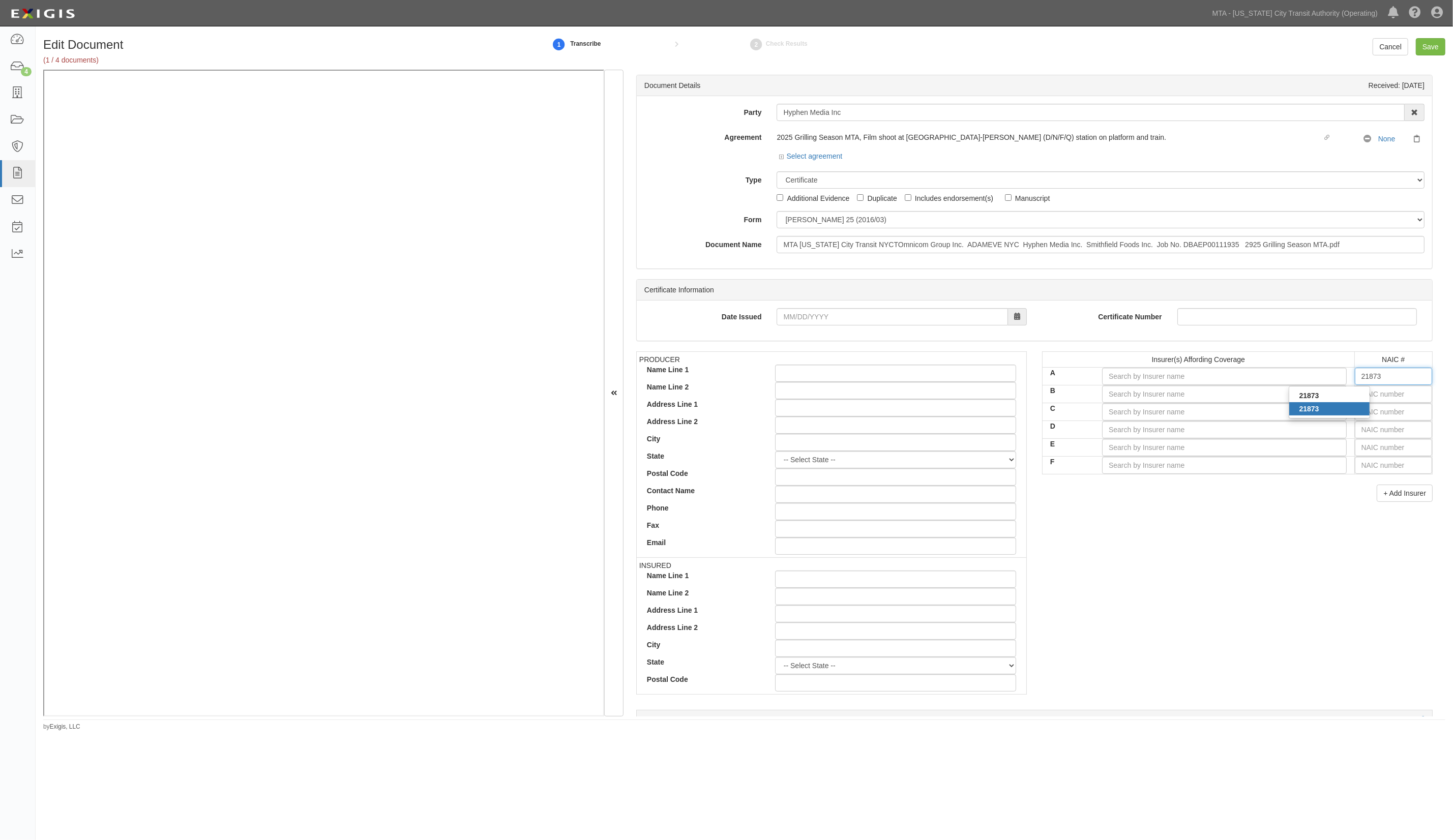
click at [1343, 415] on div "21873" at bounding box center [1330, 409] width 80 height 13
type input "Fireman's Fund Insurance Company (A+ XV Rating)"
type input "21873"
click at [1368, 395] on input "text" at bounding box center [1394, 393] width 77 height 17
type input "16862"
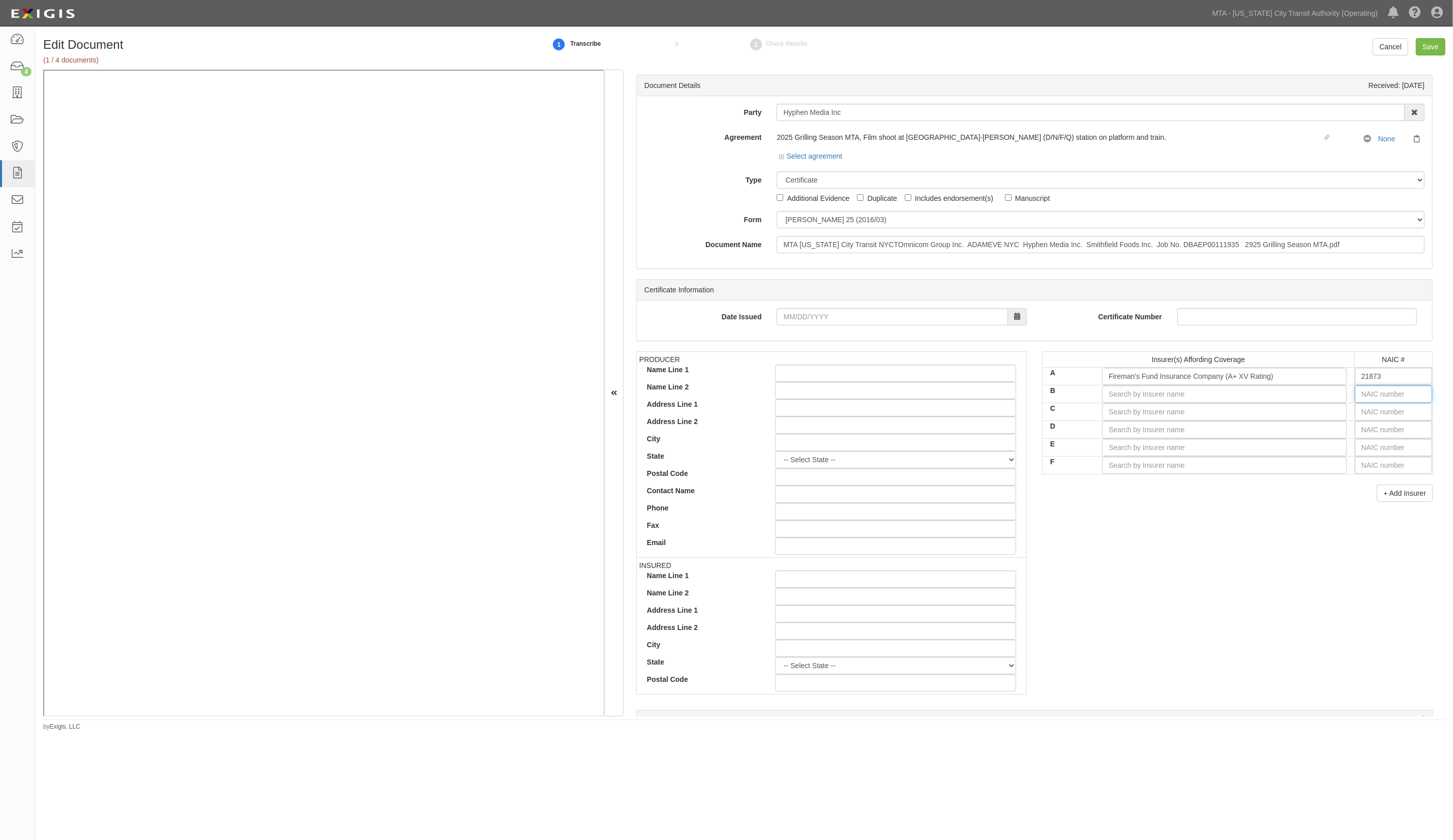
type input "1"
type input "11105"
type input "11"
type input "11963"
type input "1196"
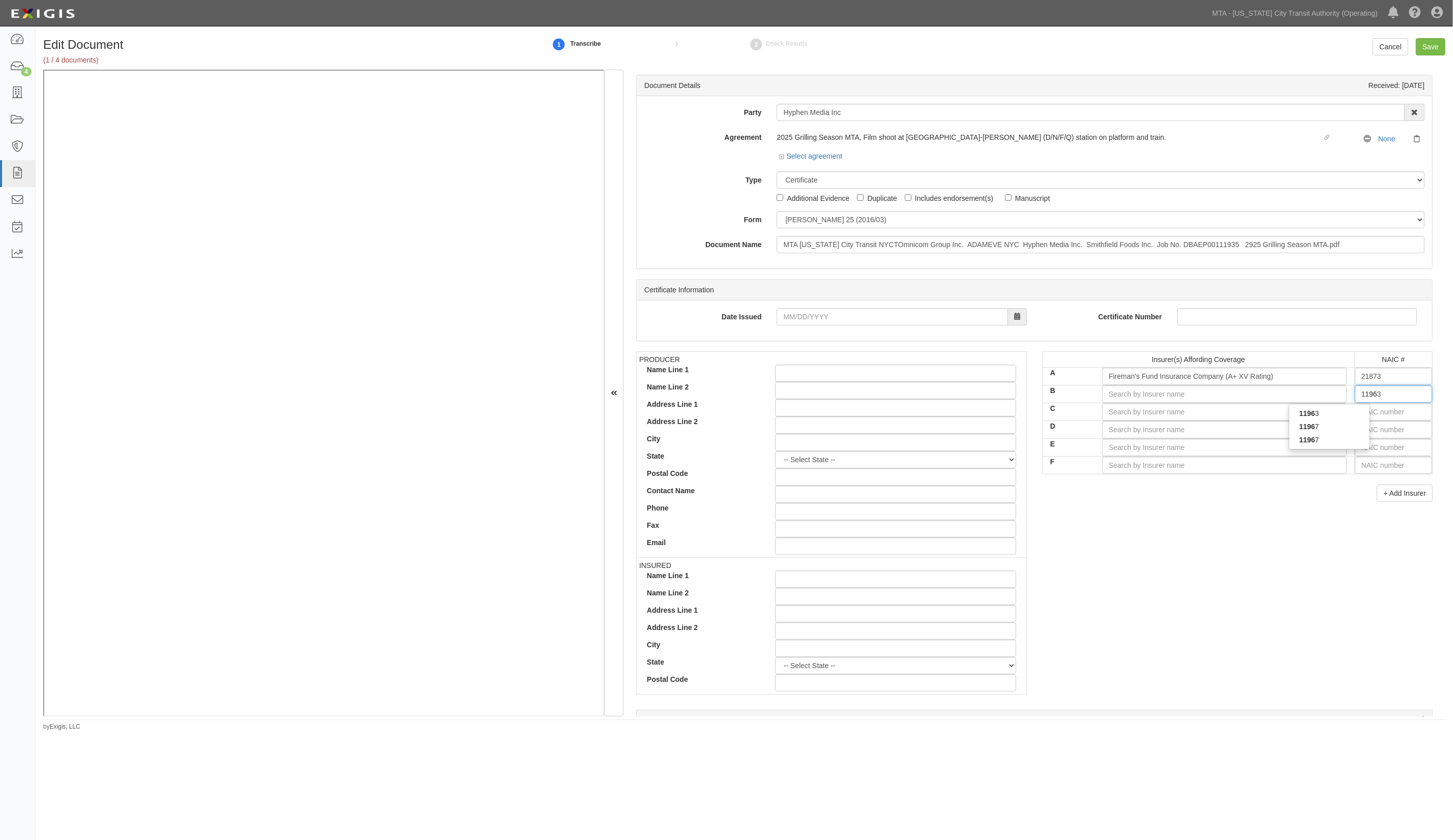
type input "11967"
drag, startPoint x: 1345, startPoint y: 432, endPoint x: 1333, endPoint y: 428, distance: 12.6
click at [1345, 432] on div "11967" at bounding box center [1330, 427] width 80 height 13
type input "General Star National Insurance Co (A++ XV Rating)"
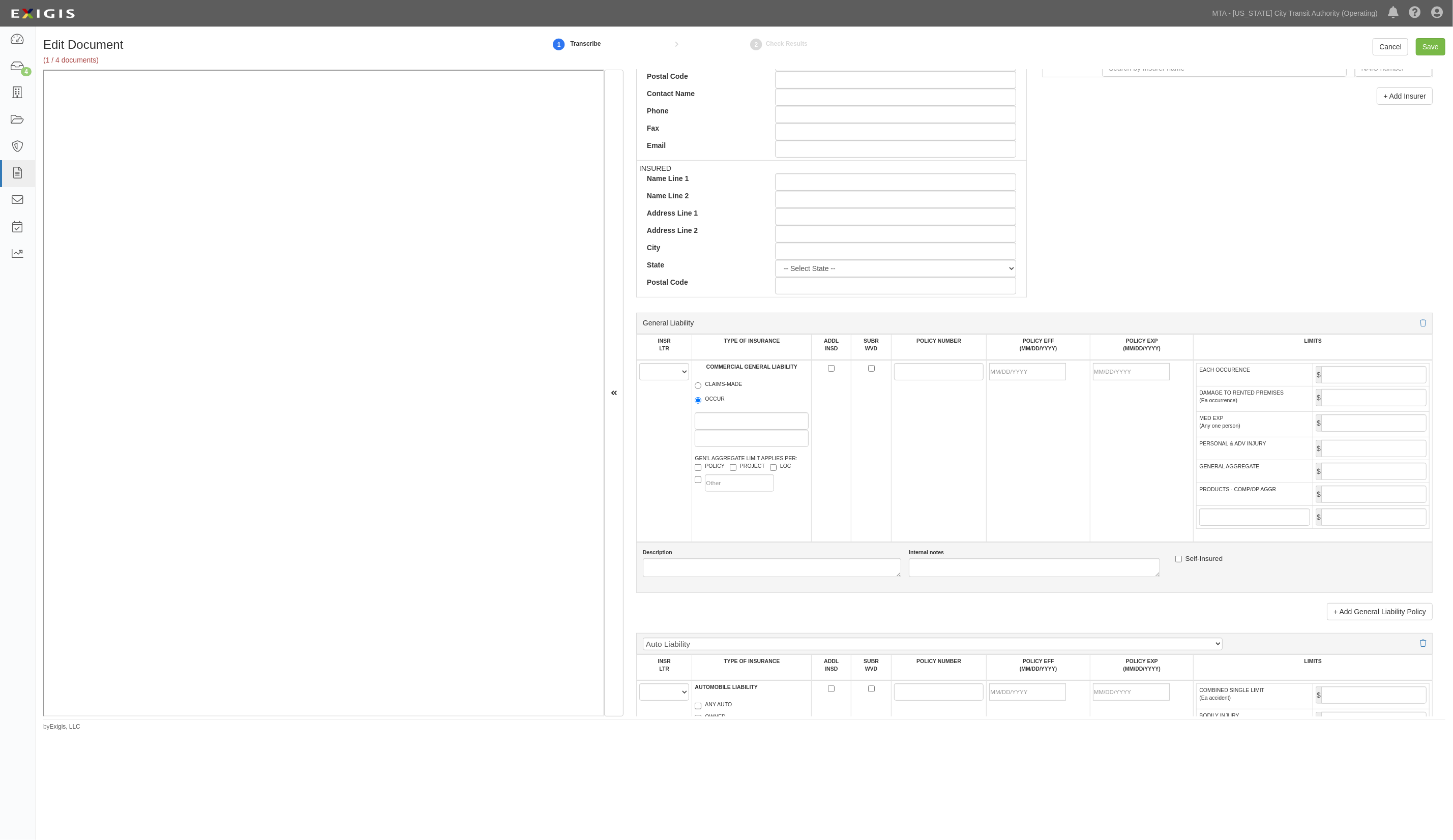
scroll to position [475, 0]
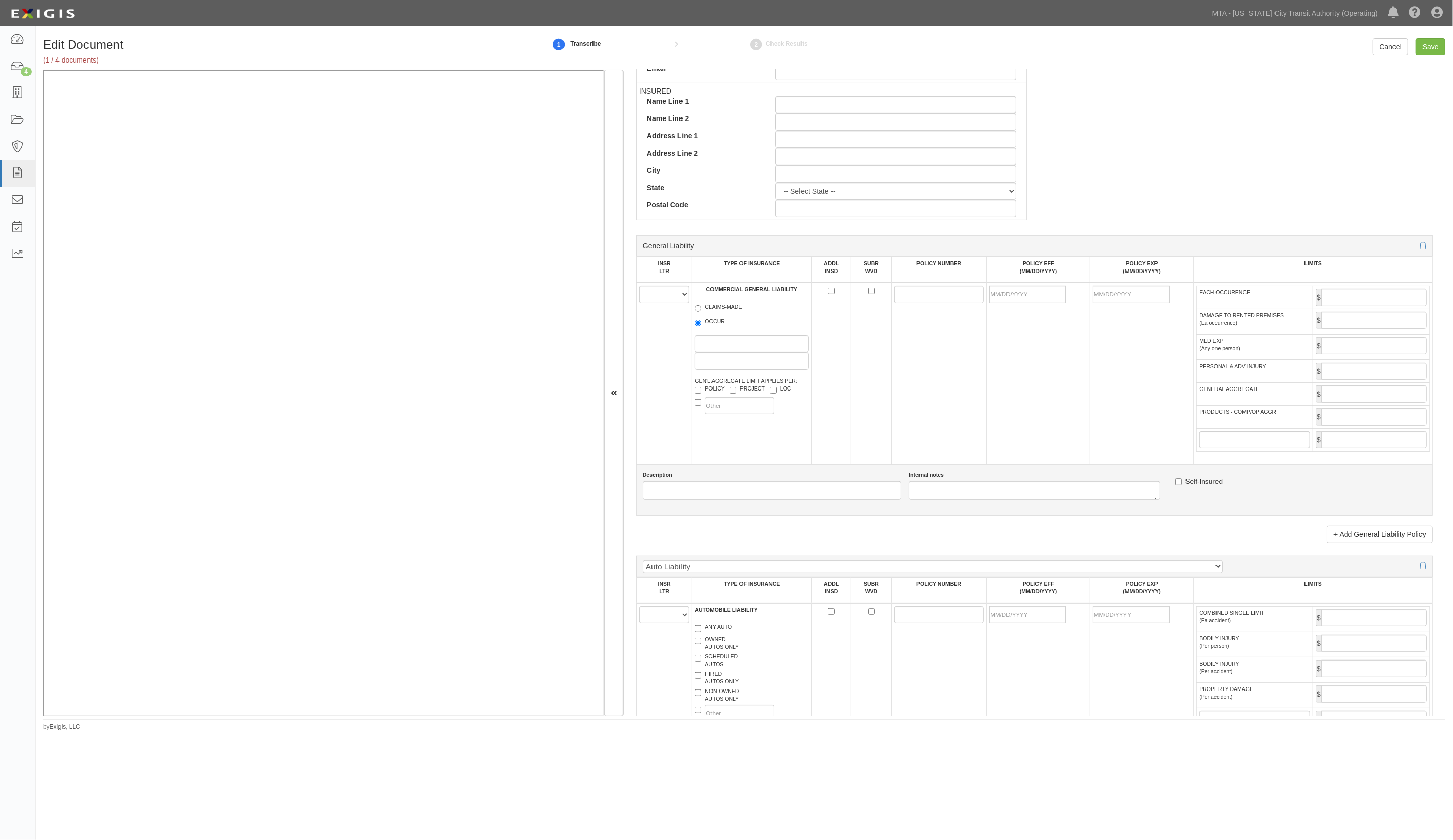
type input "11967"
drag, startPoint x: 672, startPoint y: 291, endPoint x: 672, endPoint y: 300, distance: 9.0
click at [672, 291] on select "A B C D E F" at bounding box center [664, 294] width 50 height 17
select select "A"
click at [640, 287] on select "A B C D E F" at bounding box center [664, 294] width 50 height 17
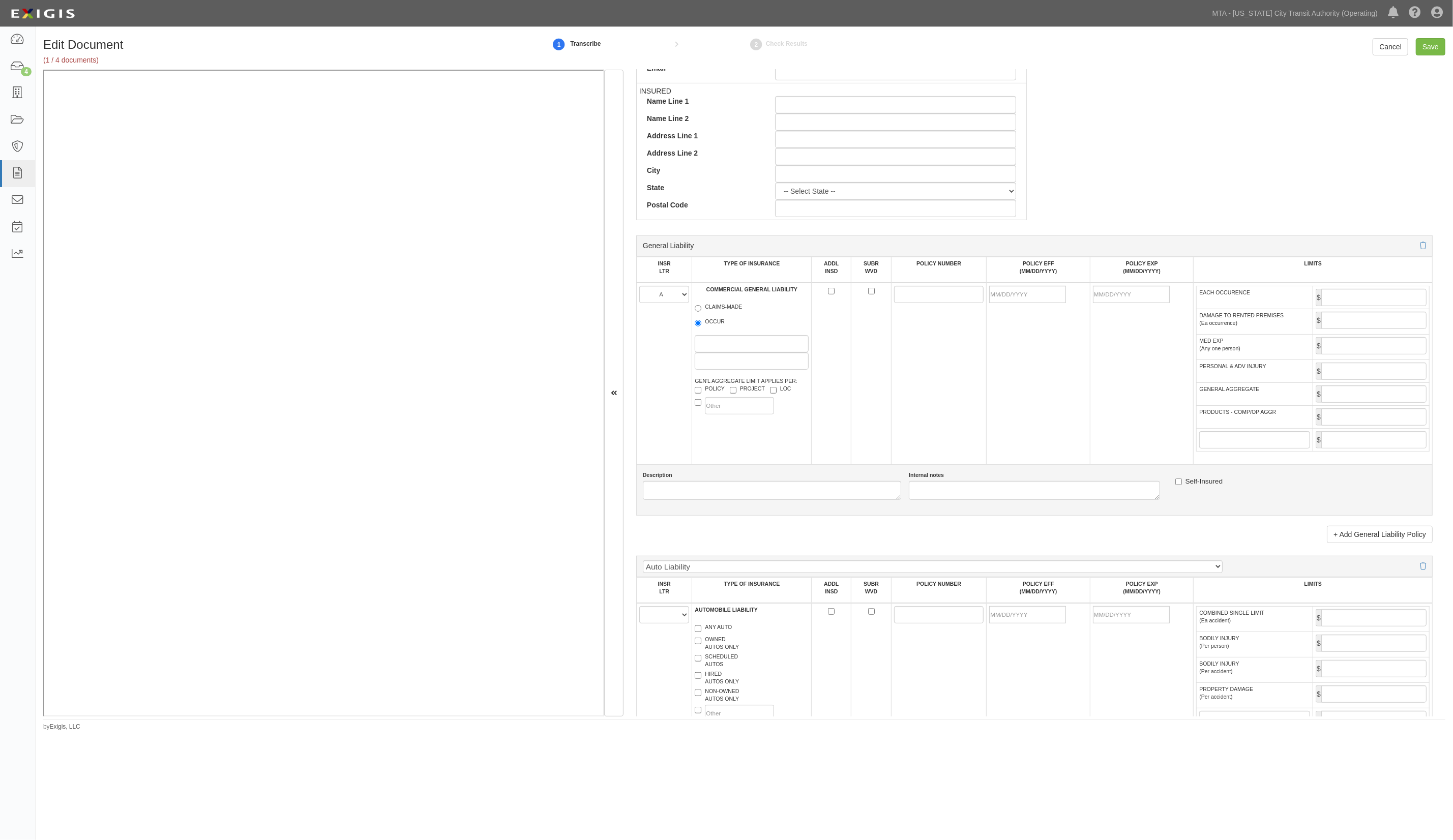
click at [721, 321] on label "OCCUR" at bounding box center [710, 323] width 30 height 10
click at [701, 321] on input "OCCUR" at bounding box center [698, 324] width 7 height 7
radio input "true"
drag, startPoint x: 926, startPoint y: 303, endPoint x: 815, endPoint y: 300, distance: 111.0
click at [926, 303] on input "POLICY NUMBER" at bounding box center [940, 294] width 90 height 17
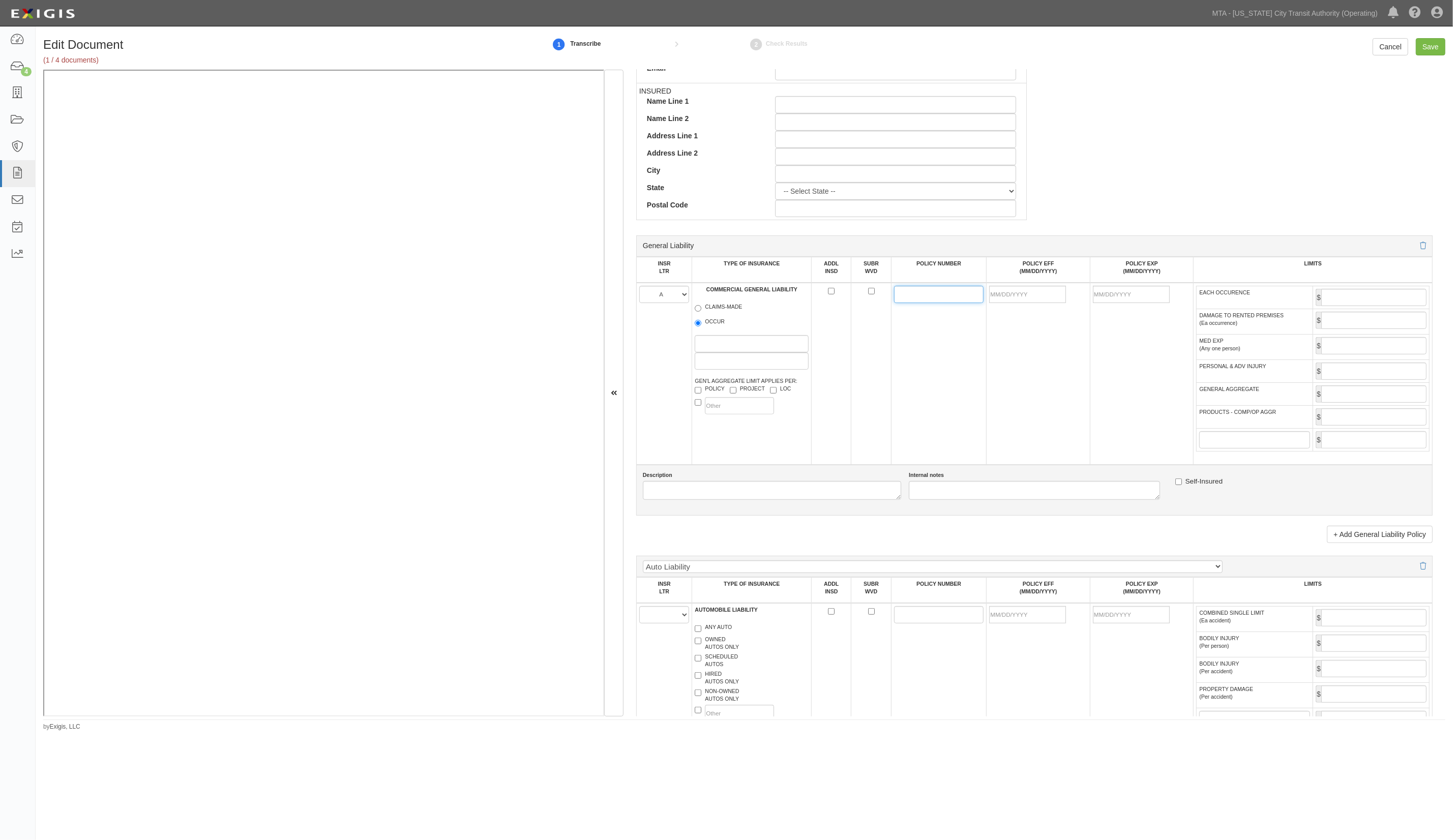
drag, startPoint x: 954, startPoint y: 285, endPoint x: 904, endPoint y: 302, distance: 52.8
paste input "UST005133250"
type input "UST005133250"
click at [1024, 298] on input "POLICY EFF (MM/DD/YYYY)" at bounding box center [1028, 294] width 77 height 17
type input "01/01/2025"
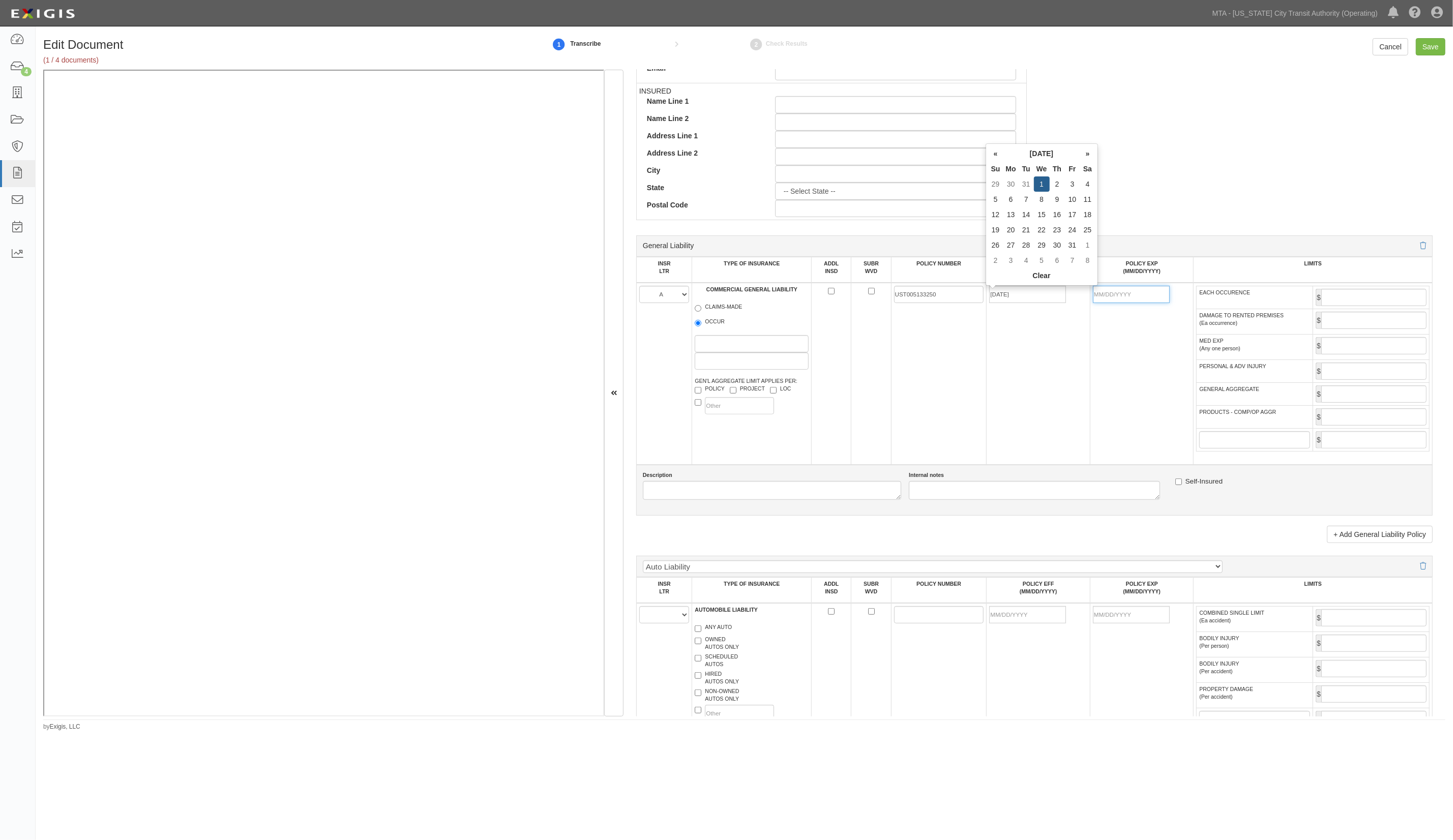
type input "01/01/2026"
type input "2,000,000"
click at [1343, 392] on input "GENERAL AGGREGATE" at bounding box center [1374, 393] width 105 height 17
type input "2,000,000"
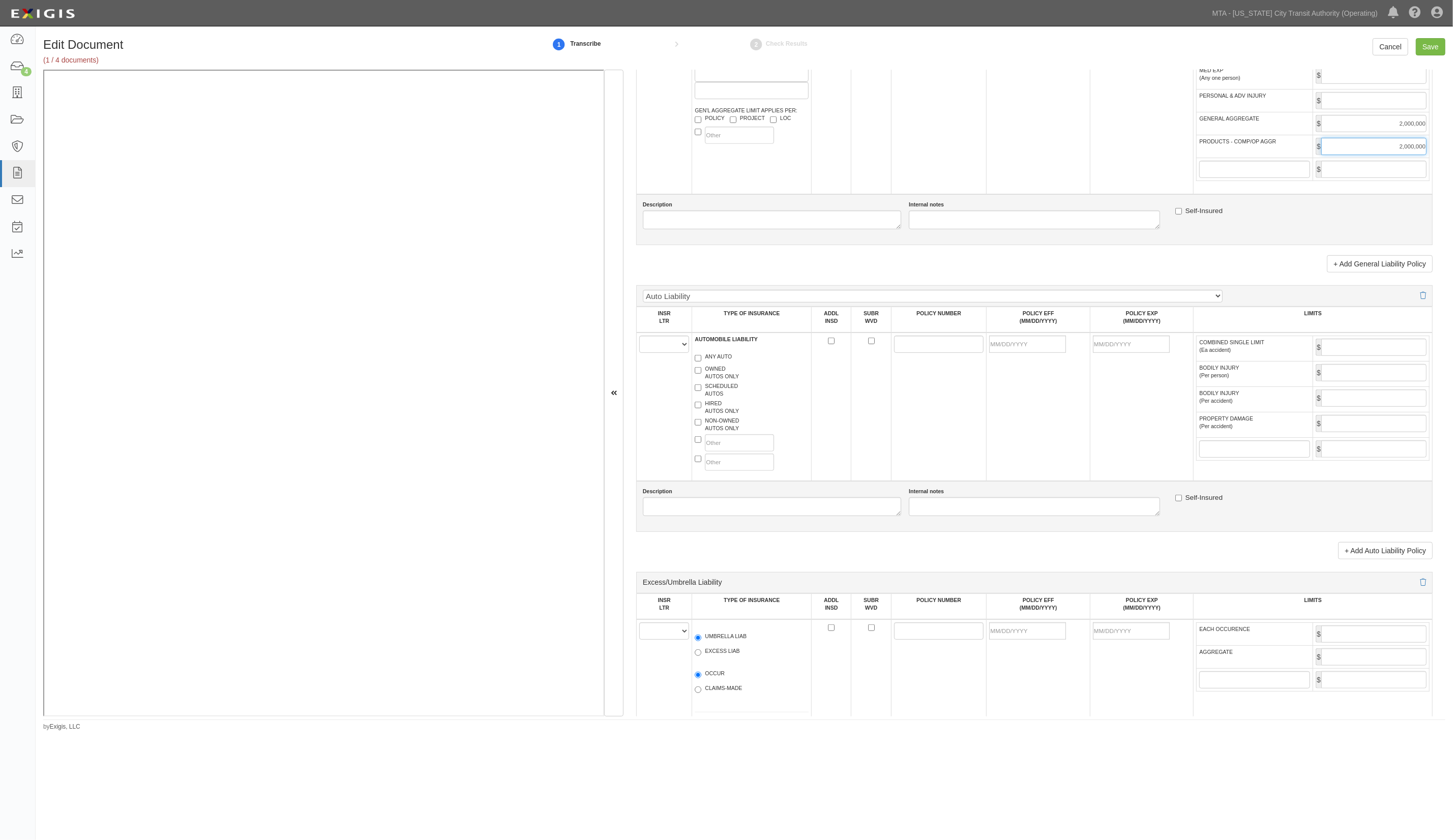
scroll to position [814, 0]
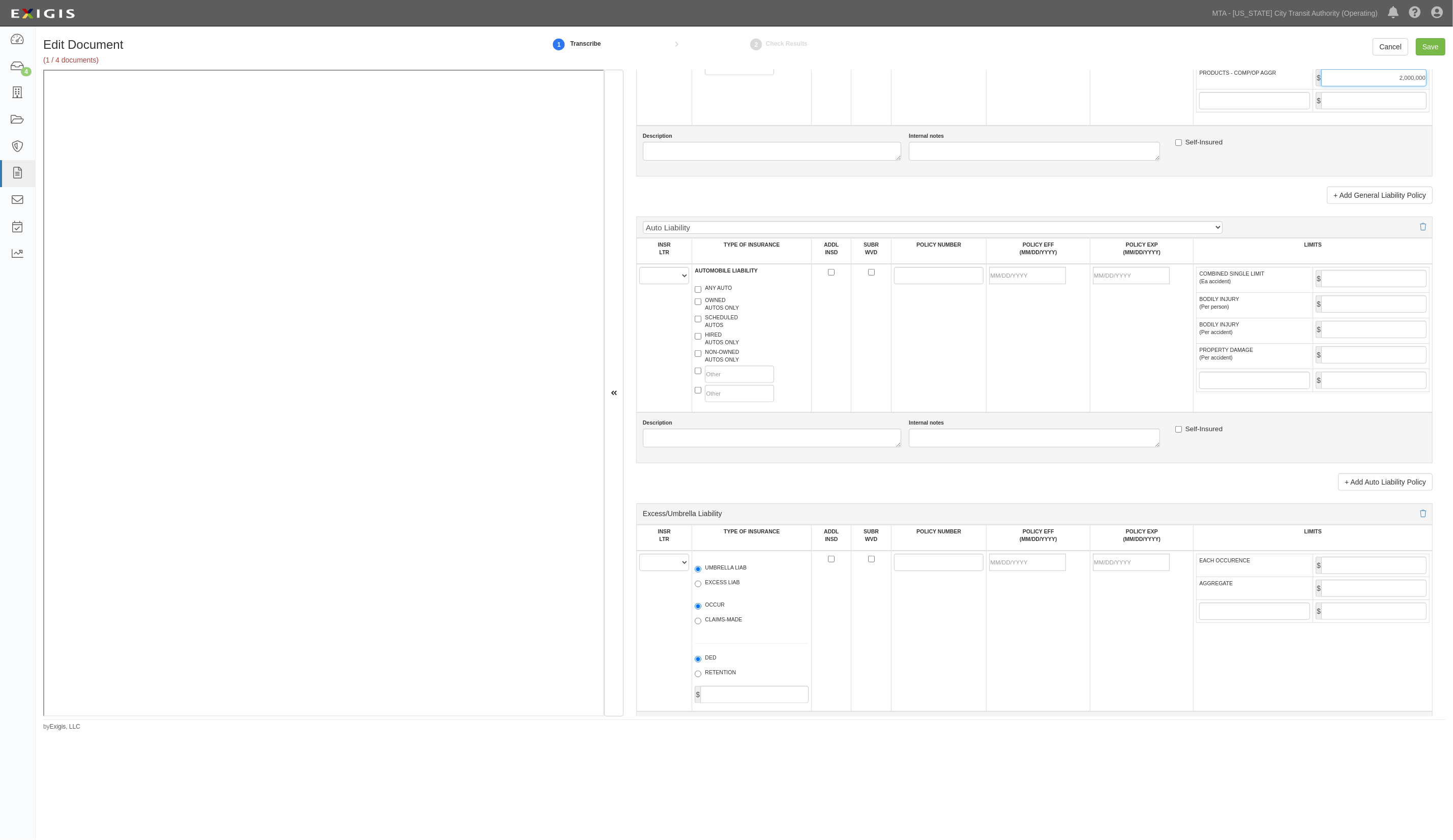
type input "2,000,000"
drag, startPoint x: 673, startPoint y: 281, endPoint x: 670, endPoint y: 287, distance: 6.7
click at [673, 281] on select "A B C D E F" at bounding box center [664, 275] width 50 height 17
select select "A"
click at [640, 270] on select "A B C D E F" at bounding box center [664, 275] width 50 height 17
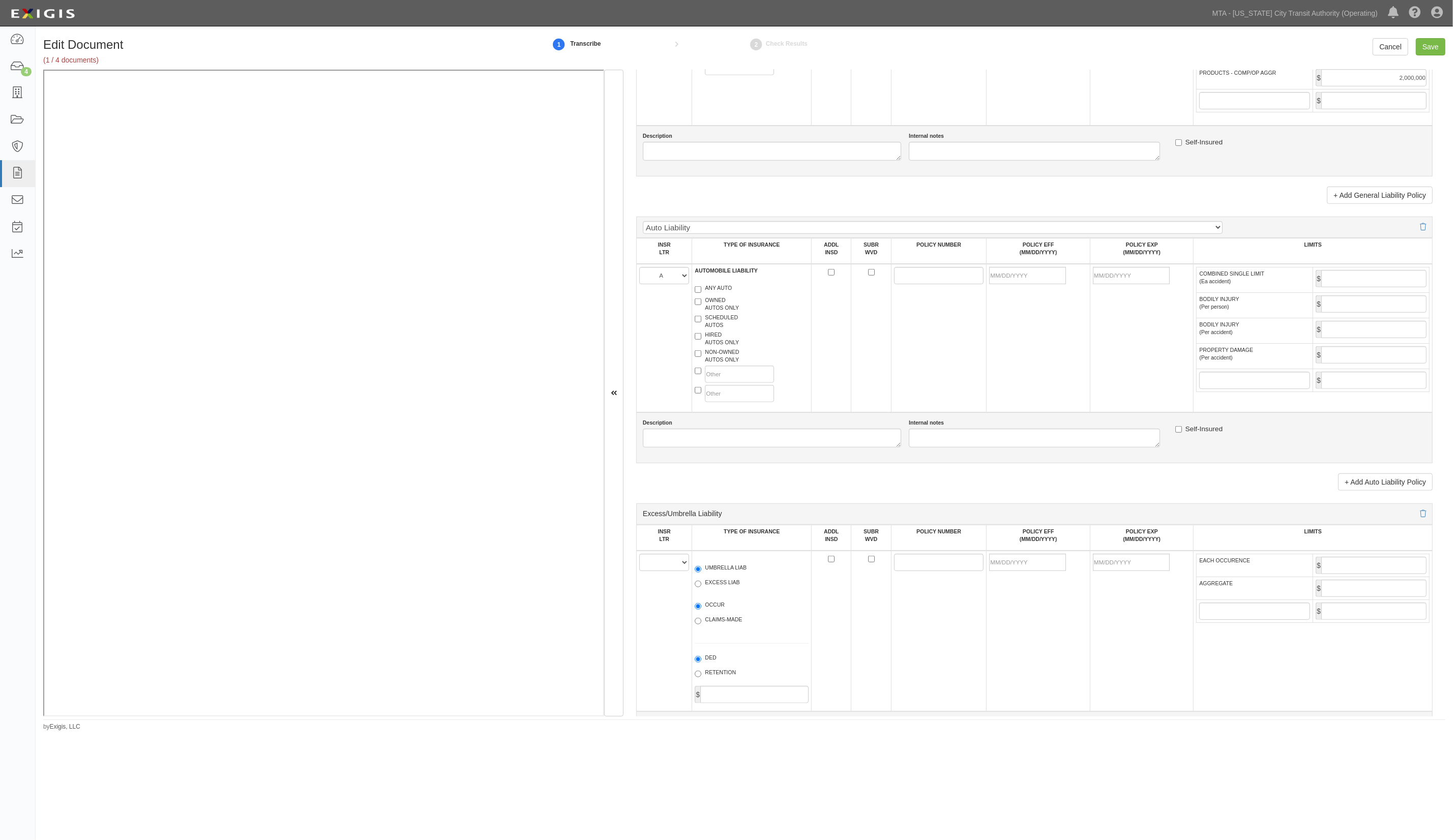
click at [714, 341] on label "HIRED AUTOS ONLY" at bounding box center [717, 338] width 44 height 16
click at [701, 340] on input "HIRED AUTOS ONLY" at bounding box center [698, 337] width 7 height 7
checkbox input "true"
drag, startPoint x: 910, startPoint y: 282, endPoint x: 895, endPoint y: 282, distance: 15.0
click at [895, 282] on input "POLICY NUMBER" at bounding box center [940, 275] width 90 height 17
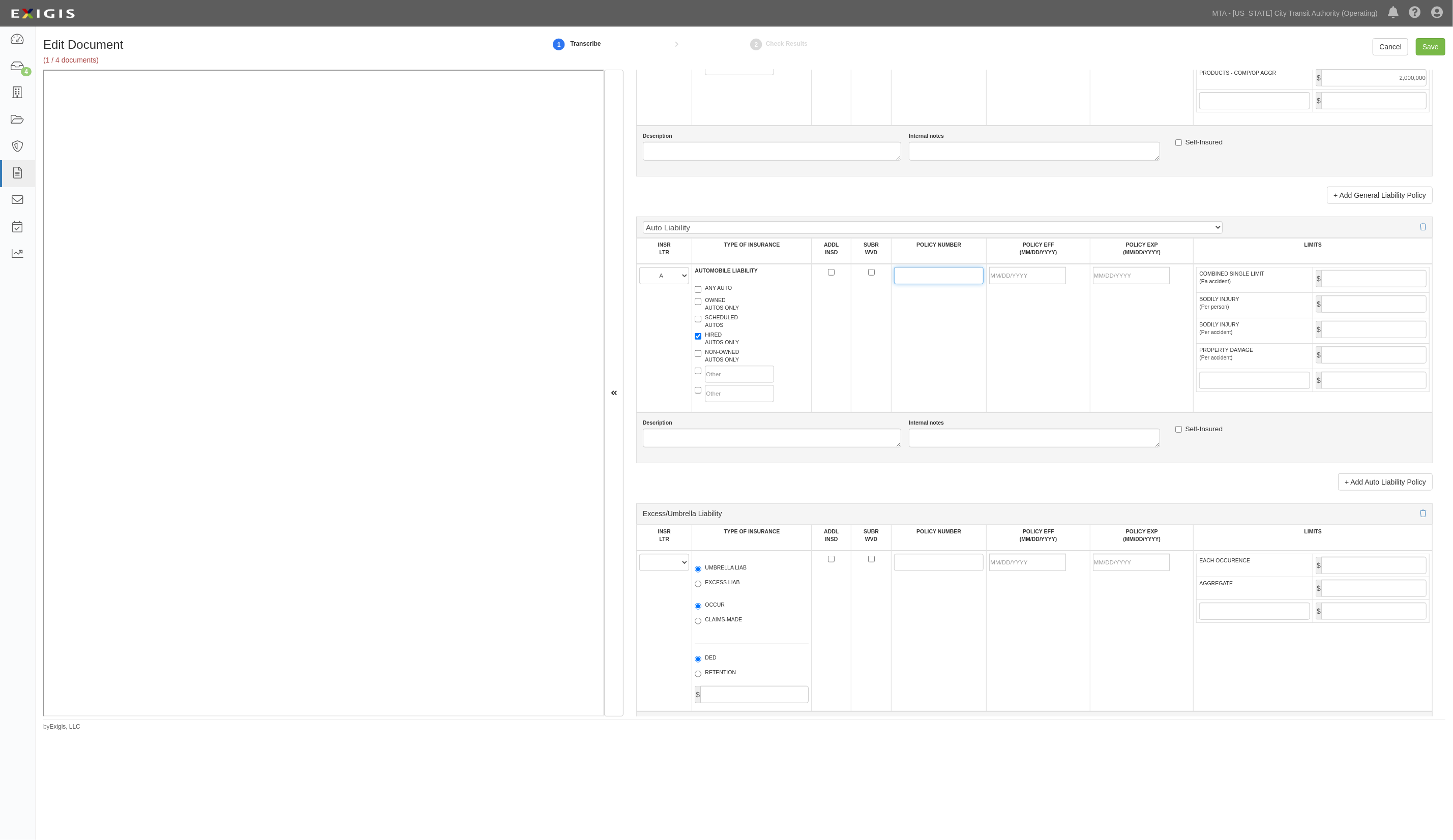
paste input "UST005133250"
type input "UST005133250"
click at [1031, 278] on input "POLICY EFF (MM/DD/YYYY)" at bounding box center [1028, 275] width 77 height 17
type input "01/01/1202"
type input "01/01/1203"
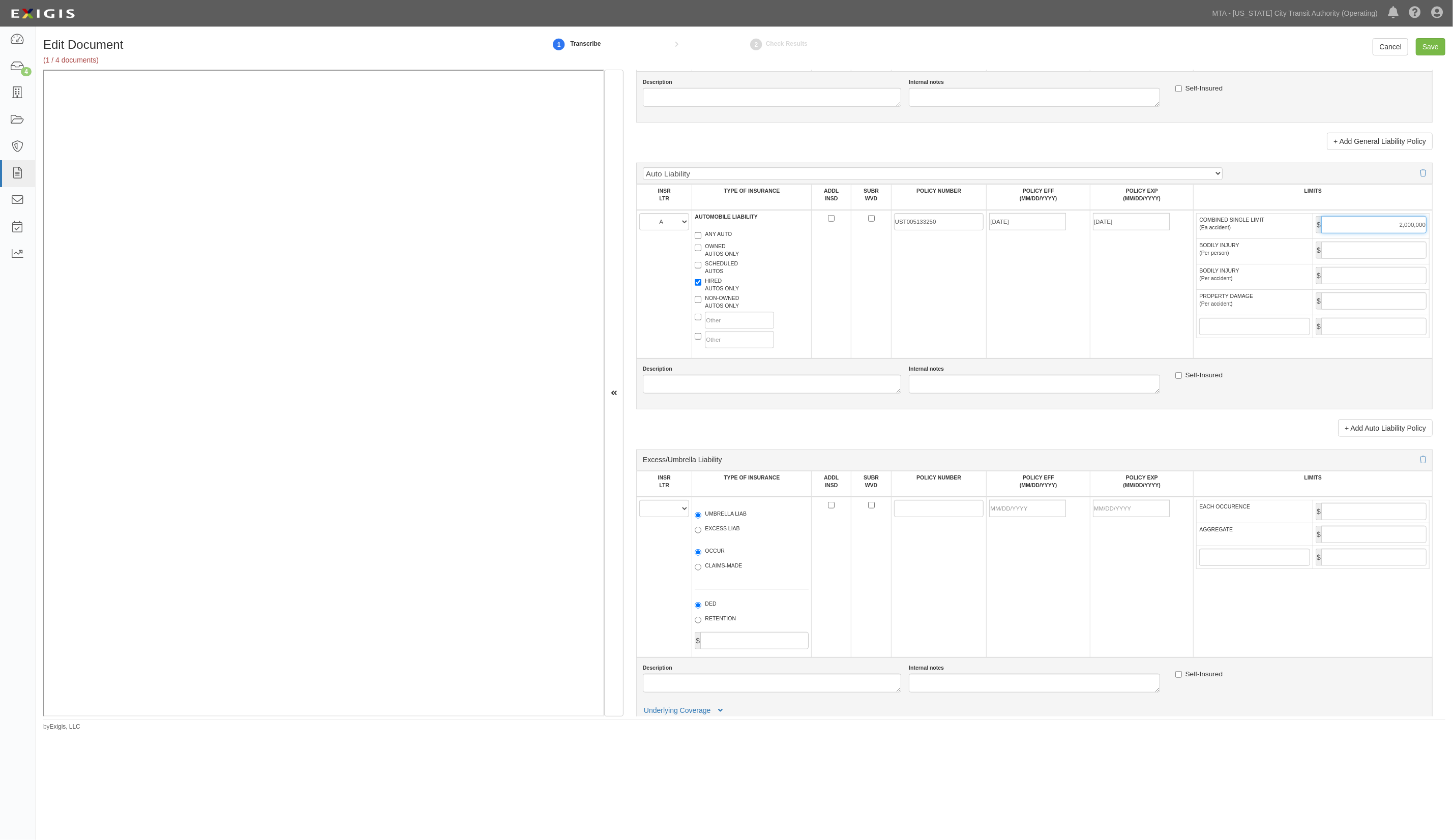
scroll to position [1017, 0]
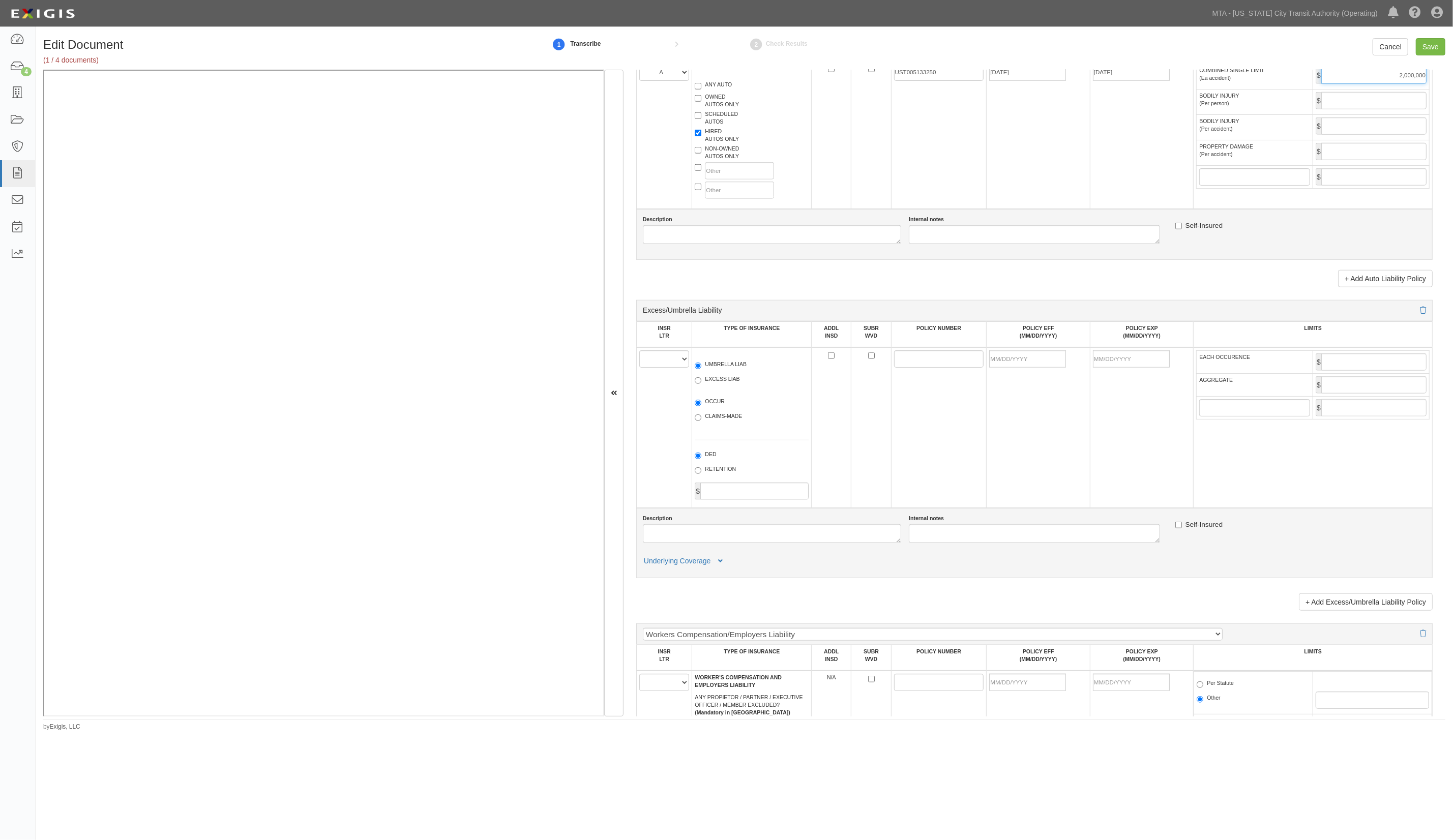
type input "2,000,000"
click at [664, 368] on select "A B C D E F" at bounding box center [664, 359] width 50 height 17
select select "A"
click at [640, 356] on select "A B C D E F" at bounding box center [664, 359] width 50 height 17
click at [733, 370] on label "UMBRELLA LIAB" at bounding box center [720, 365] width 52 height 10
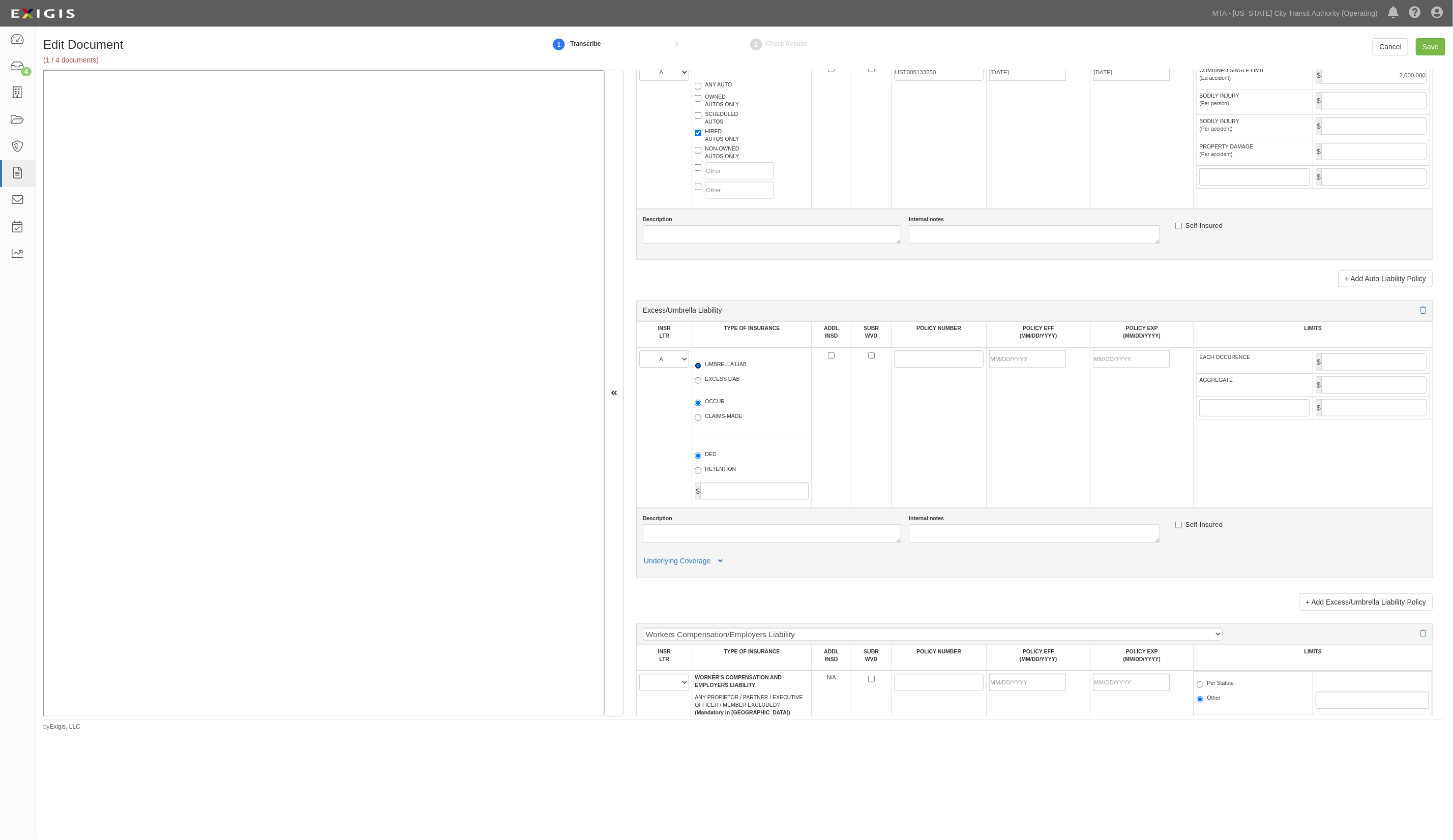
click at [701, 370] on input "UMBRELLA LIAB" at bounding box center [698, 366] width 7 height 7
radio input "true"
click at [918, 358] on input "POLICY NUMBER" at bounding box center [940, 359] width 90 height 17
paste input "UST004192251"
type input "UST004192251"
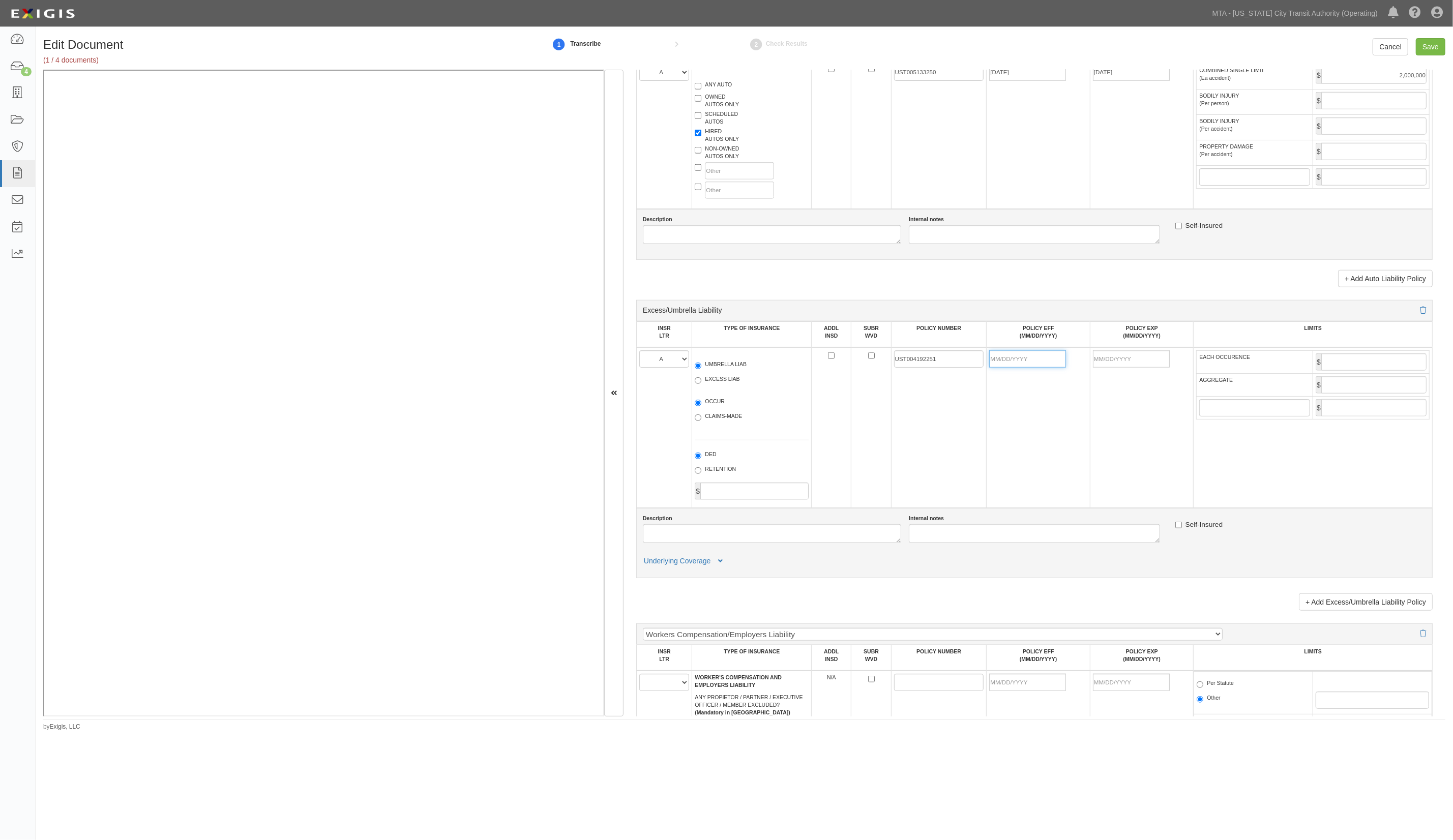
click at [1012, 365] on input "POLICY EFF (MM/DD/YYYY)" at bounding box center [1028, 359] width 77 height 17
type input "01/01/0112"
type input "01/01/0113"
type input "19,000,000"
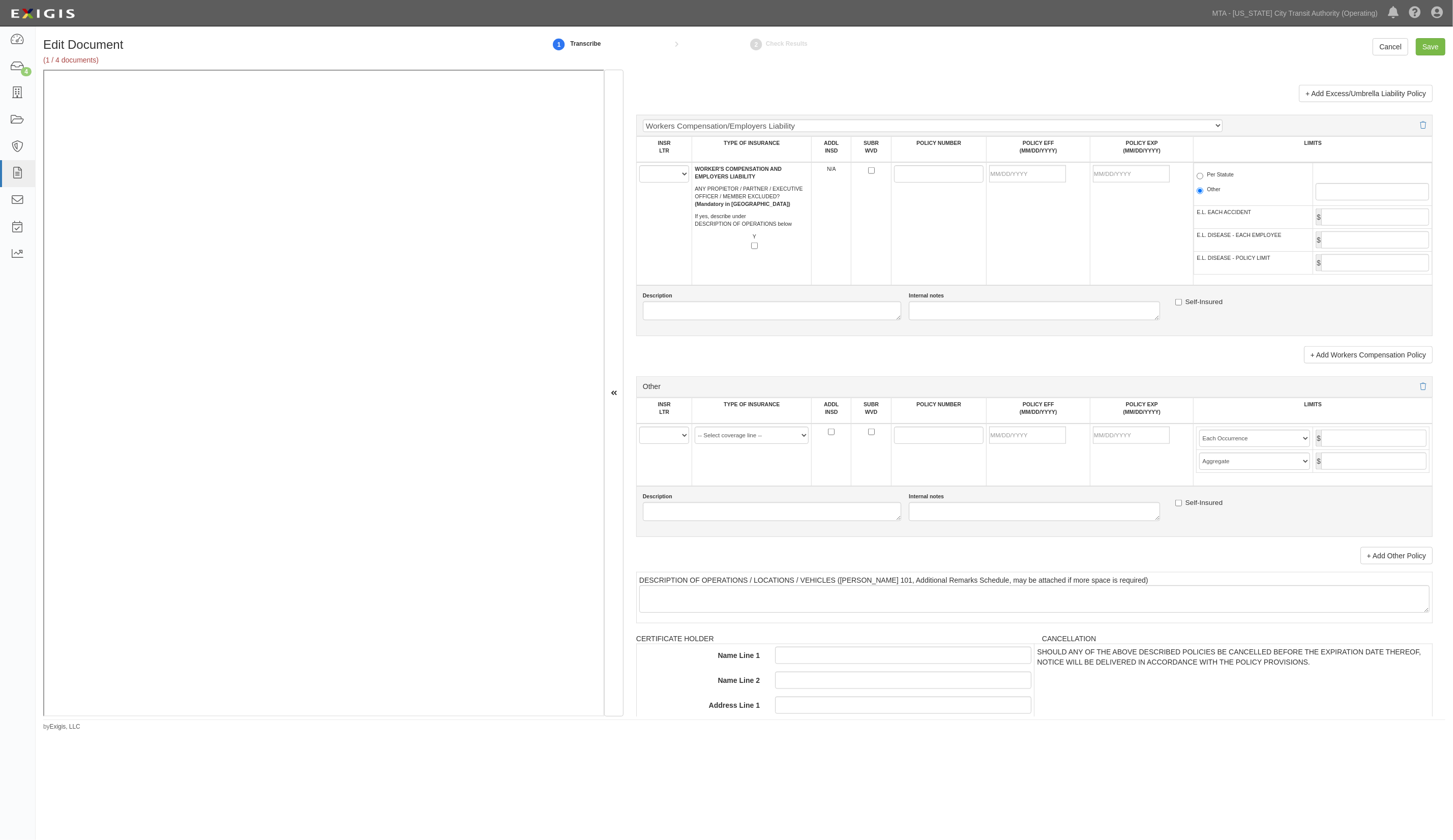
scroll to position [1559, 0]
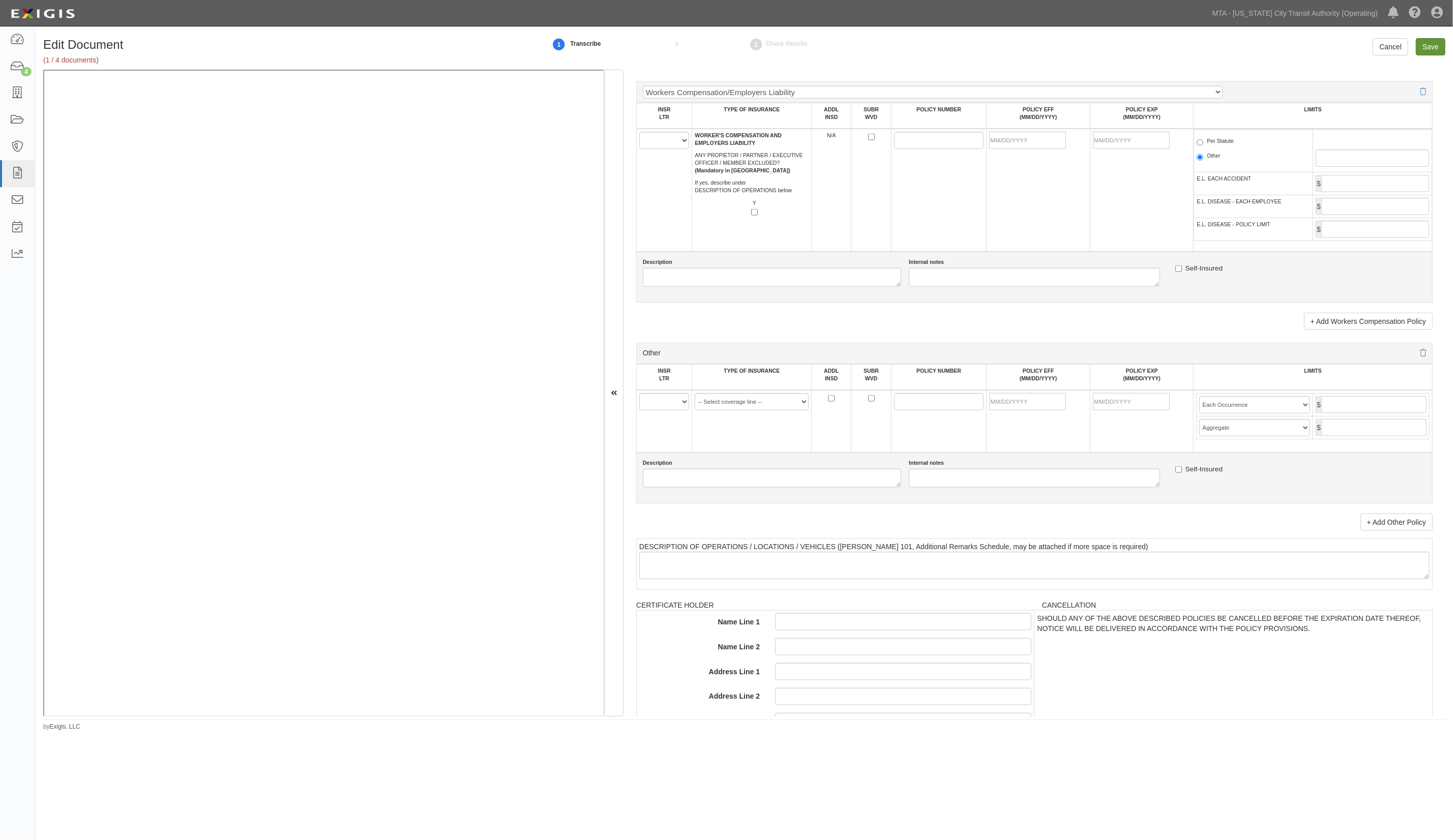
type input "19,000,000"
click at [1426, 43] on input "Save" at bounding box center [1431, 46] width 30 height 17
type input "2000000"
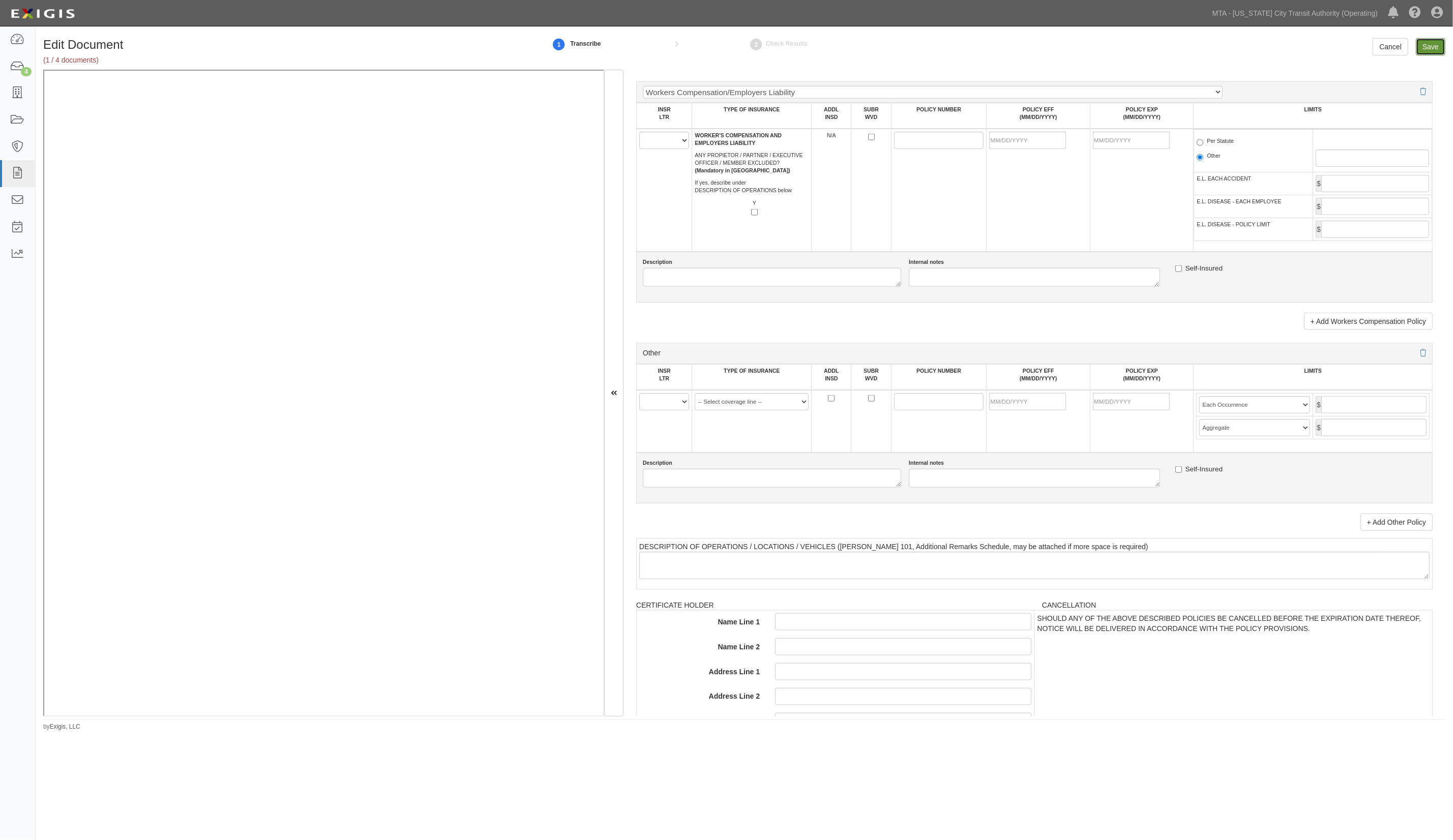
type input "2000000"
type input "19000000"
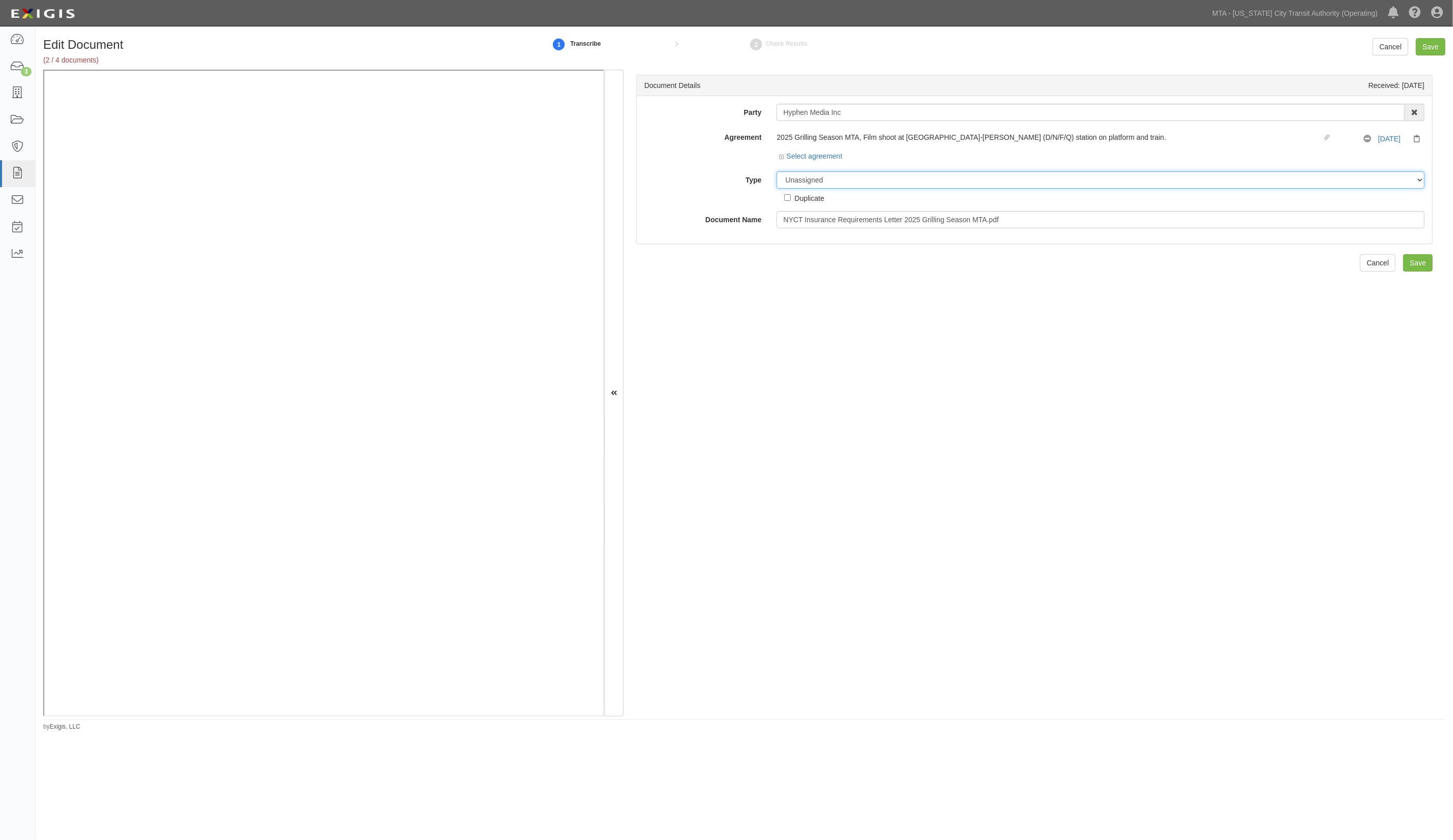
click at [810, 186] on select "Unassigned Binder Cancellation Notice Certificate Contract Endorsement Insuranc…" at bounding box center [1101, 180] width 648 height 17
select select "RequirementDetail"
click at [777, 172] on select "Unassigned Binder Cancellation Notice Certificate Contract Endorsement Insuranc…" at bounding box center [1101, 180] width 648 height 17
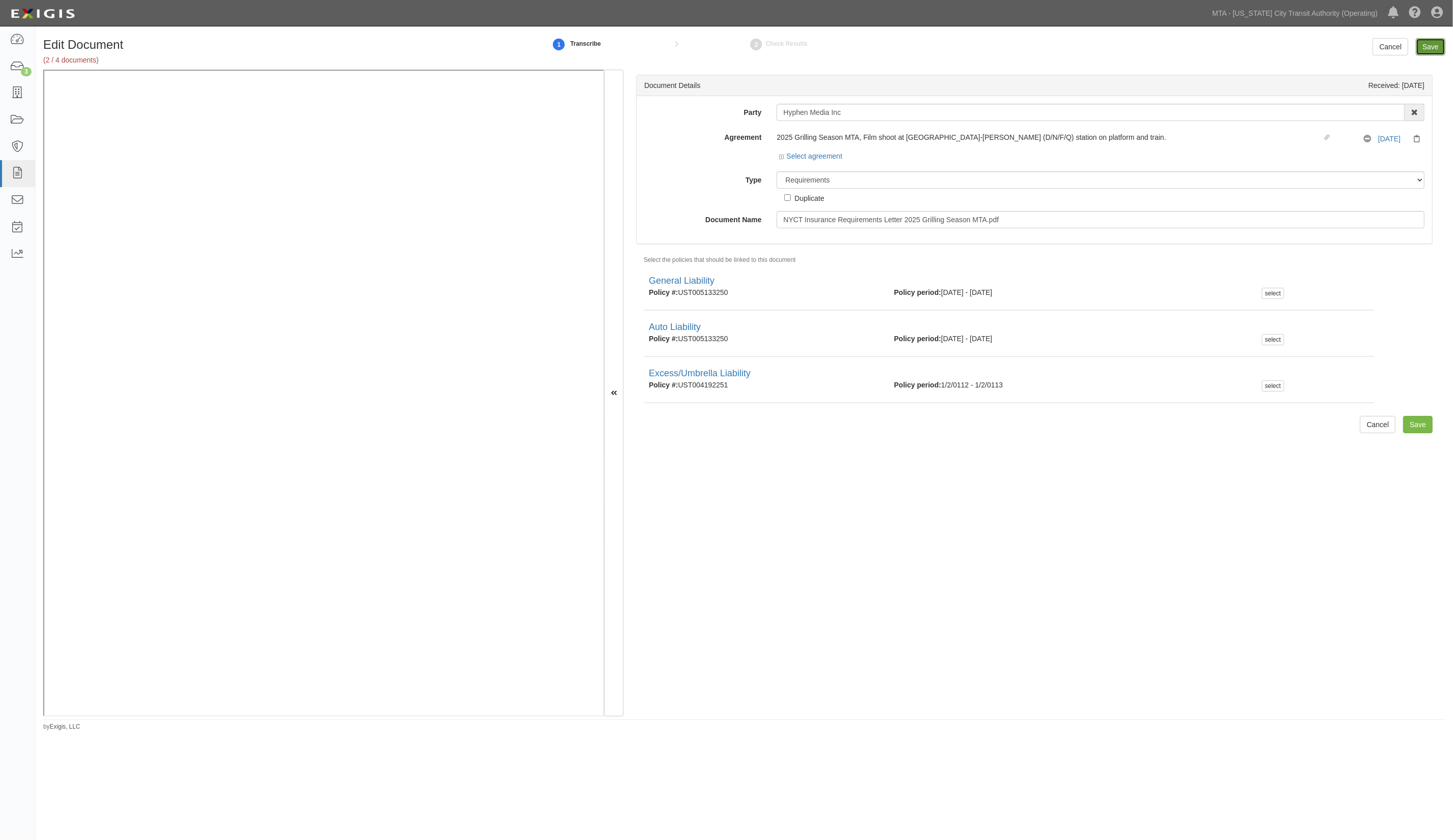
click at [1428, 49] on input "Save" at bounding box center [1431, 46] width 30 height 17
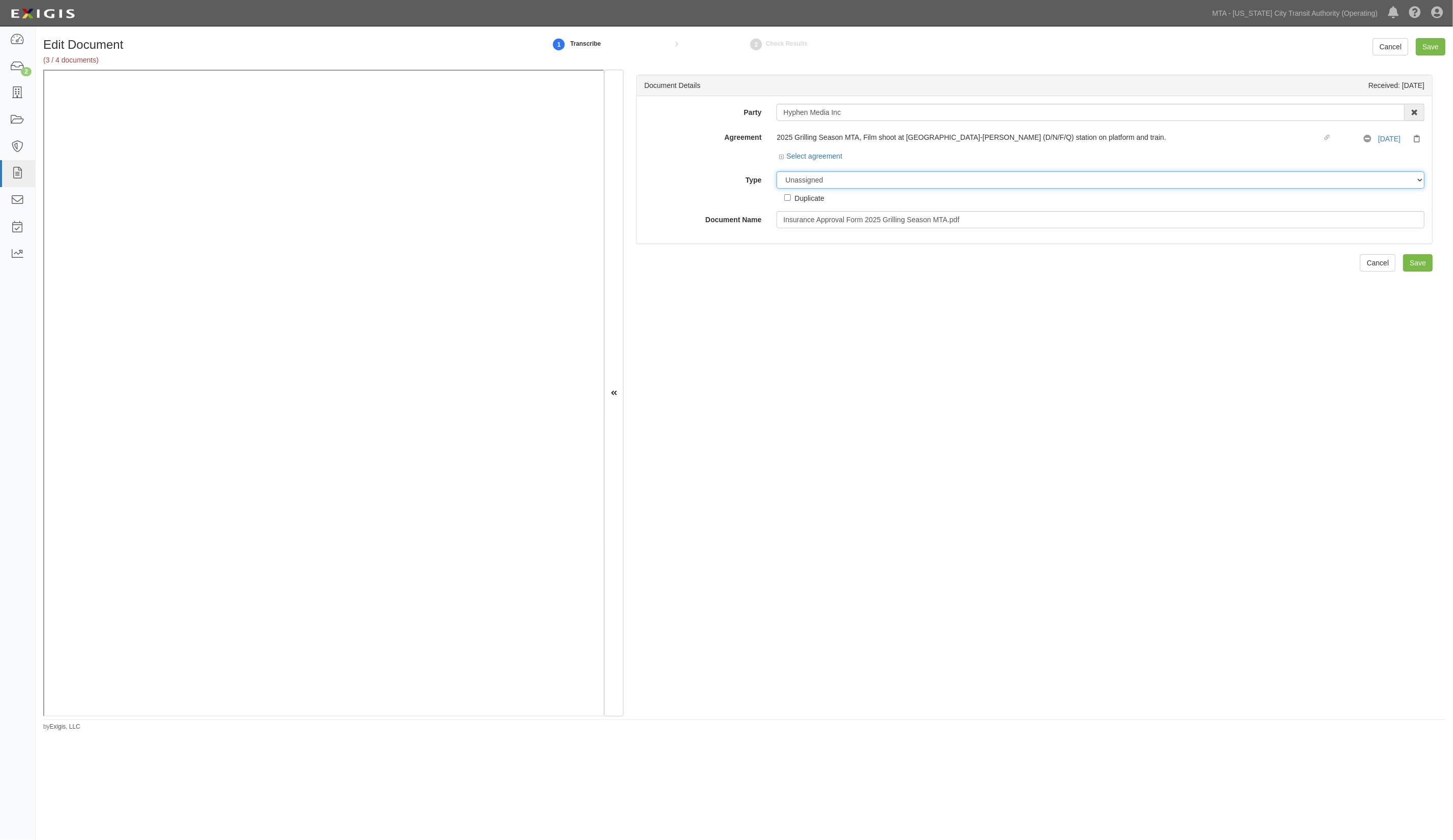
click at [898, 182] on select "Unassigned Binder Cancellation Notice Certificate Contract Endorsement Insuranc…" at bounding box center [1101, 180] width 648 height 17
select select "OtherDetail"
click at [777, 172] on select "Unassigned Binder Cancellation Notice Certificate Contract Endorsement Insuranc…" at bounding box center [1101, 180] width 648 height 17
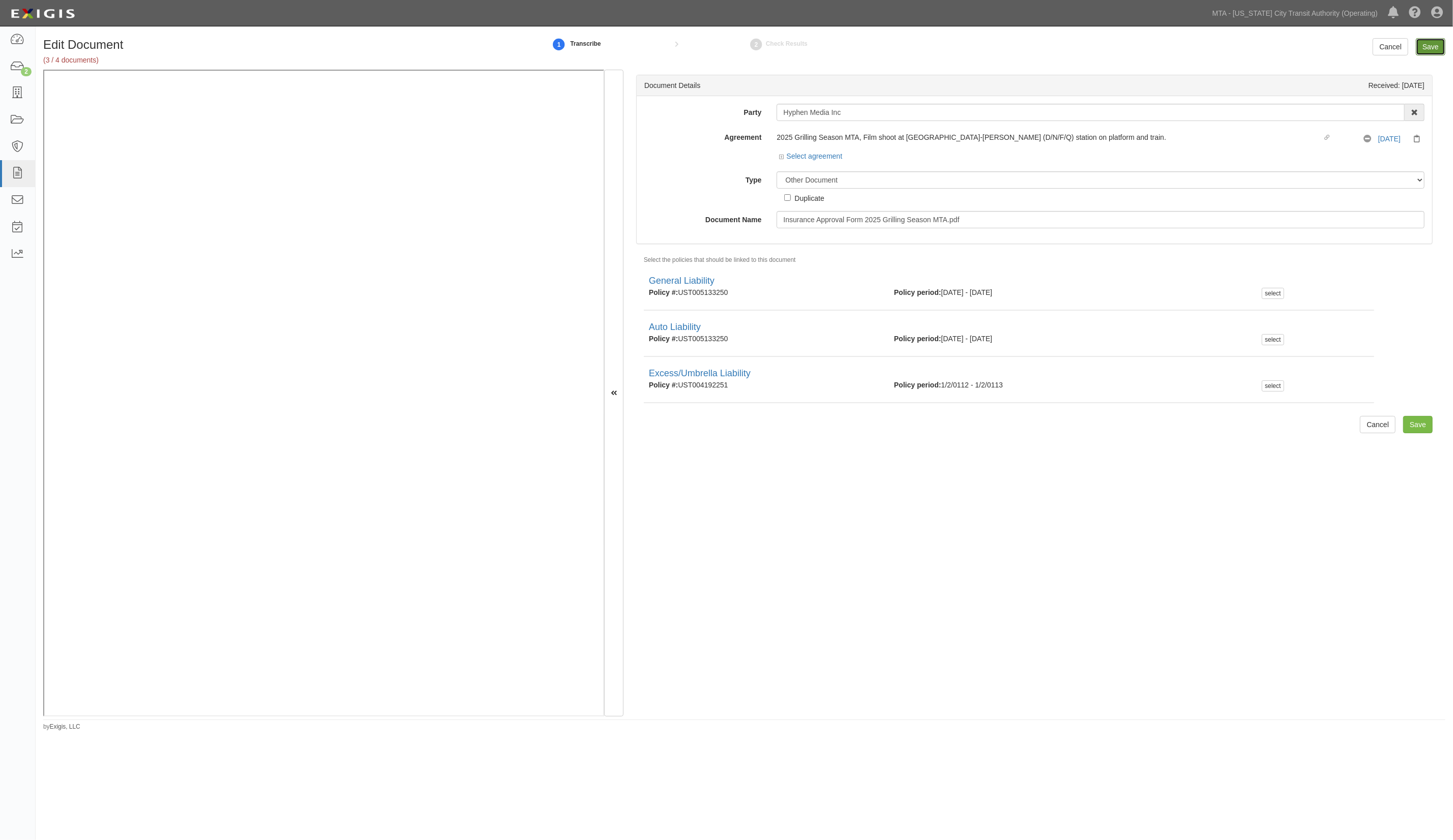
click at [1428, 50] on input "Save" at bounding box center [1431, 46] width 30 height 17
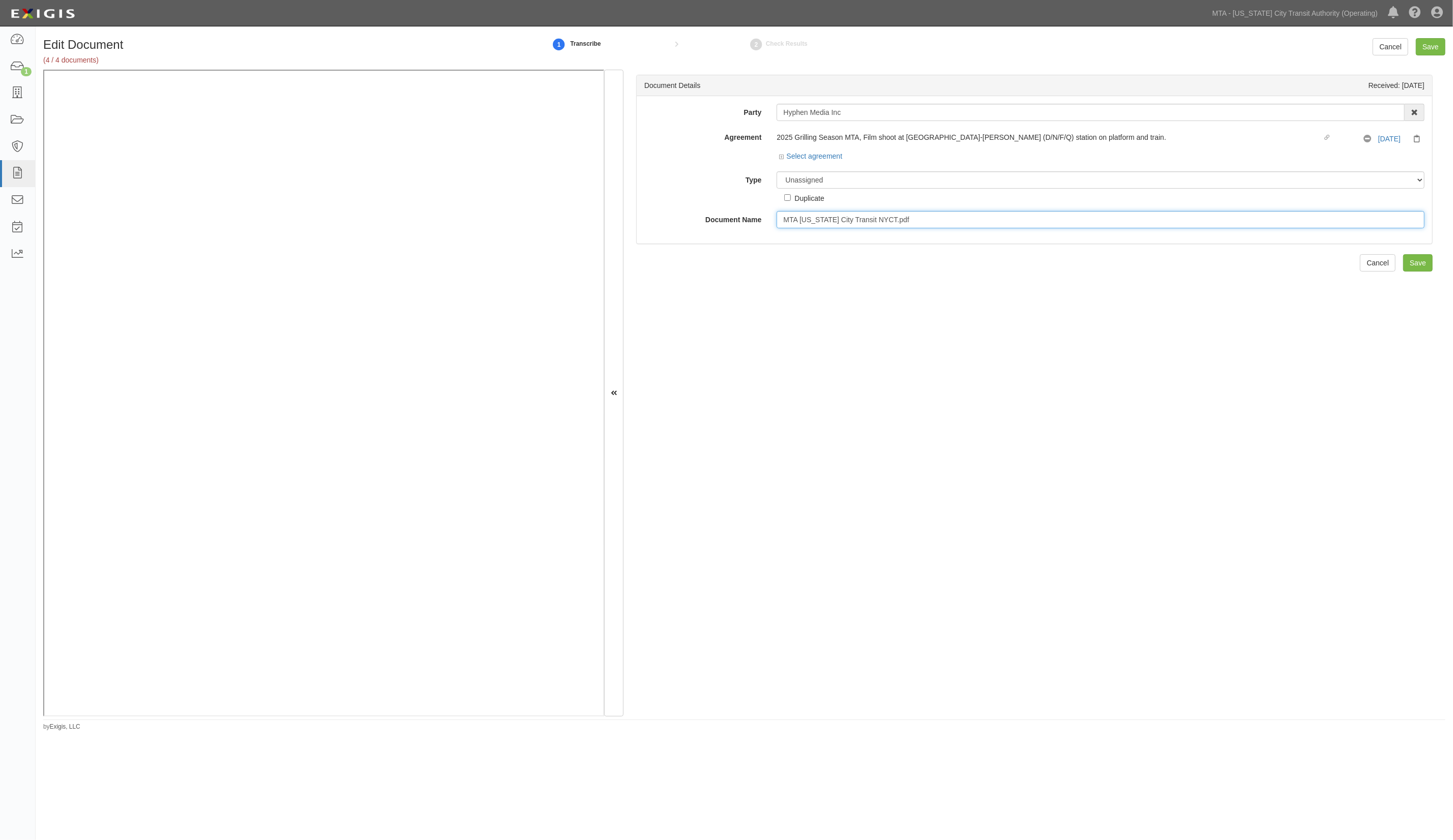
click at [844, 218] on input "MTA New York City Transit NYCT.pdf" at bounding box center [1101, 219] width 648 height 17
click at [802, 183] on select "Unassigned Binder Cancellation Notice Certificate Contract Endorsement Insuranc…" at bounding box center [1101, 180] width 648 height 17
select select "CertificateDetail"
click at [777, 172] on select "Unassigned Binder Cancellation Notice Certificate Contract Endorsement Insuranc…" at bounding box center [1101, 180] width 648 height 17
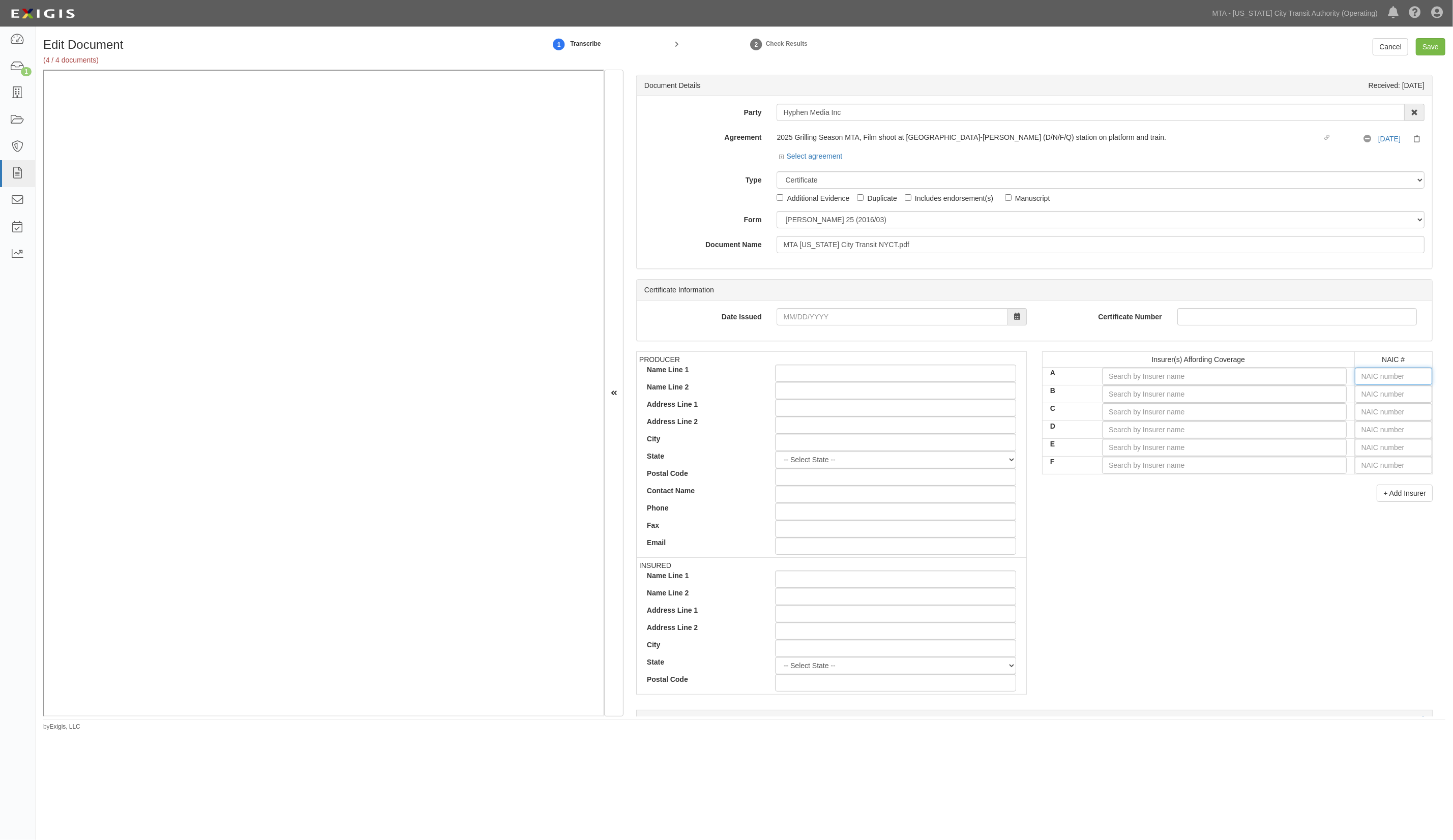
click at [1375, 377] on input "text" at bounding box center [1394, 376] width 77 height 17
type input "36404"
type input "3"
type input "37907"
type input "37"
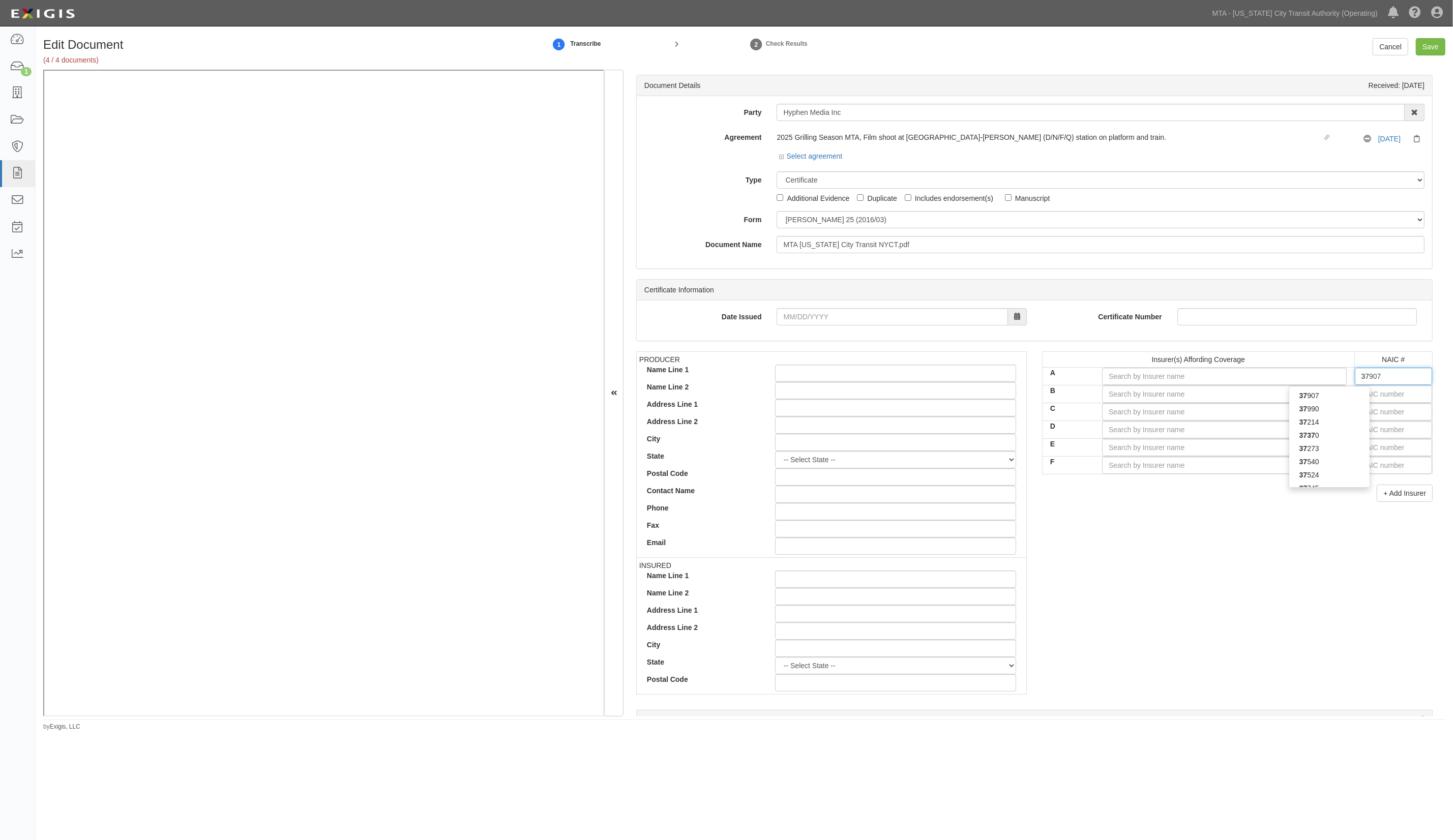
type input "37800"
type input "378"
type input "37885"
type input "3788"
type input "37885"
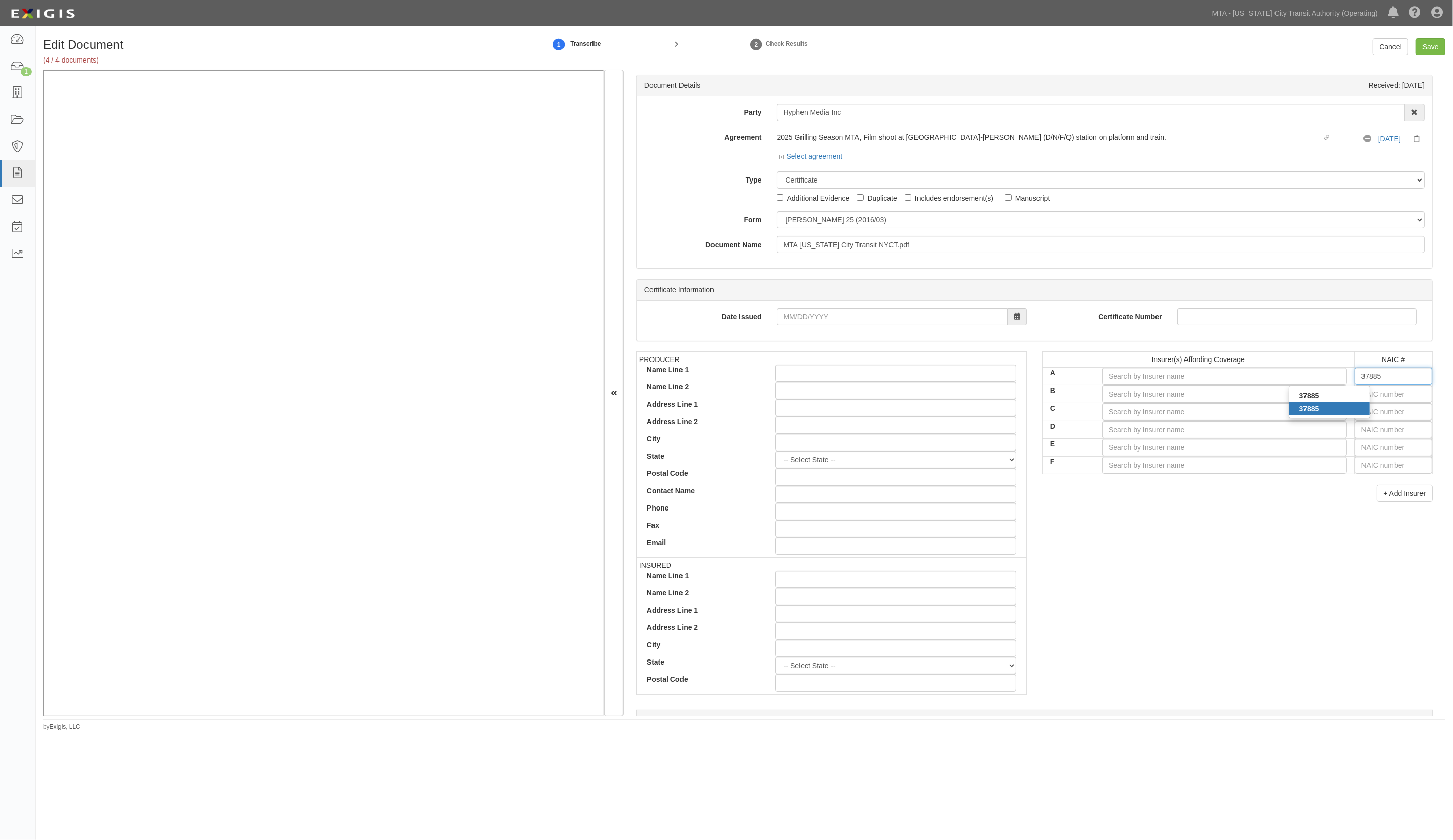
click at [1343, 403] on div "37885" at bounding box center [1330, 409] width 80 height 13
type input "XL Specialty Insurance Company (A+ XV Rating)"
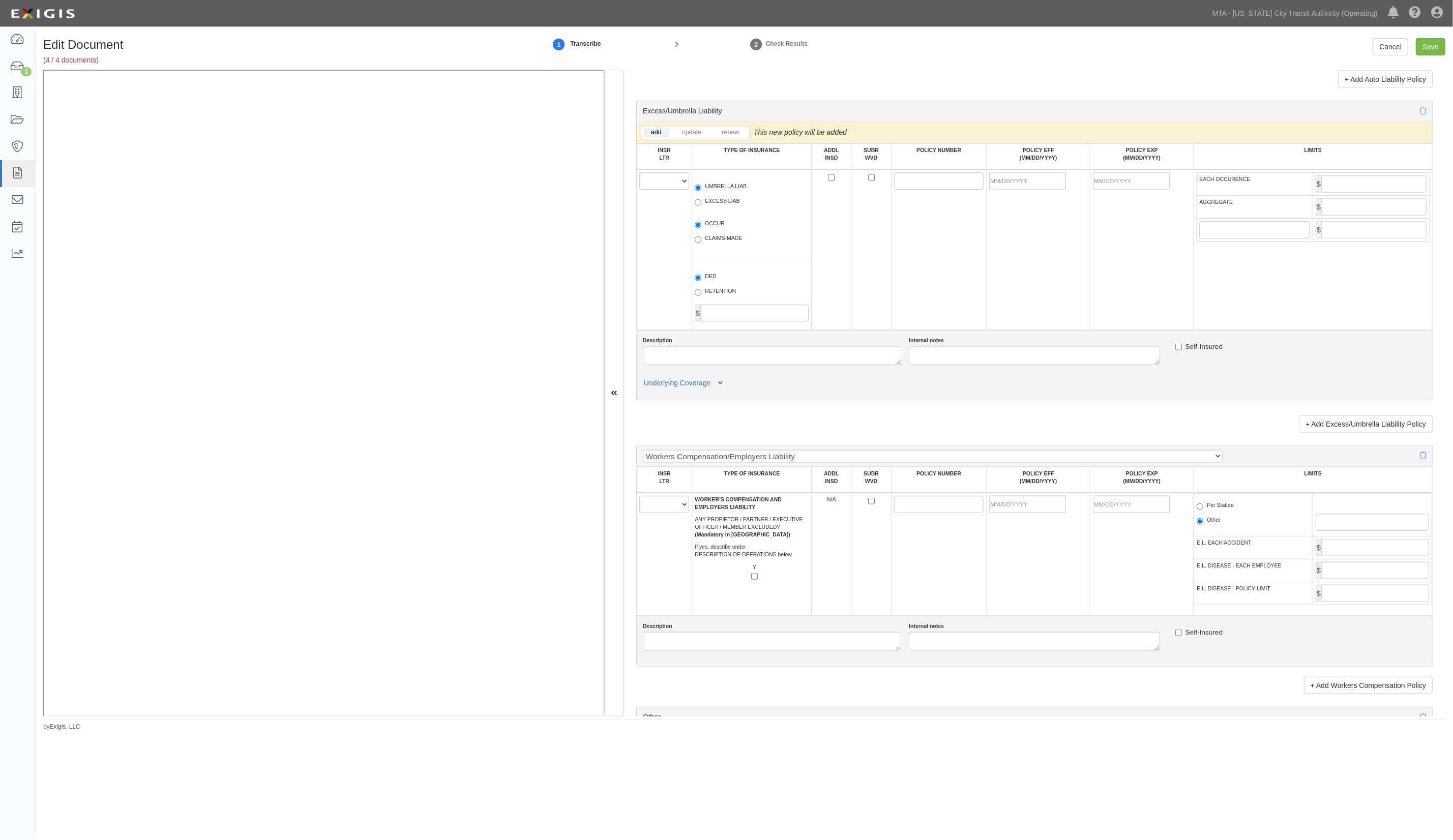
scroll to position [1288, 0]
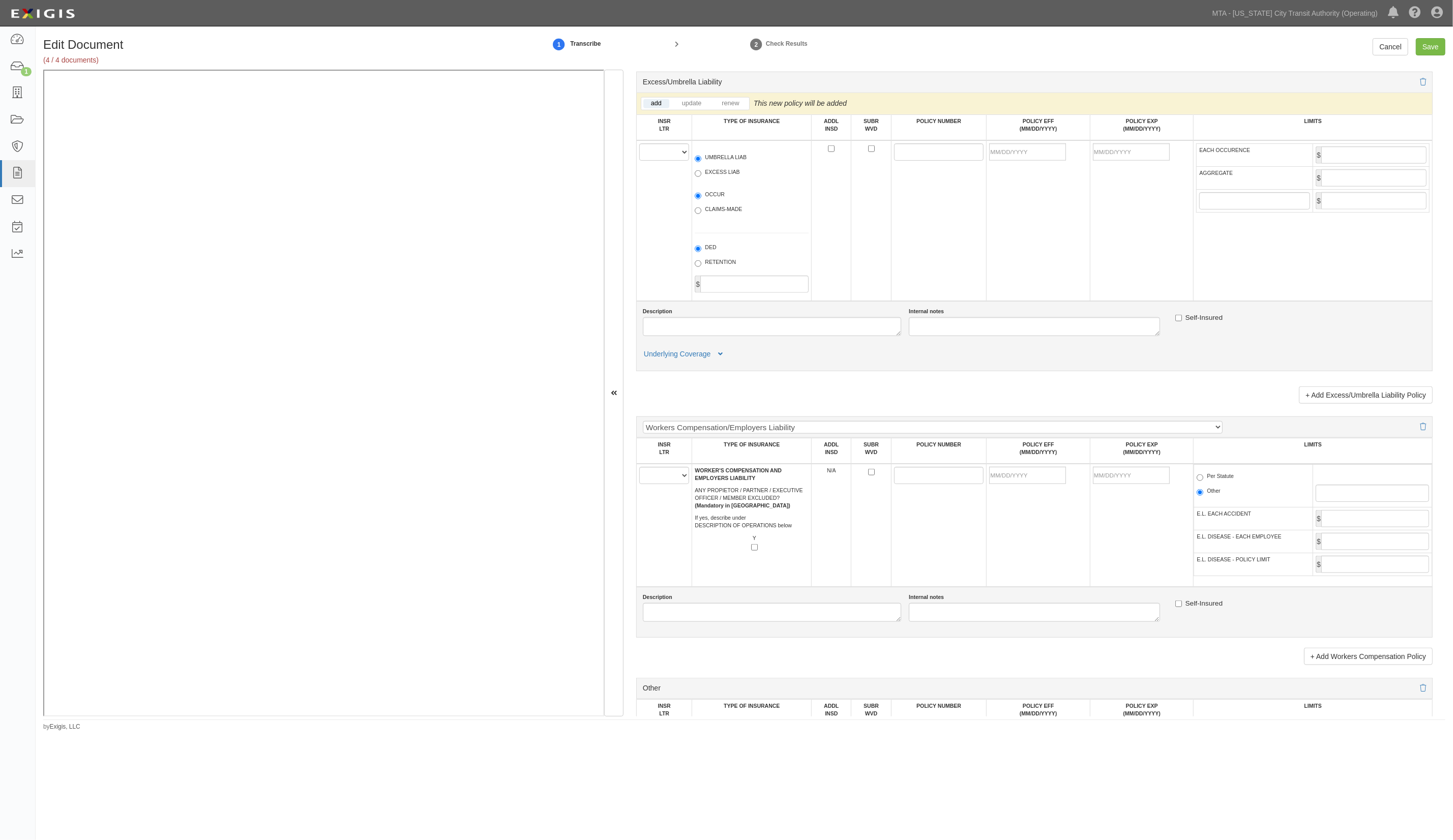
type input "37885"
click at [656, 484] on select "A B C D E F" at bounding box center [664, 475] width 50 height 17
select select "A"
click at [640, 474] on select "A B C D E F" at bounding box center [664, 475] width 50 height 17
click at [903, 484] on input "POLICY NUMBER" at bounding box center [940, 475] width 90 height 17
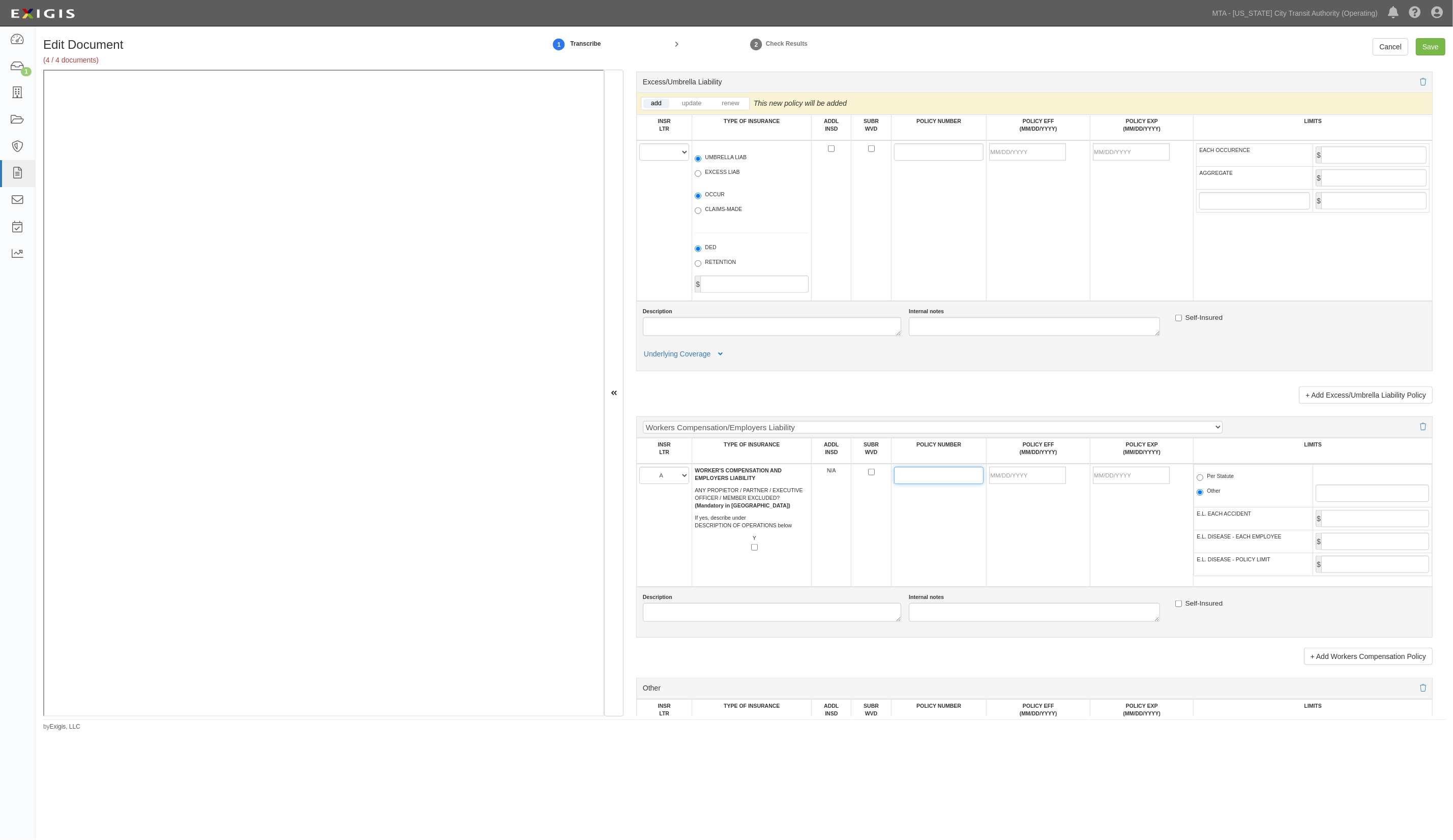
paste input "RWC6200002"
type input "RWC6200002"
click at [1039, 484] on input "POLICY EFF (MM/DD/YYYY)" at bounding box center [1028, 475] width 77 height 17
type input "01/01/2025"
type input "01/01/2026"
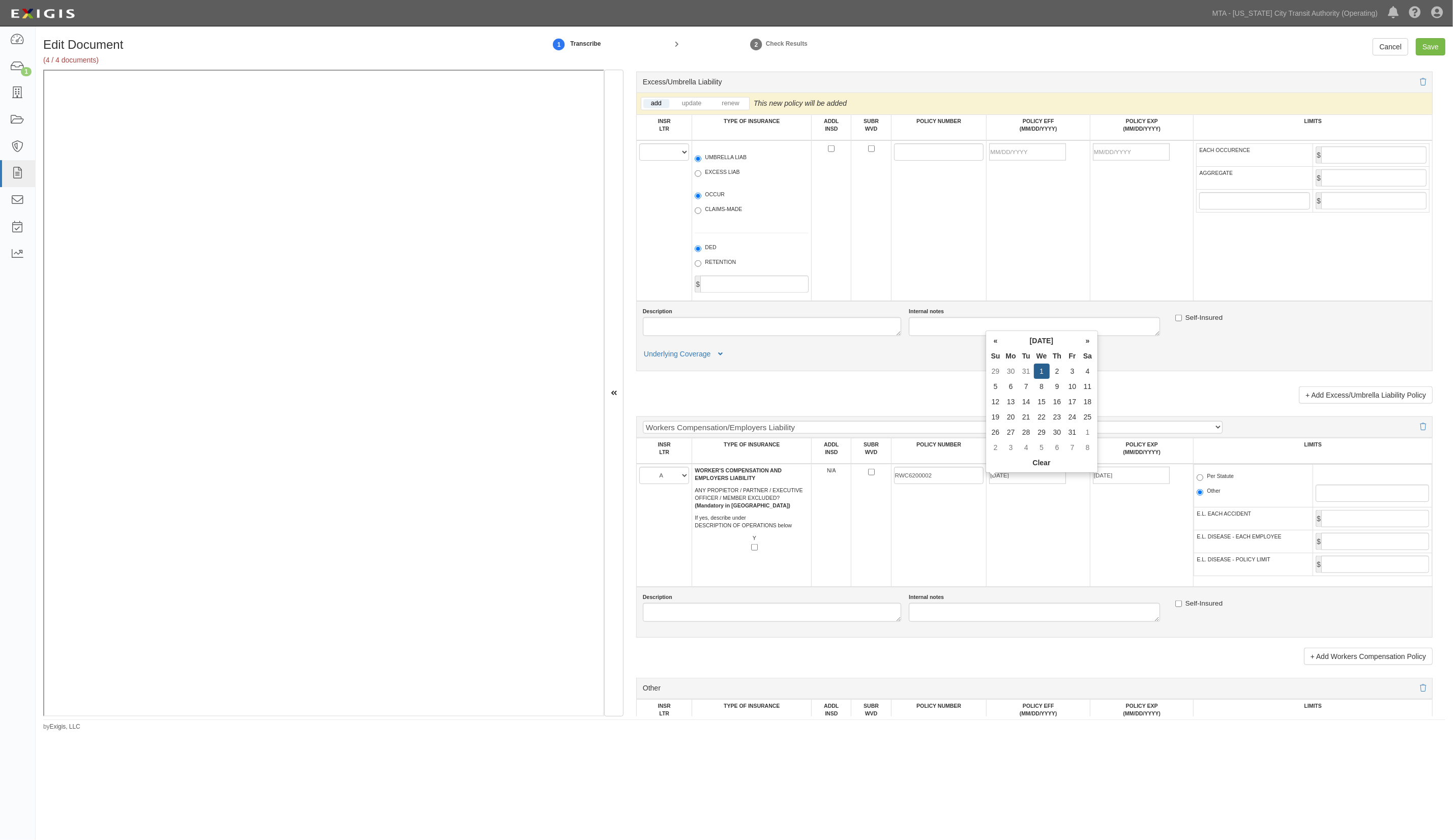
click at [1216, 483] on label "Per Statute" at bounding box center [1215, 477] width 37 height 10
click at [1203, 481] on input "Per Statute" at bounding box center [1200, 478] width 7 height 7
radio input "true"
click at [1429, 51] on input "Save" at bounding box center [1431, 46] width 30 height 17
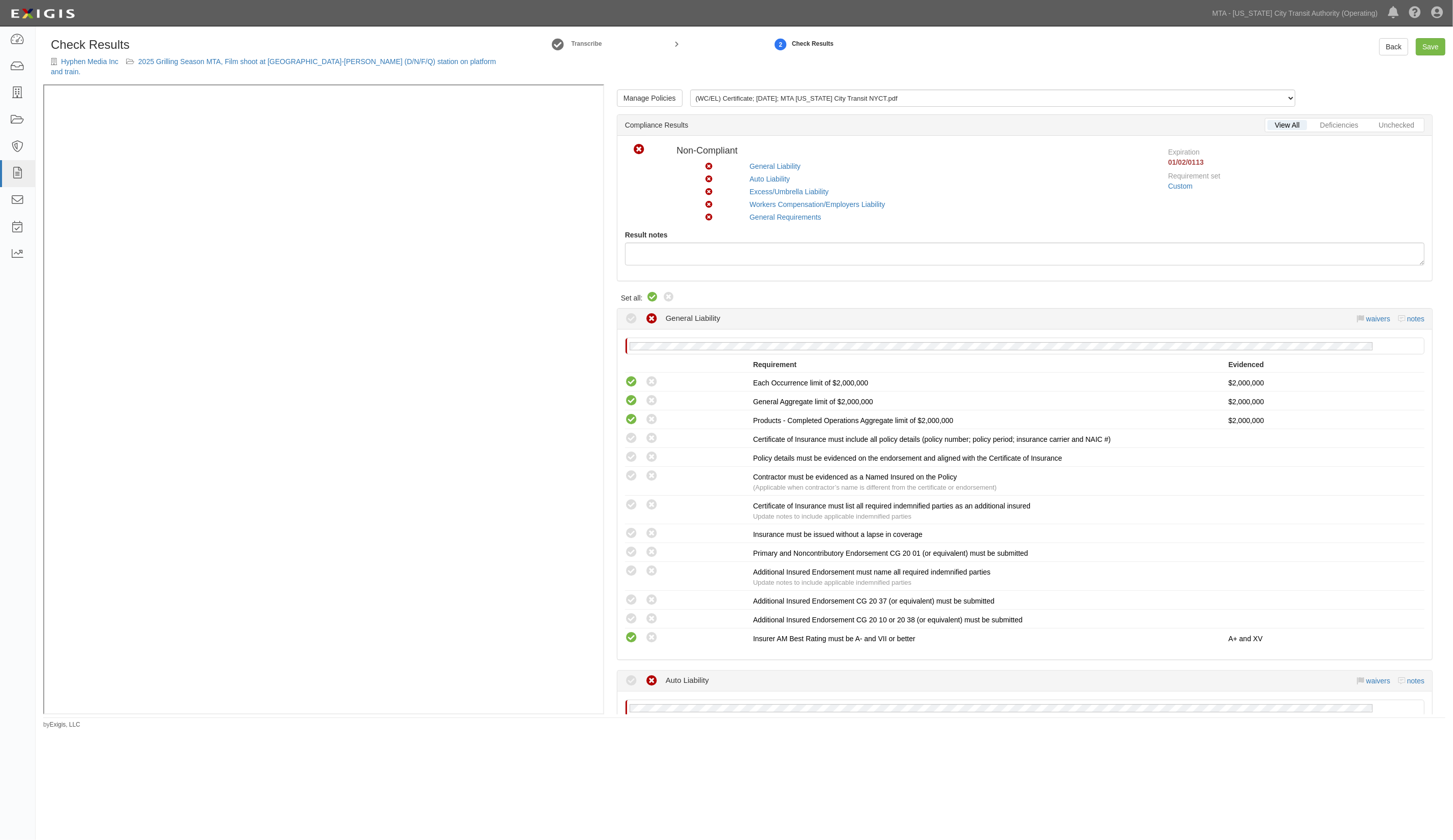
click at [650, 291] on icon at bounding box center [653, 297] width 12 height 12
radio input "true"
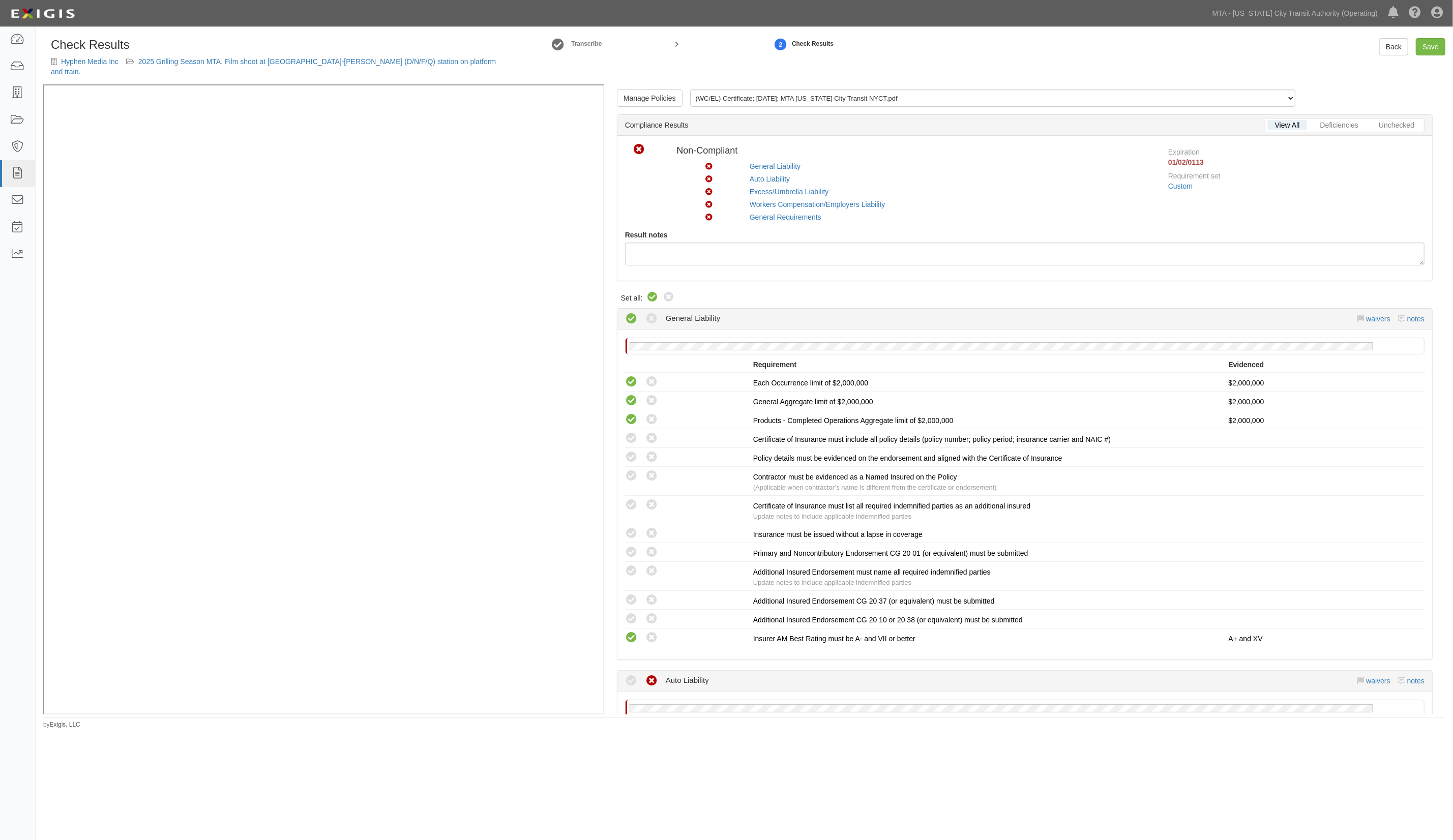
radio input "true"
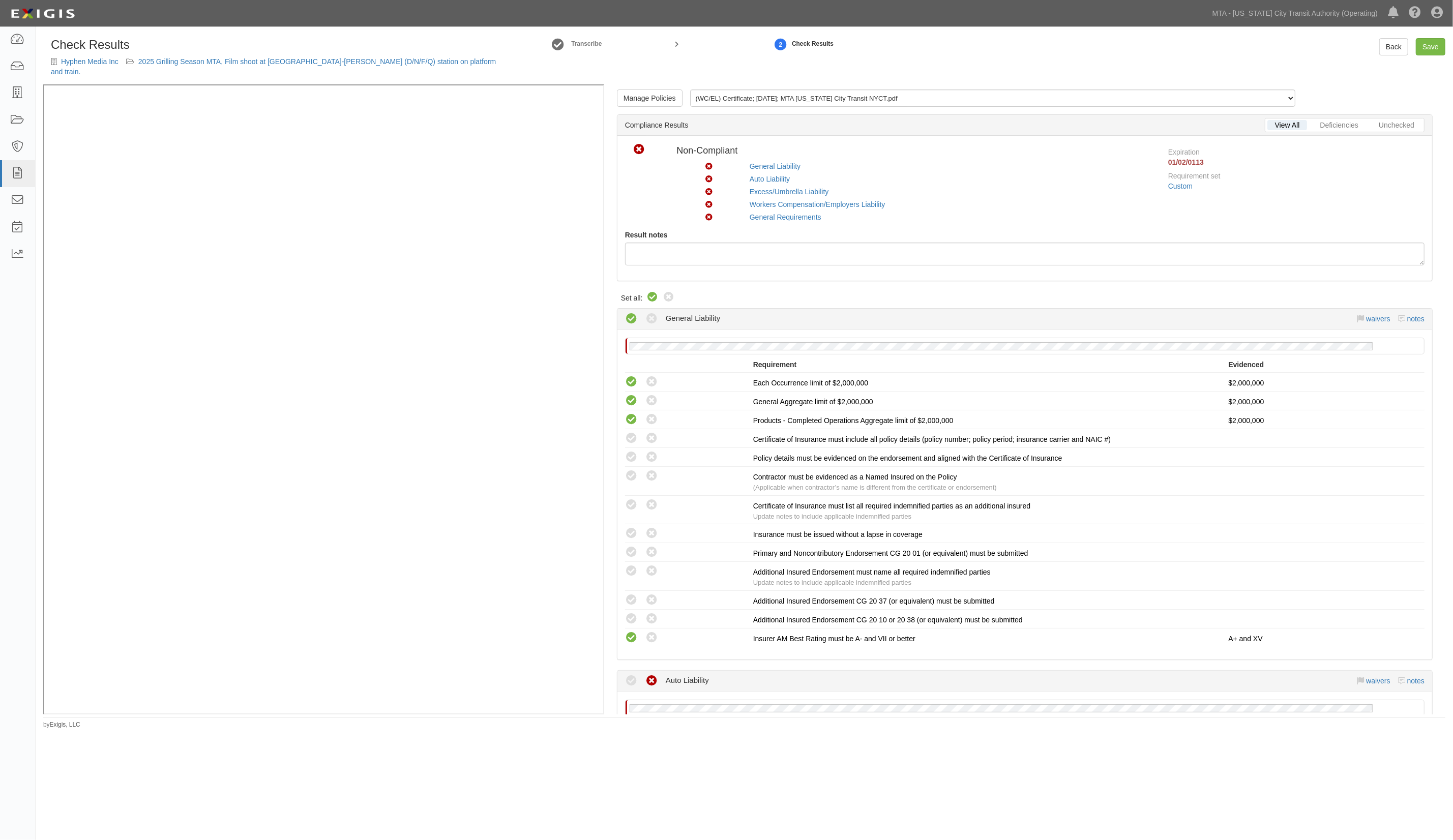
radio input "true"
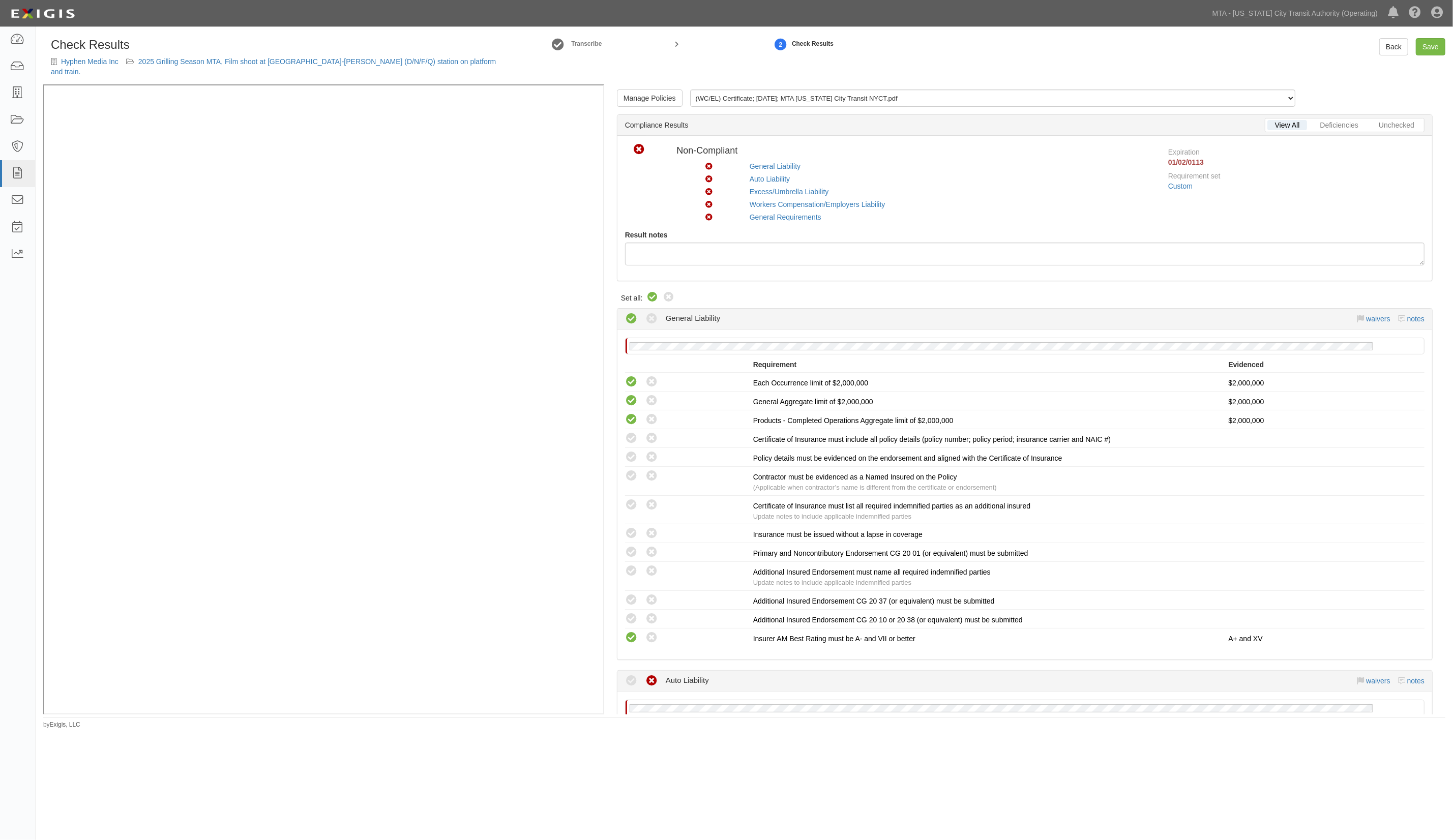
radio input "true"
click at [1427, 48] on link "Save" at bounding box center [1431, 46] width 30 height 17
radio input "true"
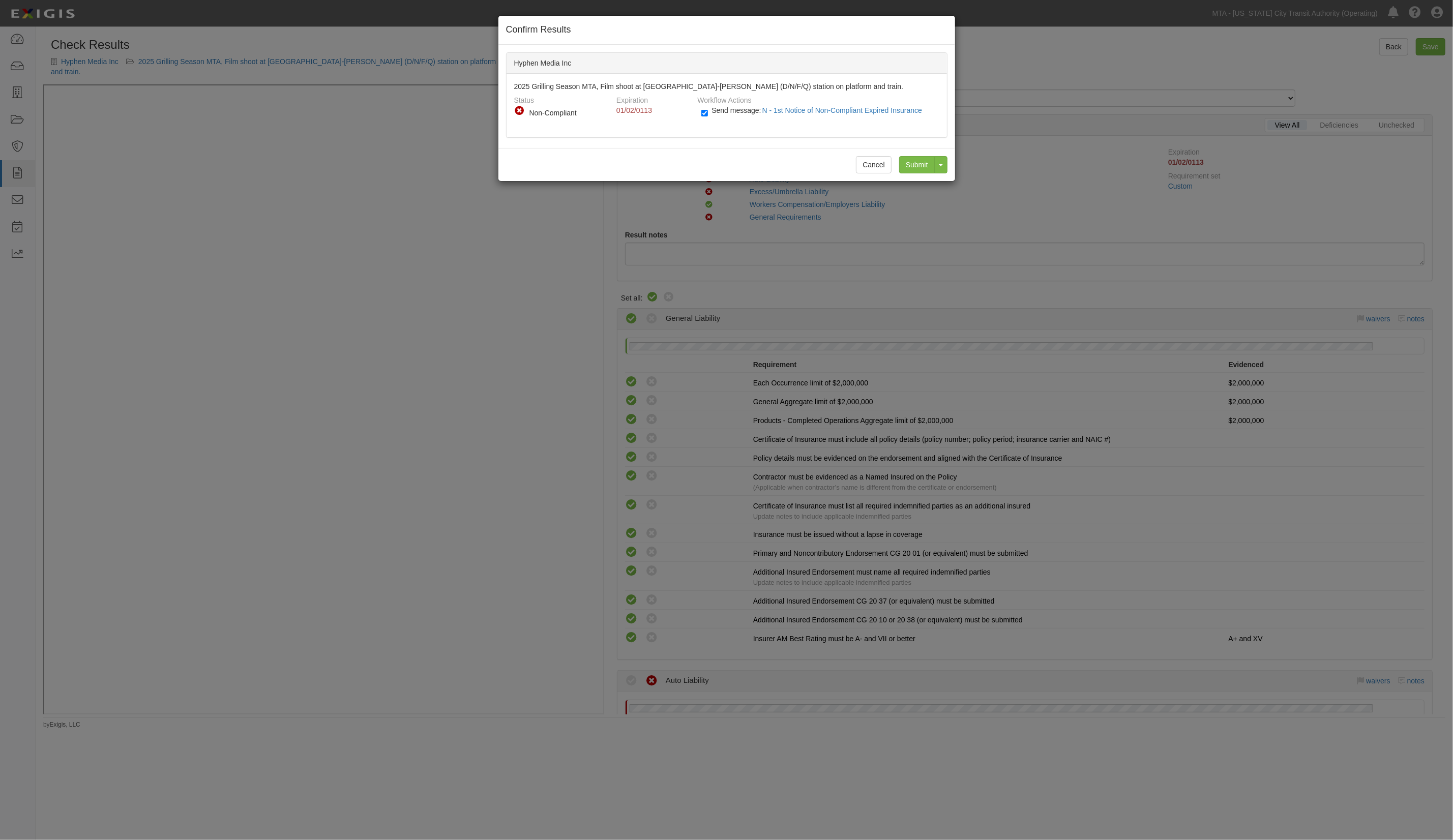
click at [729, 107] on span "Send message: N - 1st Notice of Non-Compliant Expired Insurance" at bounding box center [818, 110] width 214 height 8
click at [708, 108] on input "Send message: N - 1st Notice of Non-Compliant Expired Insurance" at bounding box center [705, 113] width 7 height 11
checkbox input "false"
click at [914, 163] on input "Submit" at bounding box center [917, 164] width 35 height 17
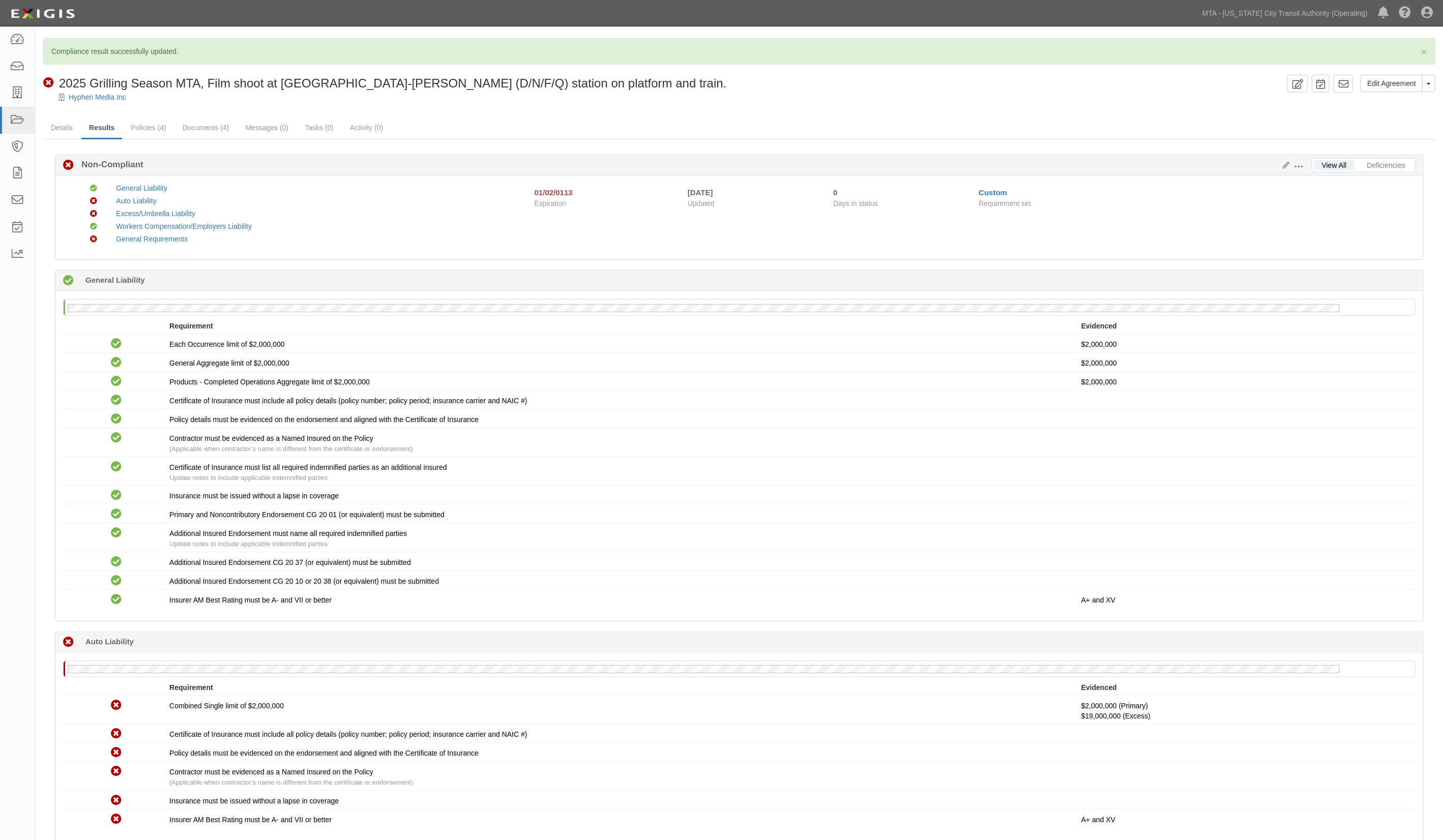
click at [471, 131] on ul "Details Results Policies (4) Documents (4) Messages (0) Tasks (0) Activity (0)" at bounding box center [739, 128] width 1392 height 22
click at [1428, 86] on button "Toggle Agreement Dropdown" at bounding box center [1428, 83] width 13 height 17
click at [1386, 116] on link "Archive Agreement" at bounding box center [1395, 116] width 80 height 13
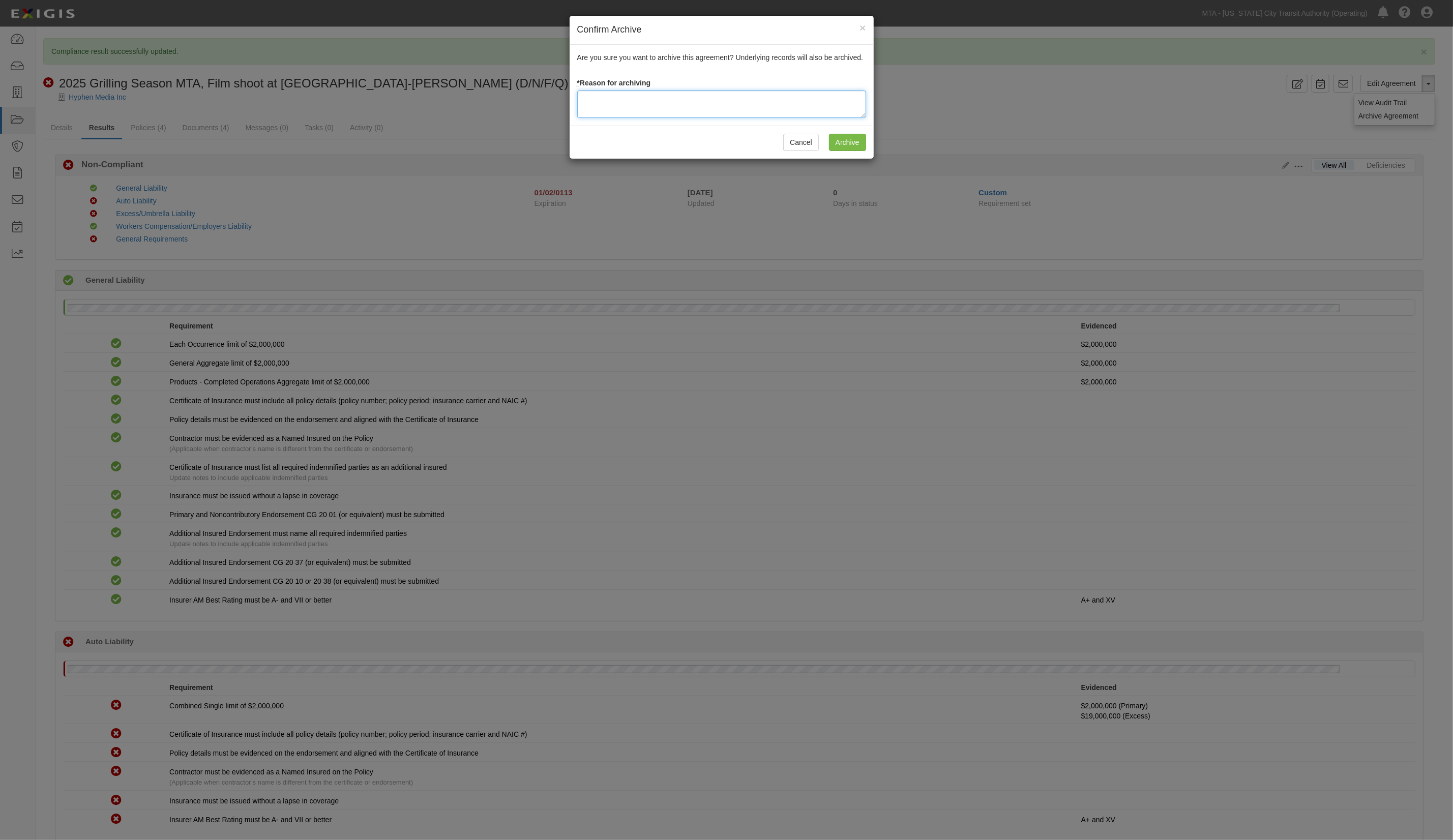
click at [720, 106] on textarea at bounding box center [722, 103] width 289 height 27
type textarea "film shoot"
click at [853, 139] on input "Archive" at bounding box center [847, 142] width 37 height 17
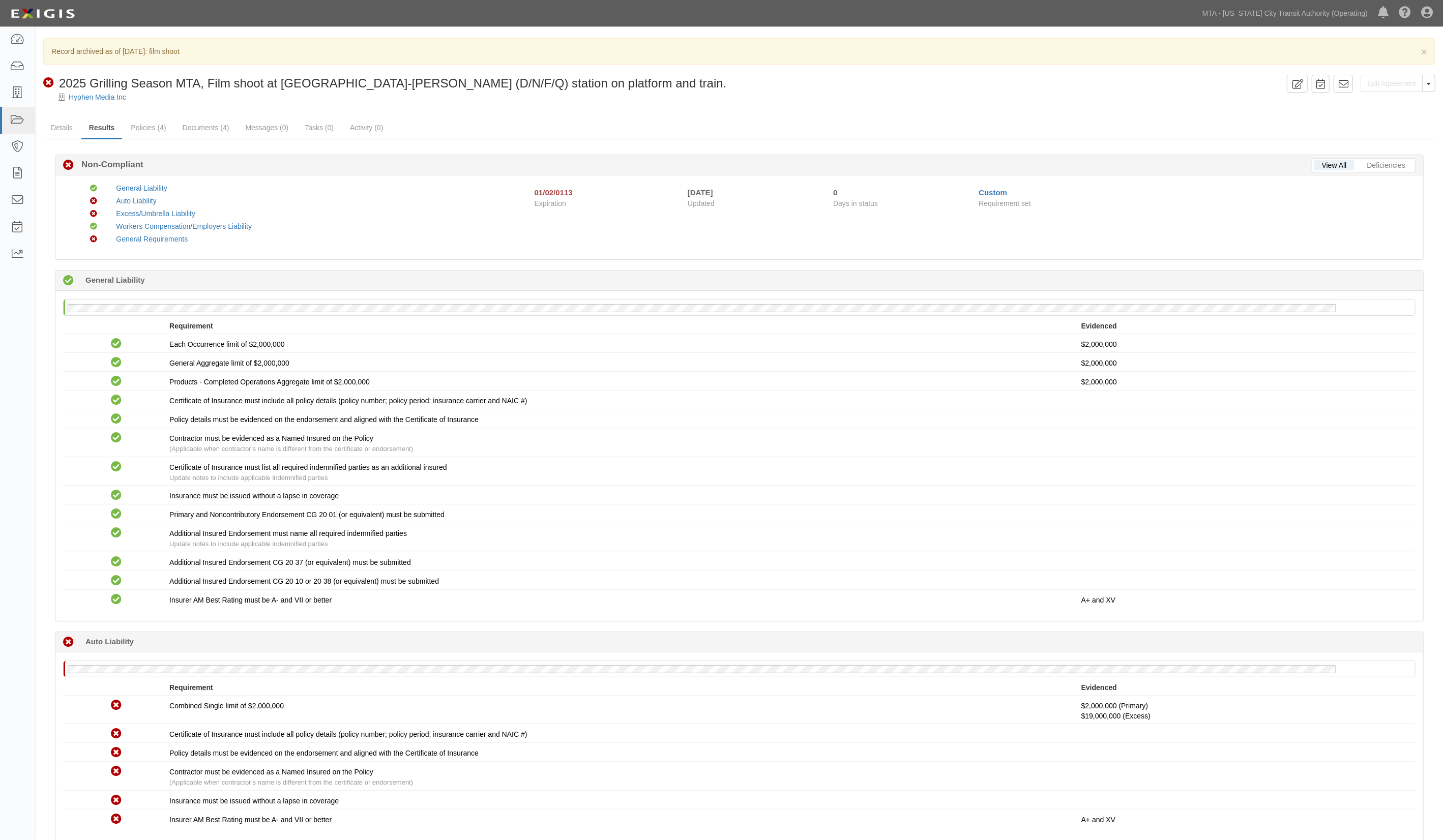
click at [348, 186] on div "General Liability" at bounding box center [314, 188] width 411 height 10
click at [16, 39] on icon at bounding box center [16, 39] width 14 height 11
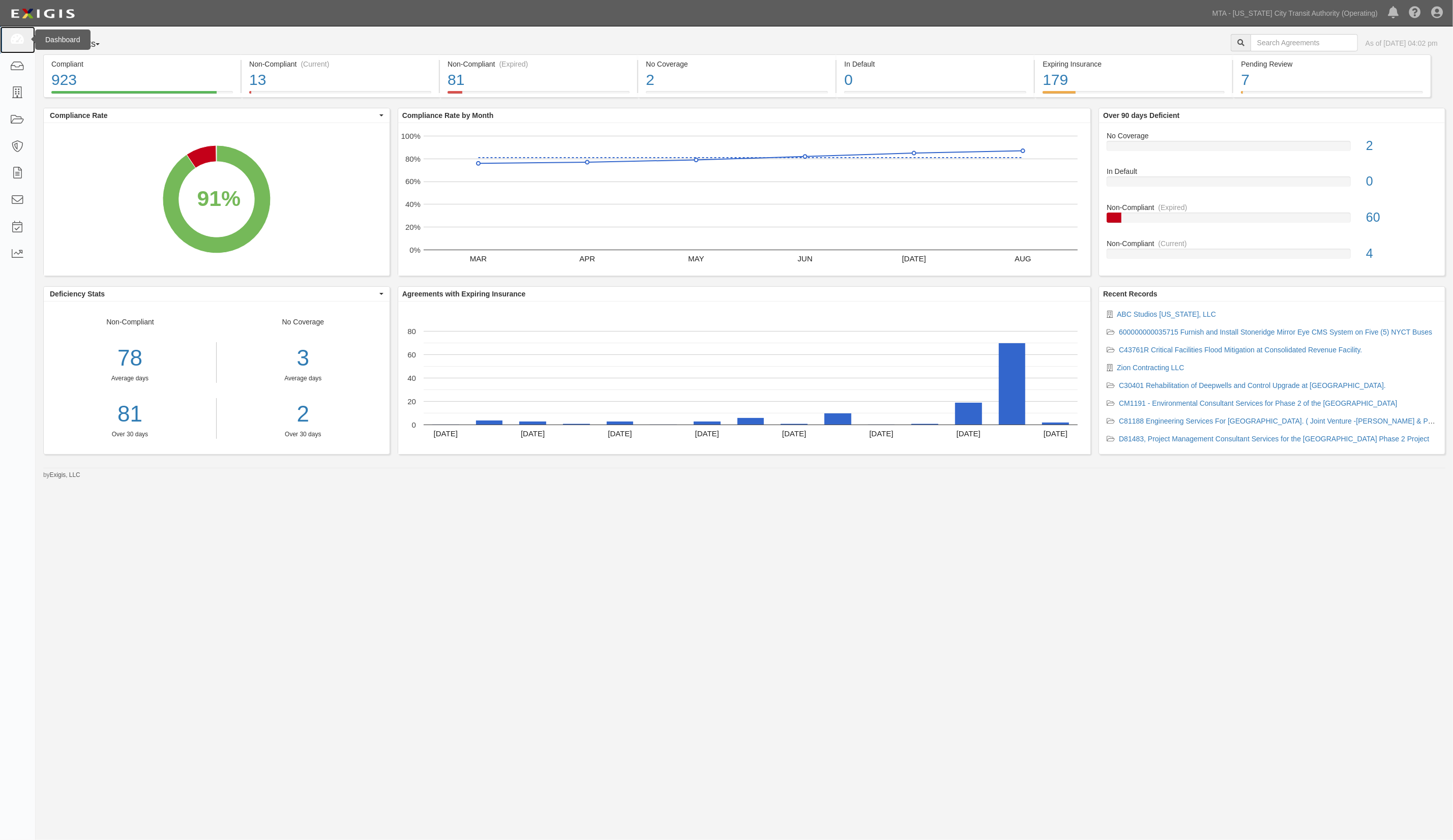
click at [19, 35] on icon at bounding box center [16, 39] width 14 height 11
click at [11, 84] on link at bounding box center [17, 93] width 35 height 27
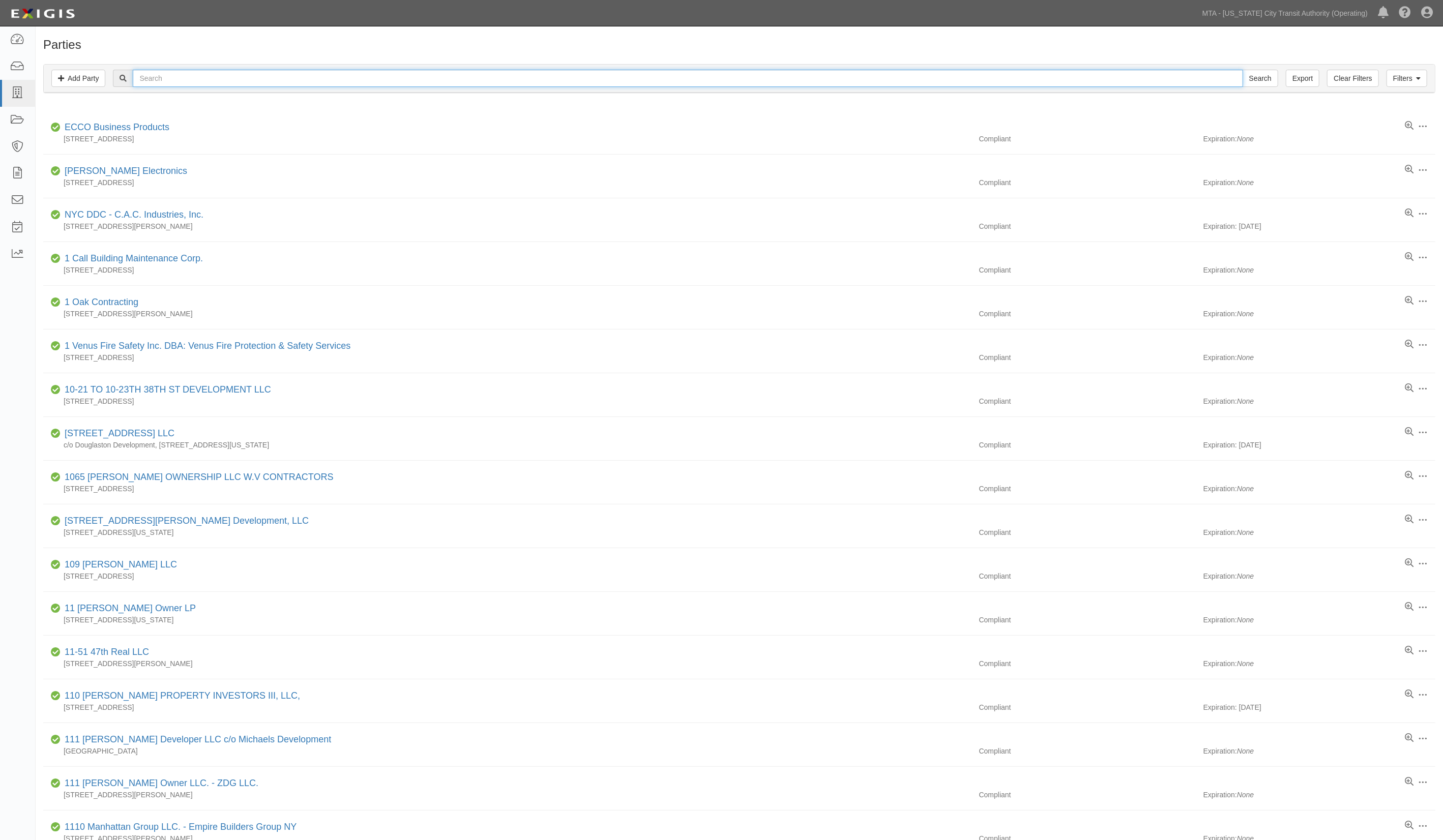
click at [228, 82] on input "text" at bounding box center [687, 78] width 1110 height 17
type input "ydeo"
click at [1243, 70] on input "Search" at bounding box center [1260, 78] width 35 height 17
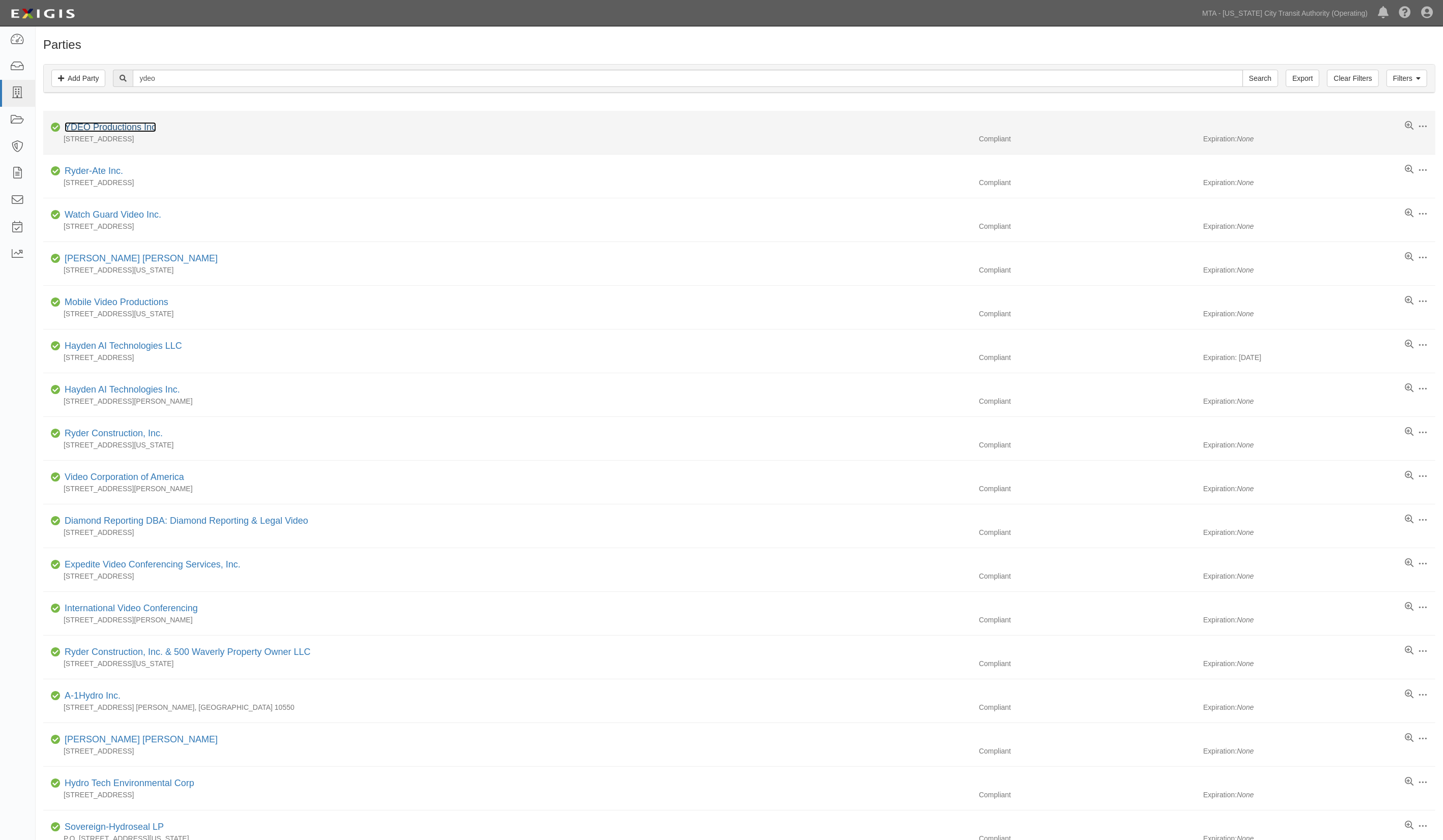
click at [121, 125] on link "YDEO Productions Inc" at bounding box center [110, 127] width 91 height 10
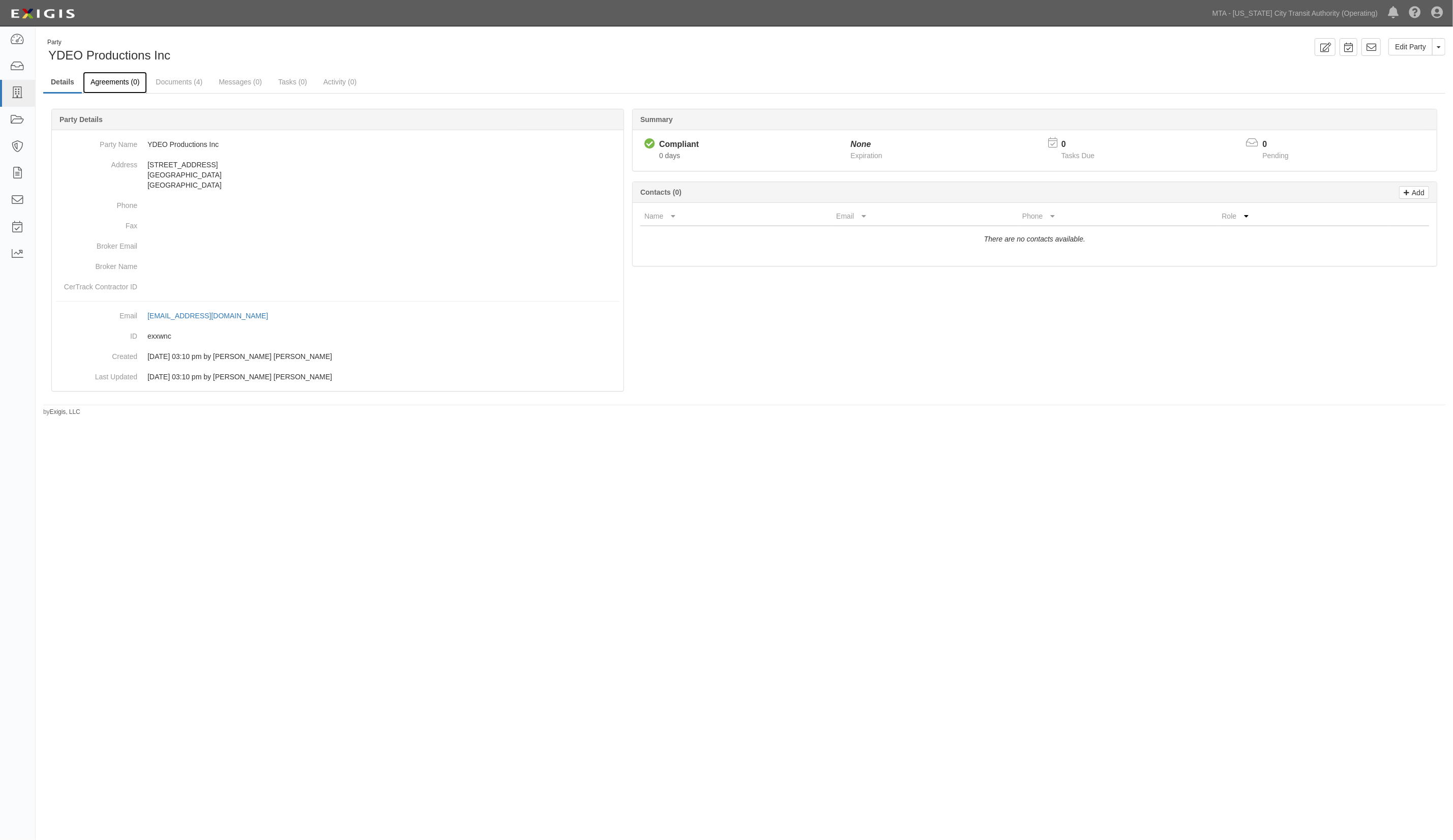
click at [110, 78] on link "Agreements (0)" at bounding box center [115, 82] width 64 height 22
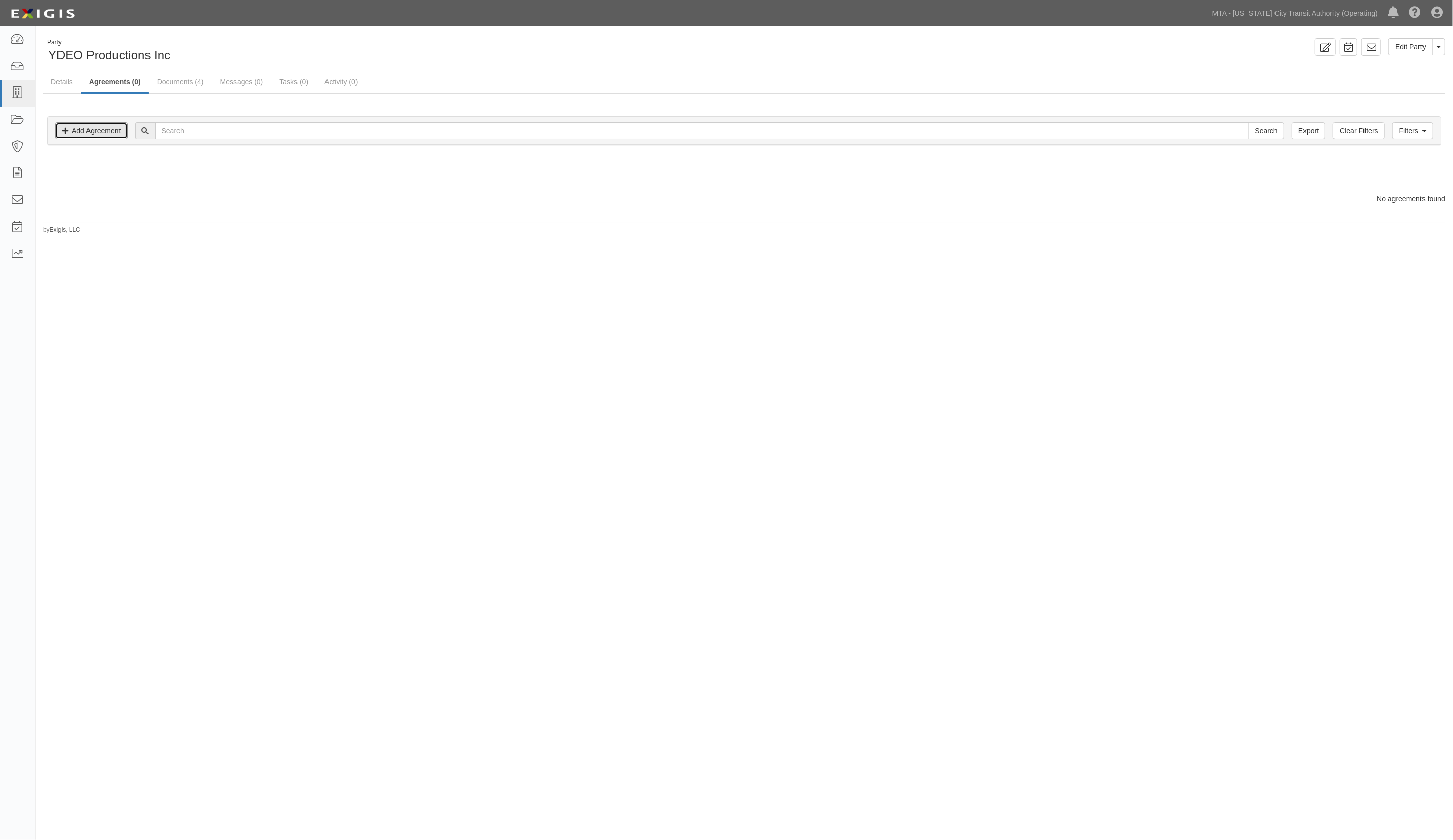
click at [92, 127] on link "Add Agreement" at bounding box center [91, 131] width 72 height 17
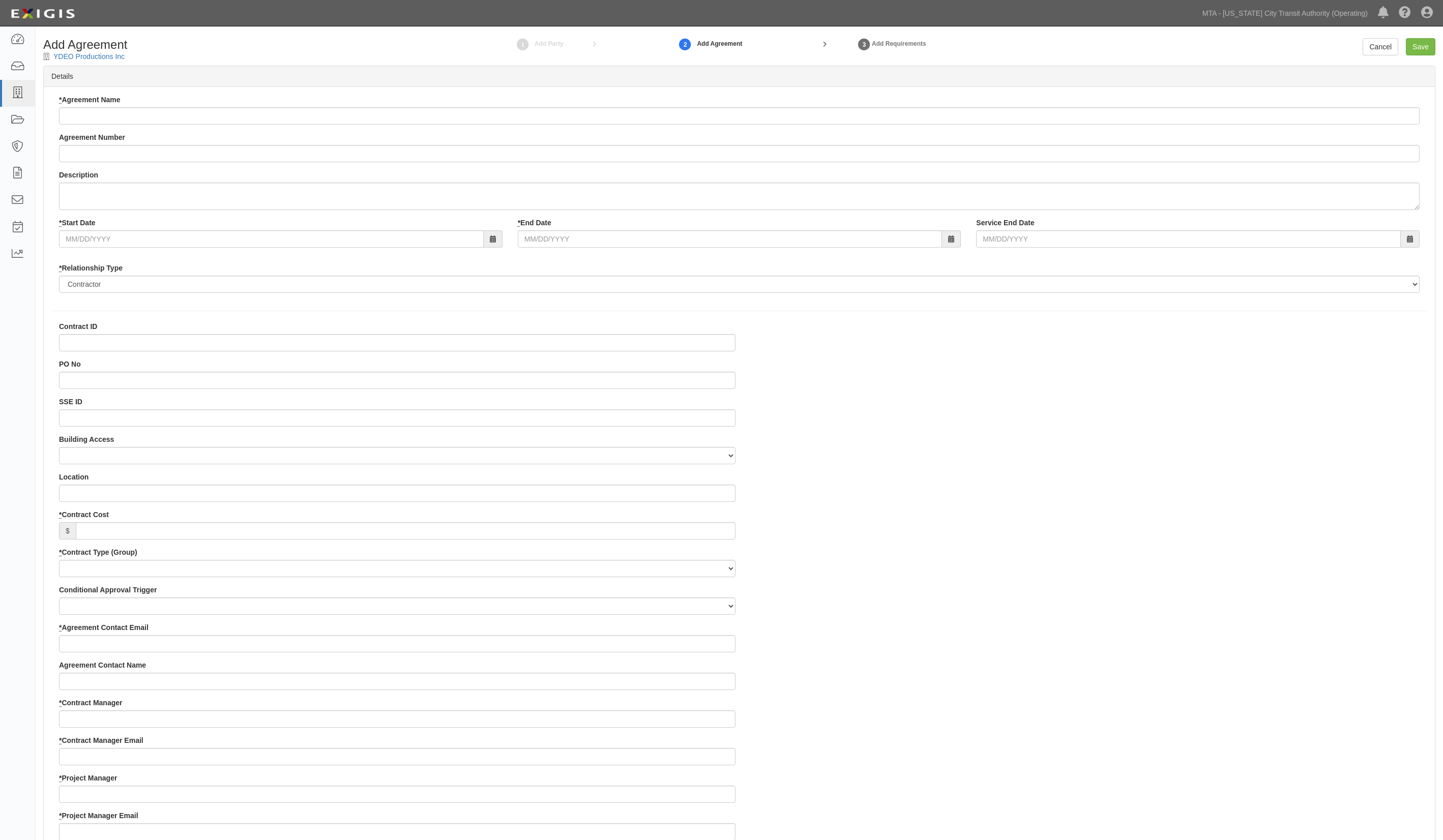
select select
click at [1372, 48] on link "Cancel" at bounding box center [1380, 46] width 35 height 17
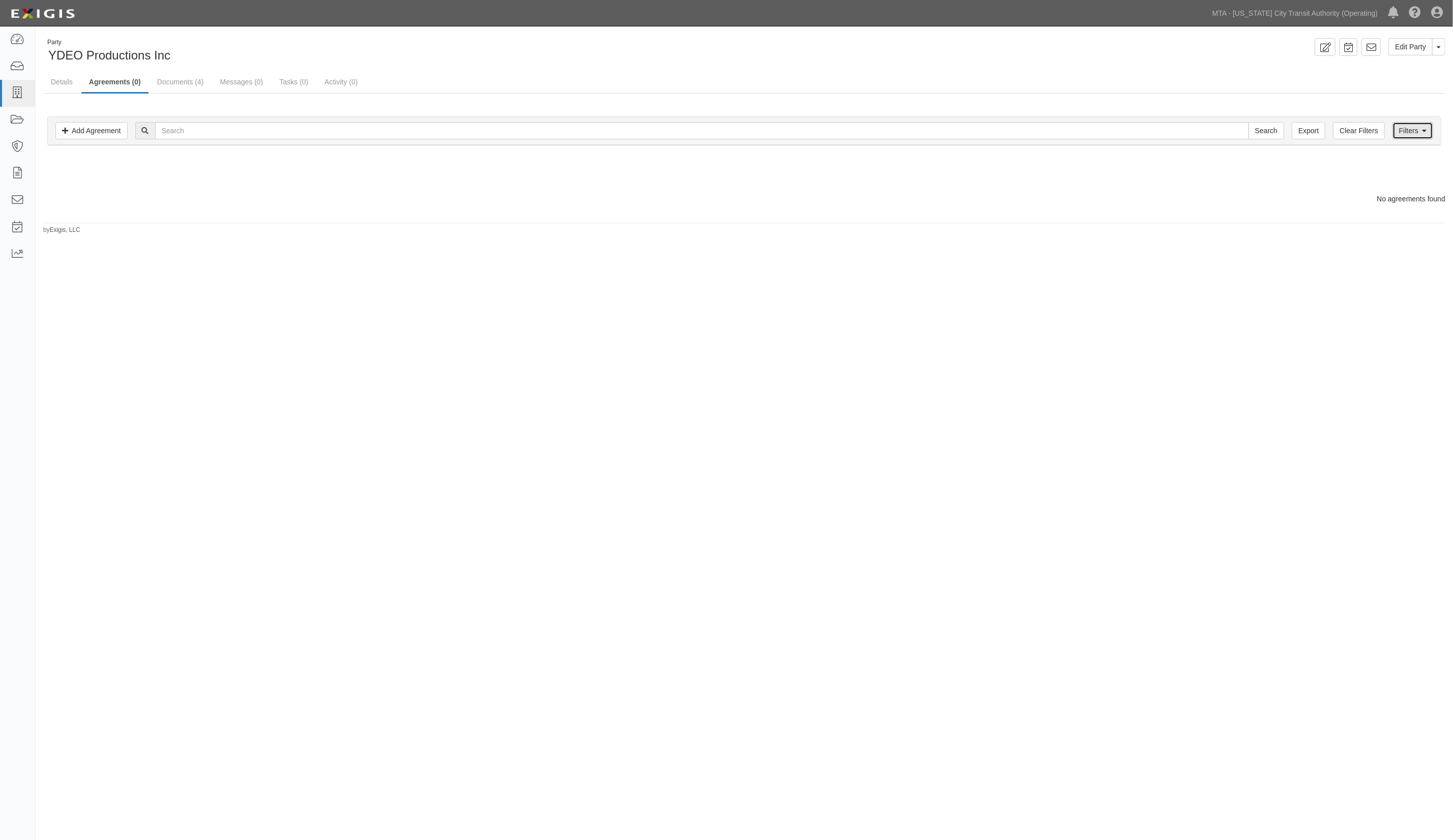
click at [1419, 136] on link "Filters" at bounding box center [1414, 131] width 41 height 17
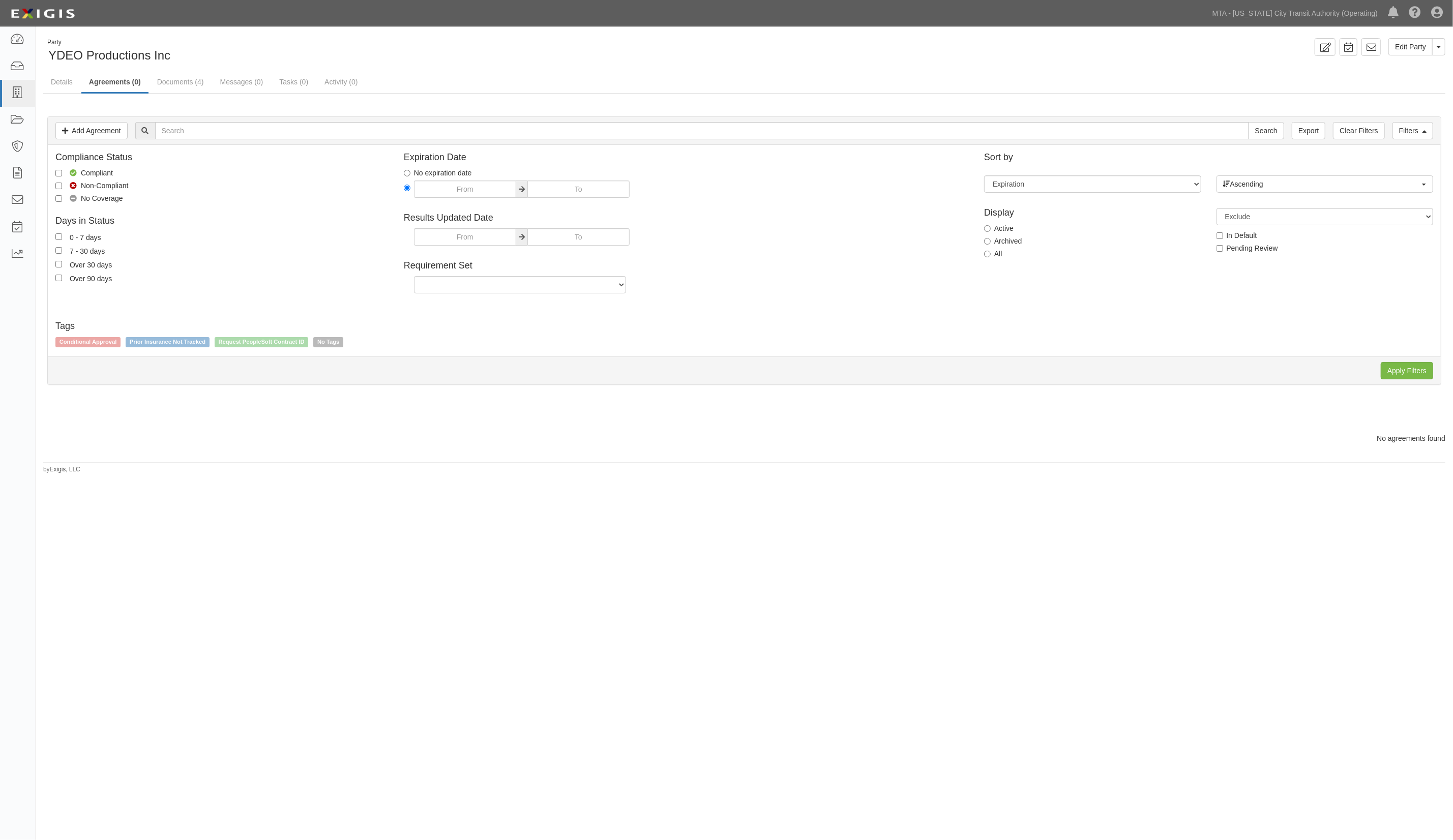
click at [994, 253] on label "All" at bounding box center [993, 254] width 18 height 10
click at [991, 253] on input "All" at bounding box center [987, 254] width 7 height 7
radio input "true"
click at [1410, 374] on input "Apply Filters" at bounding box center [1407, 370] width 53 height 17
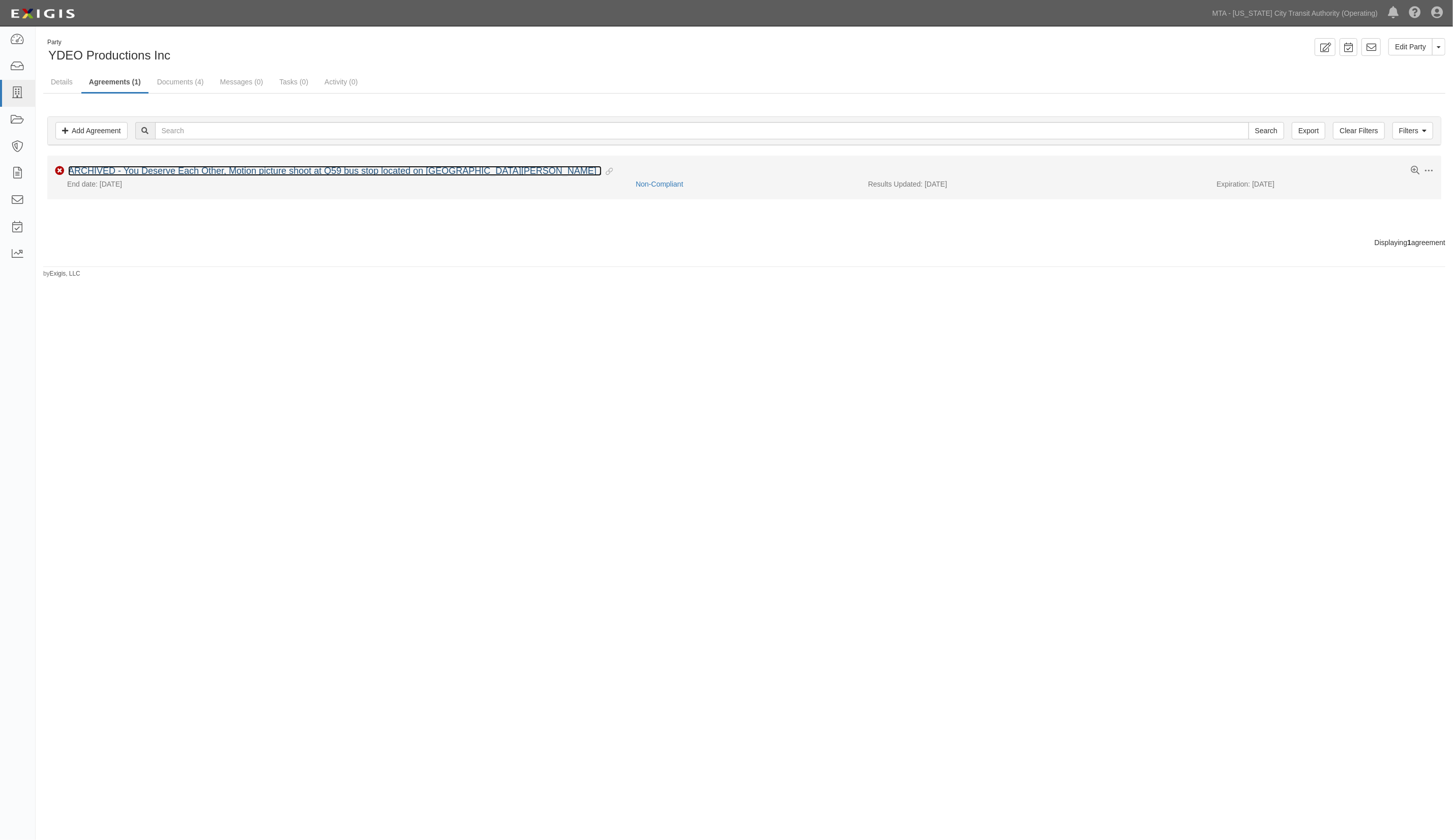
click at [458, 171] on link "ARCHIVED - You Deserve Each Other, Motion picture shoot at Q59 bus stop located…" at bounding box center [335, 171] width 534 height 10
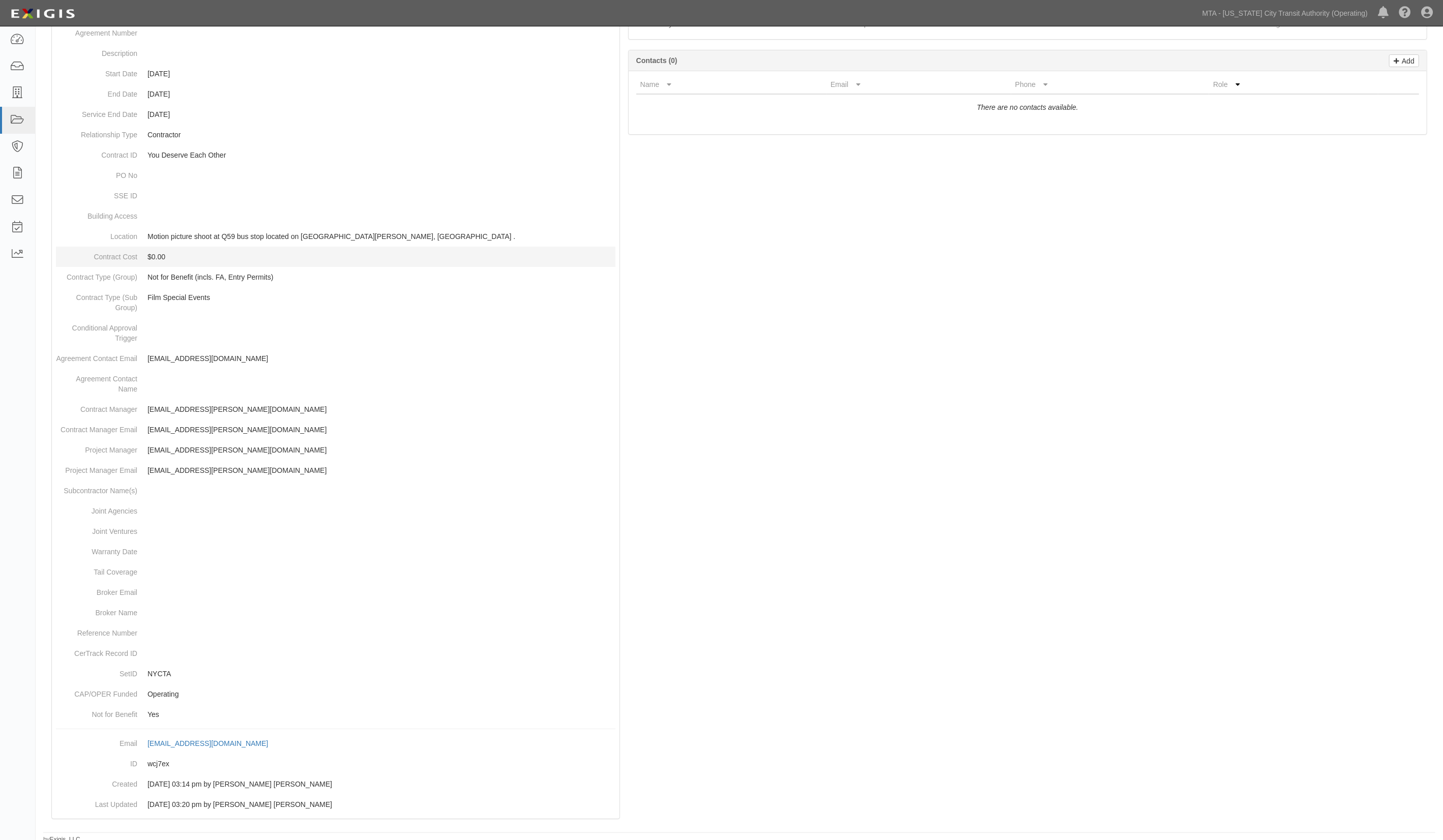
scroll to position [183, 0]
click at [15, 41] on icon at bounding box center [16, 39] width 14 height 11
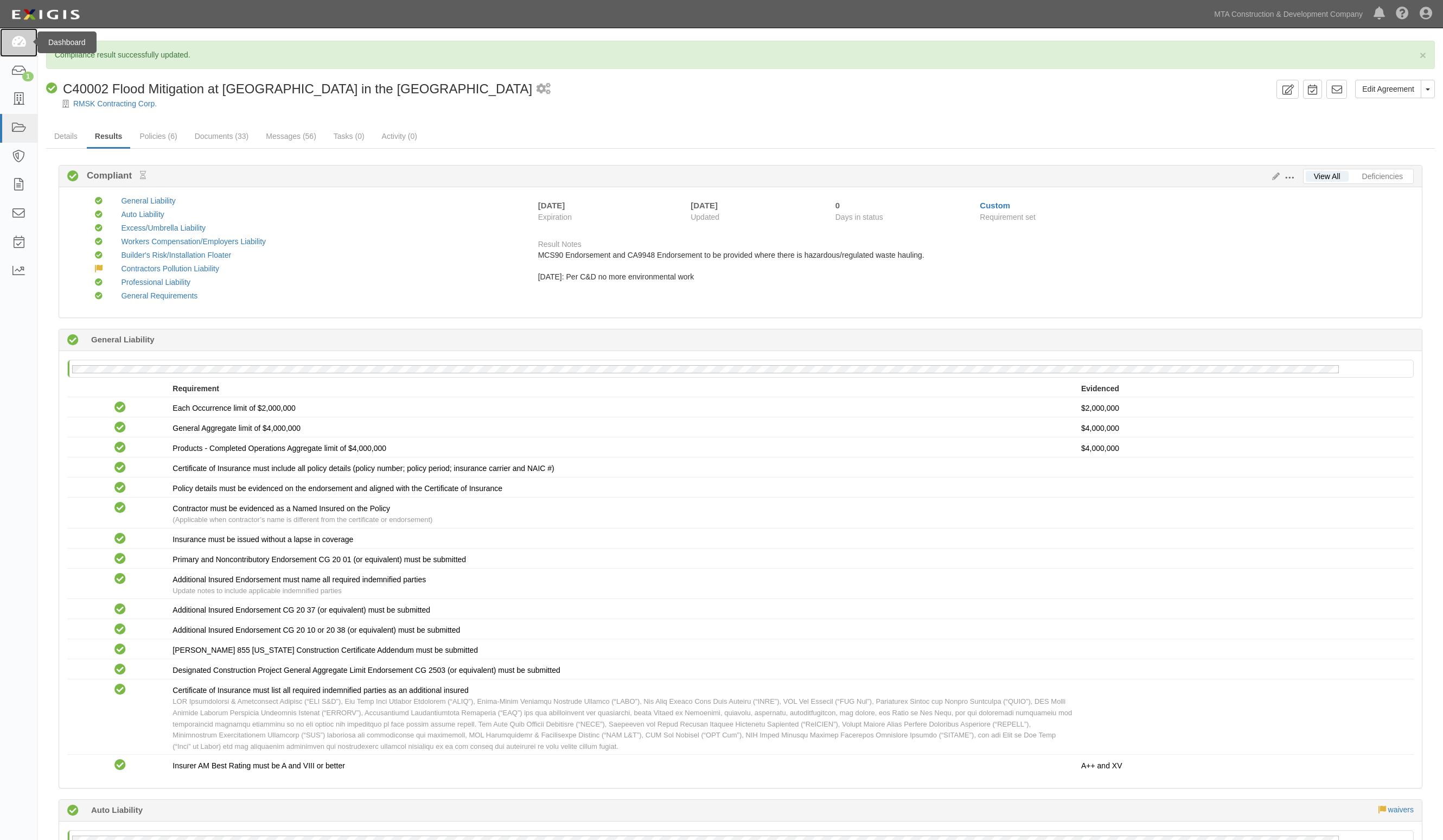
drag, startPoint x: 0, startPoint y: 0, endPoint x: 23, endPoint y: 37, distance: 43.6
click at [23, 37] on icon at bounding box center [18, 42] width 15 height 12
